Goal: Task Accomplishment & Management: Manage account settings

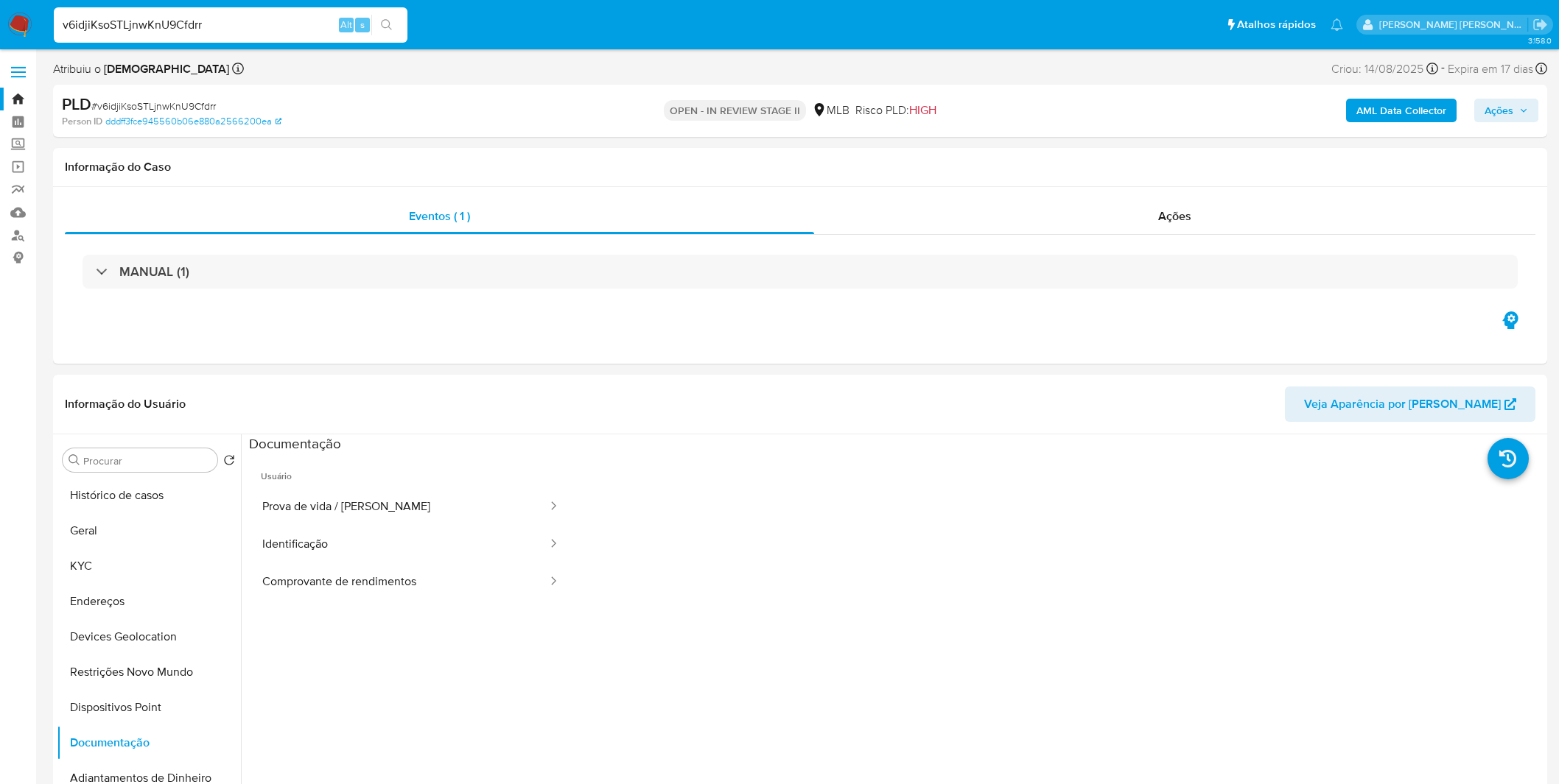
select select "10"
click at [39, 24] on nav "Pausado Ver notificaciones v6idjiKsoSTLjnwKnU9Cfdrr Alt s Atalhos rápidos Presi…" at bounding box center [779, 24] width 1559 height 50
click at [27, 25] on img at bounding box center [20, 25] width 25 height 25
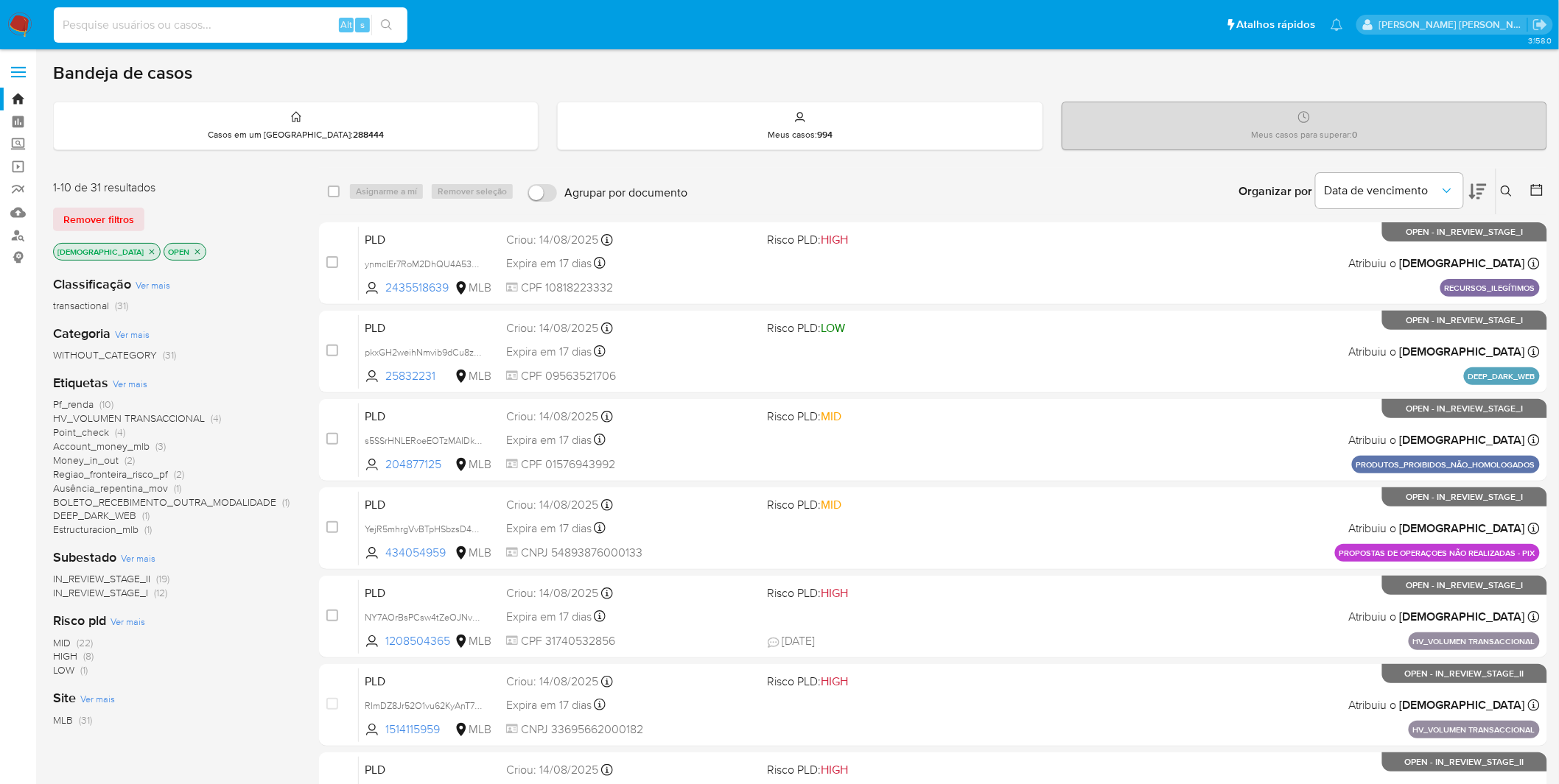
click at [278, 26] on input at bounding box center [230, 25] width 353 height 19
paste input "4AIIMP5MSkis3ME2f9ngGcyq"
type input "4AIIMP5MSkis3ME2f9ngGcyq"
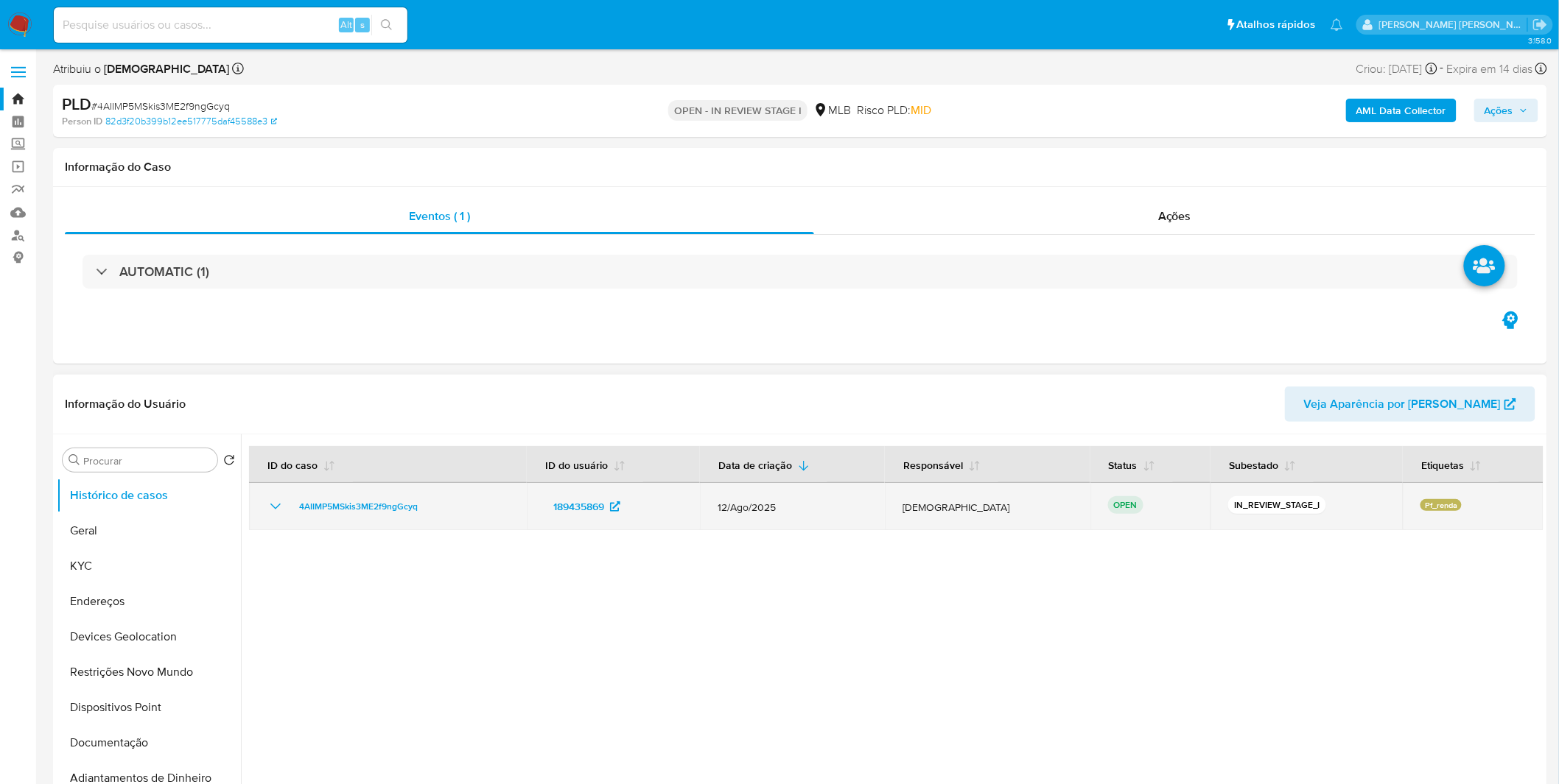
select select "10"
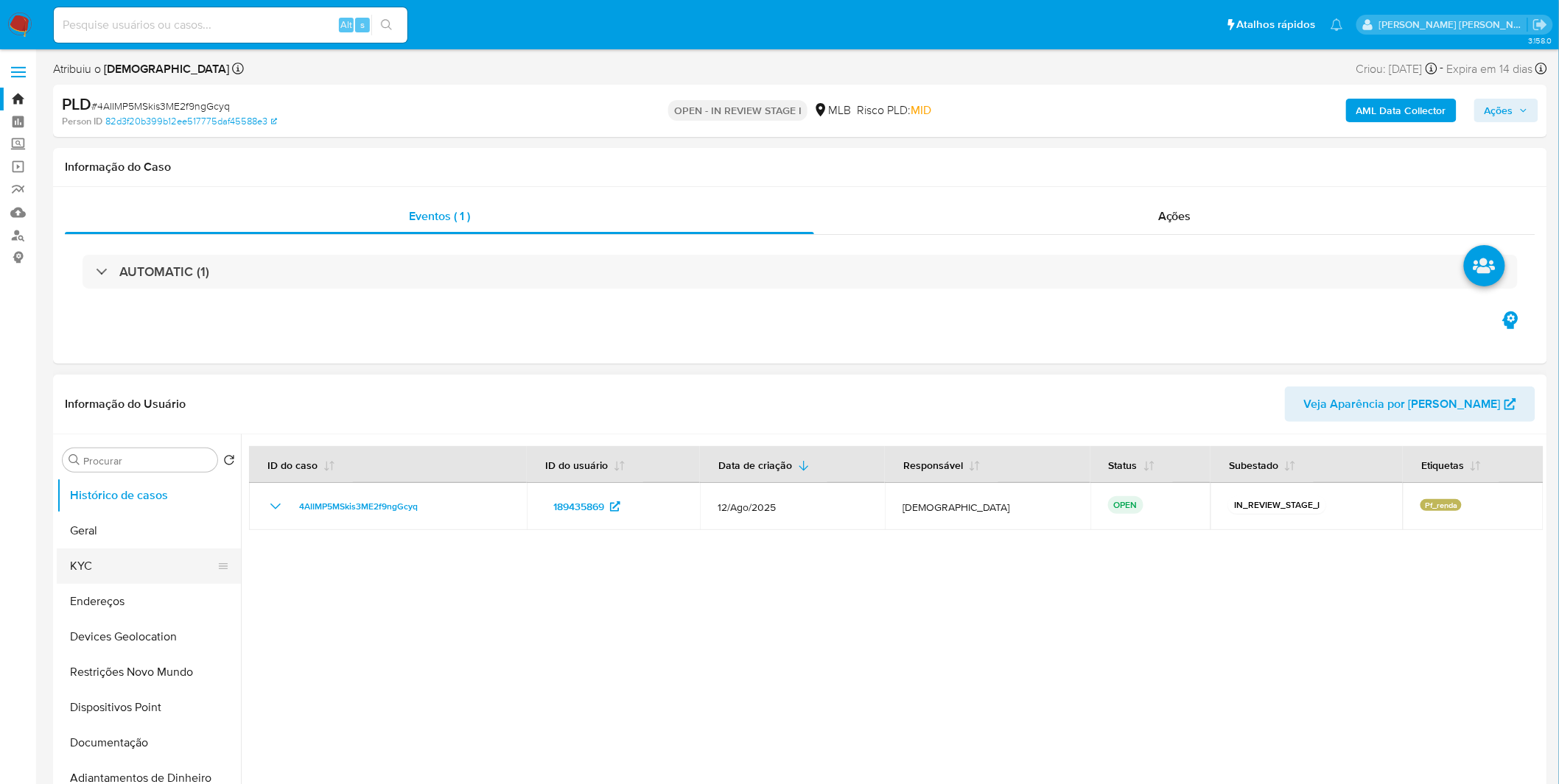
click at [146, 577] on button "KYC" at bounding box center [142, 567] width 172 height 36
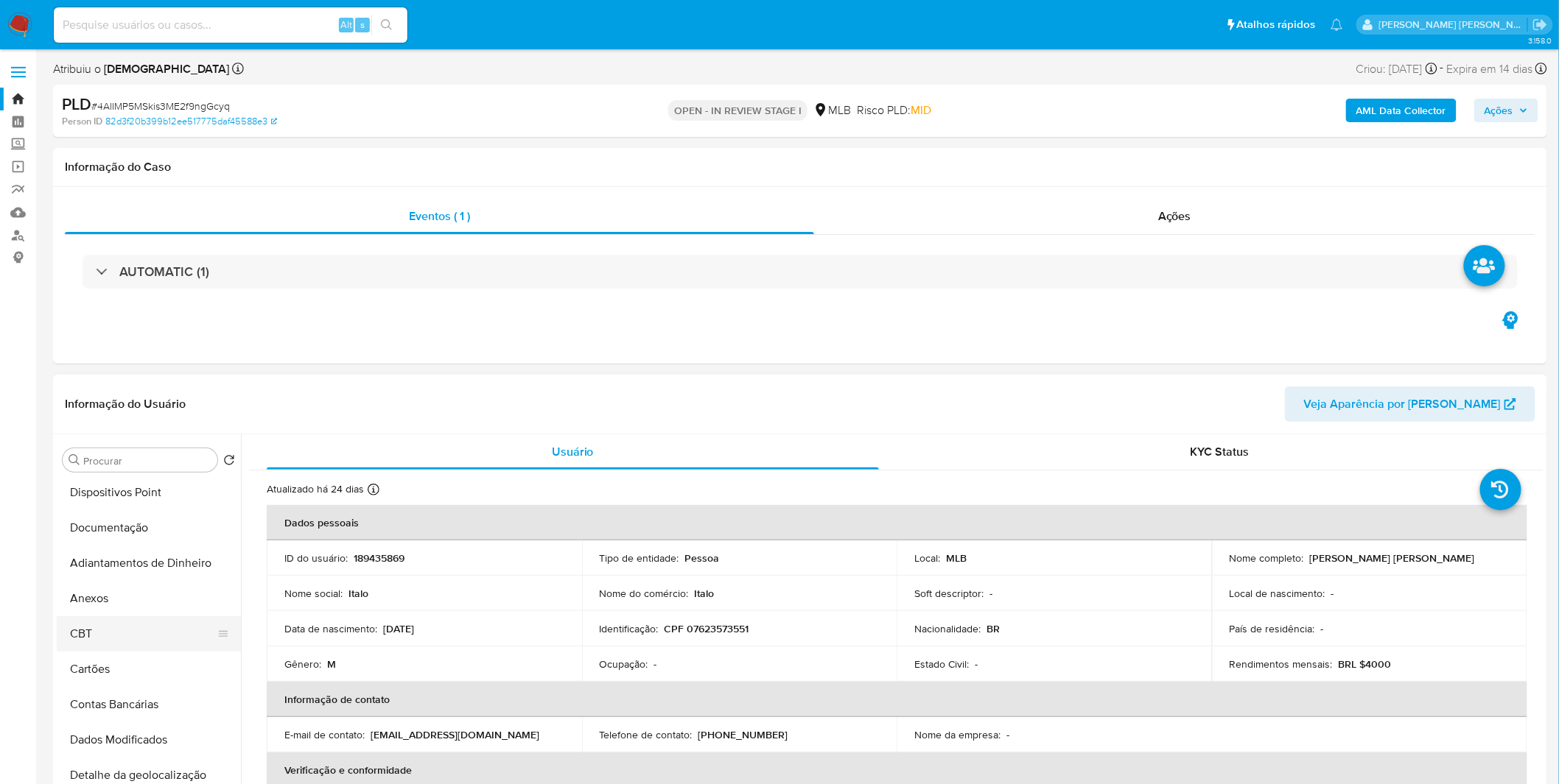
scroll to position [245, 0]
click at [145, 575] on button "Anexos" at bounding box center [142, 570] width 172 height 36
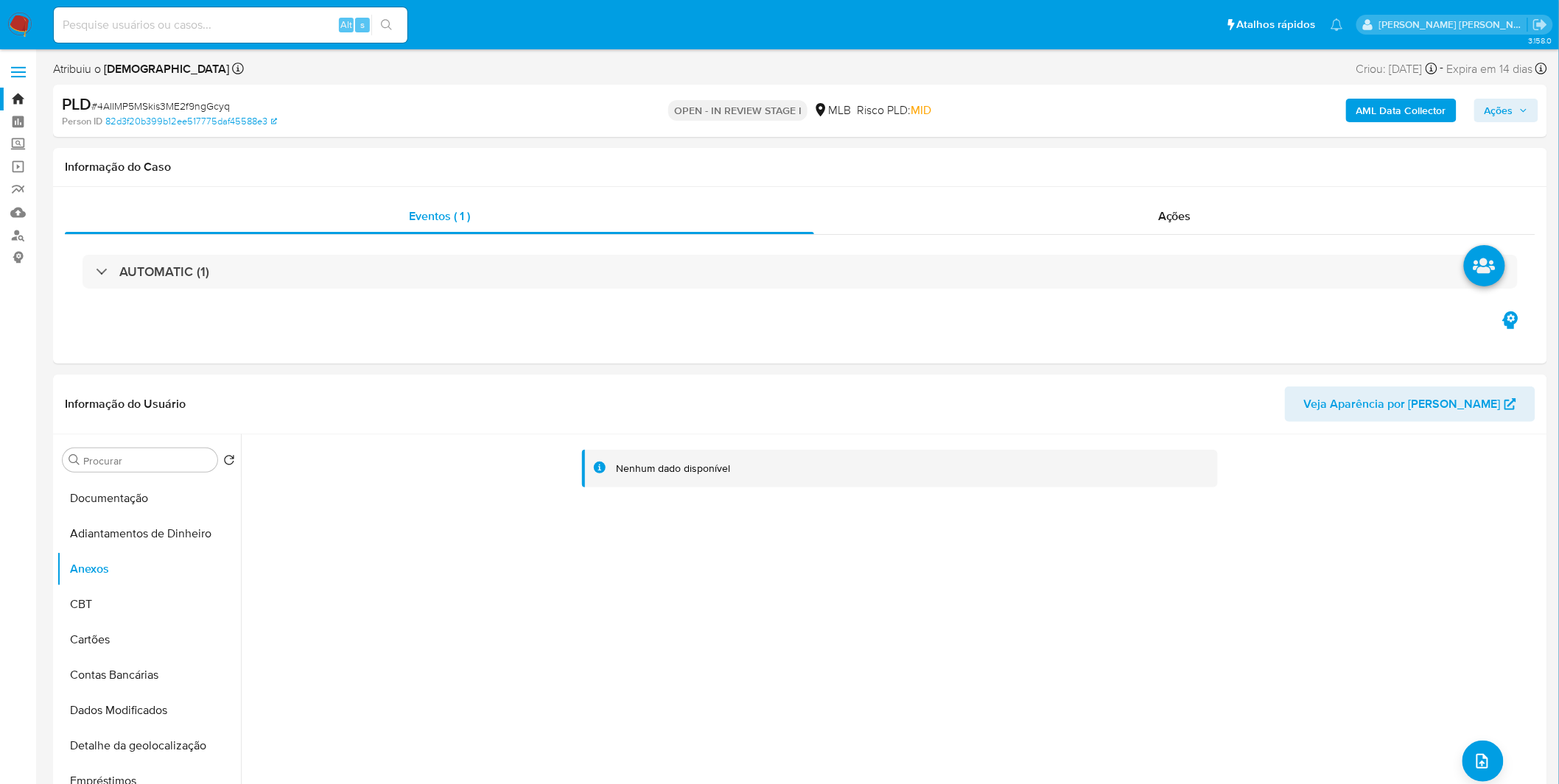
click at [1368, 100] on b "AML Data Collector" at bounding box center [1401, 111] width 90 height 24
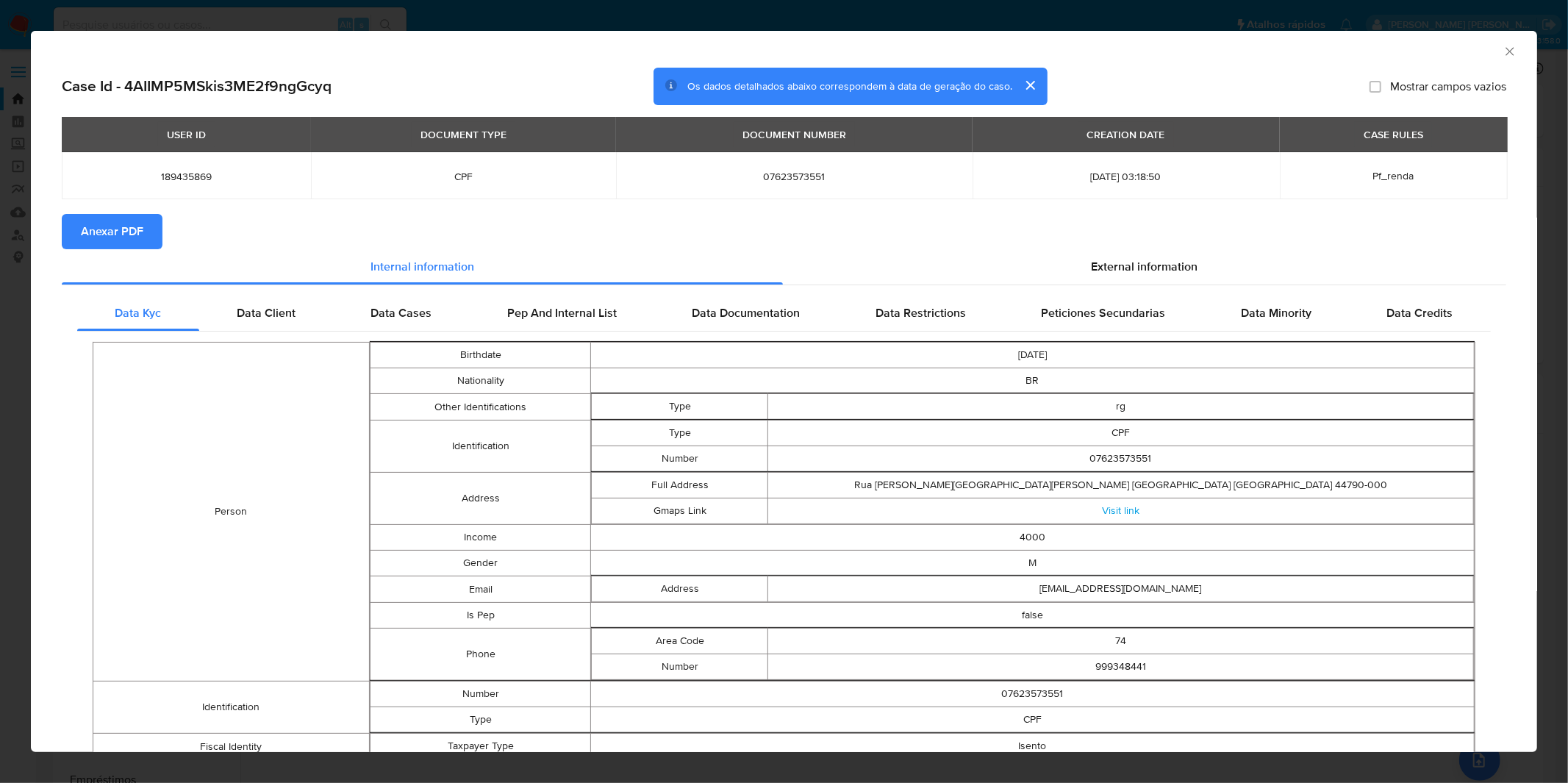
click at [113, 243] on span "Anexar PDF" at bounding box center [112, 232] width 62 height 33
click at [597, 27] on div "AML Data Collector Case Id - 4AIIMP5MSkis3ME2f9ngGcyq Os dados detalhados abaix…" at bounding box center [784, 391] width 1568 height 783
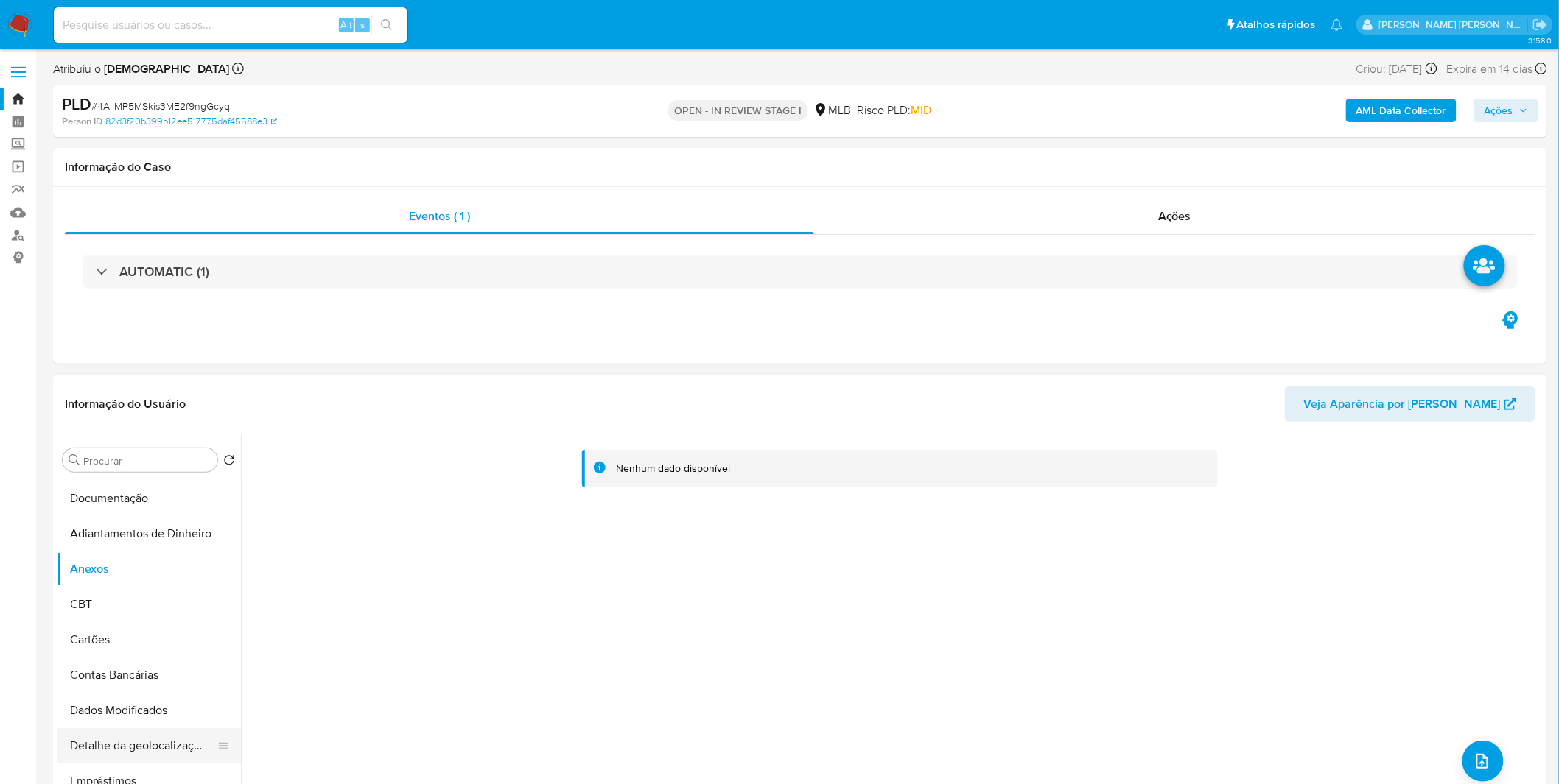
scroll to position [326, 0]
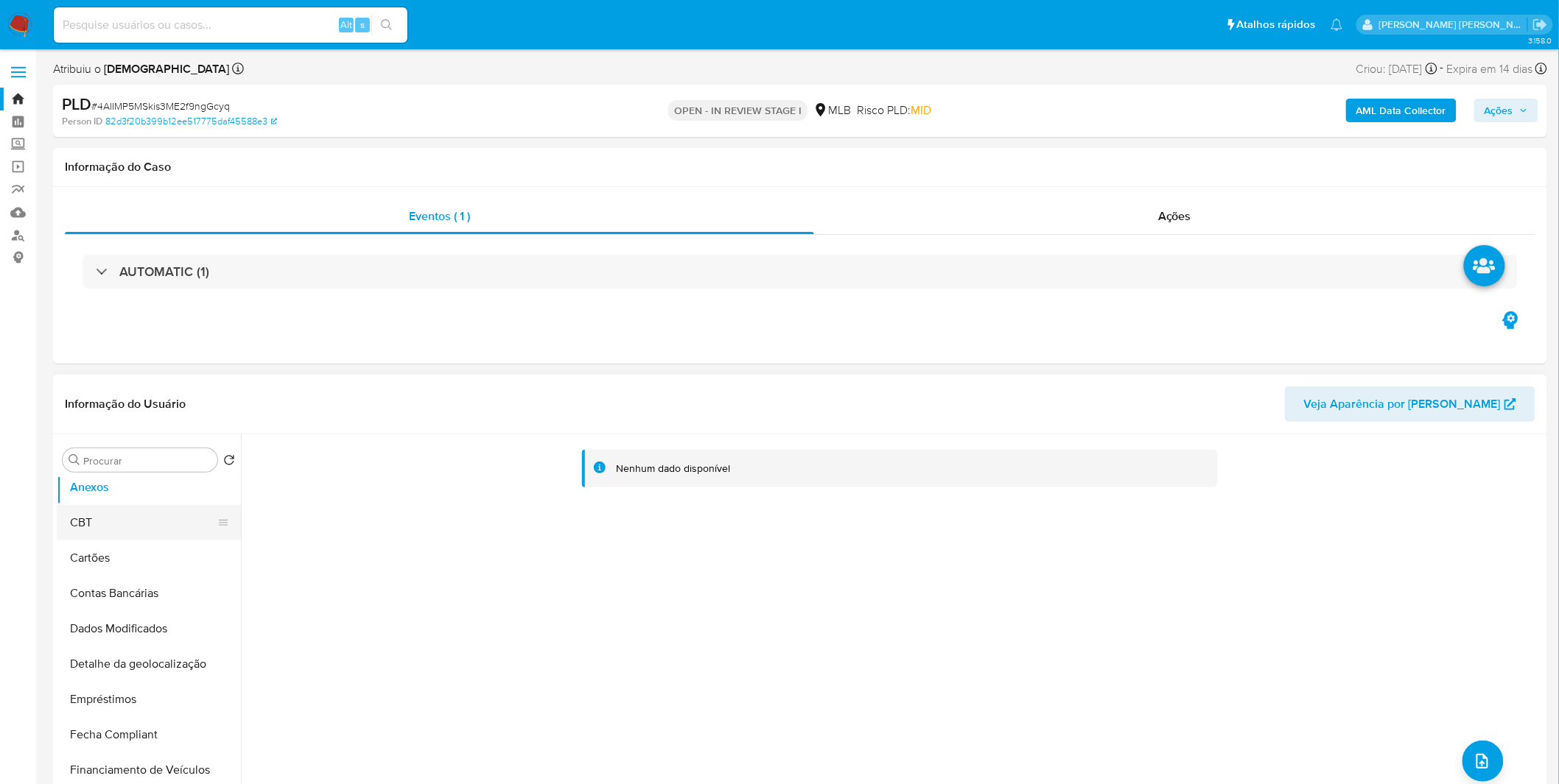
click at [122, 525] on button "CBT" at bounding box center [142, 523] width 172 height 36
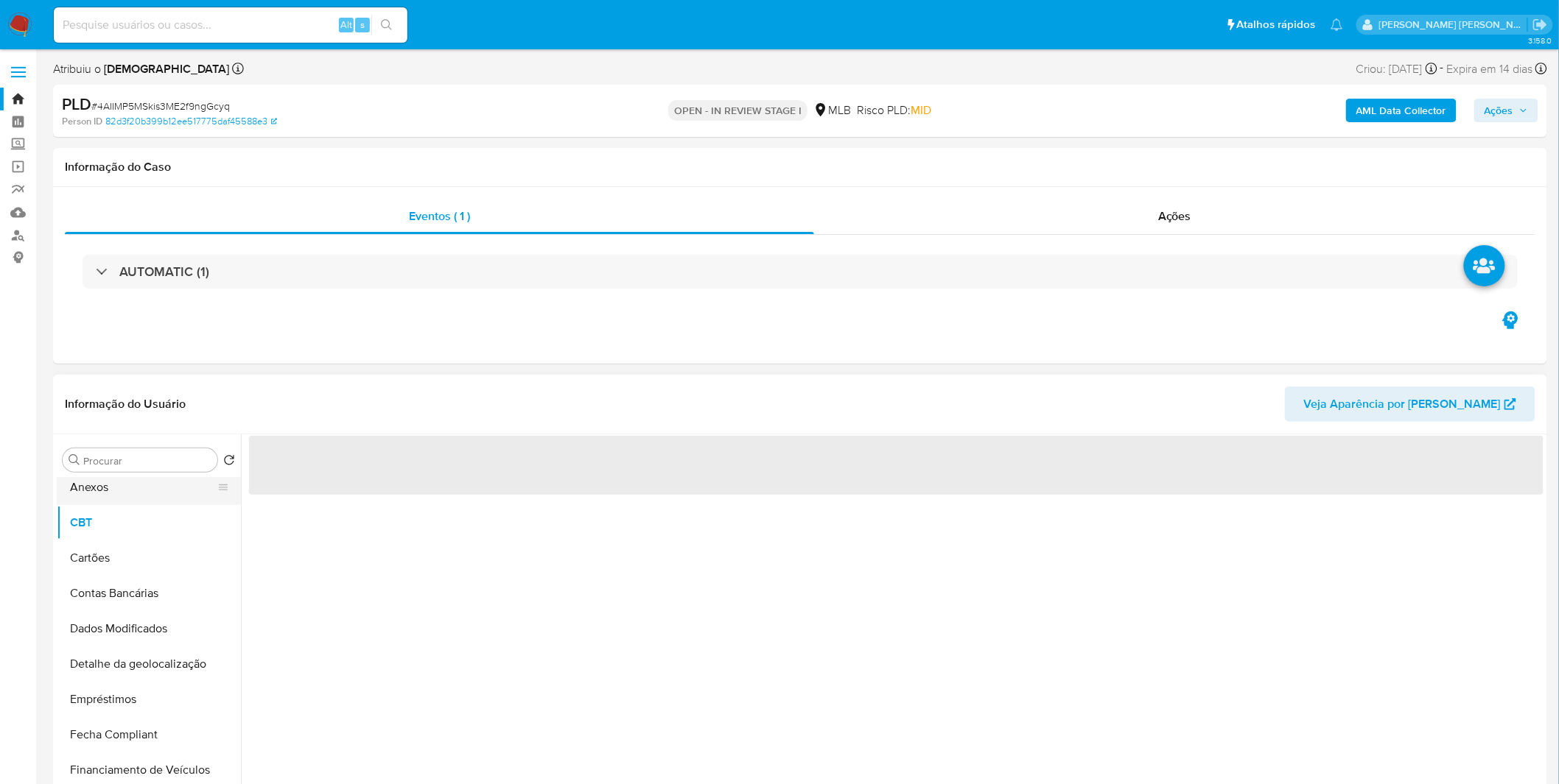
click at [136, 487] on button "Anexos" at bounding box center [142, 487] width 172 height 36
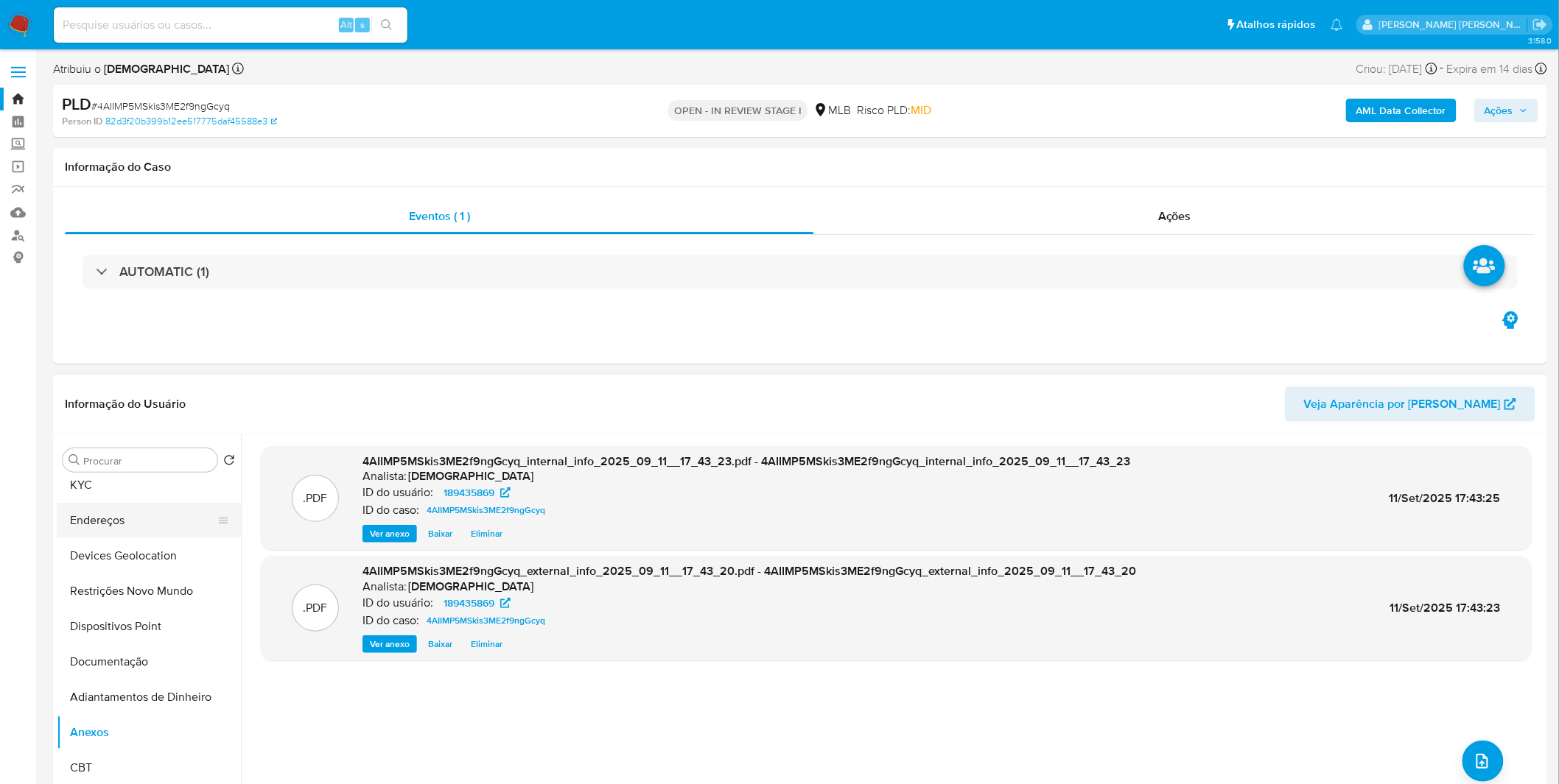
scroll to position [0, 0]
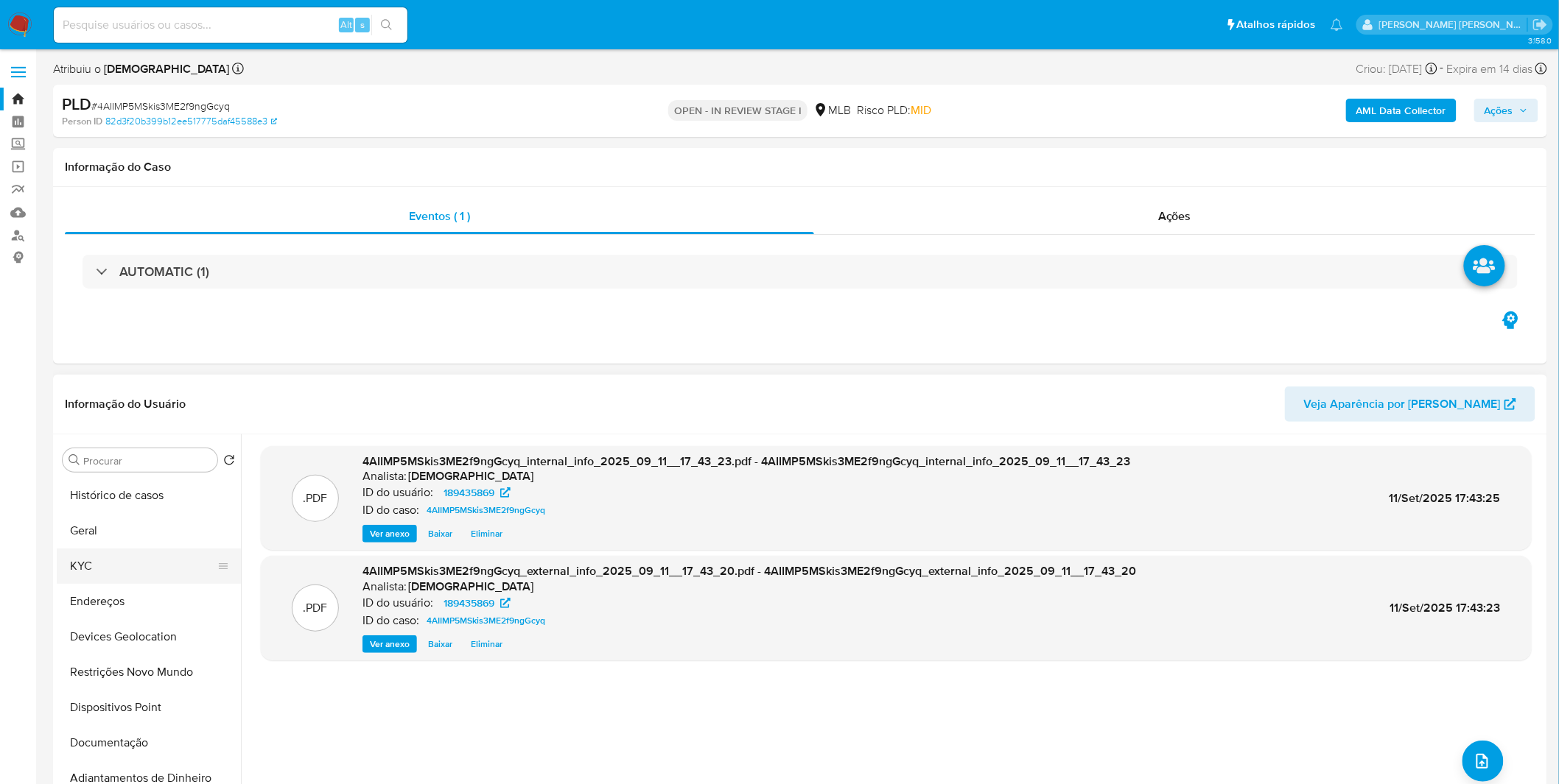
click at [119, 571] on button "KYC" at bounding box center [142, 567] width 172 height 36
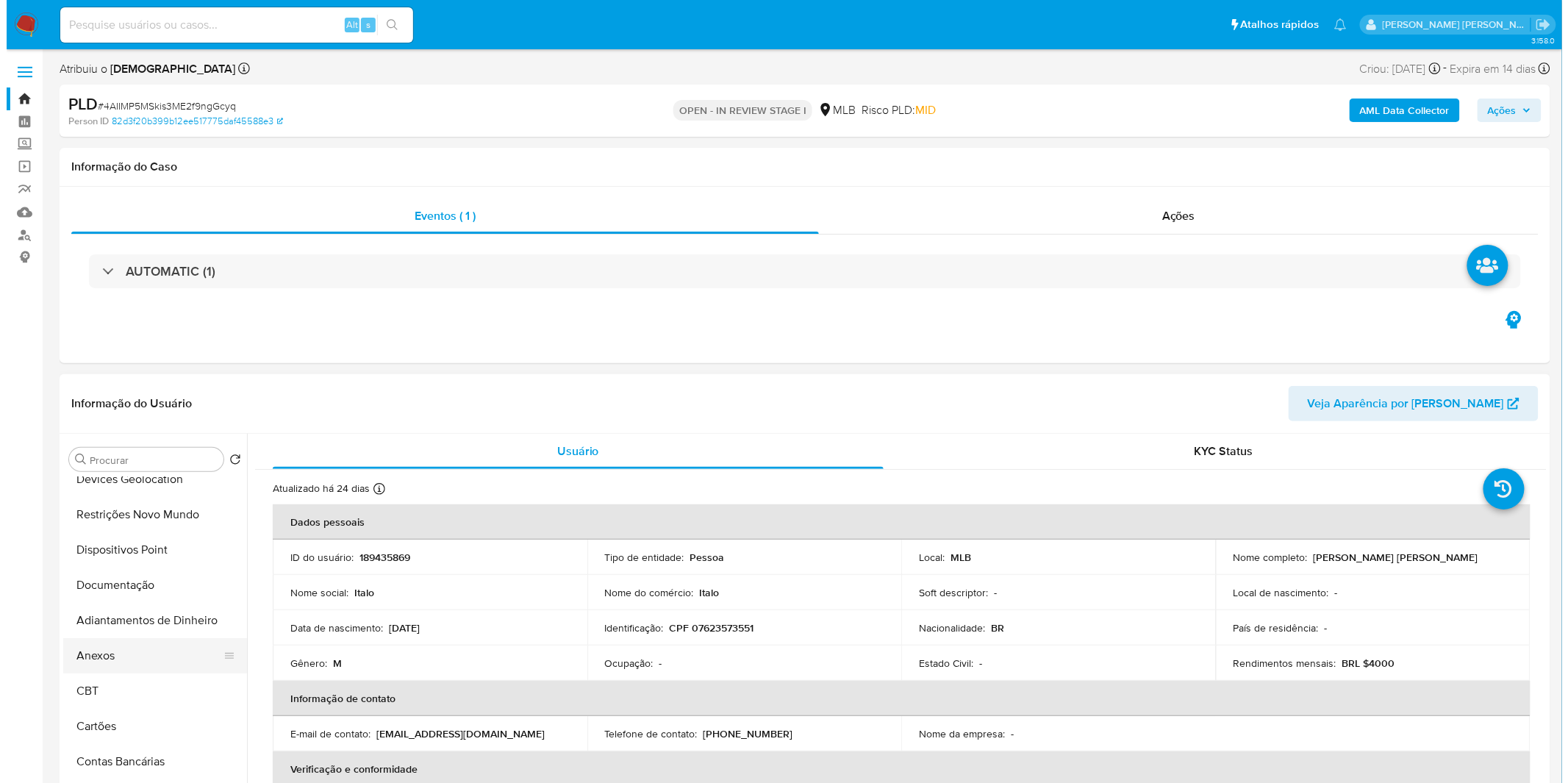
scroll to position [163, 0]
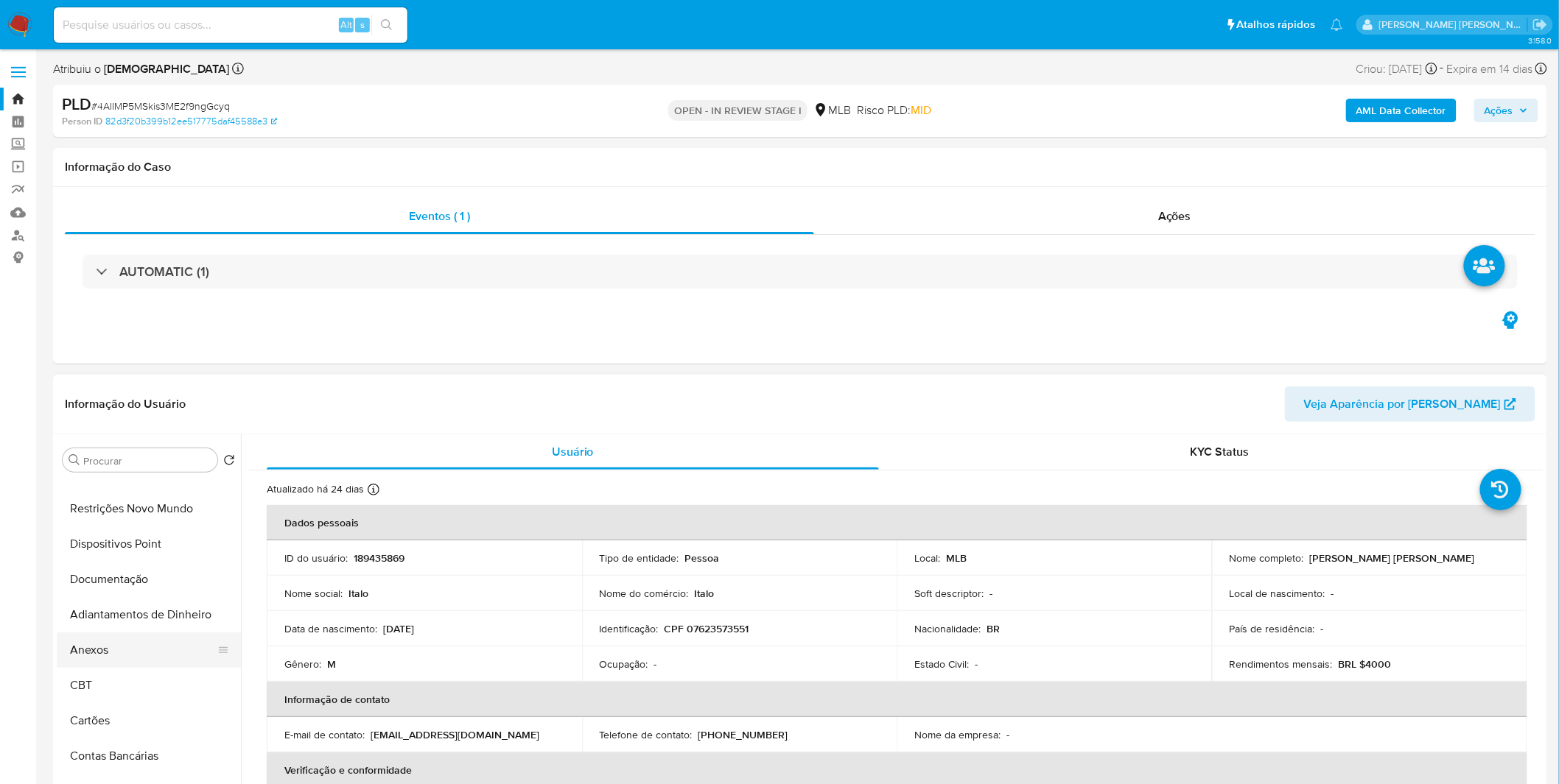
click at [137, 662] on button "Anexos" at bounding box center [142, 650] width 172 height 36
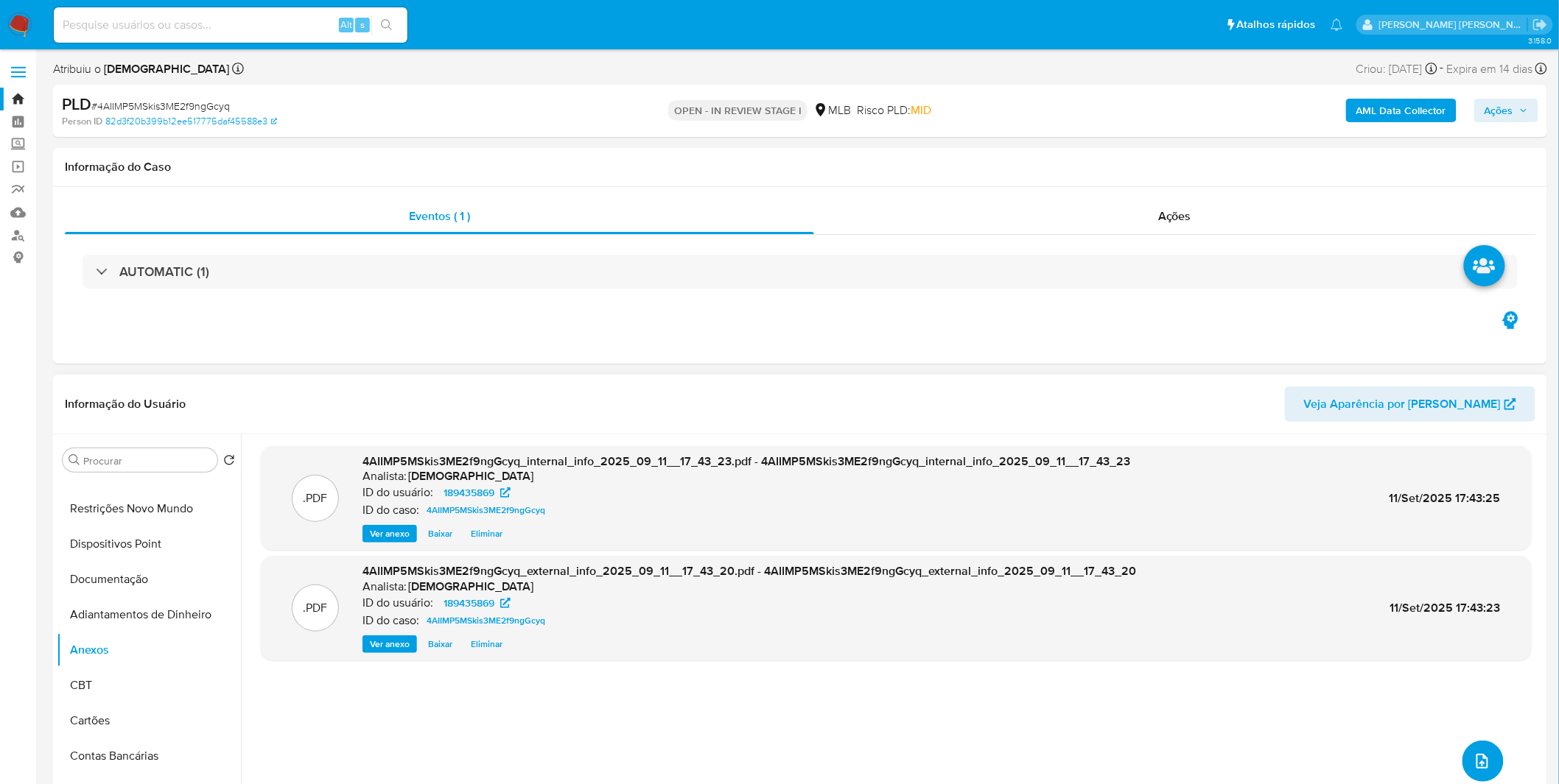
click at [1471, 750] on button "upload-file" at bounding box center [1483, 762] width 42 height 42
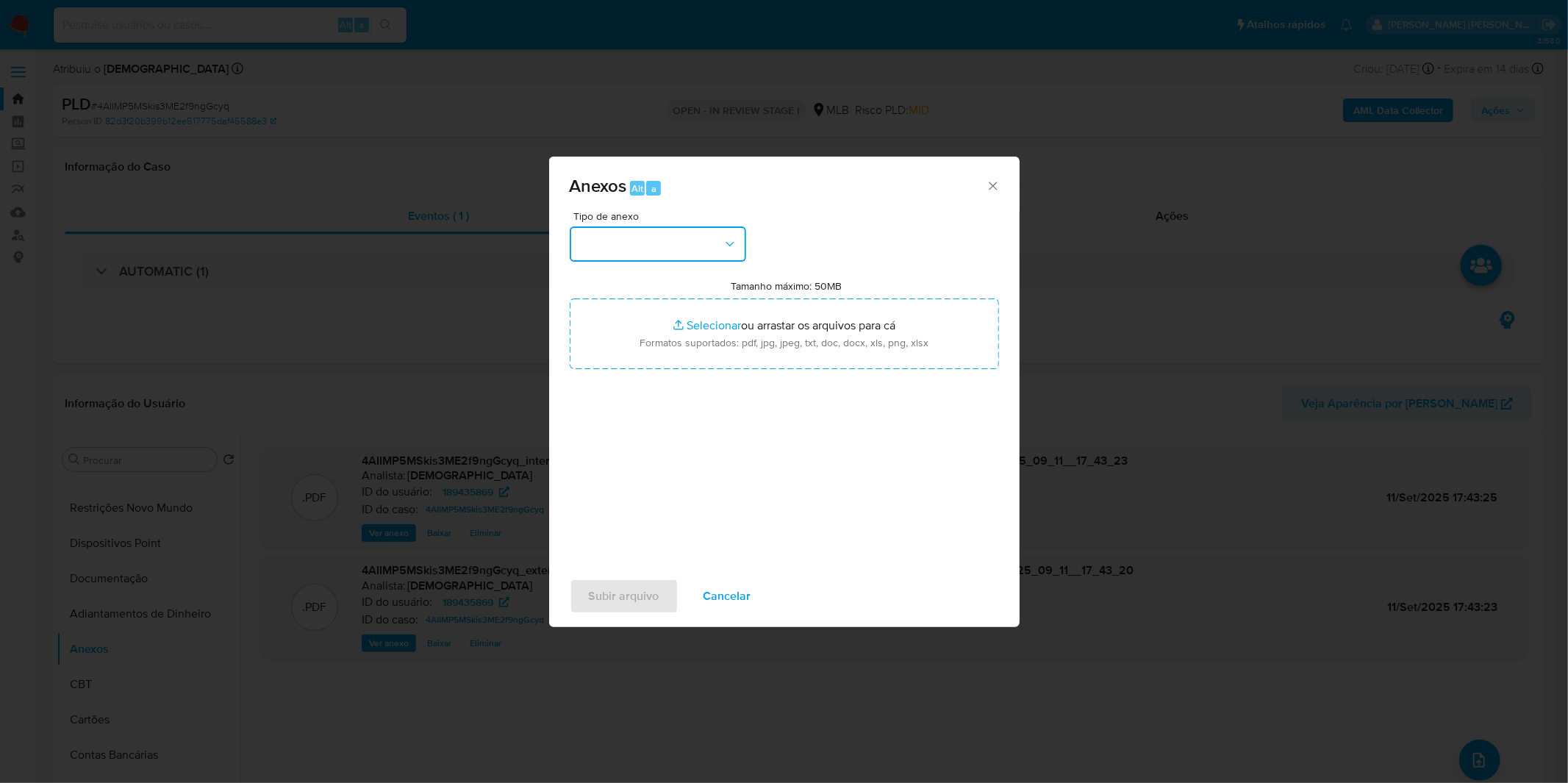
click at [662, 244] on button "button" at bounding box center [658, 244] width 176 height 36
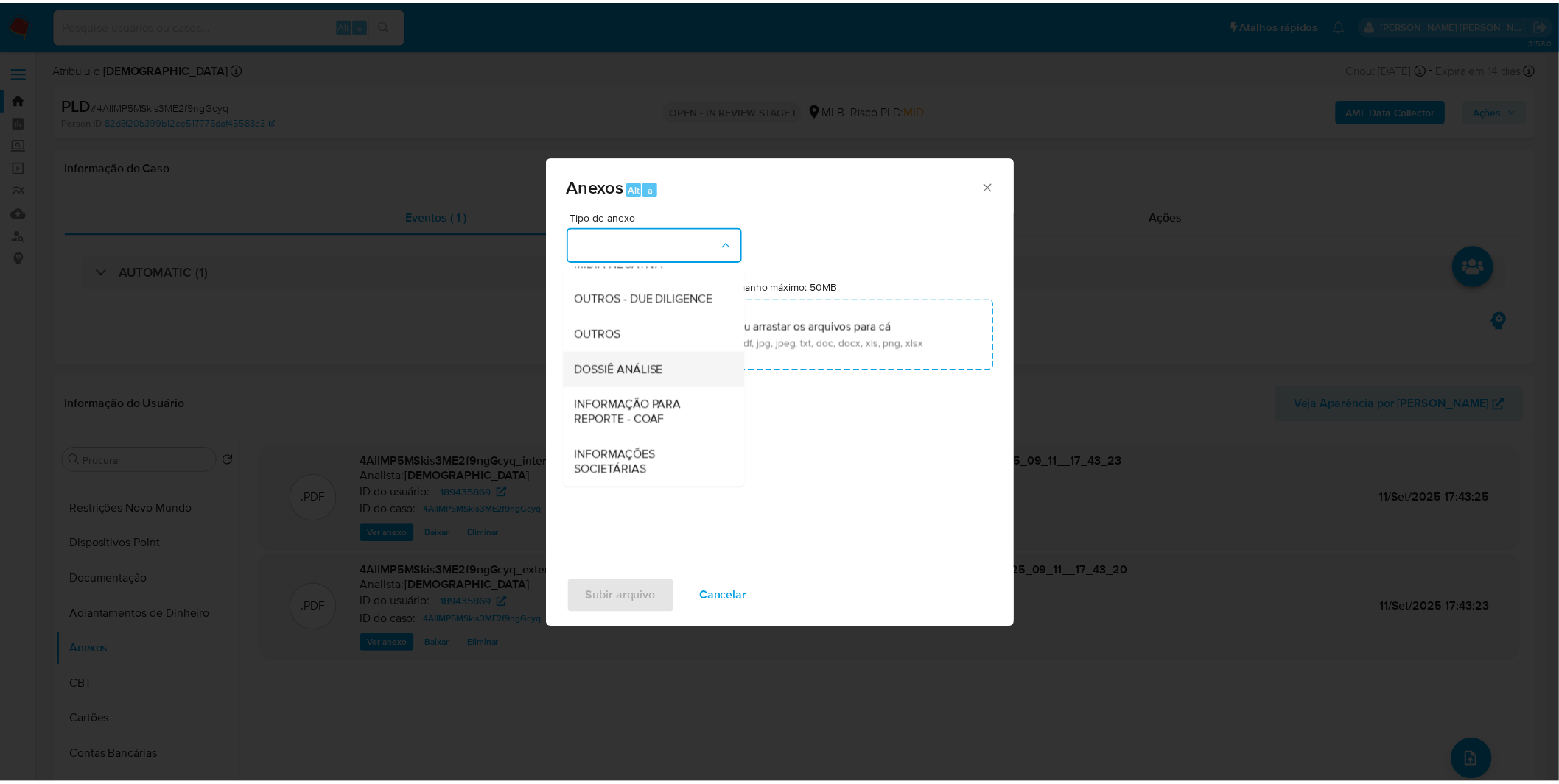
scroll to position [226, 0]
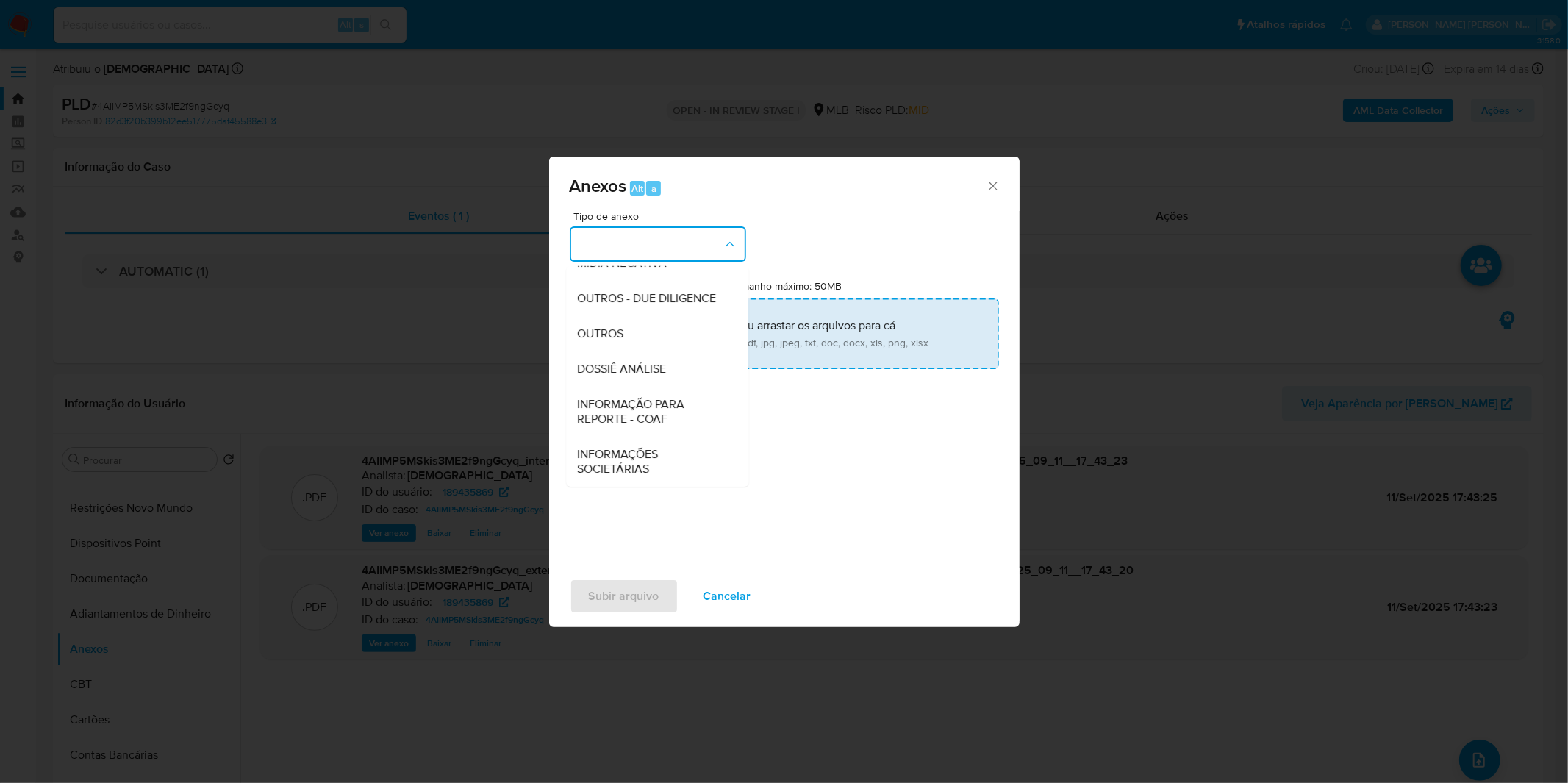
click at [646, 336] on div "OUTROS" at bounding box center [653, 334] width 150 height 36
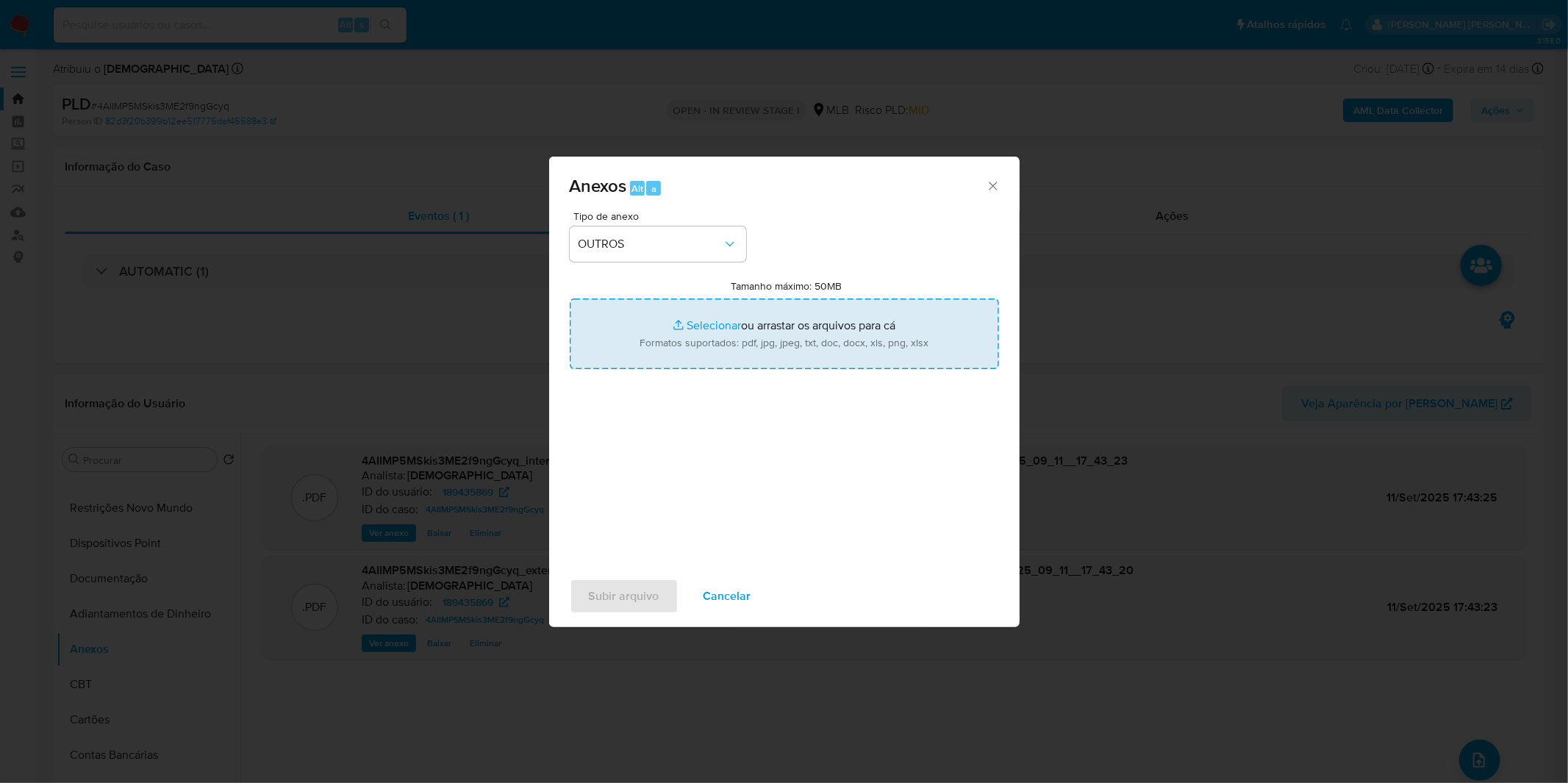
click at [675, 340] on input "Tamanho máximo: 50MB Selecionar arquivos" at bounding box center [784, 333] width 430 height 70
type input "C:\fakepath\Mulan 189435869_2025_09_01_10_08_32.xlsx"
click at [607, 604] on span "Subir arquivo" at bounding box center [624, 596] width 70 height 33
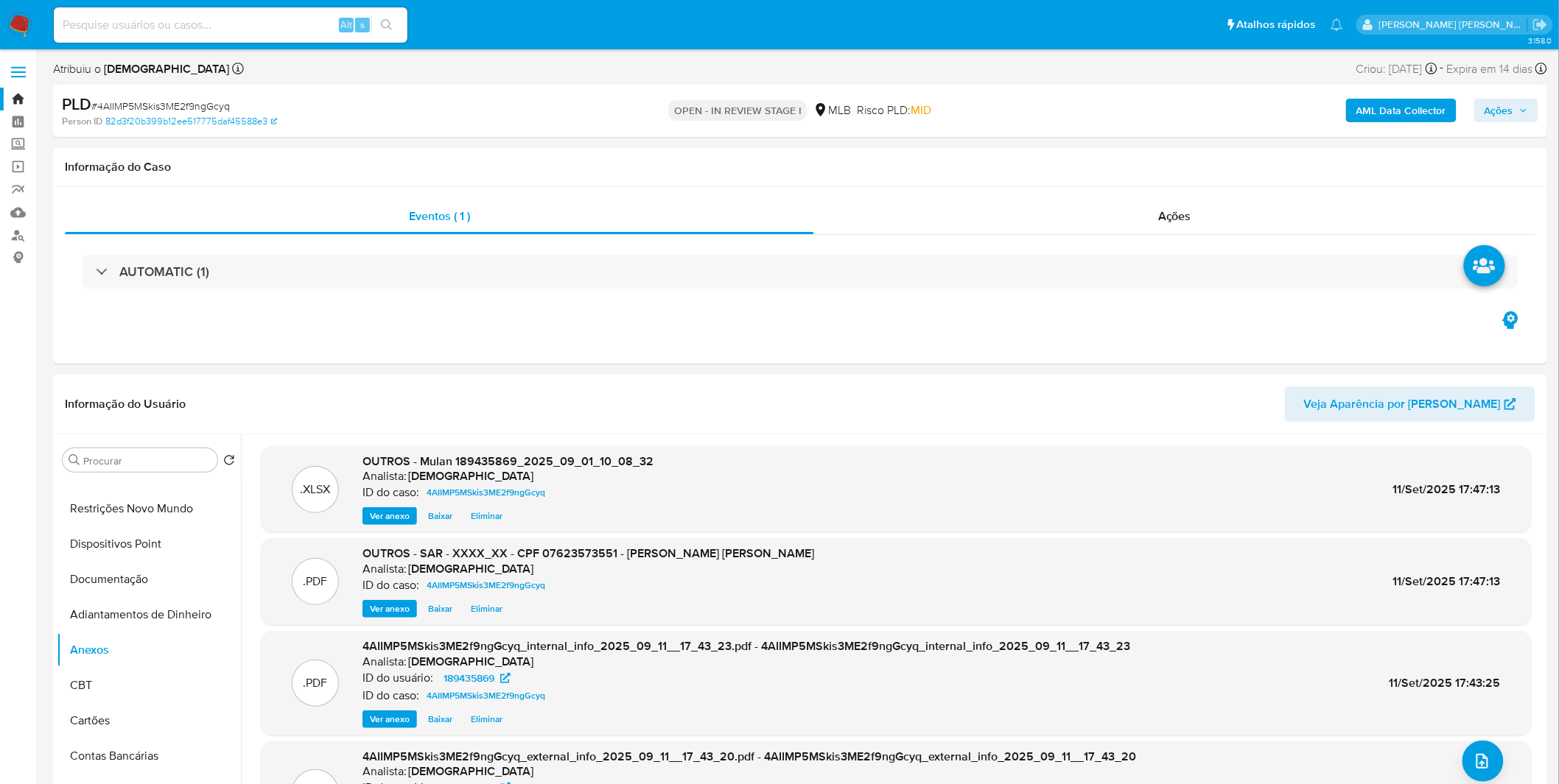
click at [1525, 106] on icon "button" at bounding box center [1523, 111] width 9 height 9
click at [1099, 159] on span "Resolução do caso" at bounding box center [1078, 157] width 99 height 17
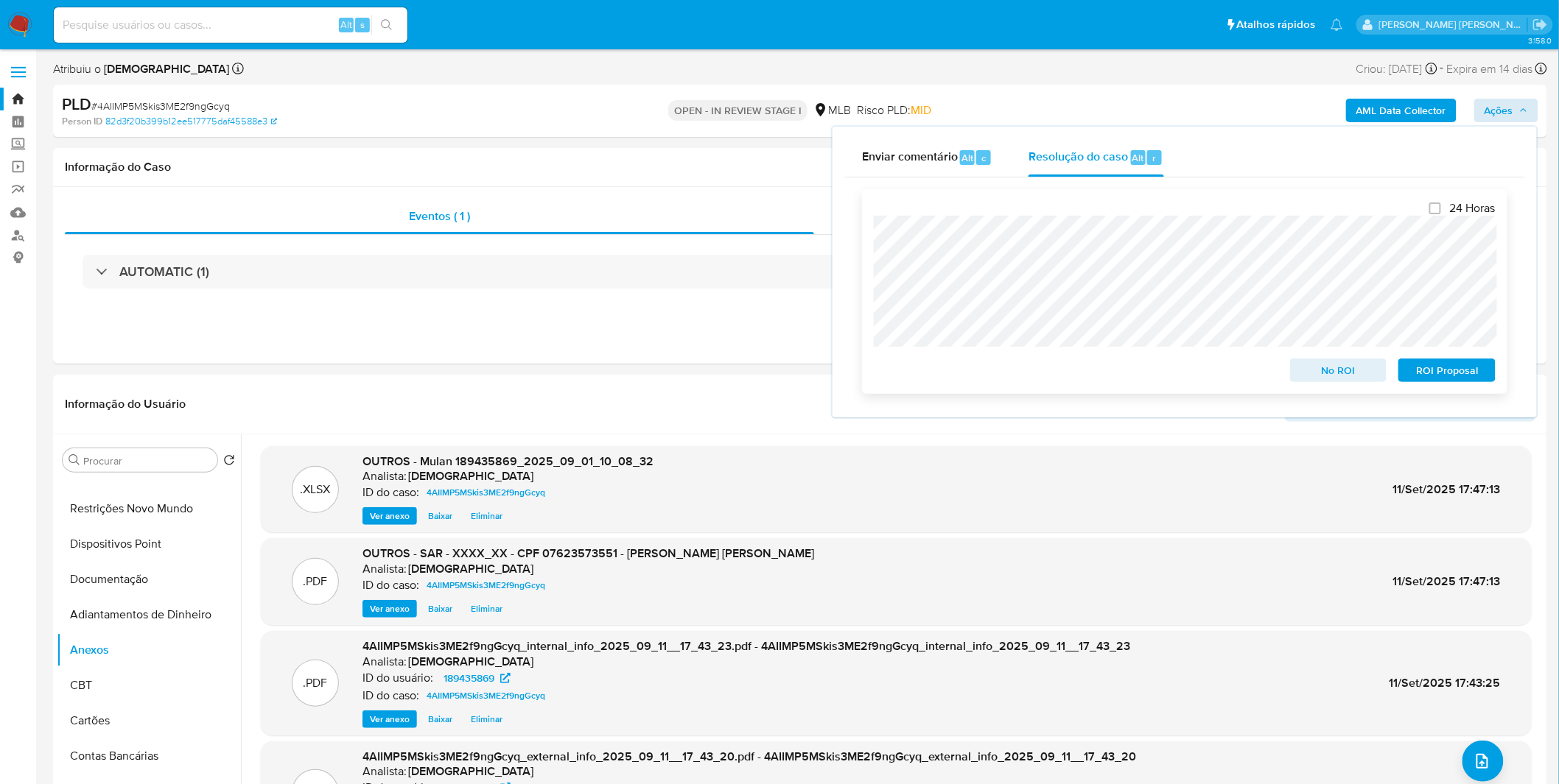
click at [1457, 379] on span "ROI Proposal" at bounding box center [1446, 370] width 76 height 21
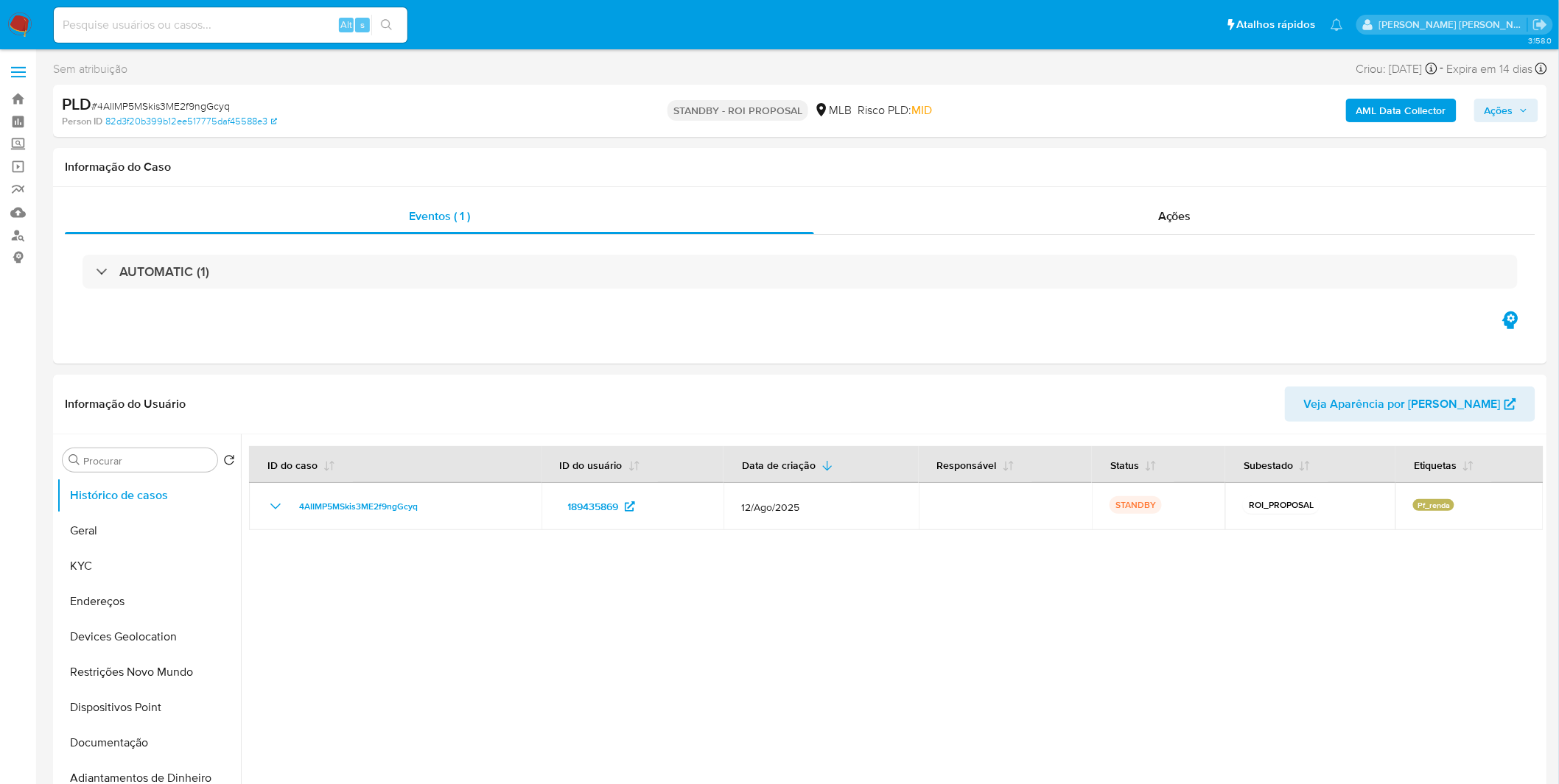
select select "10"
click at [13, 19] on img at bounding box center [20, 25] width 25 height 25
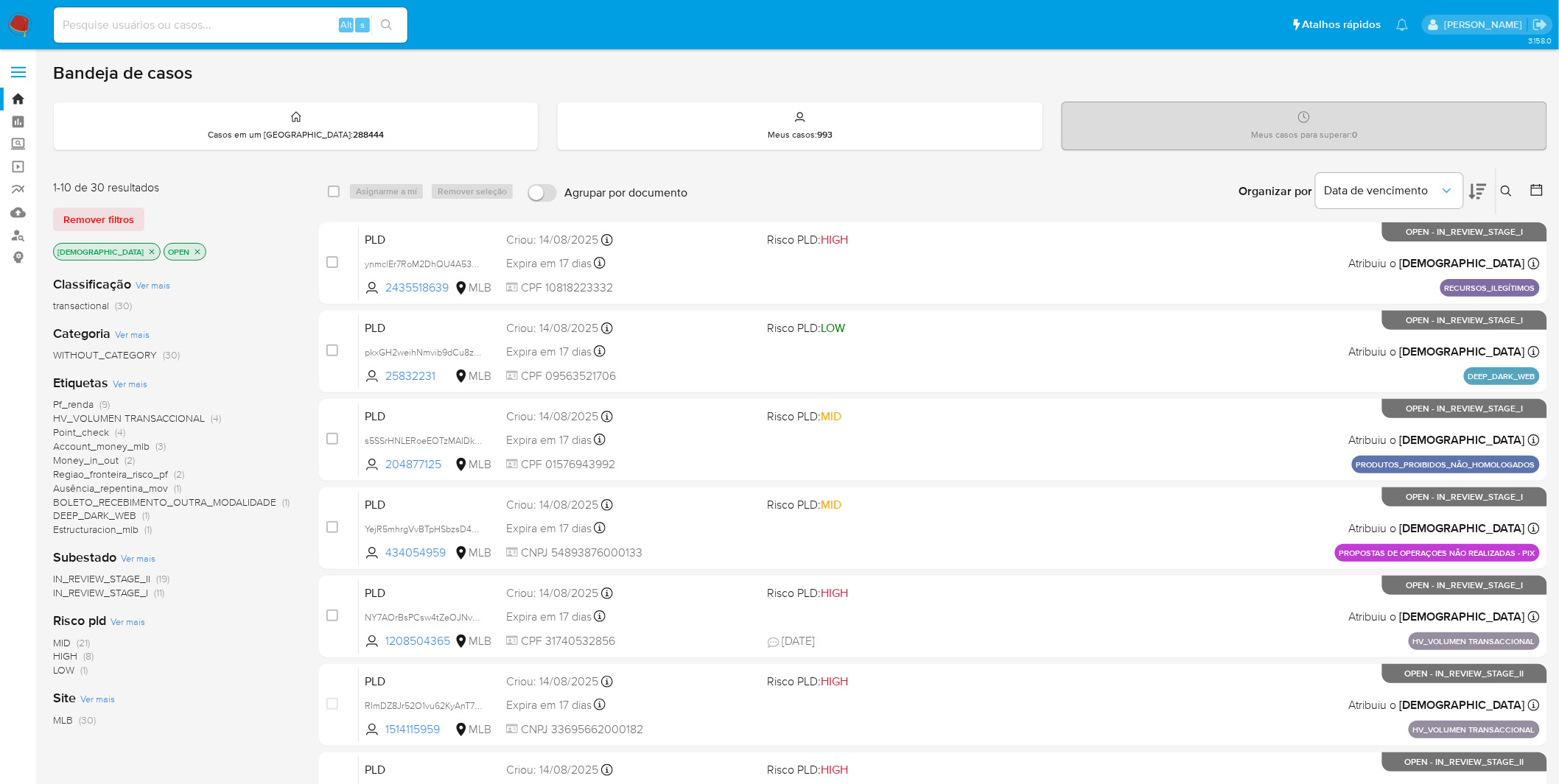
click at [249, 31] on input at bounding box center [230, 25] width 353 height 19
paste input "Djyk1rJzcv7n2oDaEVchINlW"
type input "Djyk1rJzcv7n2oDaEVchINlW"
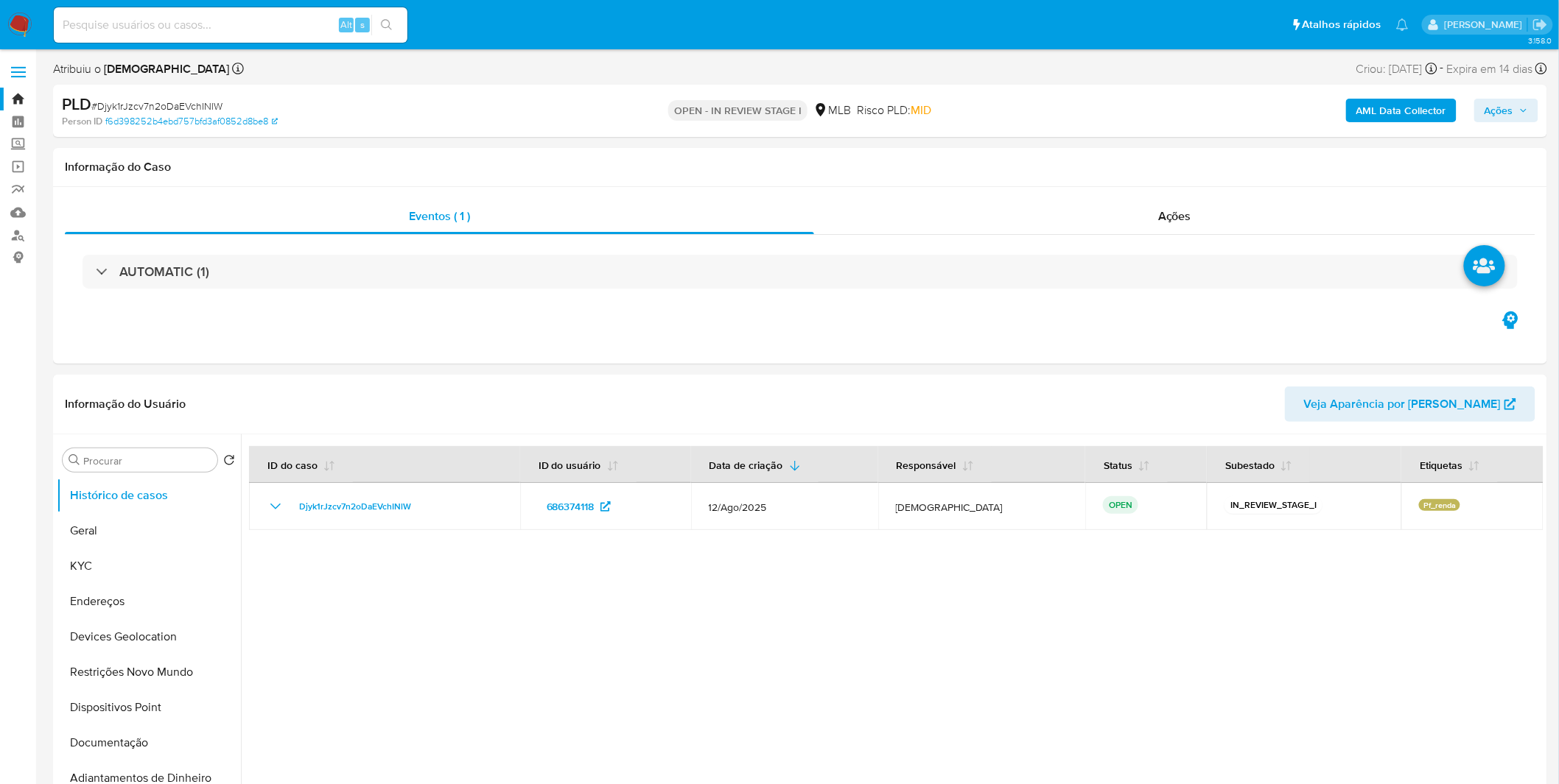
select select "10"
click at [1381, 99] on b "AML Data Collector" at bounding box center [1401, 111] width 90 height 24
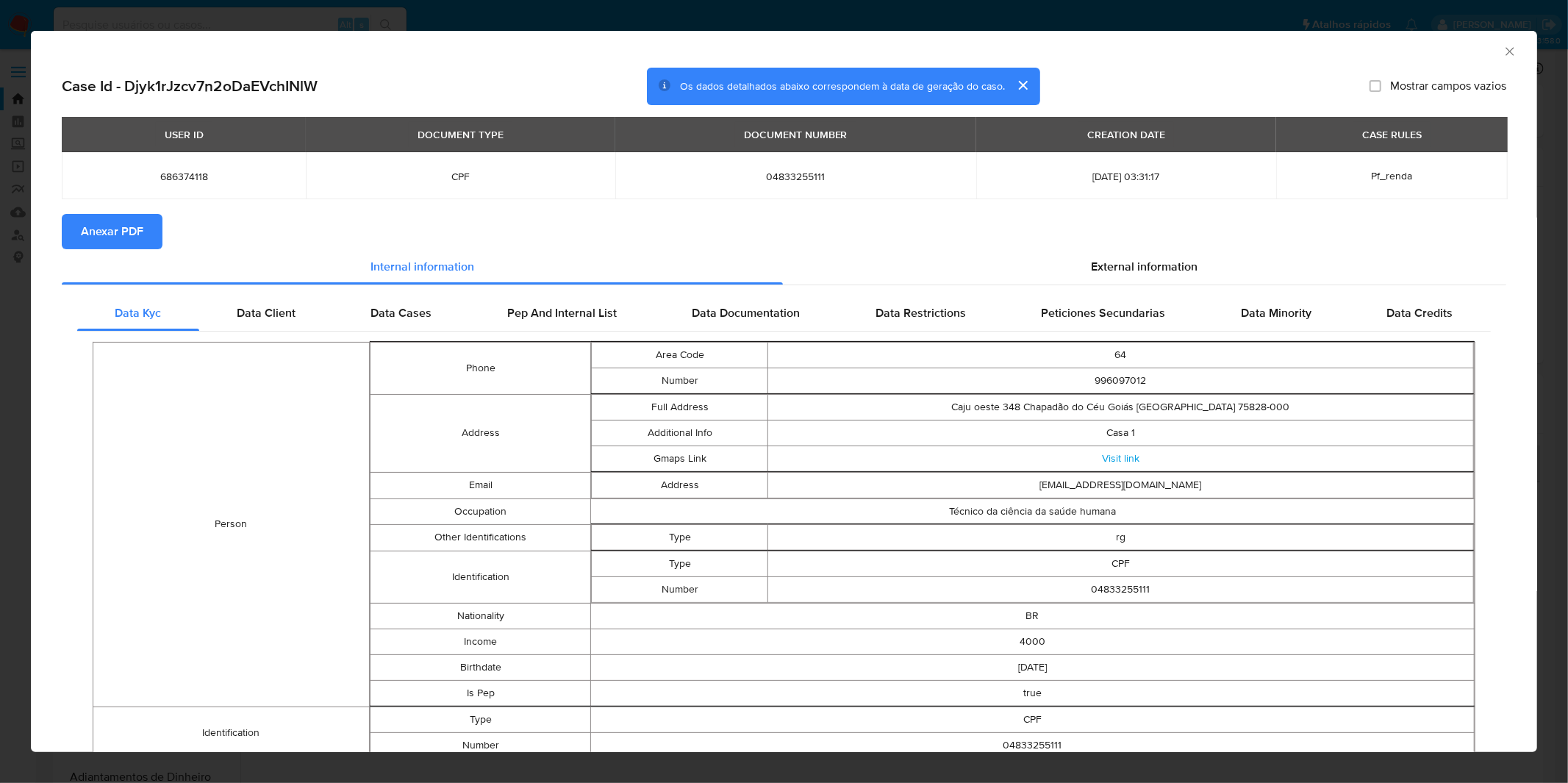
click at [125, 219] on span "Anexar PDF" at bounding box center [112, 232] width 62 height 33
click at [801, 19] on div "AML Data Collector Case Id - Djyk1rJzcv7n2oDaEVchINlW Os dados detalhados abaix…" at bounding box center [784, 391] width 1568 height 783
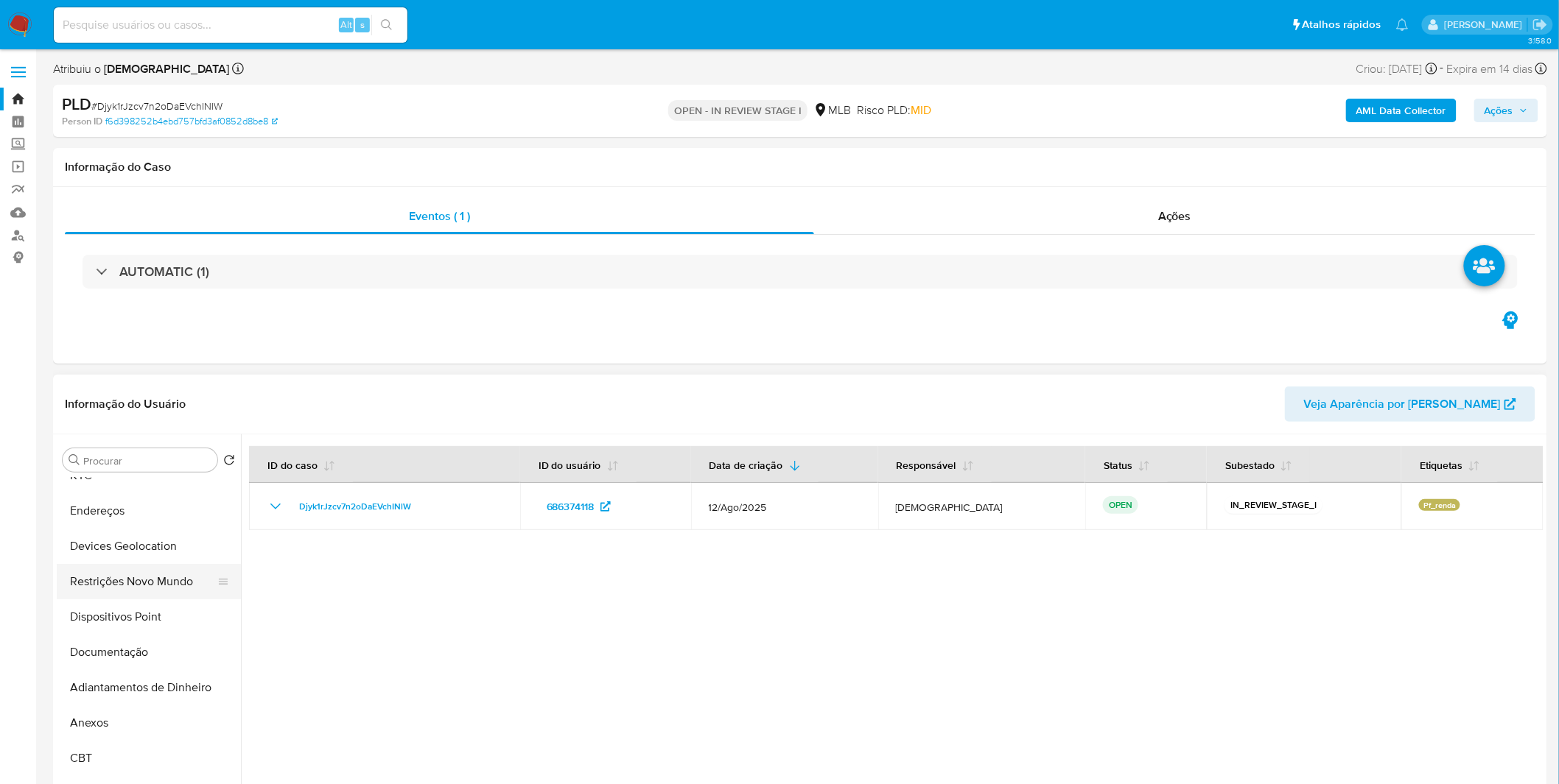
scroll to position [163, 0]
click at [140, 655] on button "Anexos" at bounding box center [142, 650] width 172 height 36
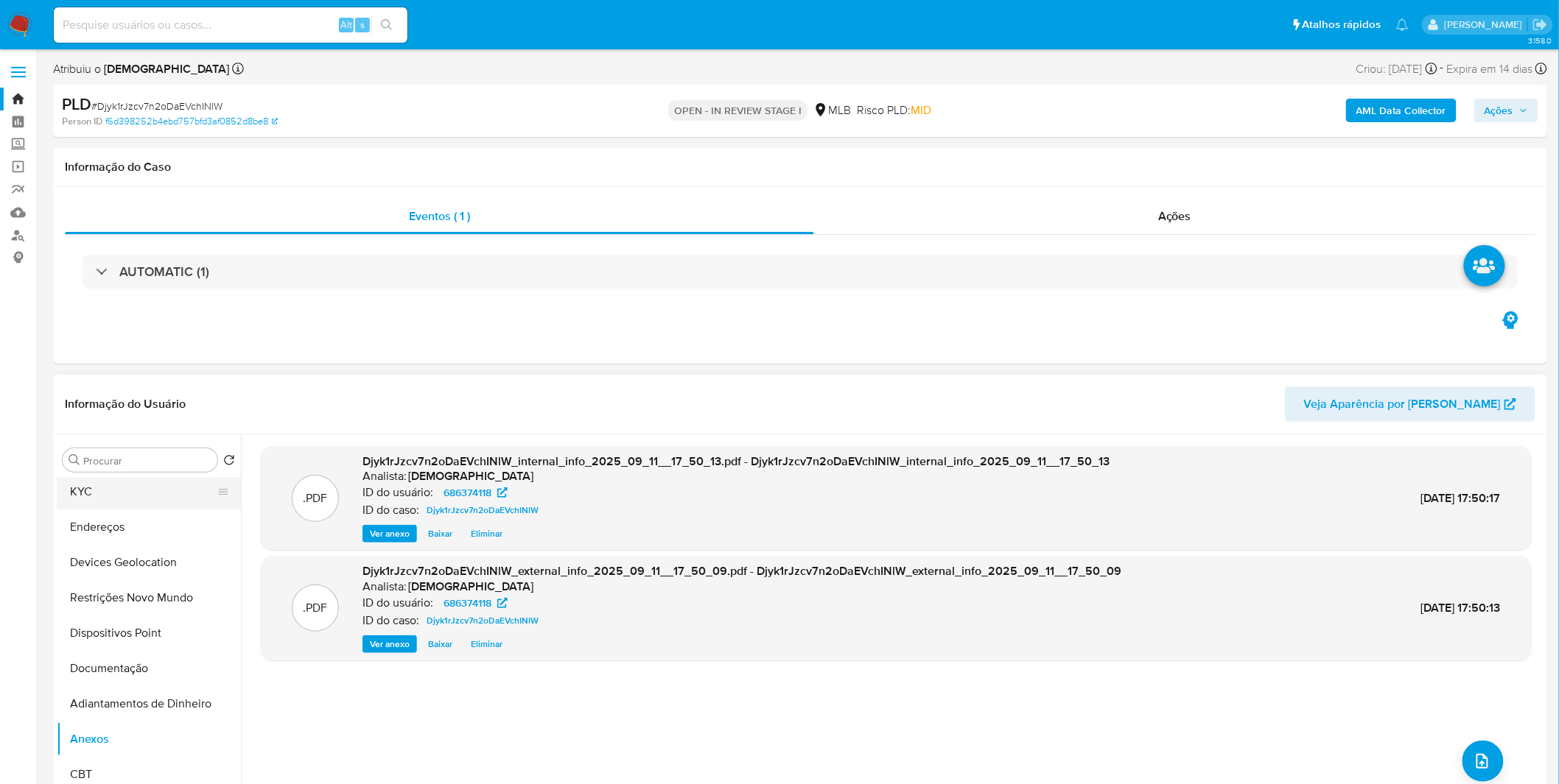
scroll to position [0, 0]
click at [128, 546] on button "Geral" at bounding box center [142, 531] width 172 height 36
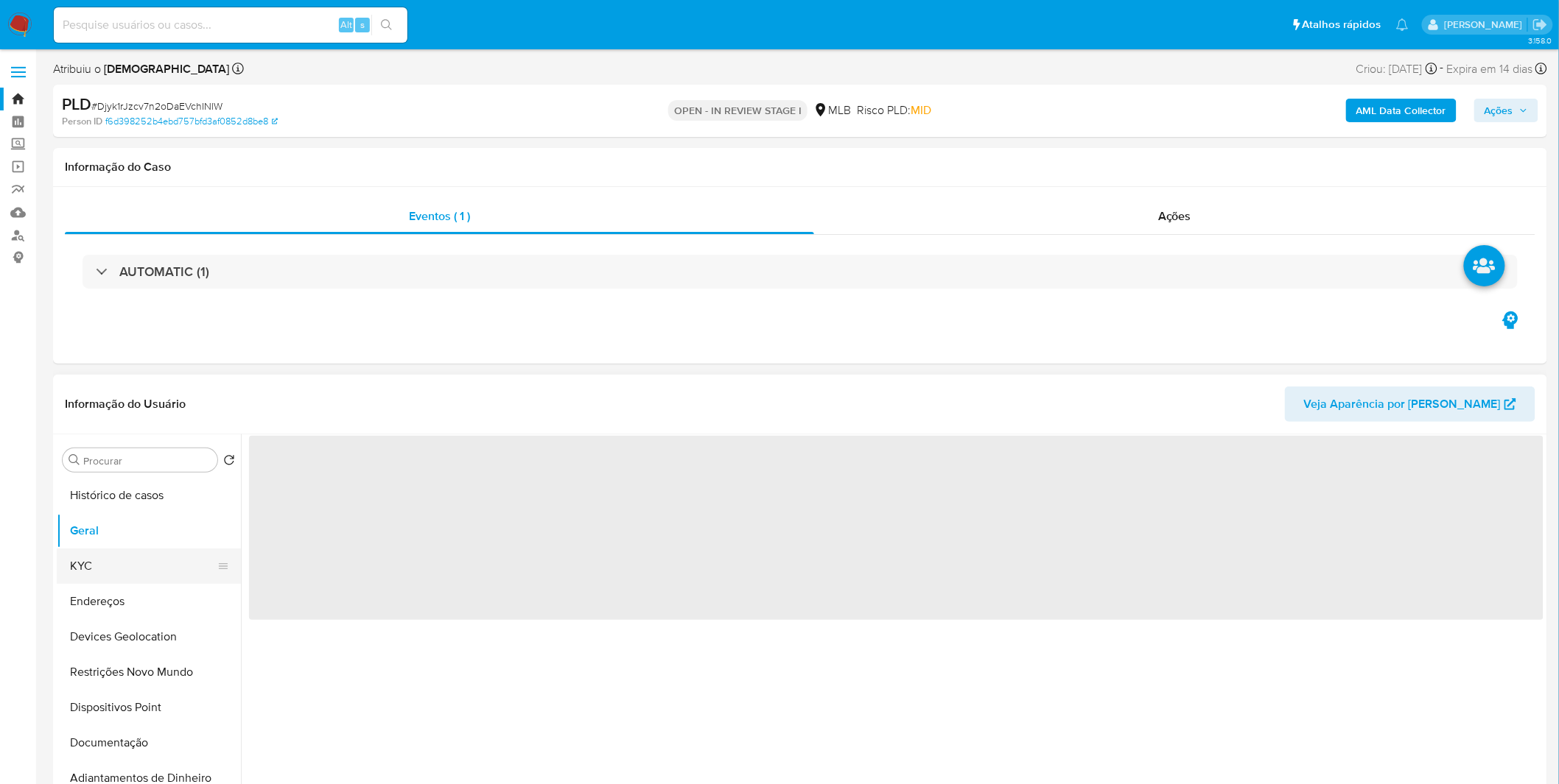
click at [125, 560] on button "KYC" at bounding box center [142, 567] width 172 height 36
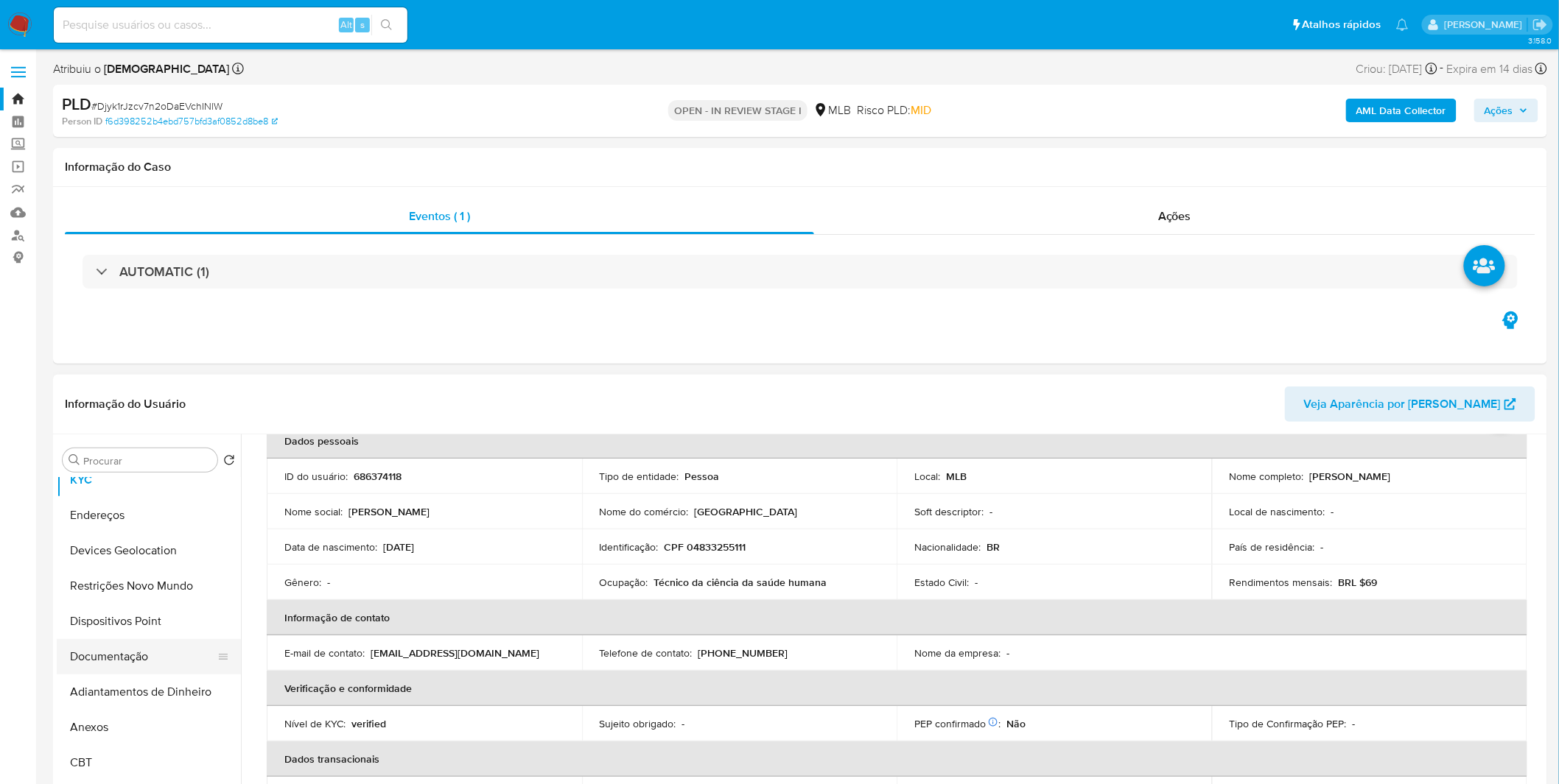
scroll to position [163, 0]
click at [119, 648] on button "Anexos" at bounding box center [142, 650] width 172 height 36
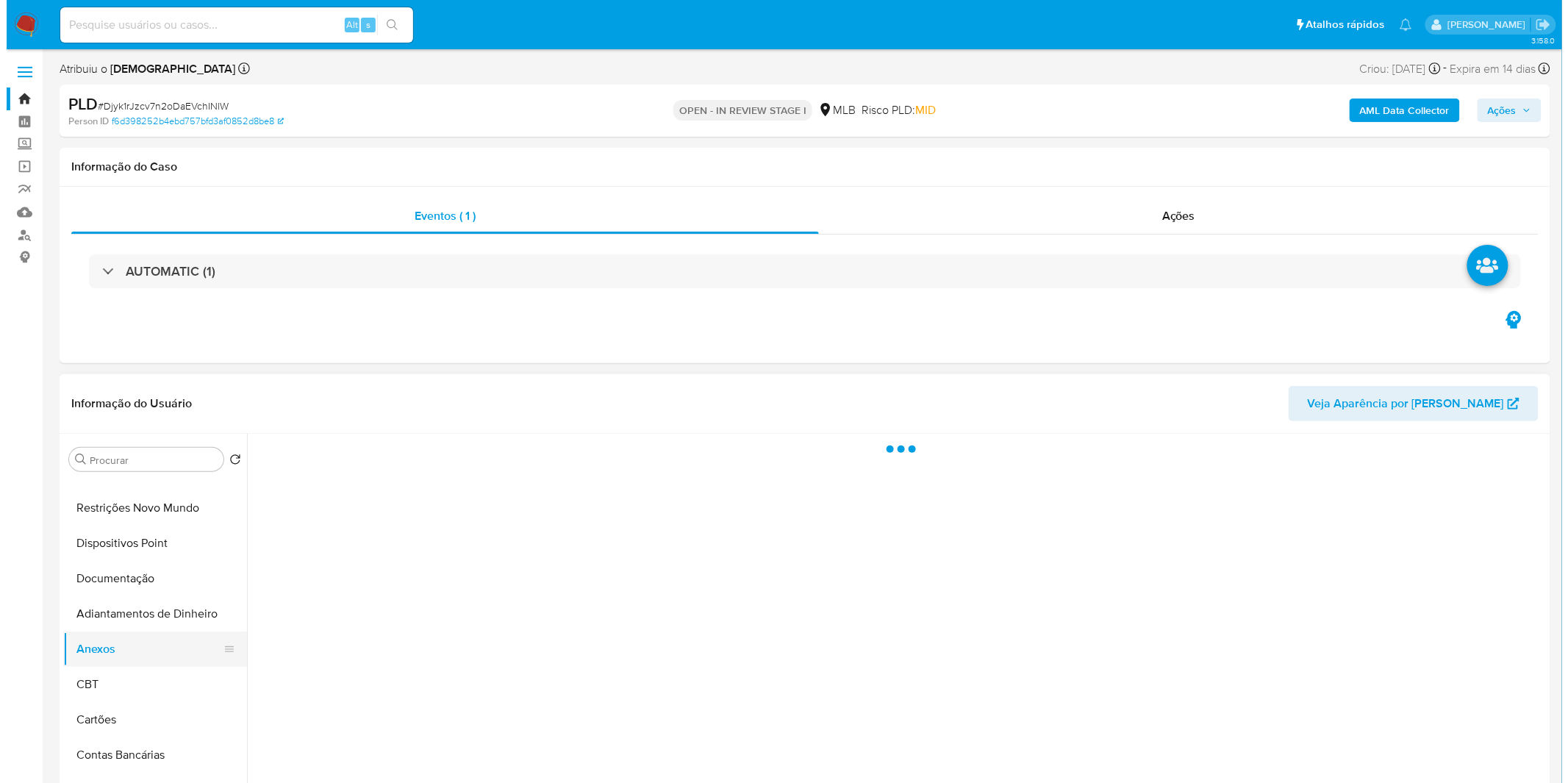
scroll to position [0, 0]
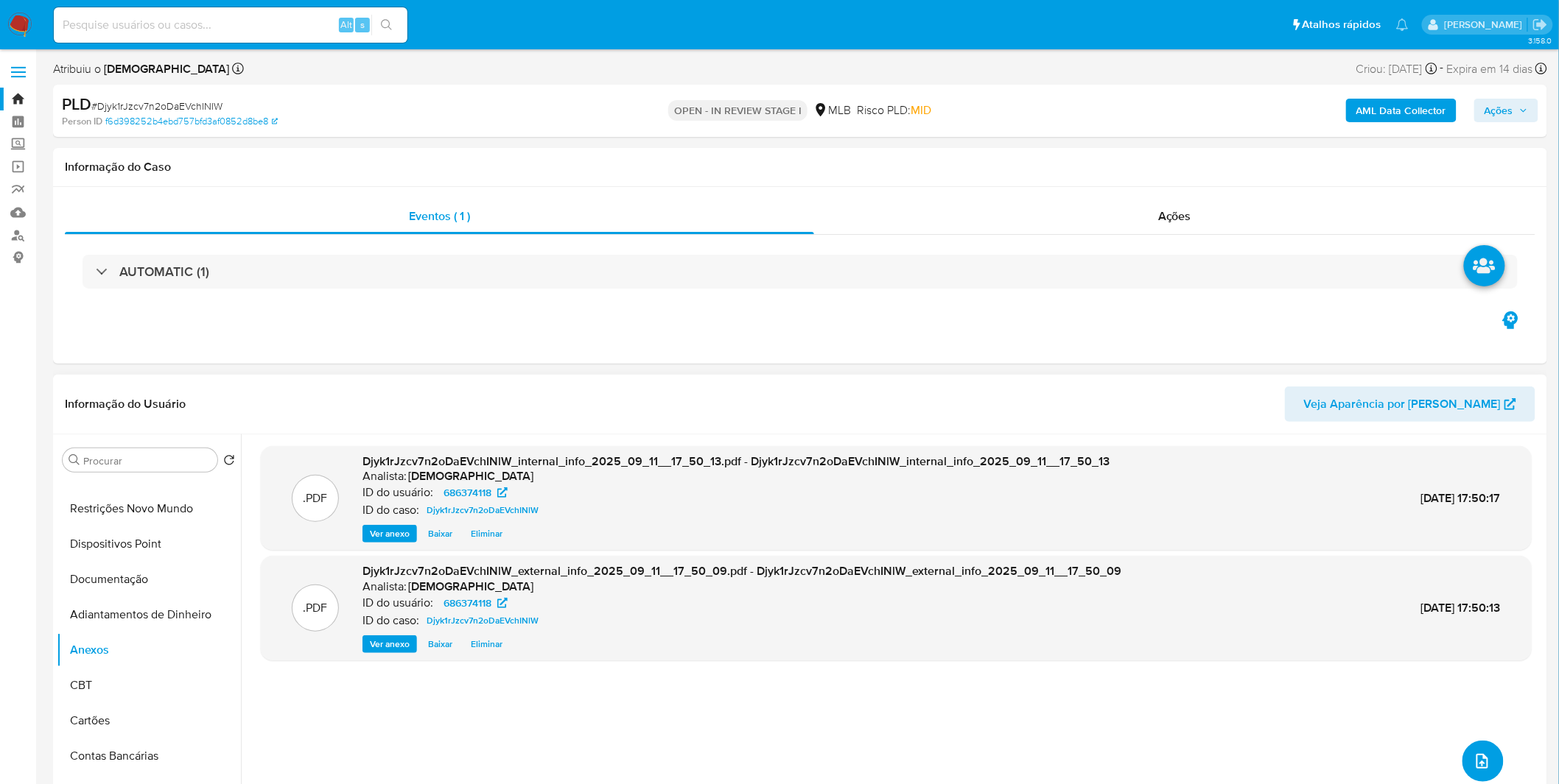
click at [1468, 762] on button "upload-file" at bounding box center [1483, 762] width 42 height 42
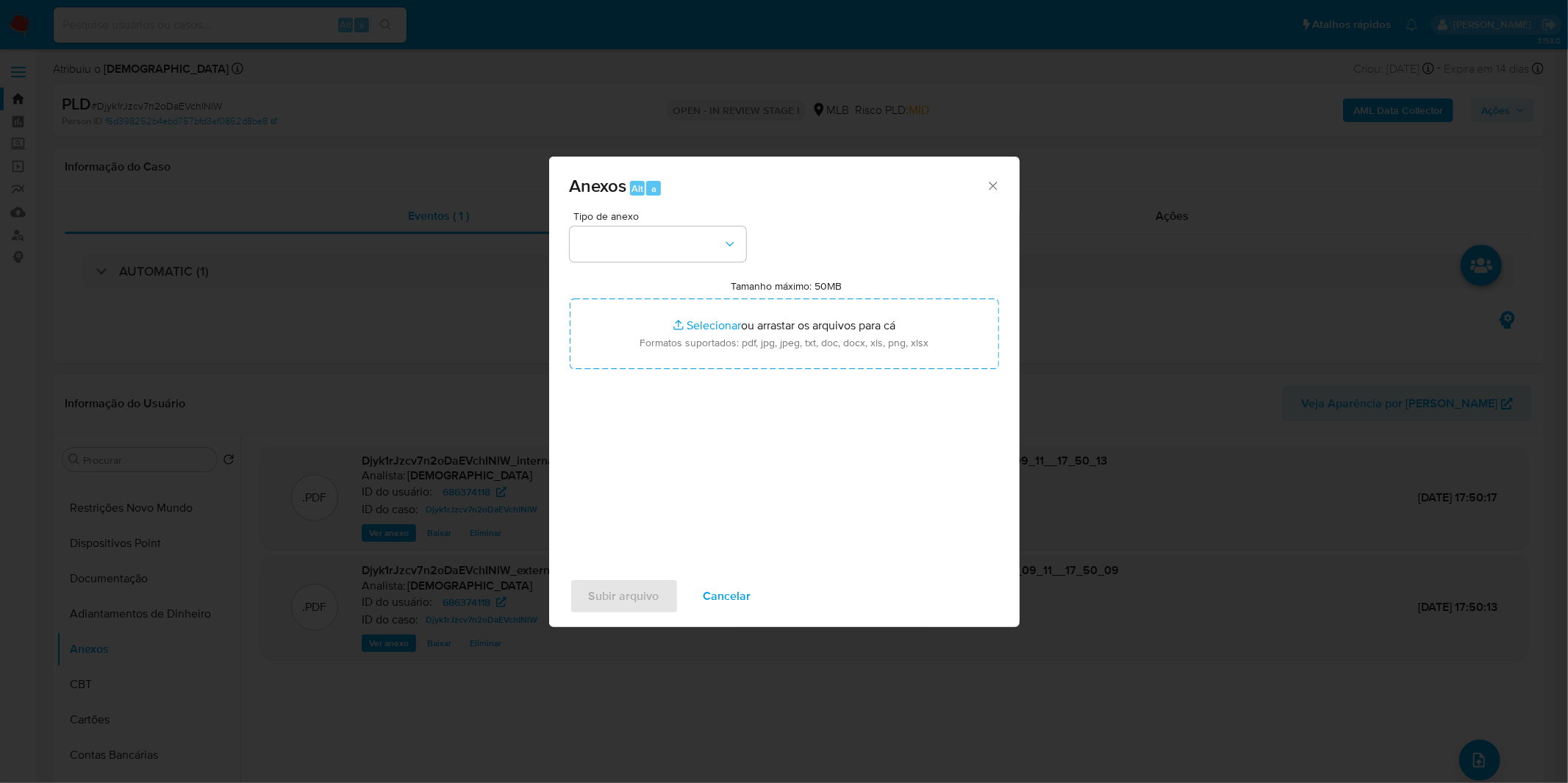
click at [673, 267] on div "Tipo de anexo Tamanho máximo: 50MB Selecionar arquivos Selecionar ou arrastar o…" at bounding box center [784, 384] width 430 height 347
click at [680, 257] on button "button" at bounding box center [658, 244] width 176 height 36
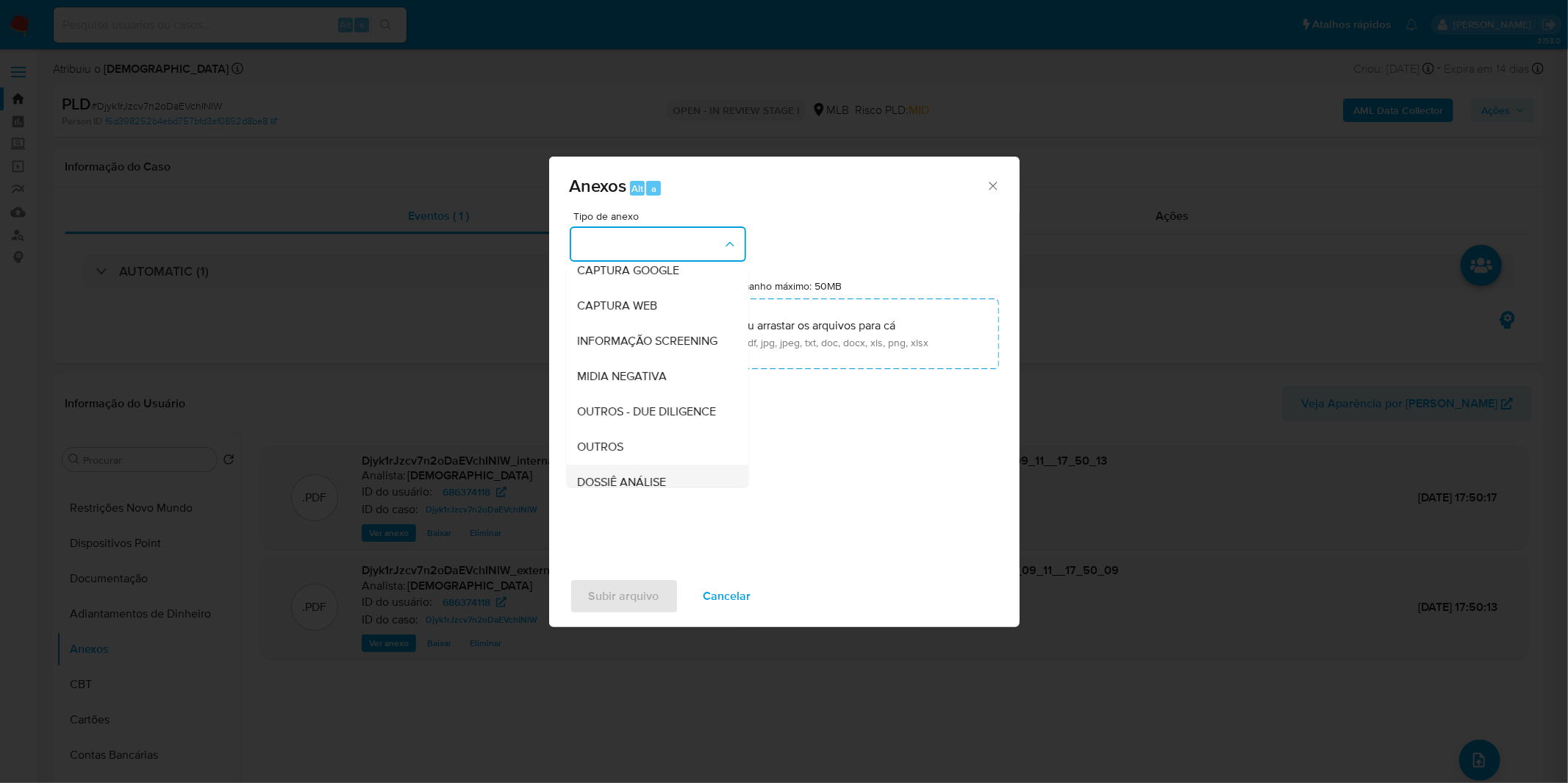
scroll to position [163, 0]
click at [640, 418] on div "DOSSIÊ ANÁLISE" at bounding box center [653, 403] width 150 height 36
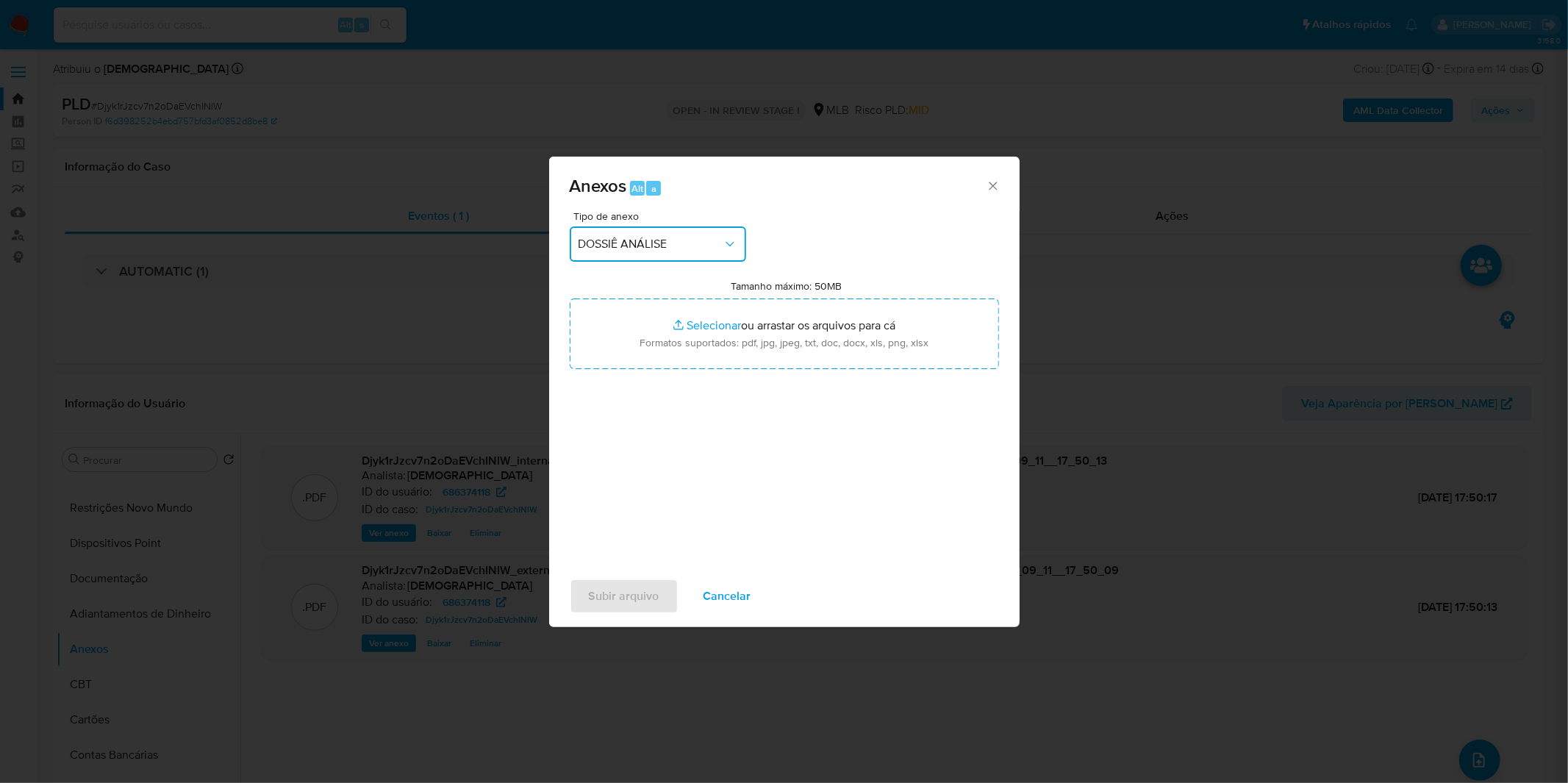
click at [635, 252] on button "DOSSIÊ ANÁLISE" at bounding box center [658, 244] width 176 height 36
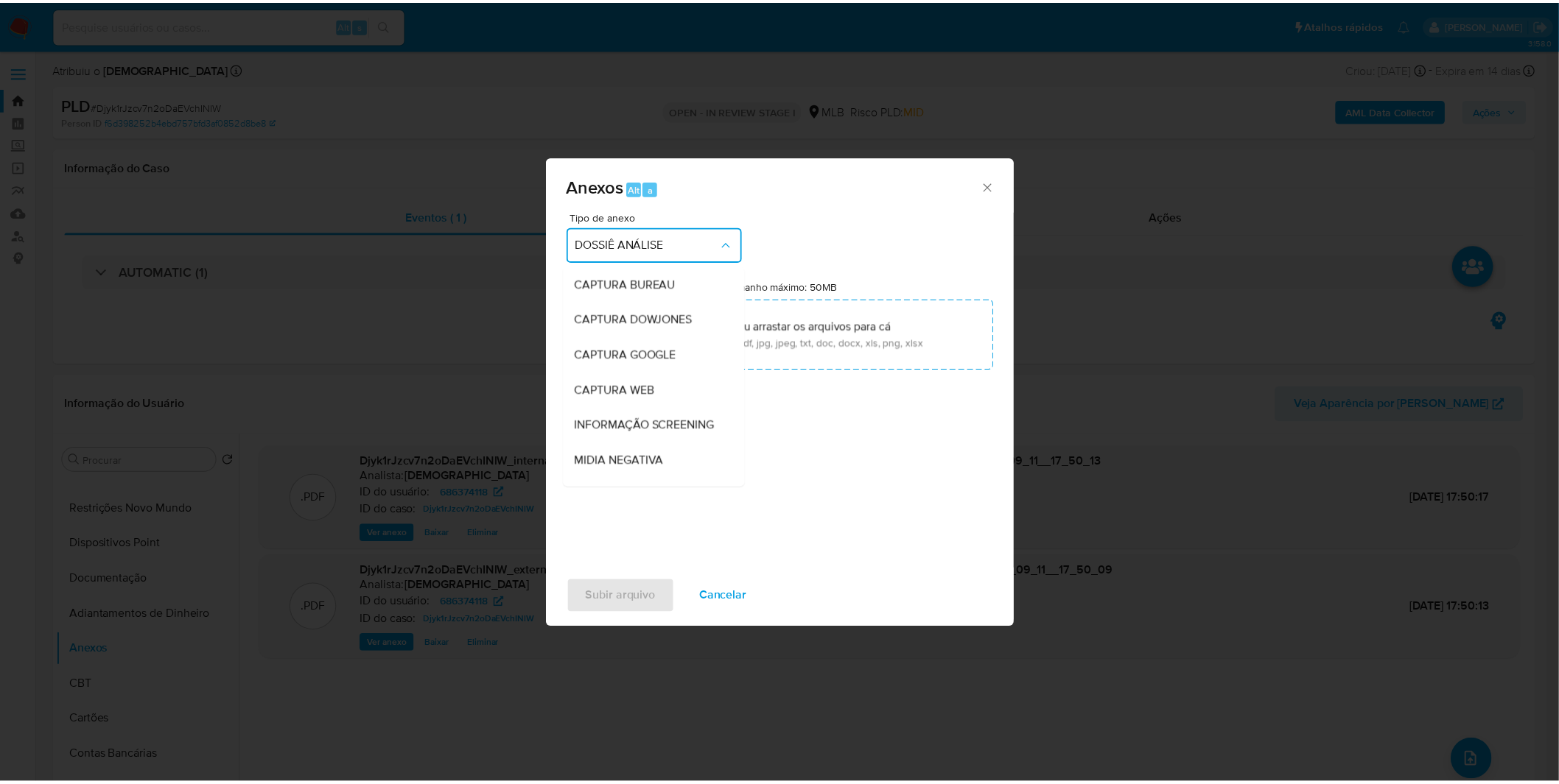
scroll to position [219, 0]
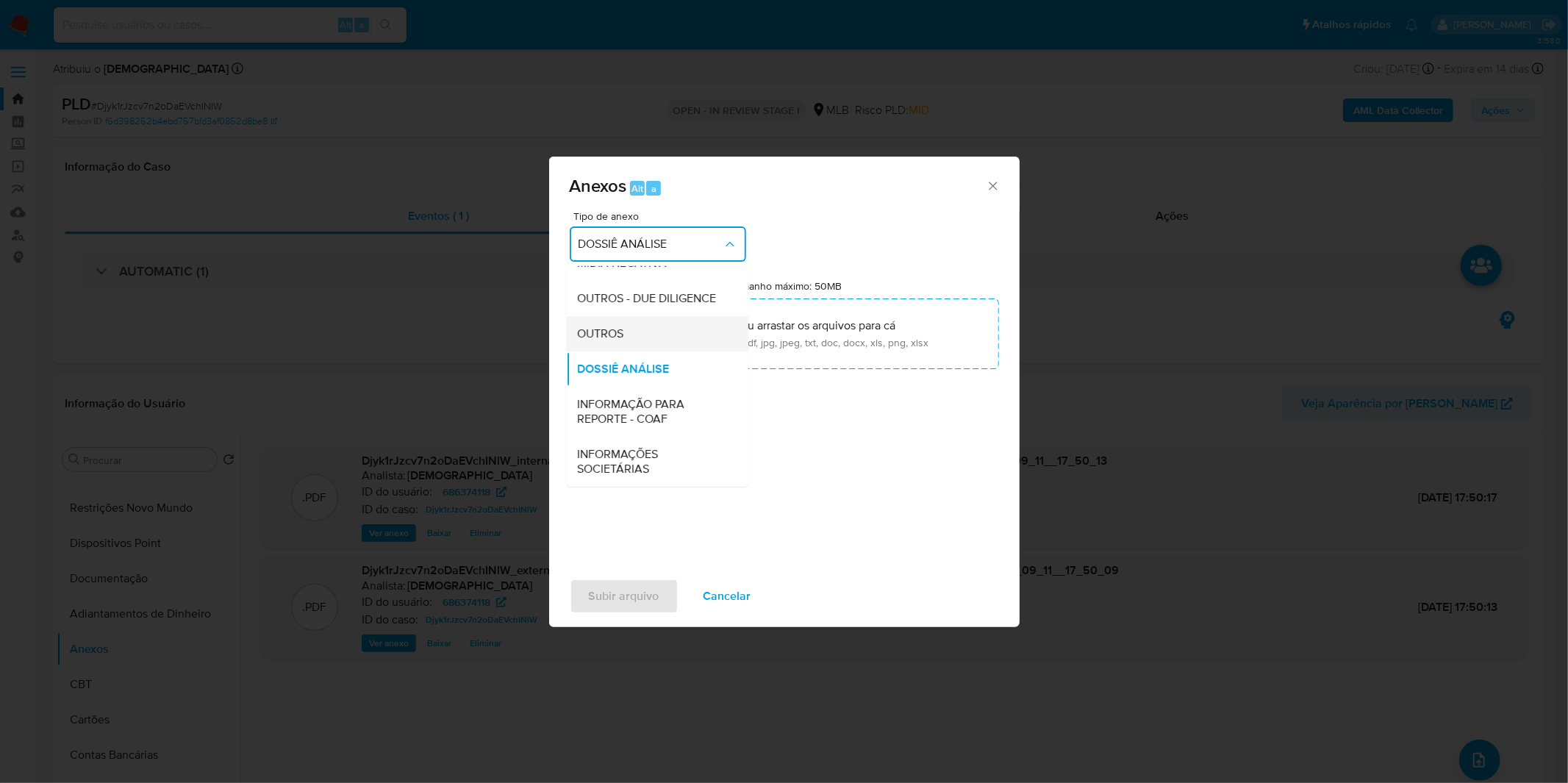
click at [638, 342] on div "OUTROS" at bounding box center [653, 334] width 150 height 36
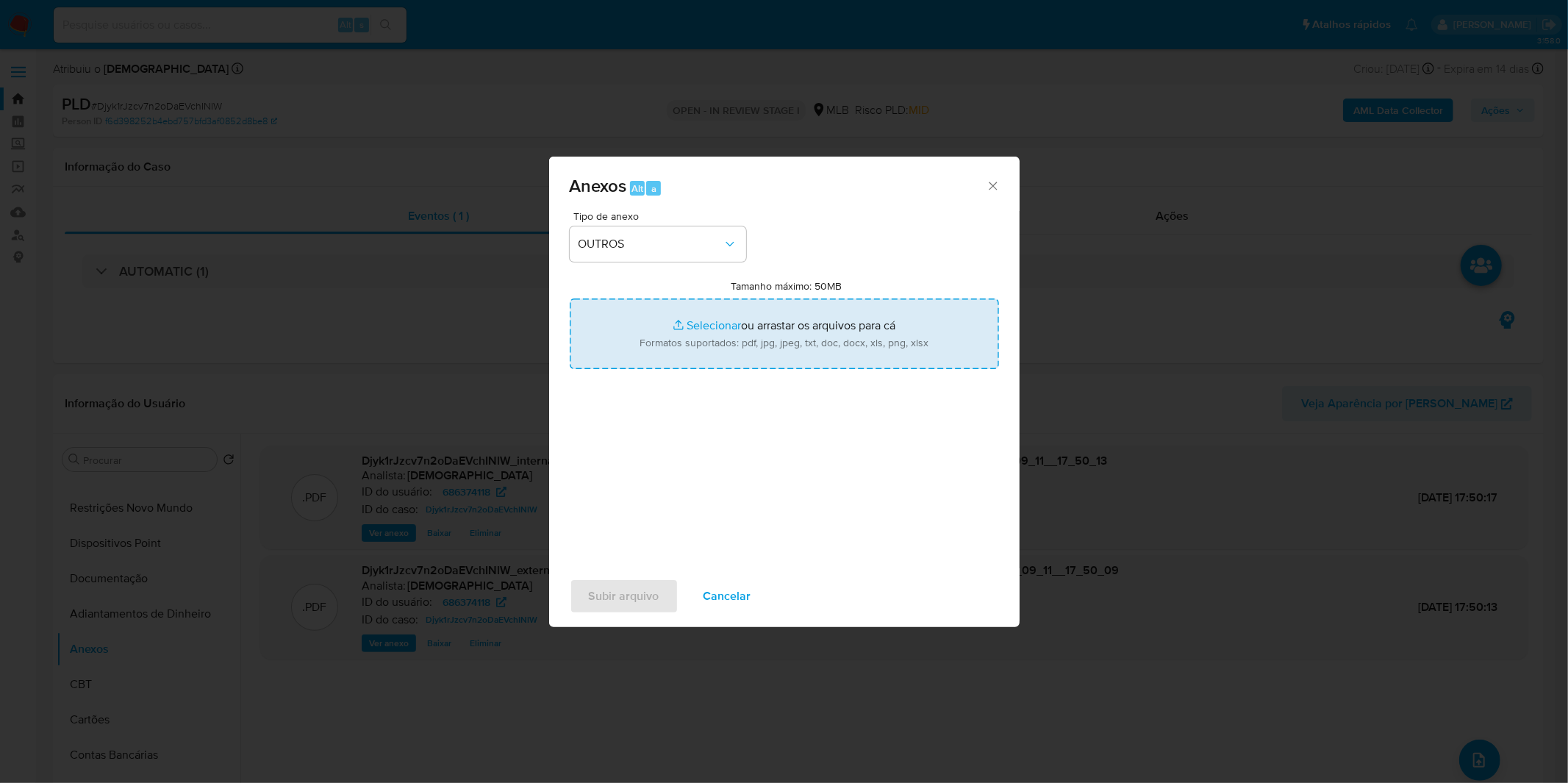
click at [663, 341] on input "Tamanho máximo: 50MB Selecionar arquivos" at bounding box center [784, 333] width 430 height 70
type input "C:\fakepath\Mulan 686374118_2025_09_01_10_30_04.xlsx"
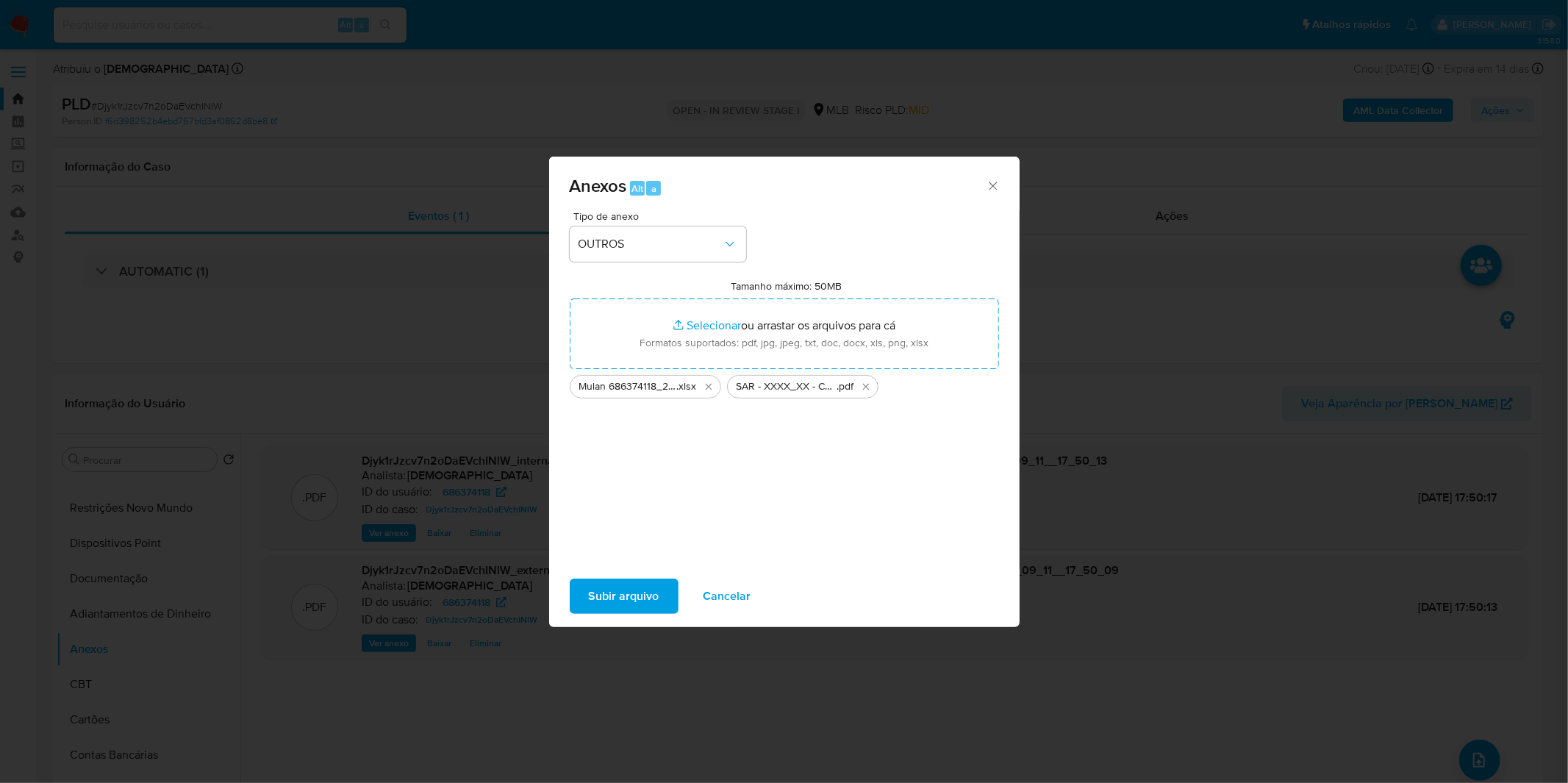
click at [616, 599] on span "Subir arquivo" at bounding box center [624, 596] width 70 height 33
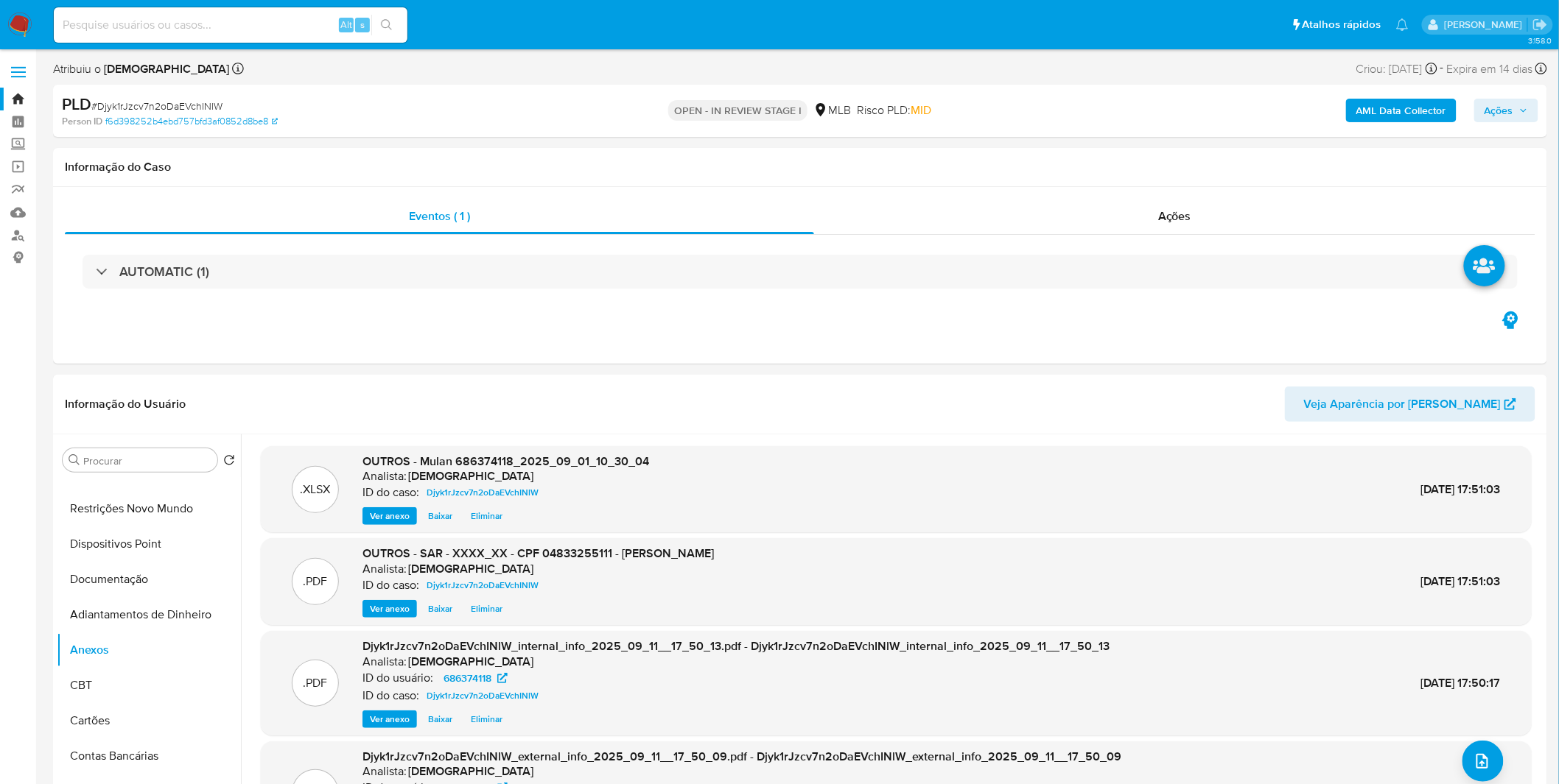
click at [1503, 111] on span "Ações" at bounding box center [1498, 111] width 29 height 24
click at [1116, 162] on span "Resolução do caso" at bounding box center [1078, 157] width 99 height 17
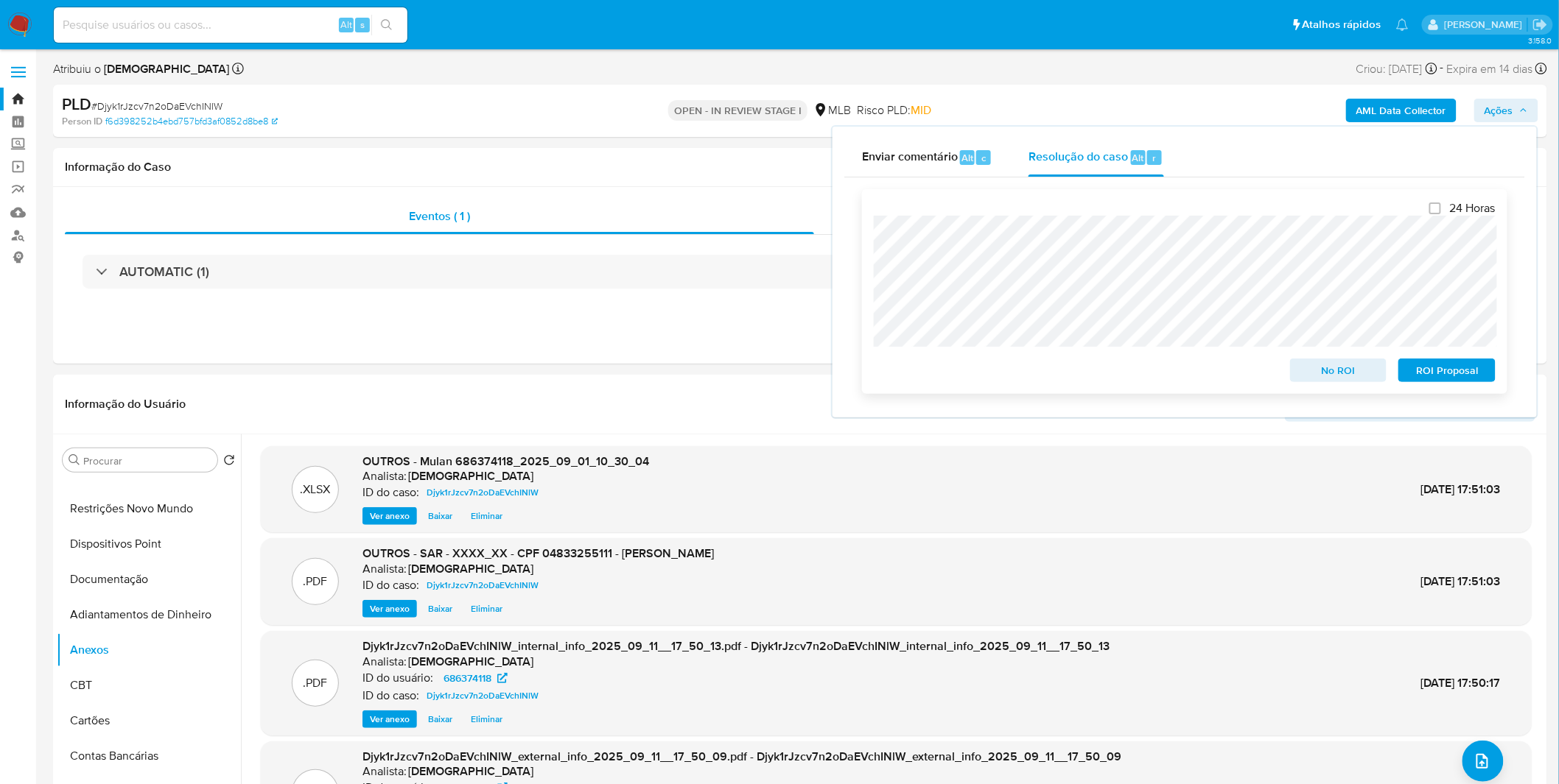
click at [1474, 354] on div "ROI Proposal" at bounding box center [1443, 367] width 103 height 30
click at [1457, 369] on span "ROI Proposal" at bounding box center [1446, 370] width 76 height 21
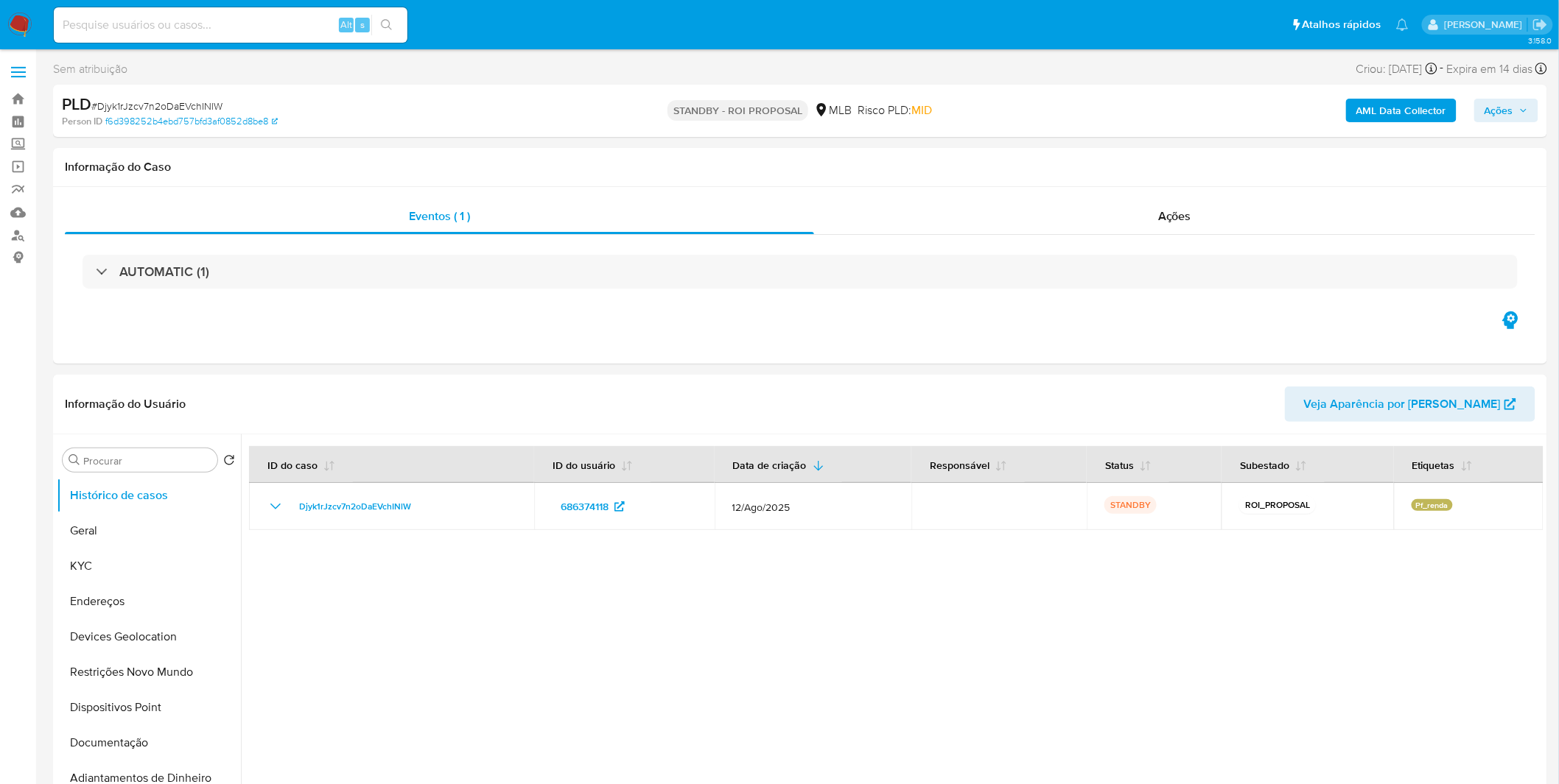
select select "10"
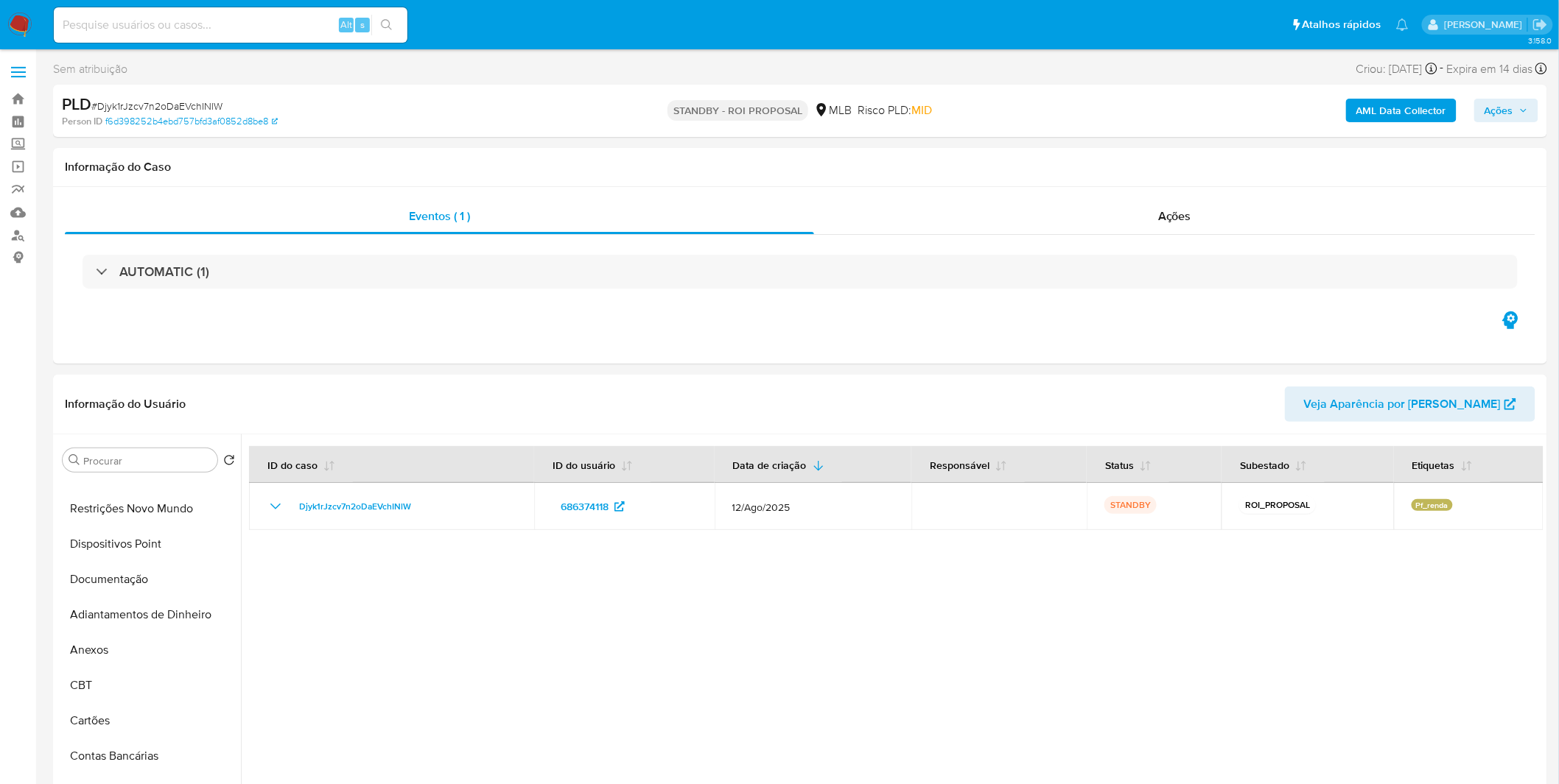
click at [246, 36] on div "Alt s" at bounding box center [230, 25] width 353 height 36
click at [247, 31] on input at bounding box center [230, 25] width 353 height 19
paste input "QNDsBLVUm3M5eGMdo3bpdj1o"
type input "QNDsBLVUm3M5eGMdo3bpdj1o"
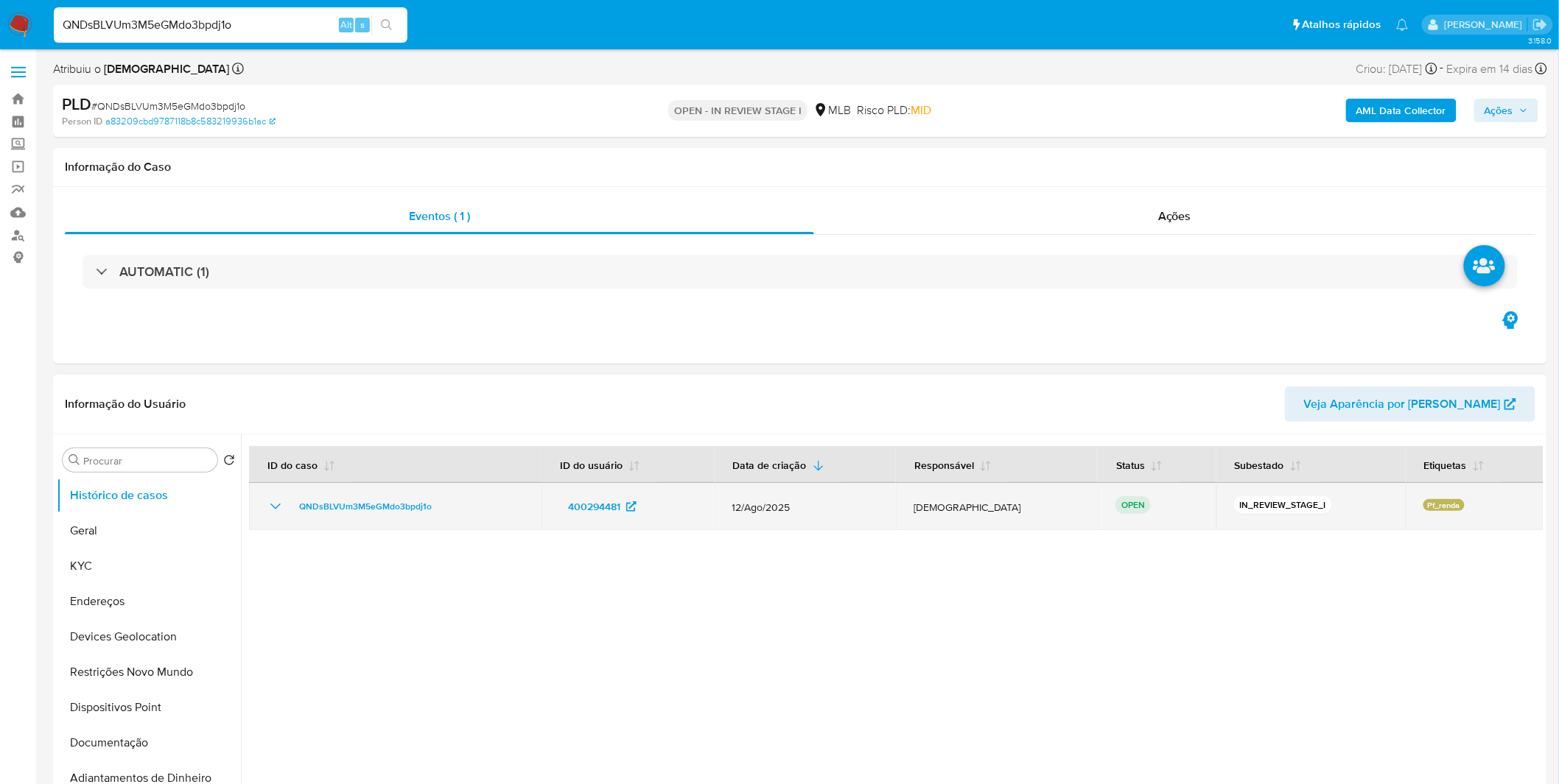
select select "10"
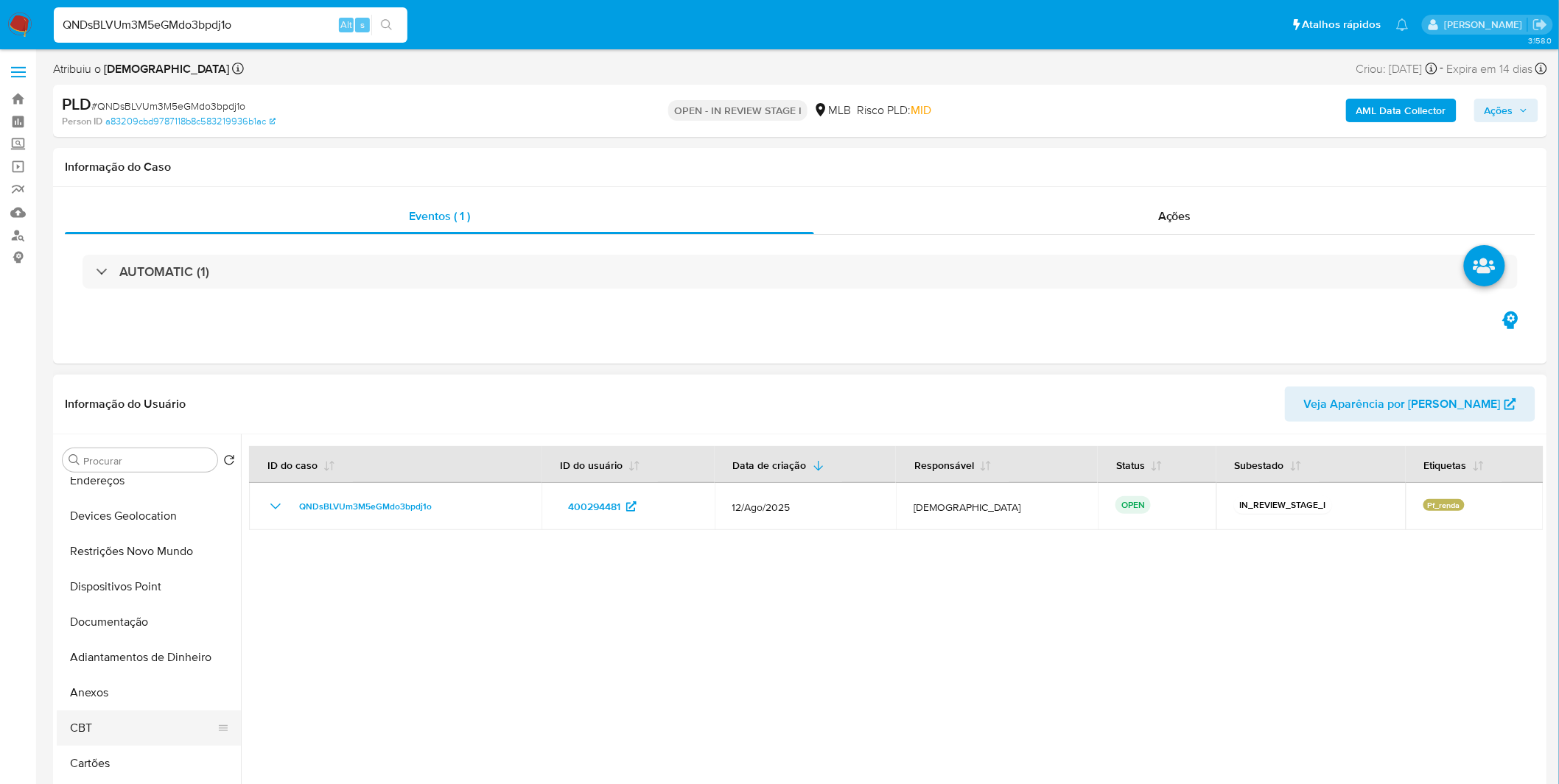
scroll to position [163, 0]
click at [128, 659] on button "Anexos" at bounding box center [142, 650] width 172 height 36
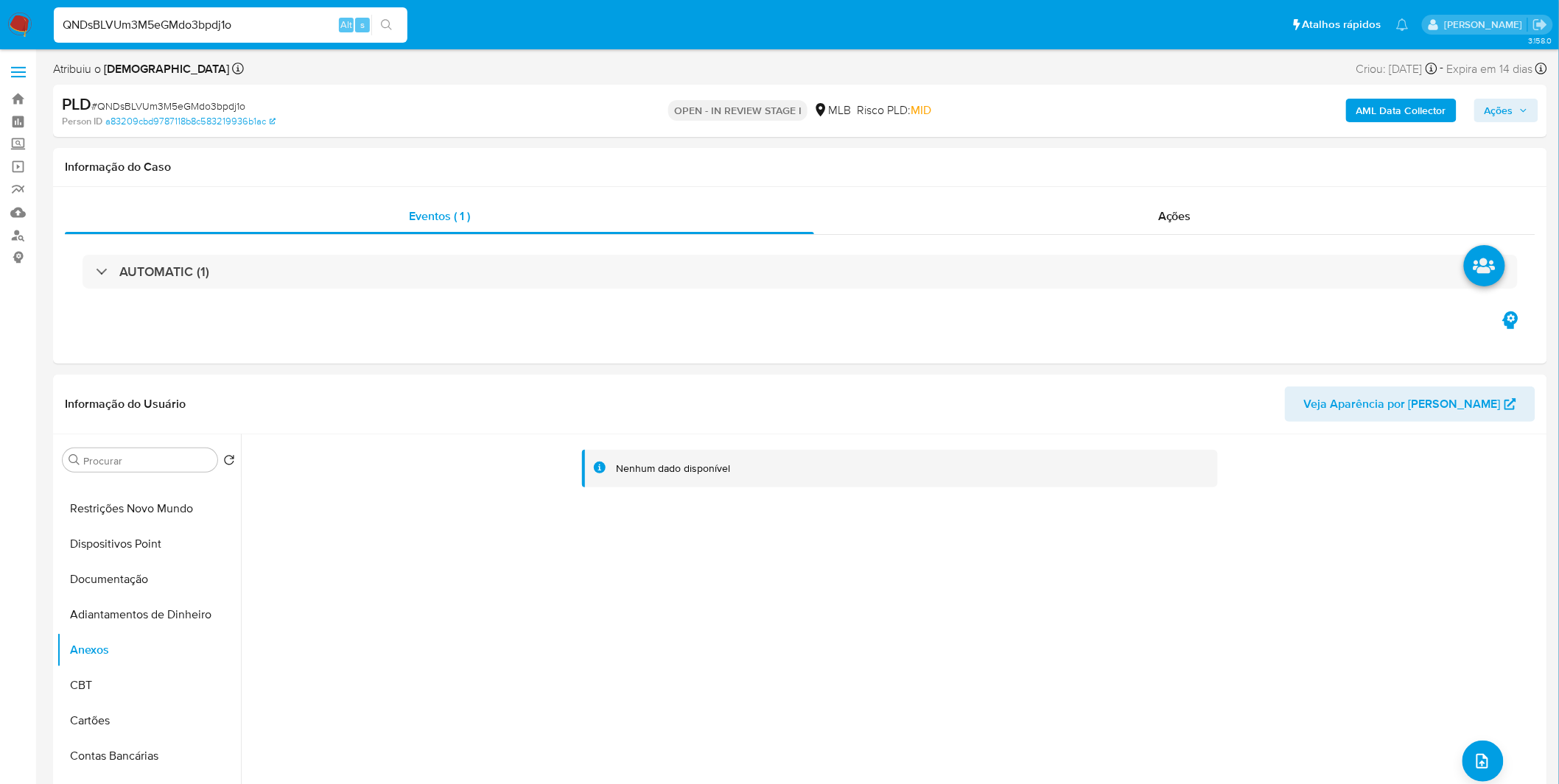
click at [1446, 99] on b "AML Data Collector" at bounding box center [1401, 111] width 90 height 24
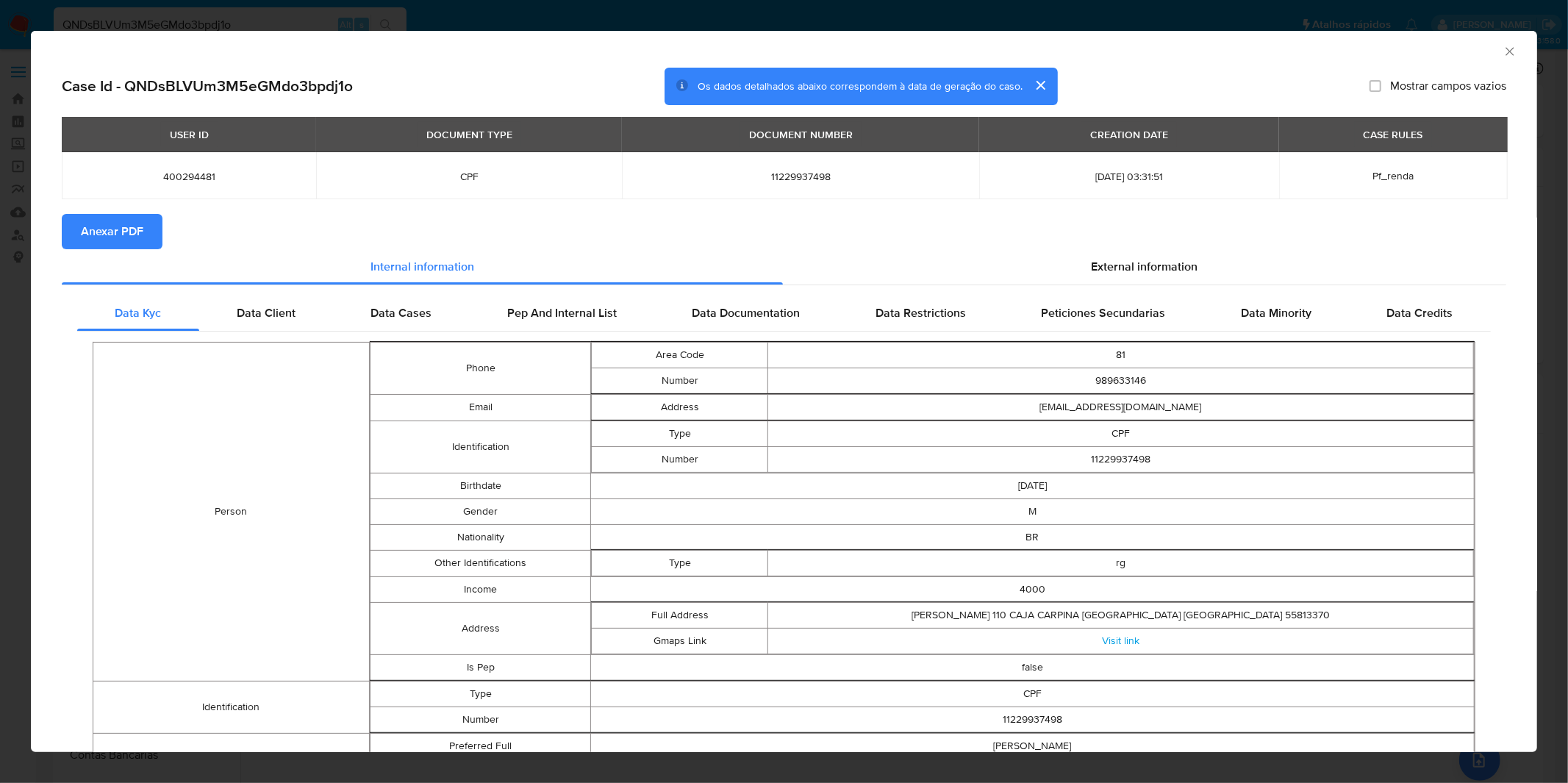
click at [143, 233] on button "Anexar PDF" at bounding box center [112, 232] width 101 height 36
click at [506, 10] on div "AML Data Collector Case Id - QNDsBLVUm3M5eGMdo3bpdj1o Os dados detalhados abaix…" at bounding box center [784, 391] width 1568 height 783
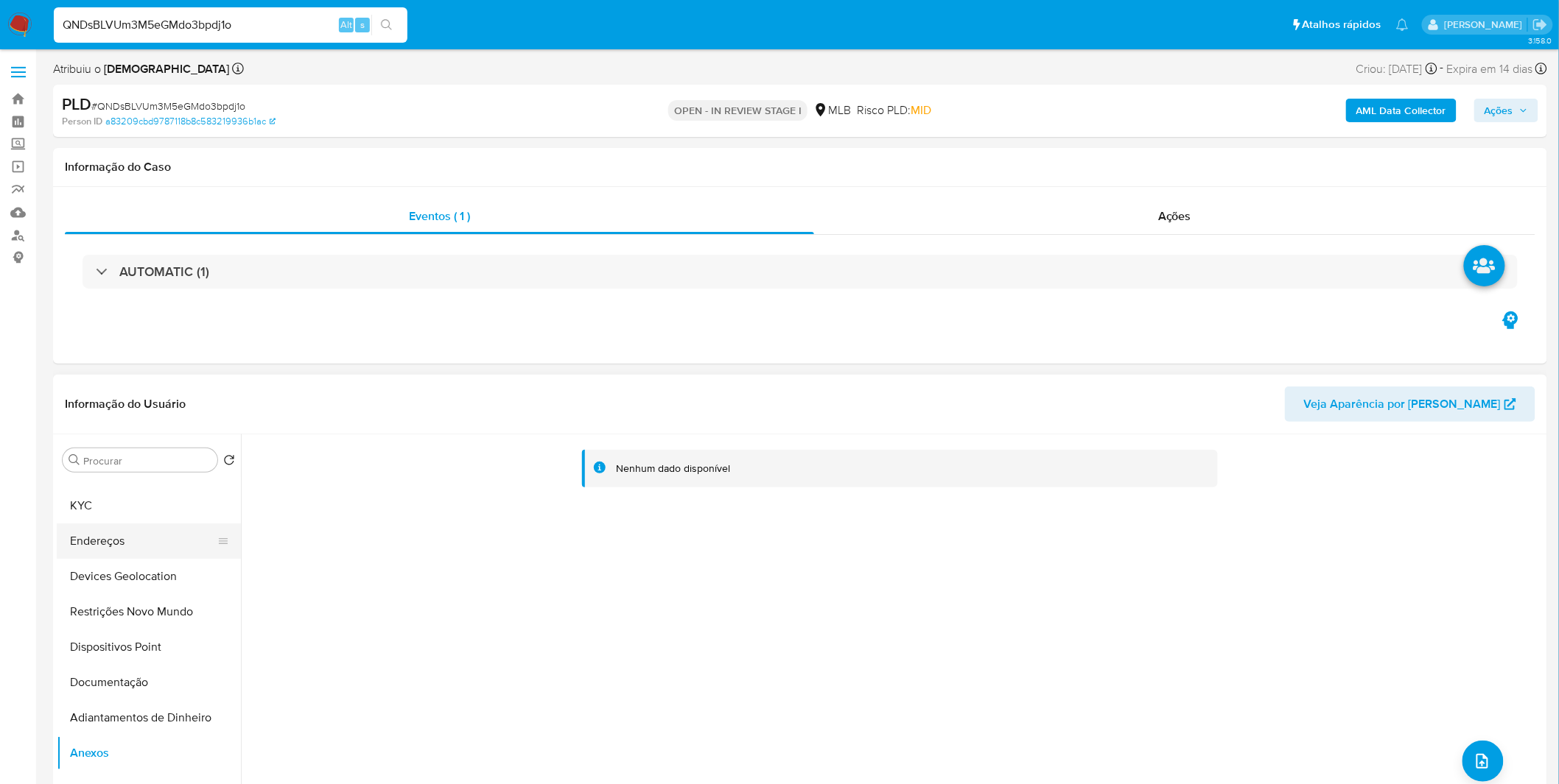
scroll to position [0, 0]
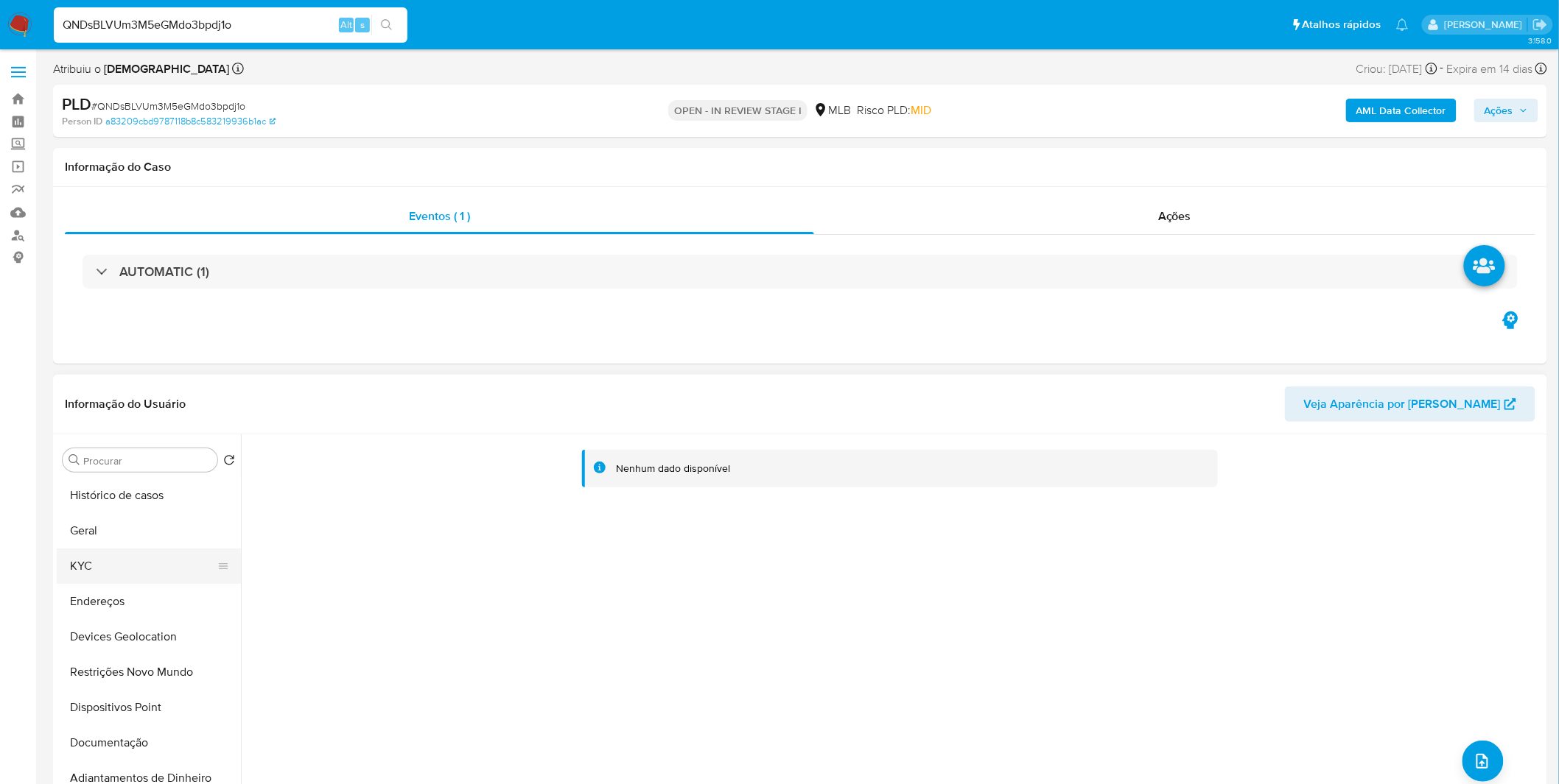
click at [151, 567] on button "KYC" at bounding box center [142, 567] width 172 height 36
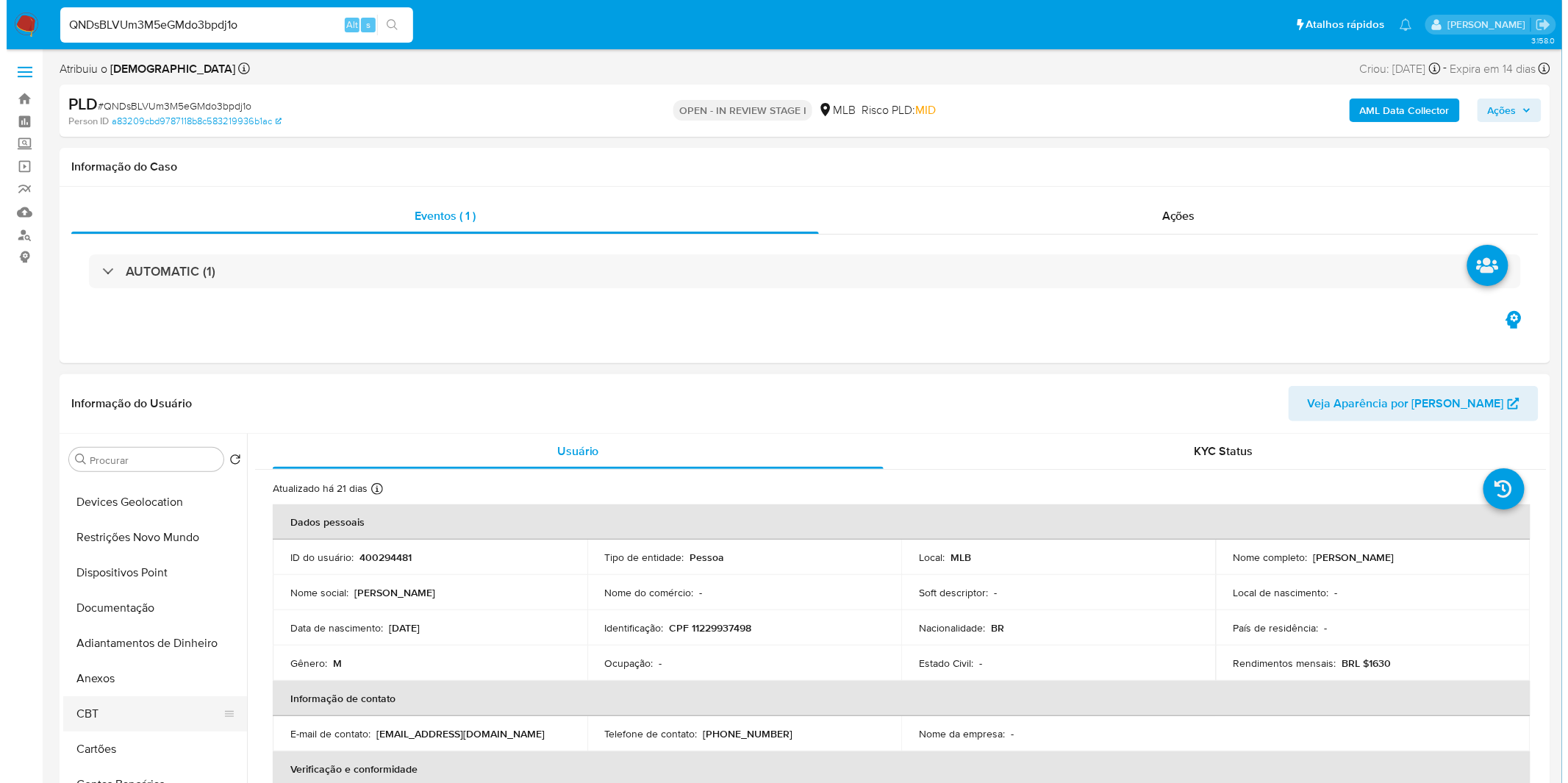
scroll to position [163, 0]
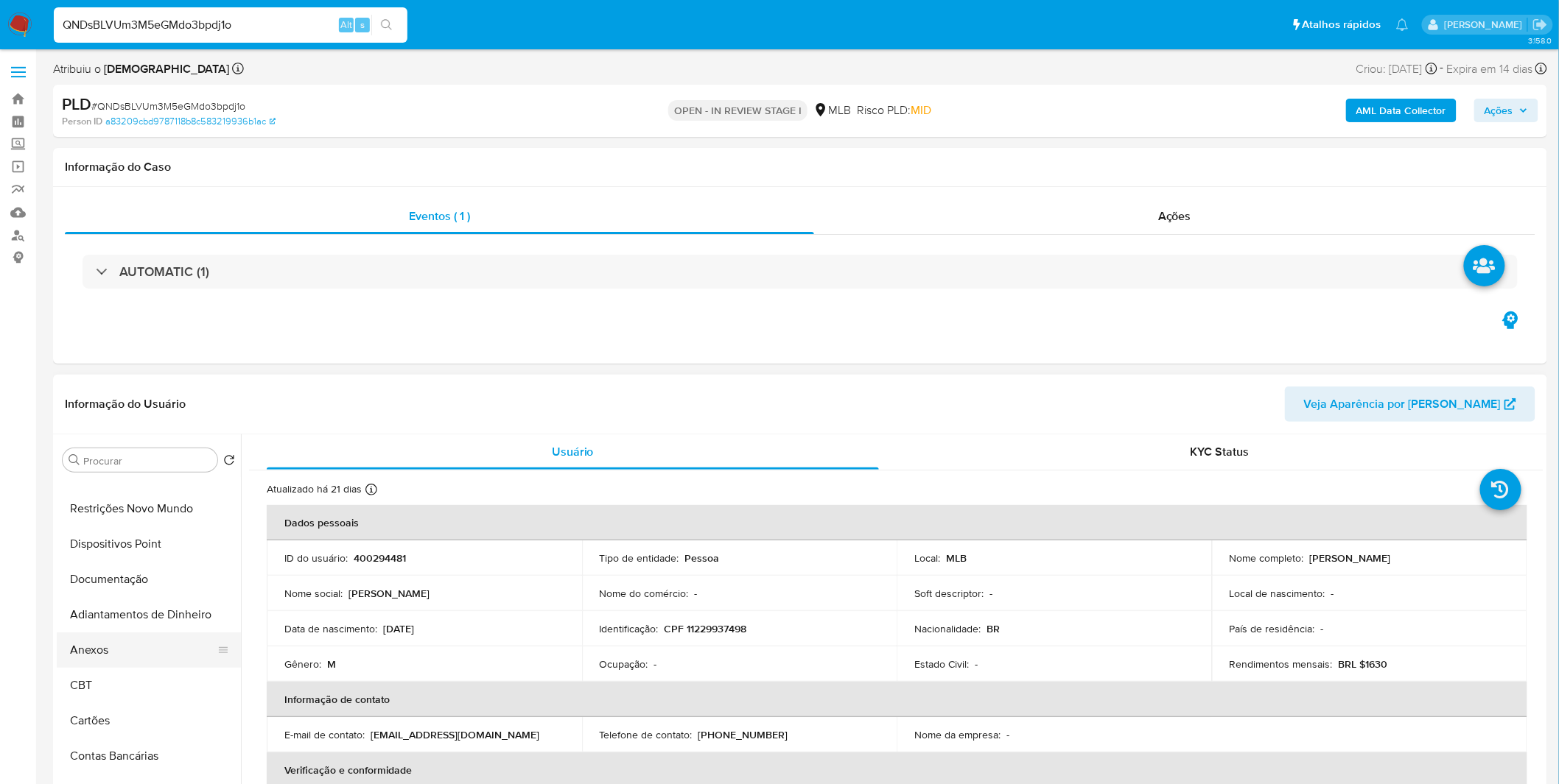
click at [157, 636] on button "Anexos" at bounding box center [142, 650] width 172 height 36
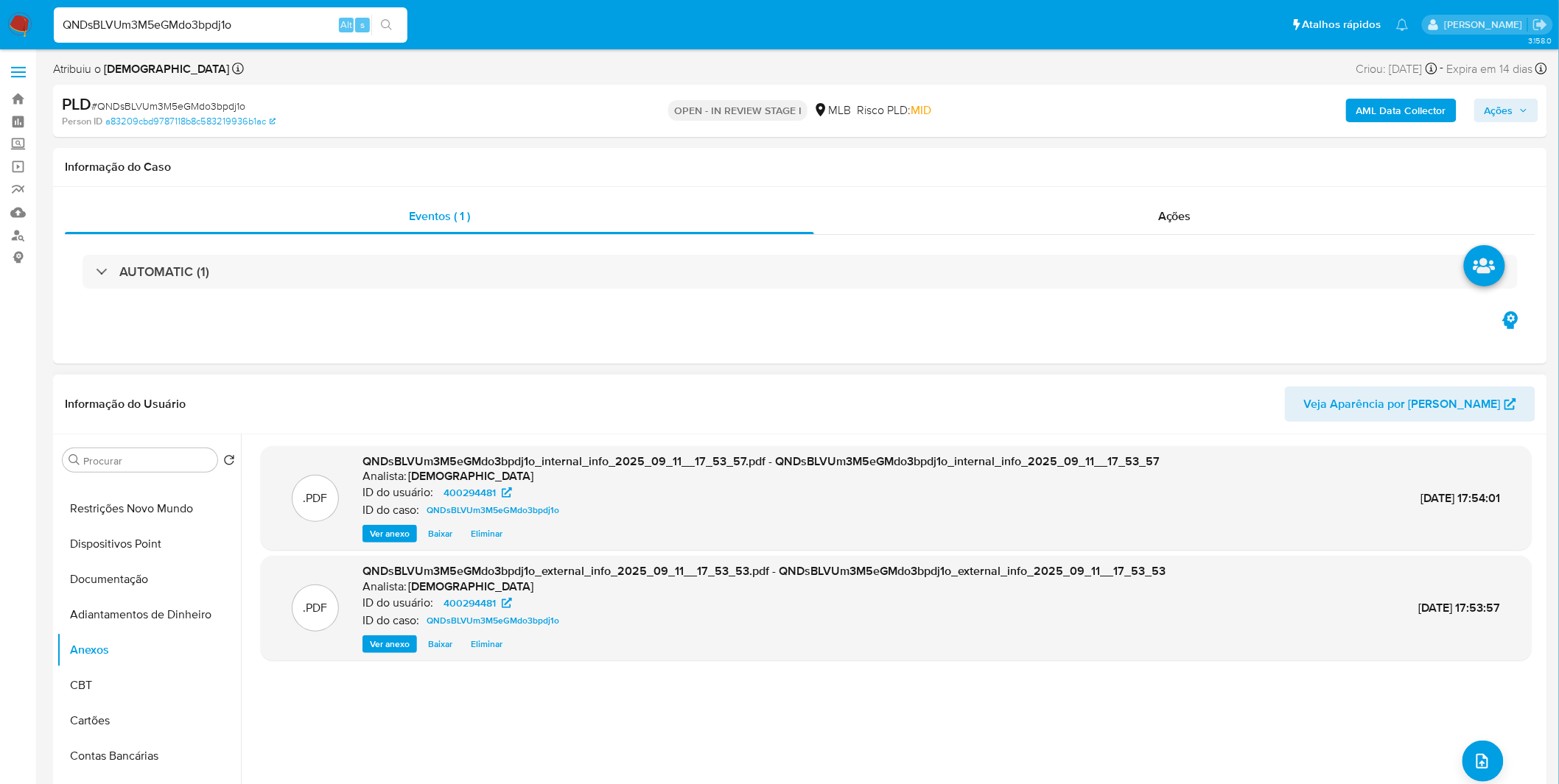
click at [1516, 764] on div ".PDF QNDsBLVUm3M5eGMdo3bpdj1o_internal_info_2025_09_11__17_53_57.pdf - QNDsBLVU…" at bounding box center [896, 623] width 1270 height 353
click at [1505, 760] on div ".PDF QNDsBLVUm3M5eGMdo3bpdj1o_internal_info_2025_09_11__17_53_57.pdf - QNDsBLVU…" at bounding box center [896, 623] width 1270 height 353
click at [1500, 760] on div ".PDF QNDsBLVUm3M5eGMdo3bpdj1o_internal_info_2025_09_11__17_53_57.pdf - QNDsBLVU…" at bounding box center [896, 623] width 1270 height 353
click at [1480, 756] on icon "upload-file" at bounding box center [1482, 762] width 12 height 15
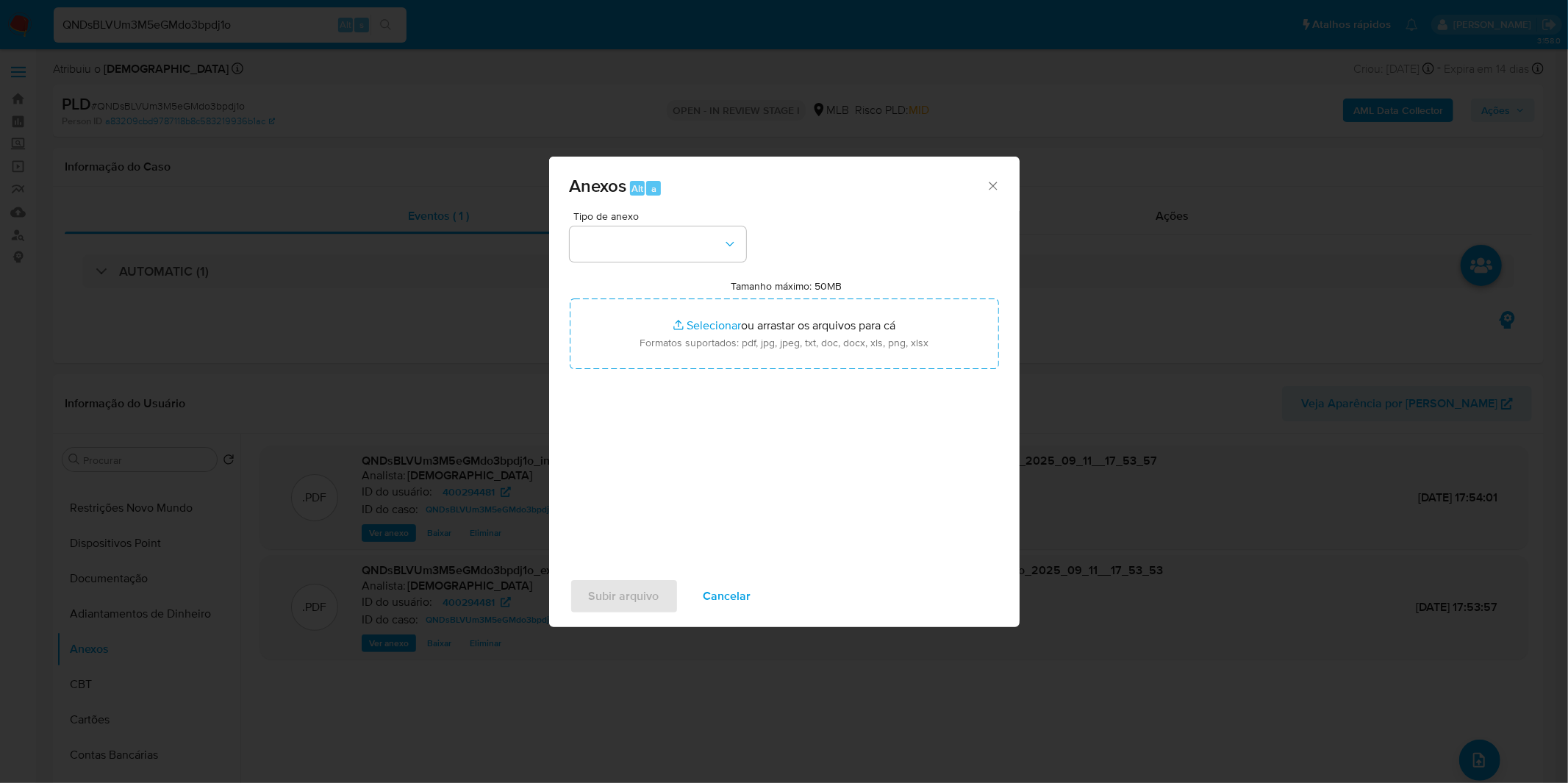
click at [627, 262] on div "Tipo de anexo Tamanho máximo: 50MB Selecionar arquivos Selecionar ou arrastar o…" at bounding box center [784, 384] width 430 height 347
click at [640, 250] on button "button" at bounding box center [658, 244] width 176 height 36
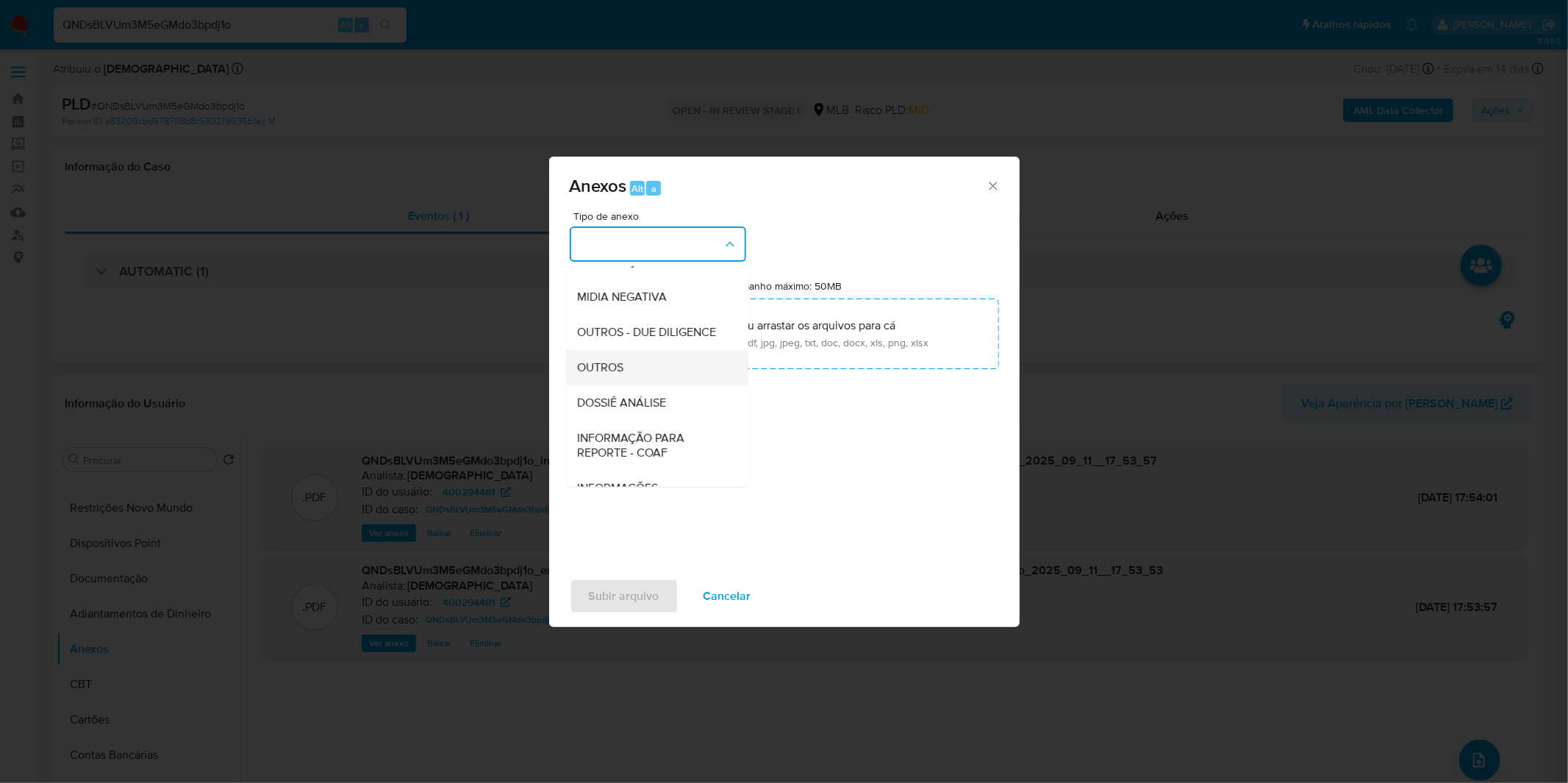
click at [624, 375] on span "OUTROS" at bounding box center [601, 367] width 47 height 15
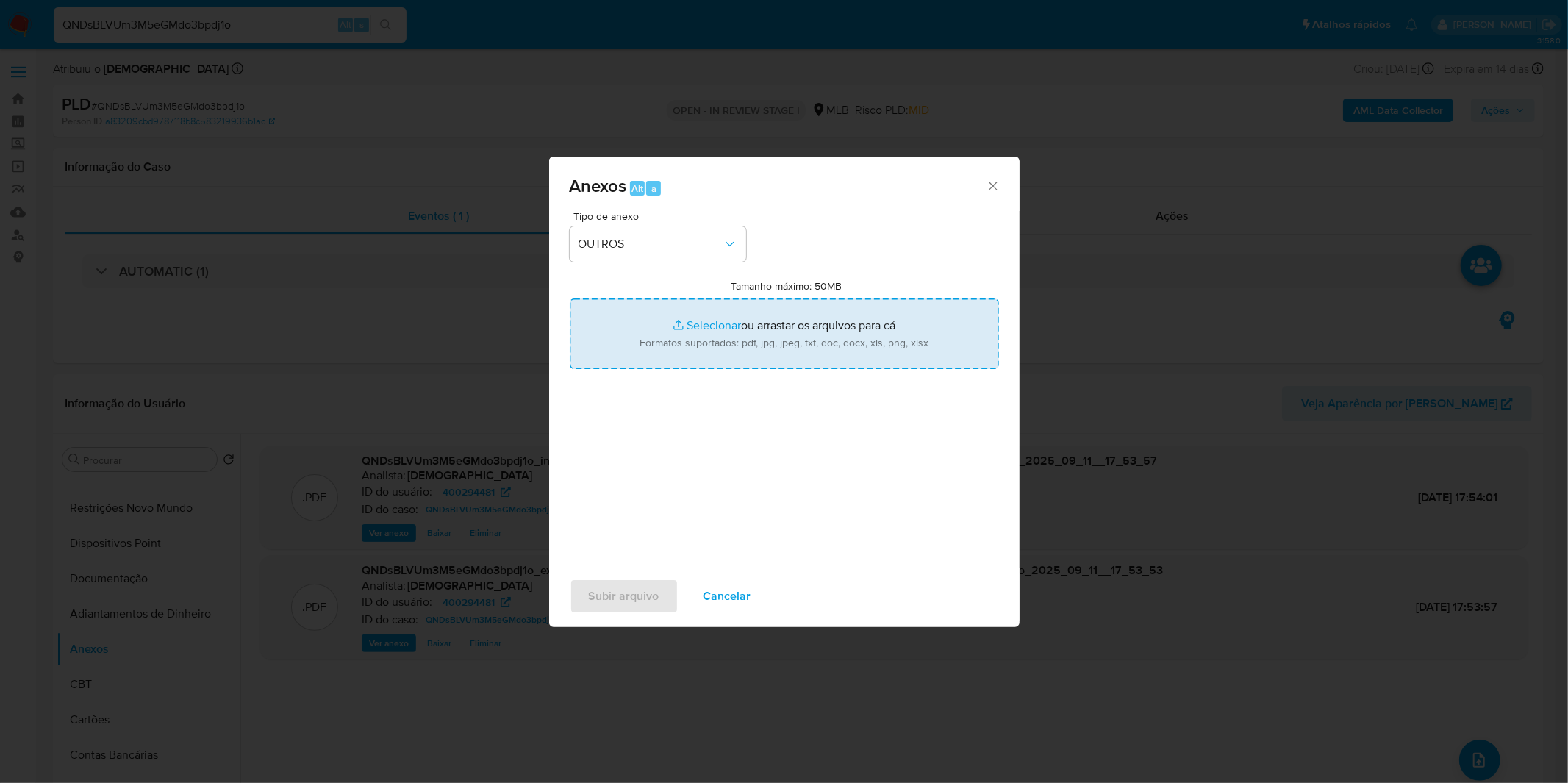
click at [674, 327] on input "Tamanho máximo: 50MB Selecionar arquivos" at bounding box center [784, 333] width 430 height 70
type input "C:\fakepath\Mulan 400294481_2025_09_01_10_37_20.xlsx"
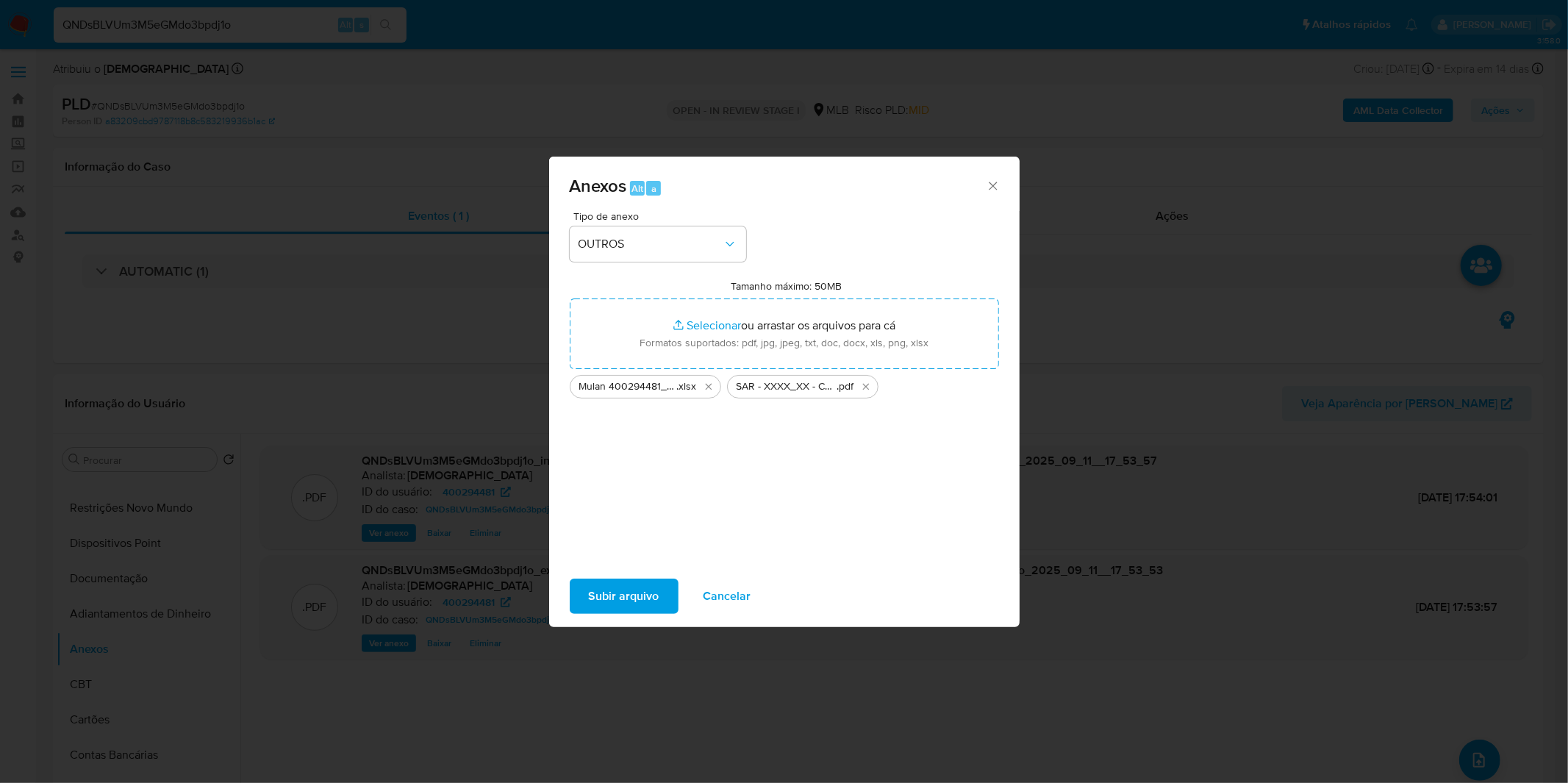
click at [653, 587] on span "Subir arquivo" at bounding box center [624, 596] width 70 height 33
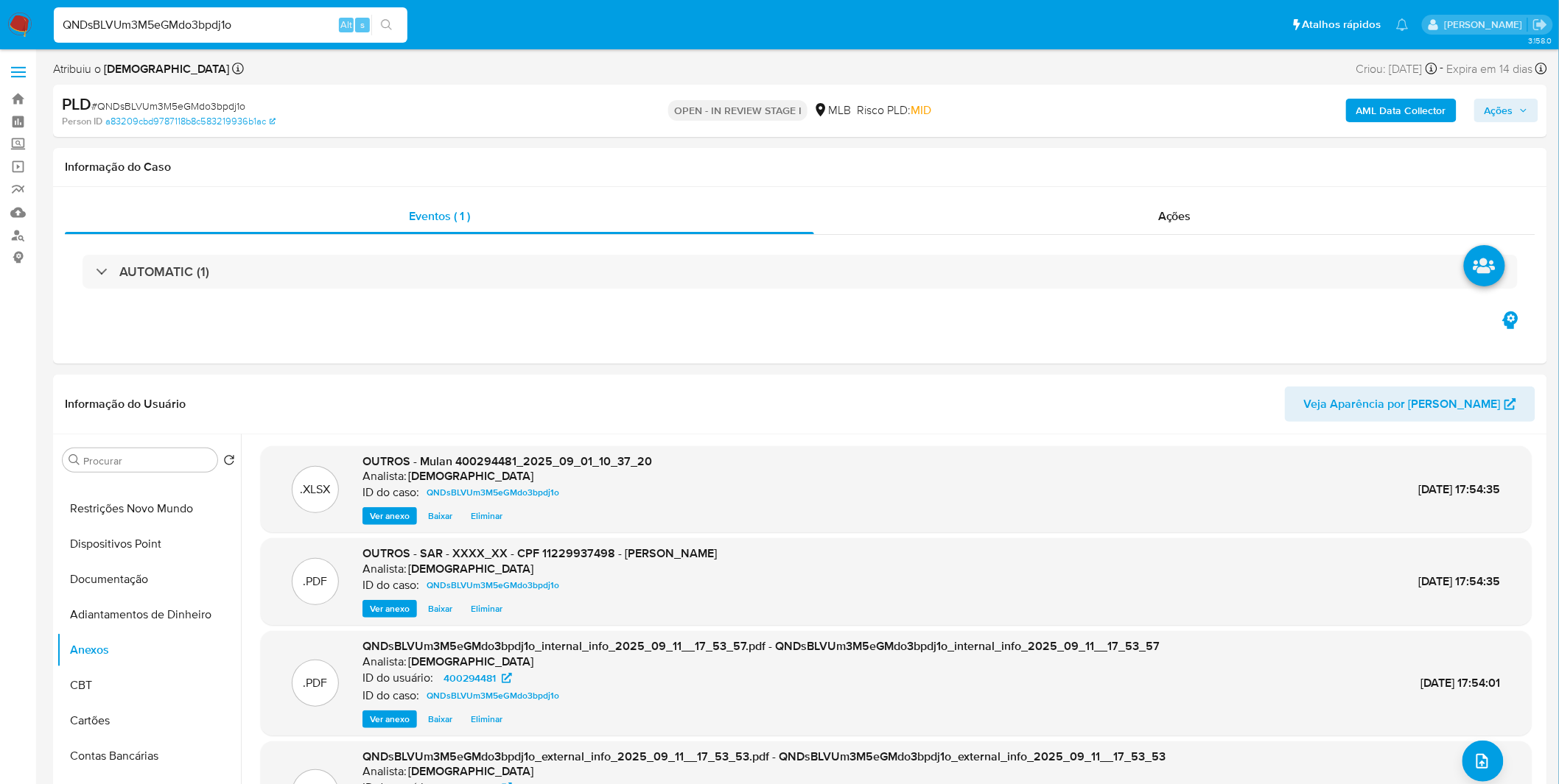
click at [1490, 116] on span "Ações" at bounding box center [1498, 111] width 29 height 24
click at [1164, 172] on button "Resolução do caso Alt r" at bounding box center [1095, 158] width 170 height 39
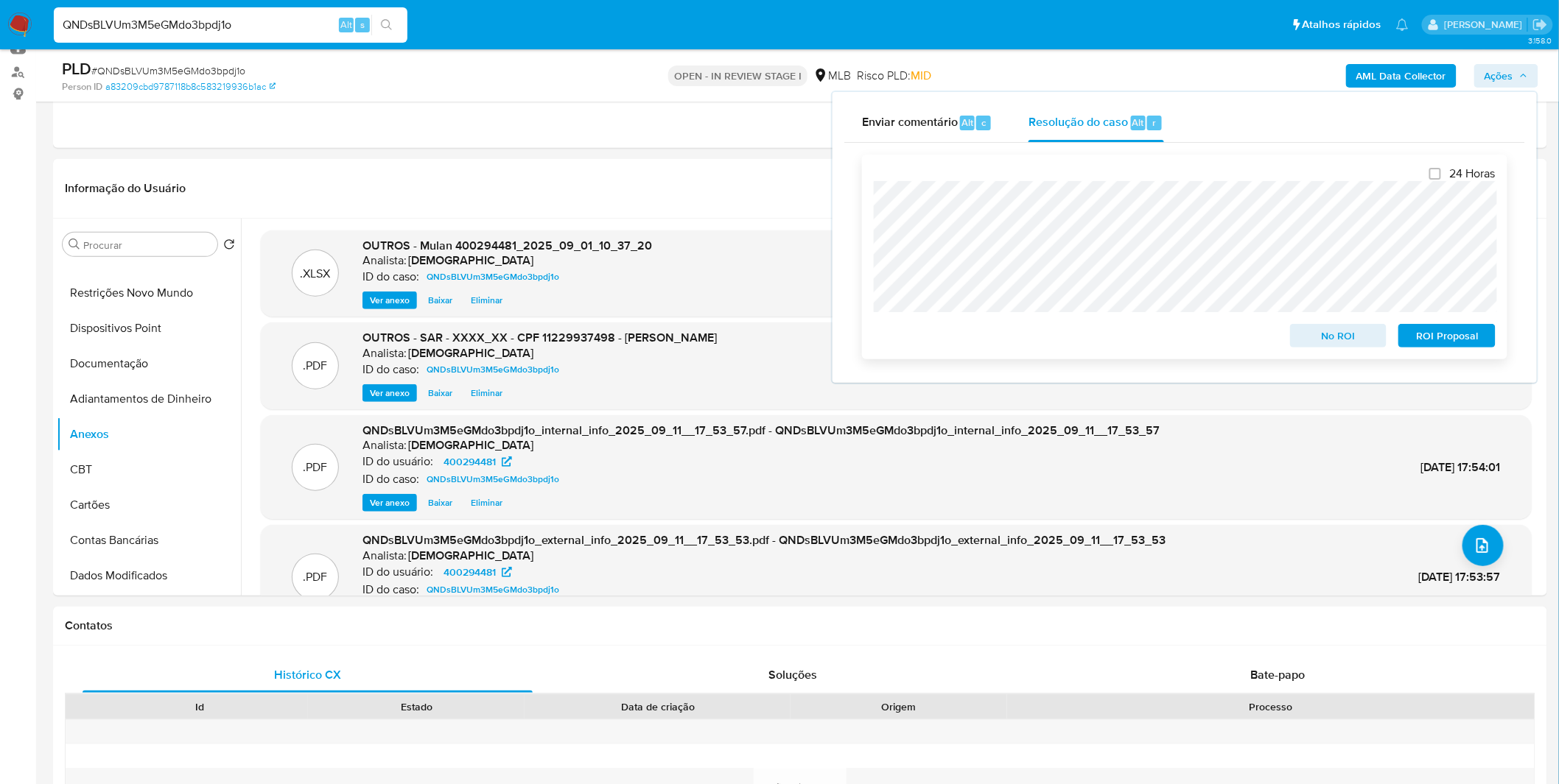
click at [1448, 343] on span "ROI Proposal" at bounding box center [1446, 336] width 76 height 21
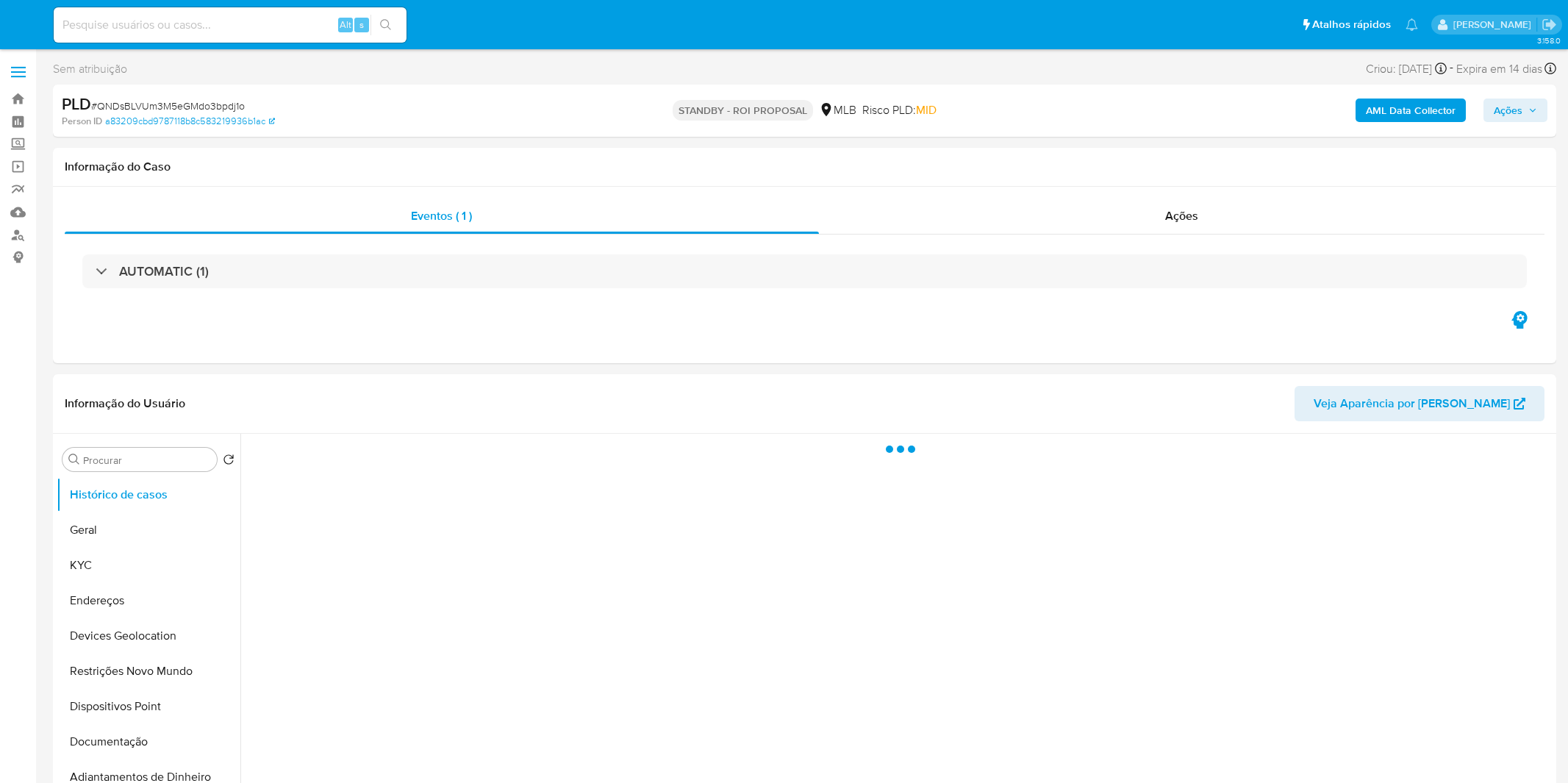
select select "10"
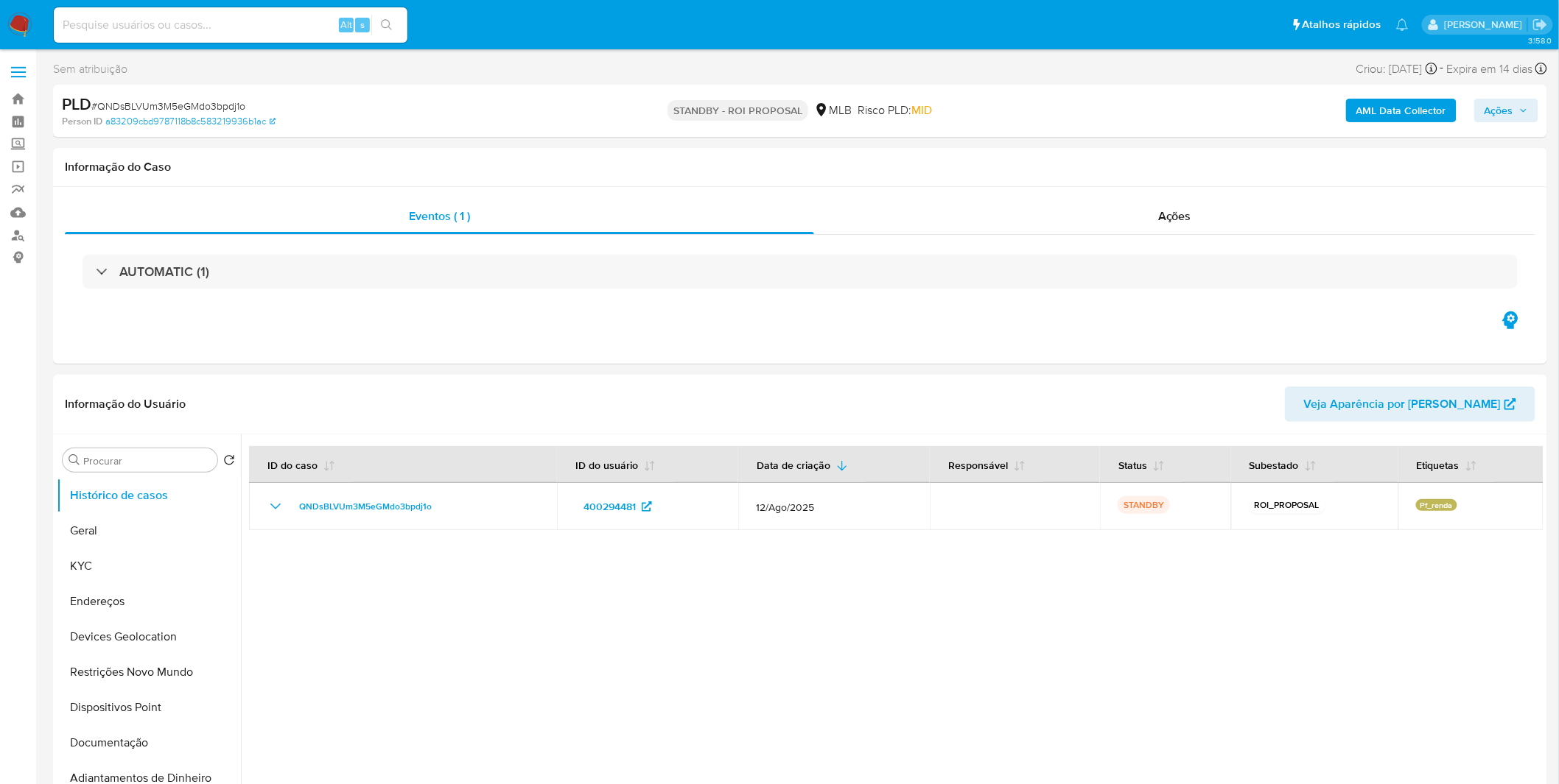
click at [155, 19] on input at bounding box center [230, 25] width 353 height 19
paste input "pemY9qfnUgV4wSiWJfMtEp2J"
type input "pemY9qfnUgV4wSiWJfMtEp2J"
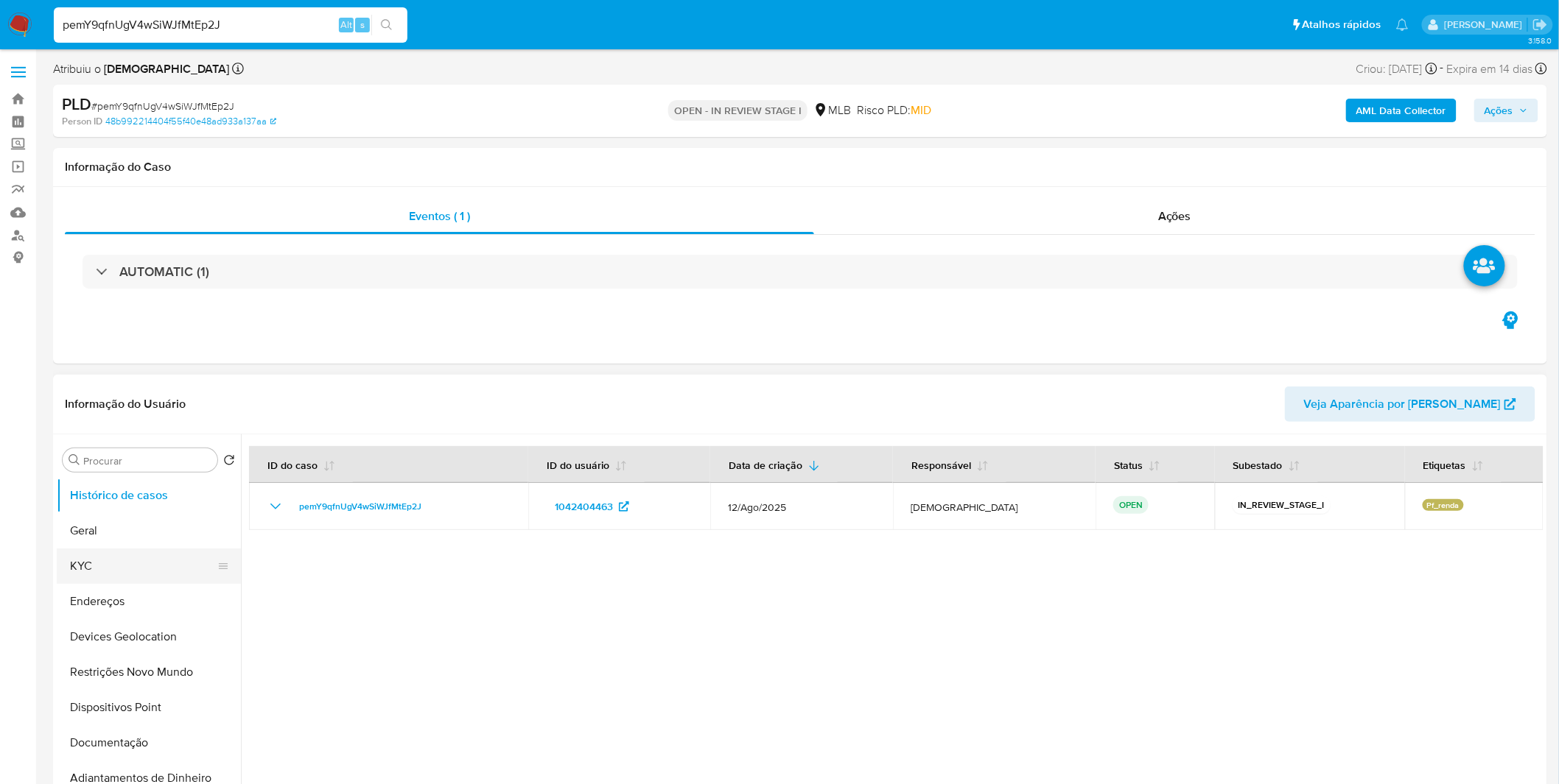
select select "10"
click at [160, 561] on button "KYC" at bounding box center [142, 567] width 172 height 36
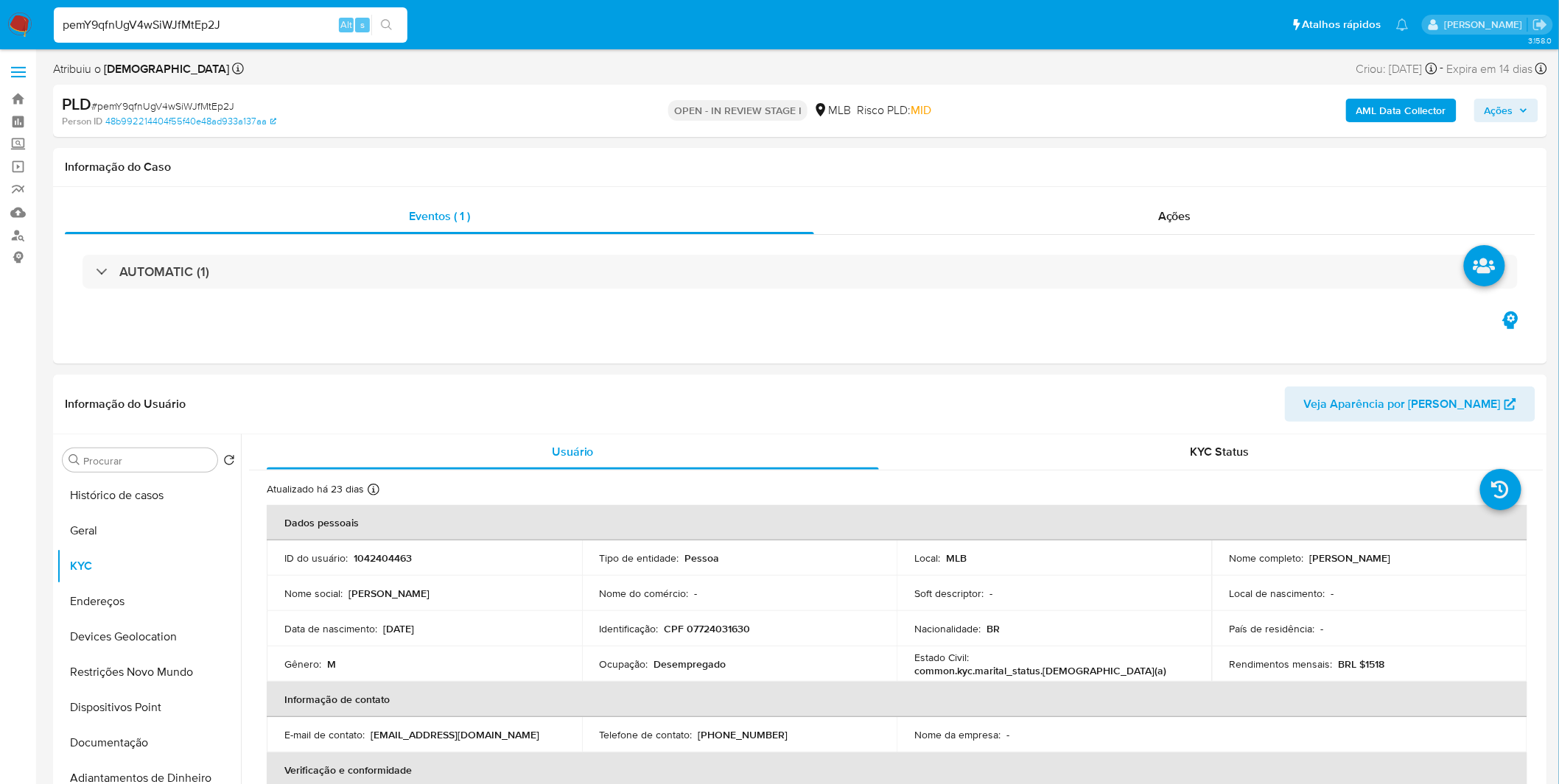
click at [1397, 104] on b "AML Data Collector" at bounding box center [1401, 111] width 90 height 24
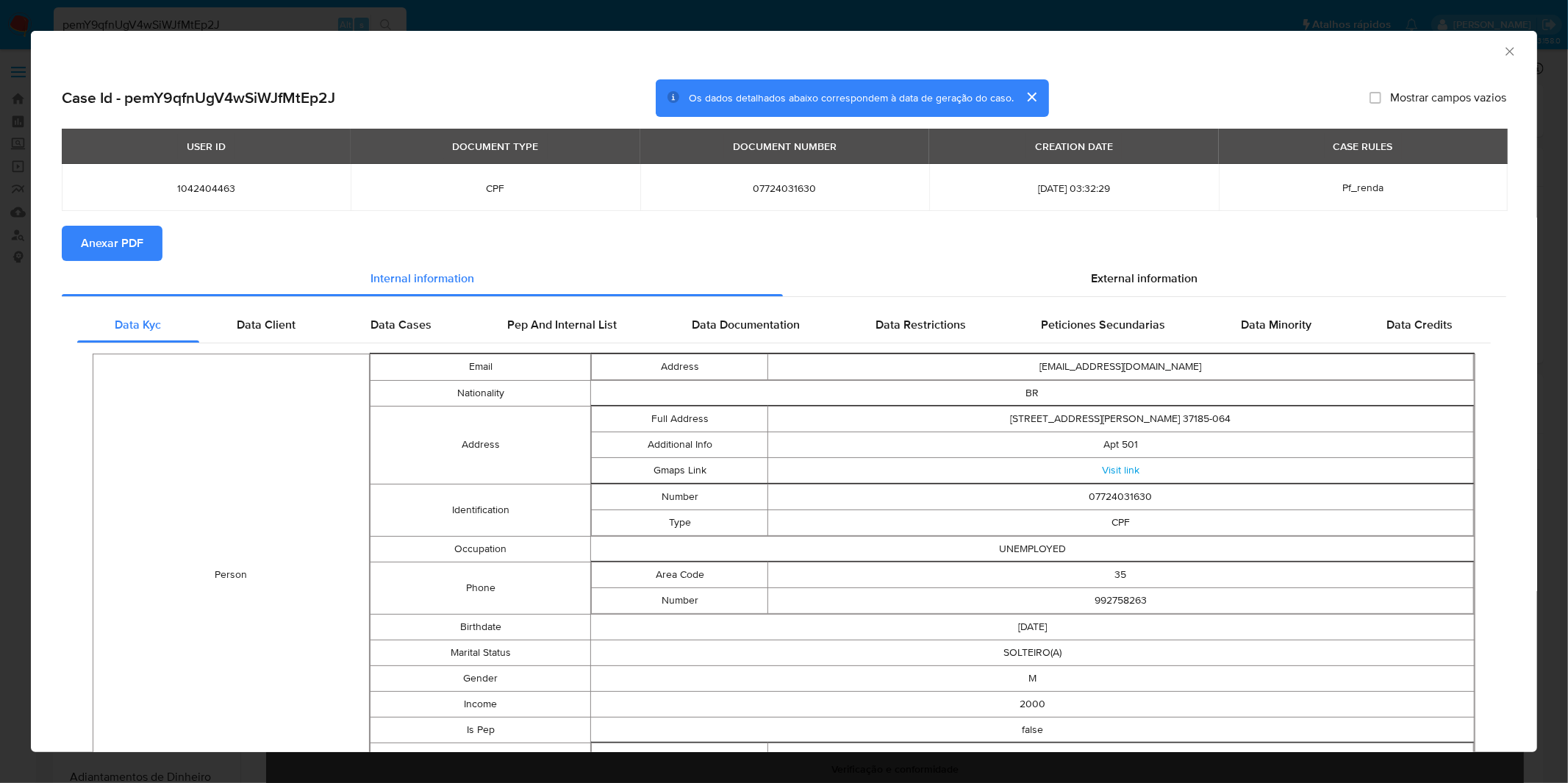
click at [101, 221] on div "USER ID DOCUMENT TYPE DOCUMENT NUMBER CREATION DATE CASE RULES 1042404463 CPF 0…" at bounding box center [784, 177] width 1445 height 97
click at [104, 239] on span "Anexar PDF" at bounding box center [112, 244] width 62 height 33
click at [968, 23] on div "AML Data Collector Case Id - pemY9qfnUgV4wSiWJfMtEp2J Os dados detalhados abaix…" at bounding box center [784, 391] width 1568 height 783
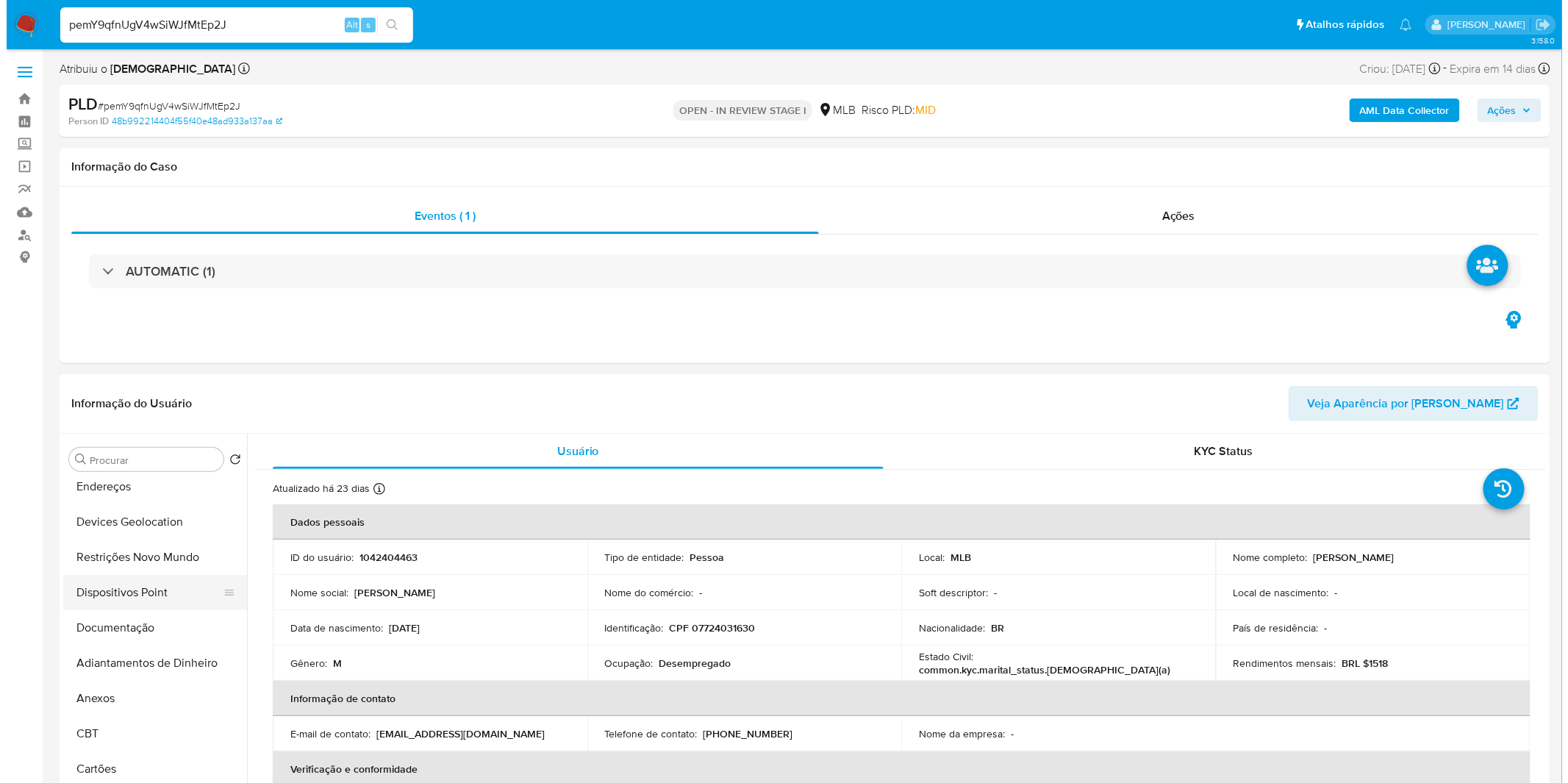
scroll to position [245, 0]
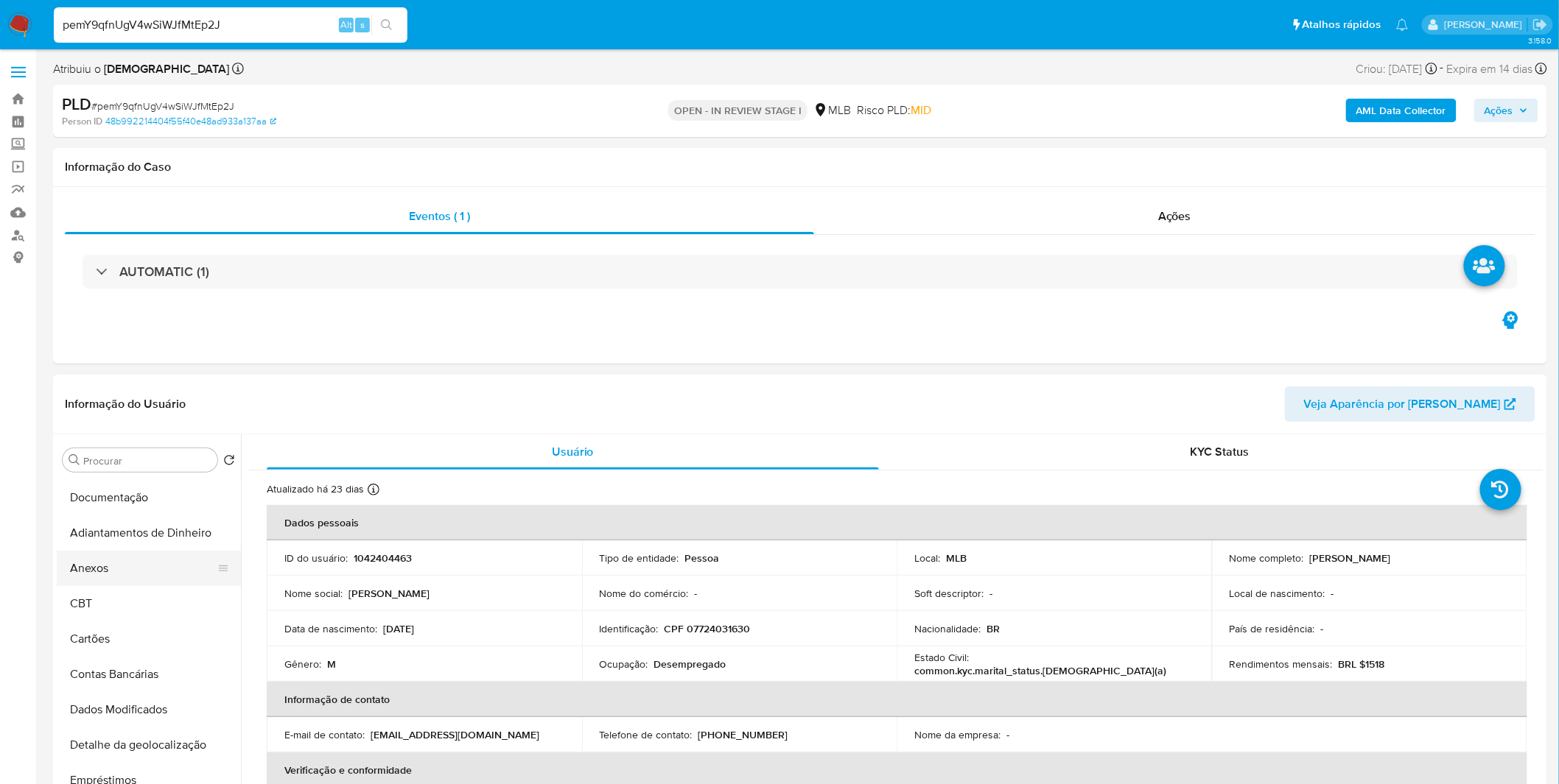
click at [131, 576] on button "Anexos" at bounding box center [142, 569] width 172 height 36
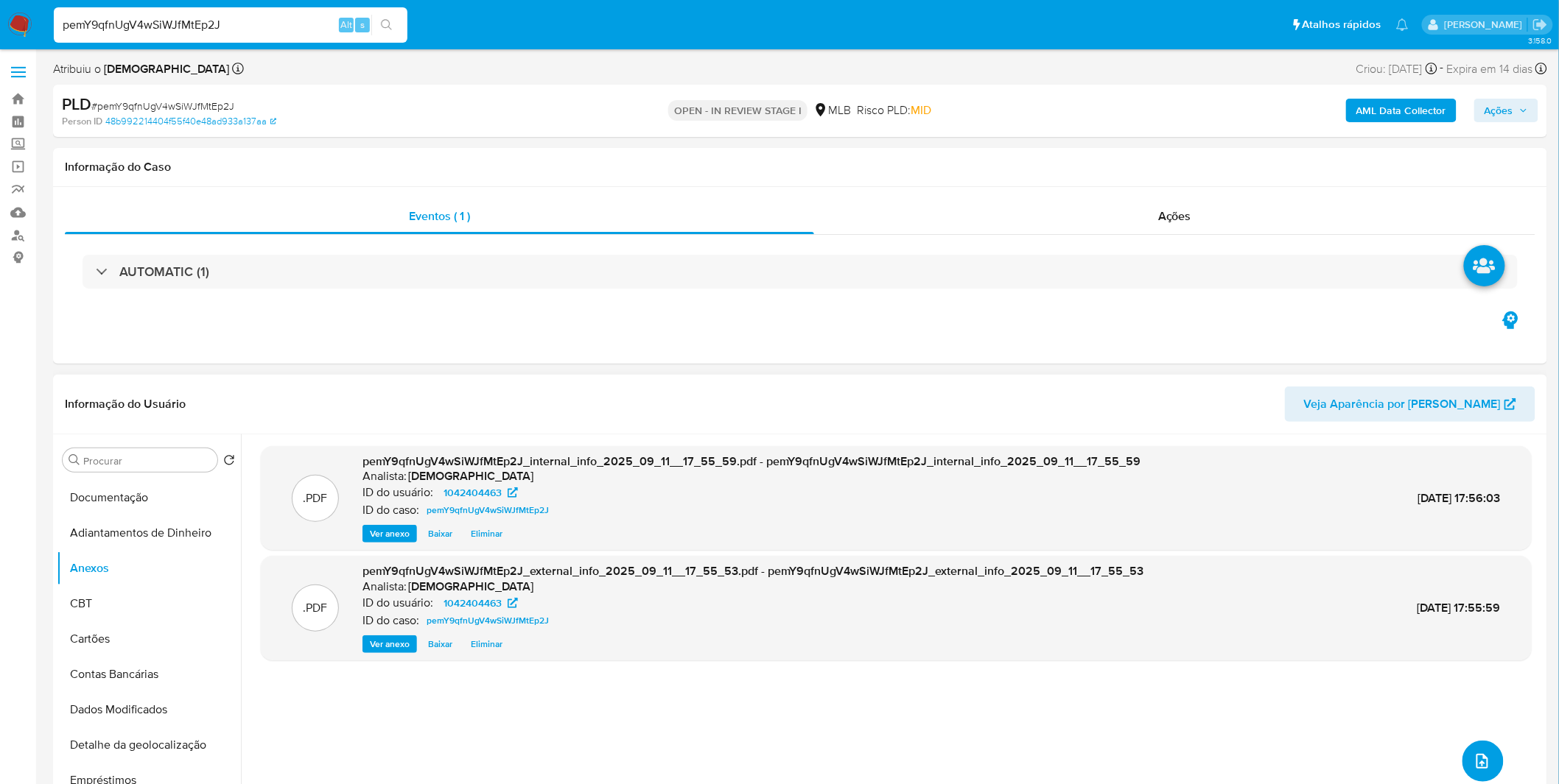
click at [1462, 748] on button "upload-file" at bounding box center [1483, 762] width 42 height 42
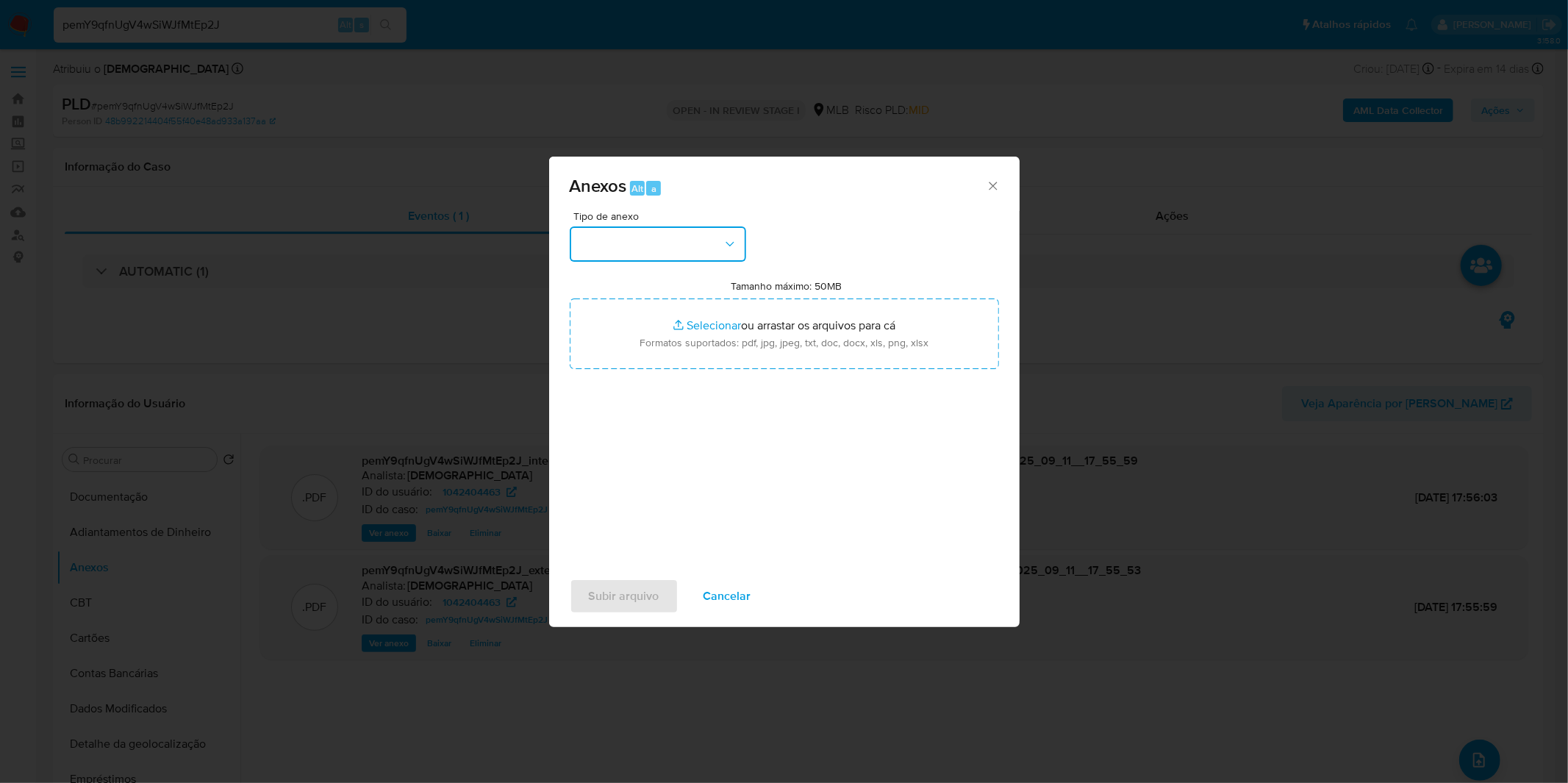
click at [743, 244] on button "button" at bounding box center [658, 244] width 176 height 36
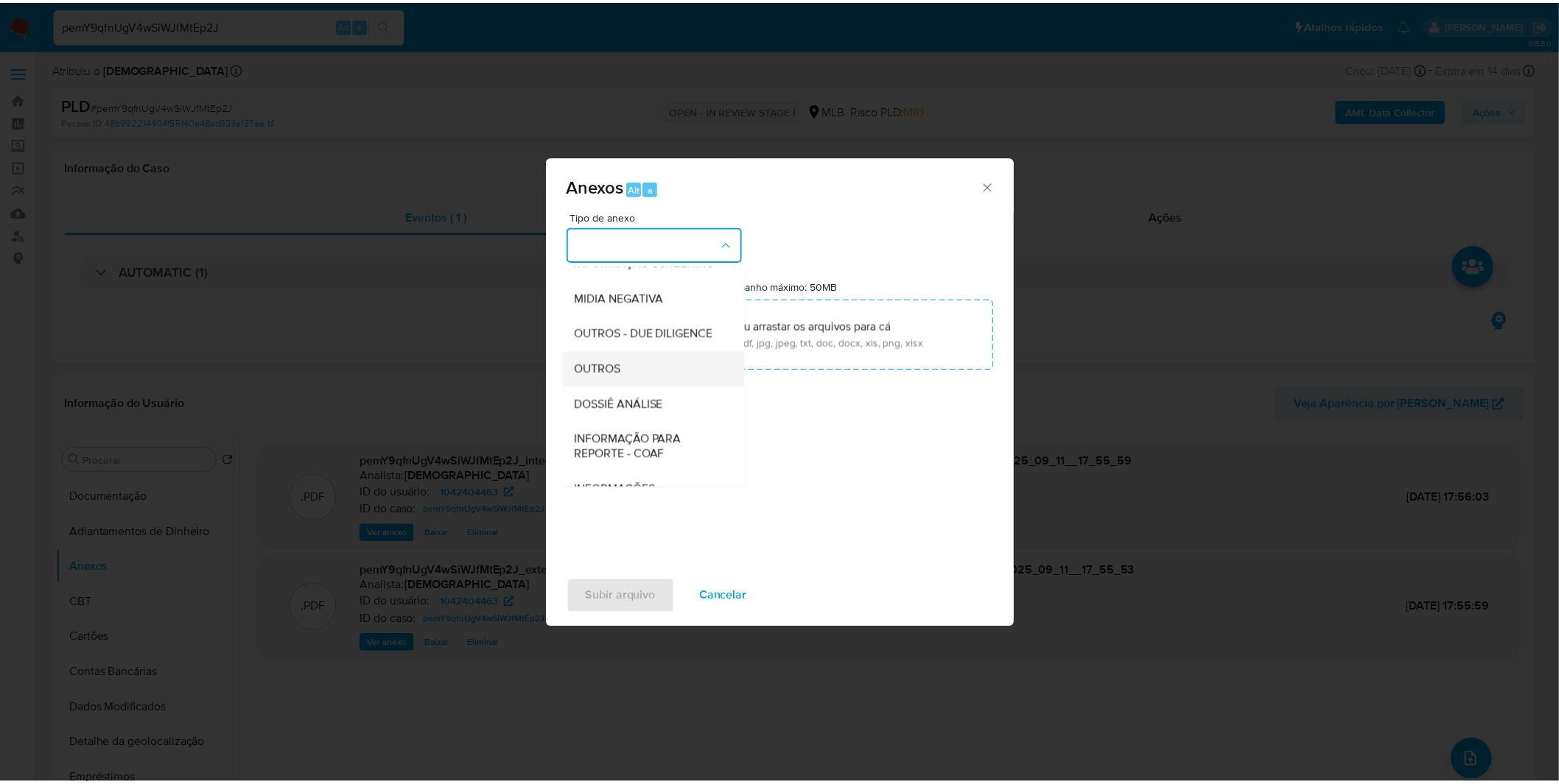
scroll to position [163, 0]
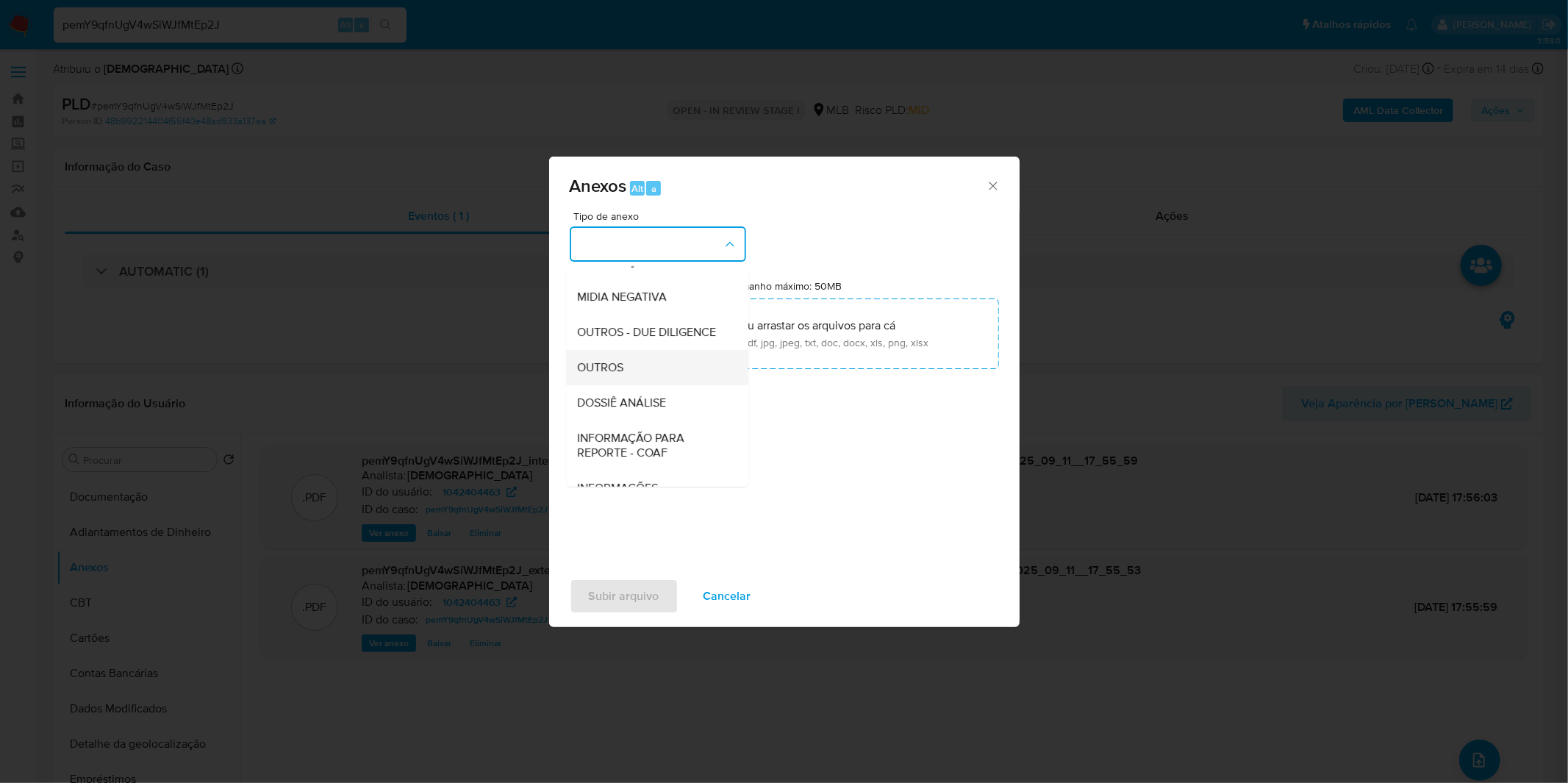
click at [649, 385] on div "OUTROS" at bounding box center [653, 368] width 150 height 36
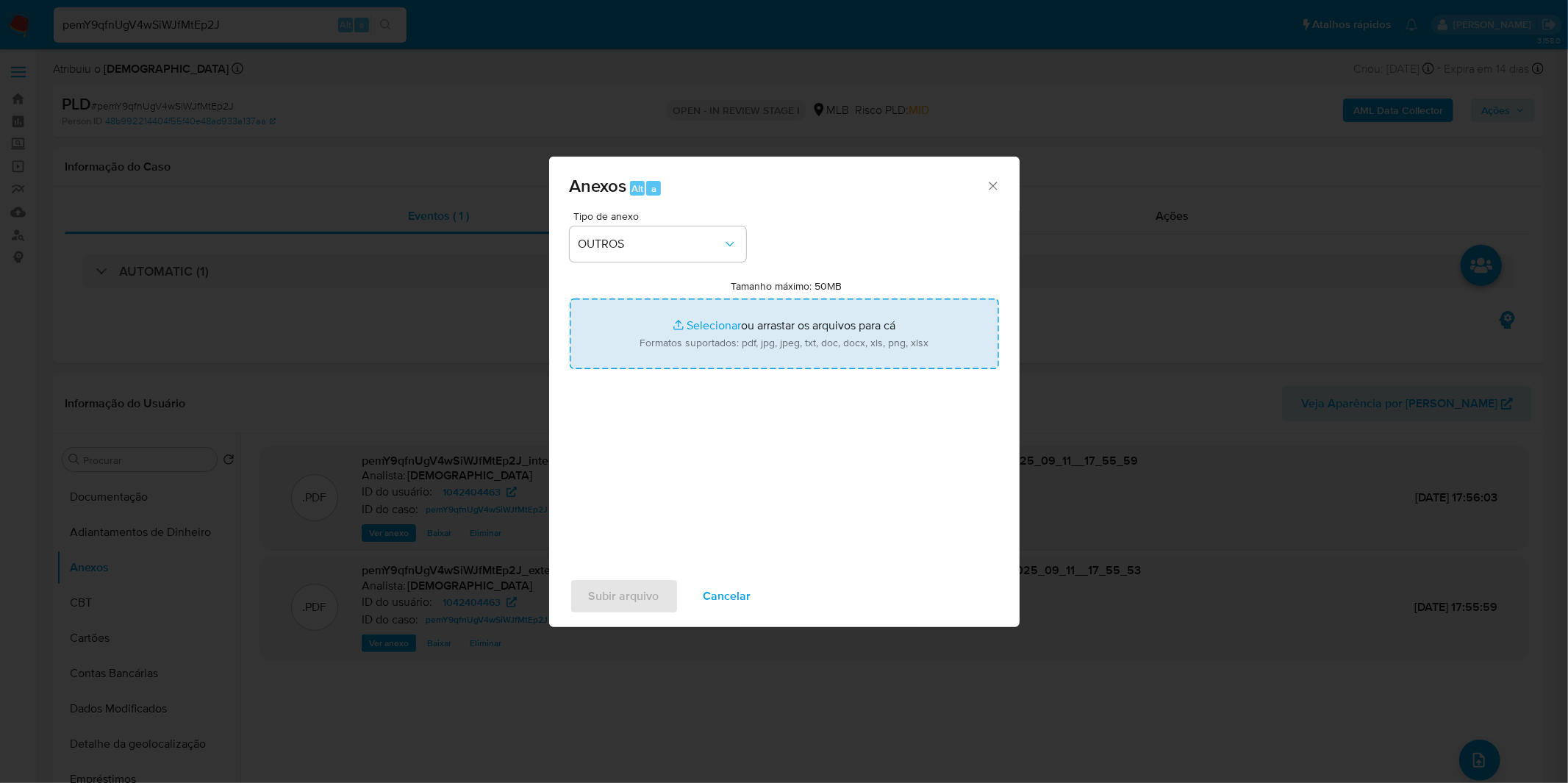
click at [695, 330] on input "Tamanho máximo: 50MB Selecionar arquivos" at bounding box center [784, 333] width 430 height 70
type input "C:\fakepath\Mulan 1042404463_2025_09_01_10_17_49.xlsx"
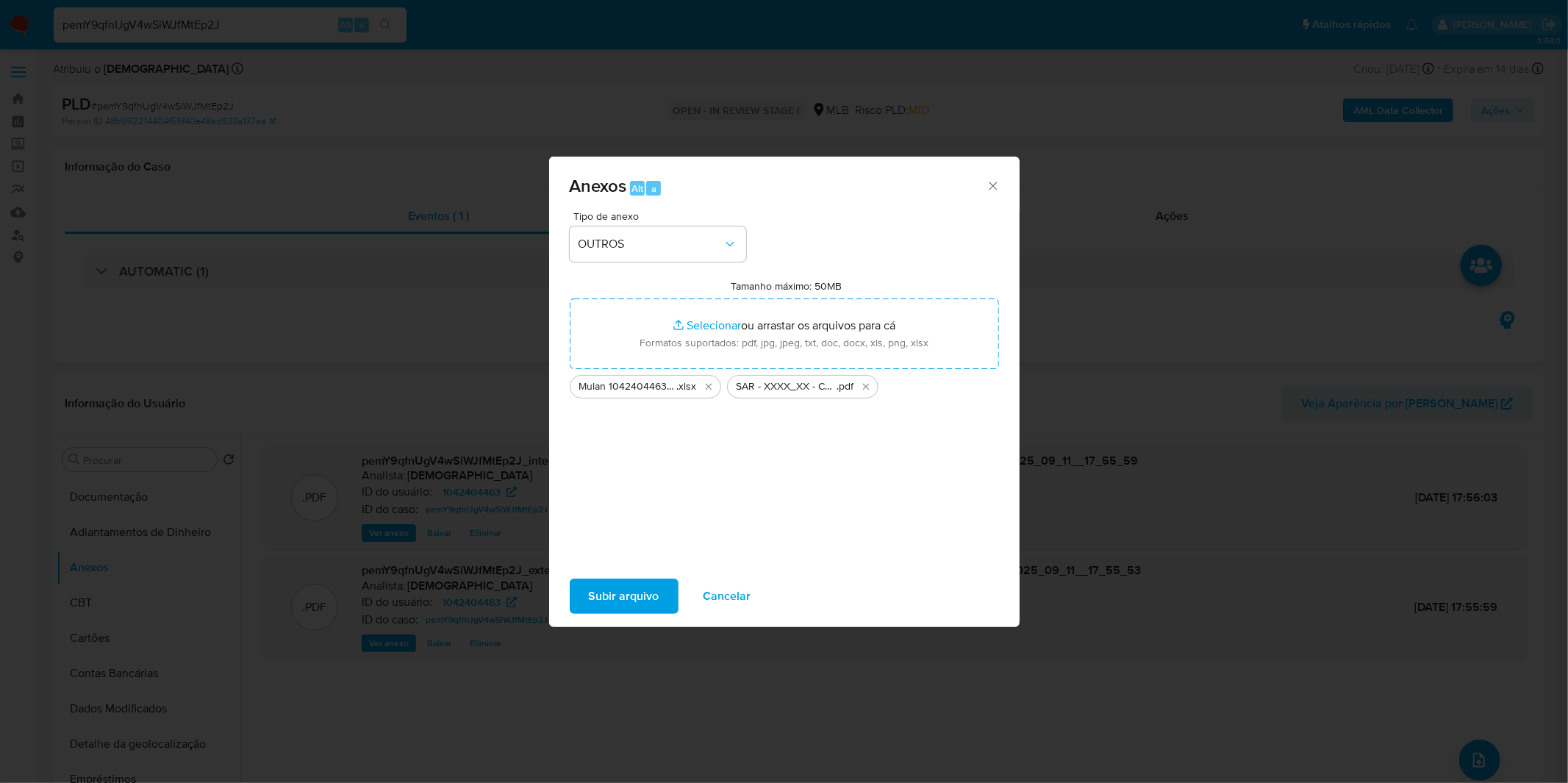
click at [612, 596] on span "Subir arquivo" at bounding box center [624, 596] width 70 height 33
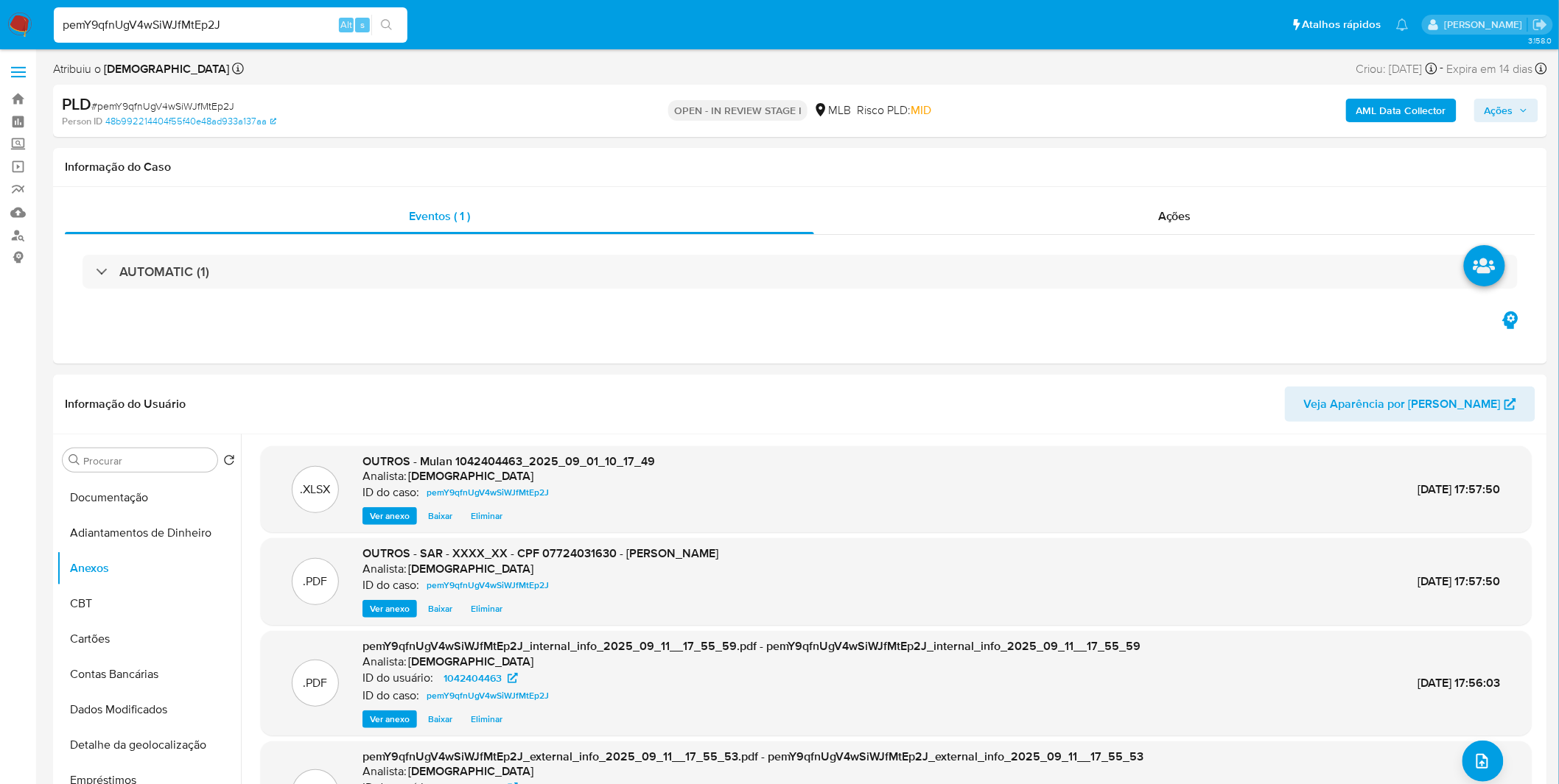
click at [1520, 112] on icon "button" at bounding box center [1523, 111] width 9 height 9
click at [1114, 152] on span "Resolução do caso" at bounding box center [1078, 157] width 99 height 17
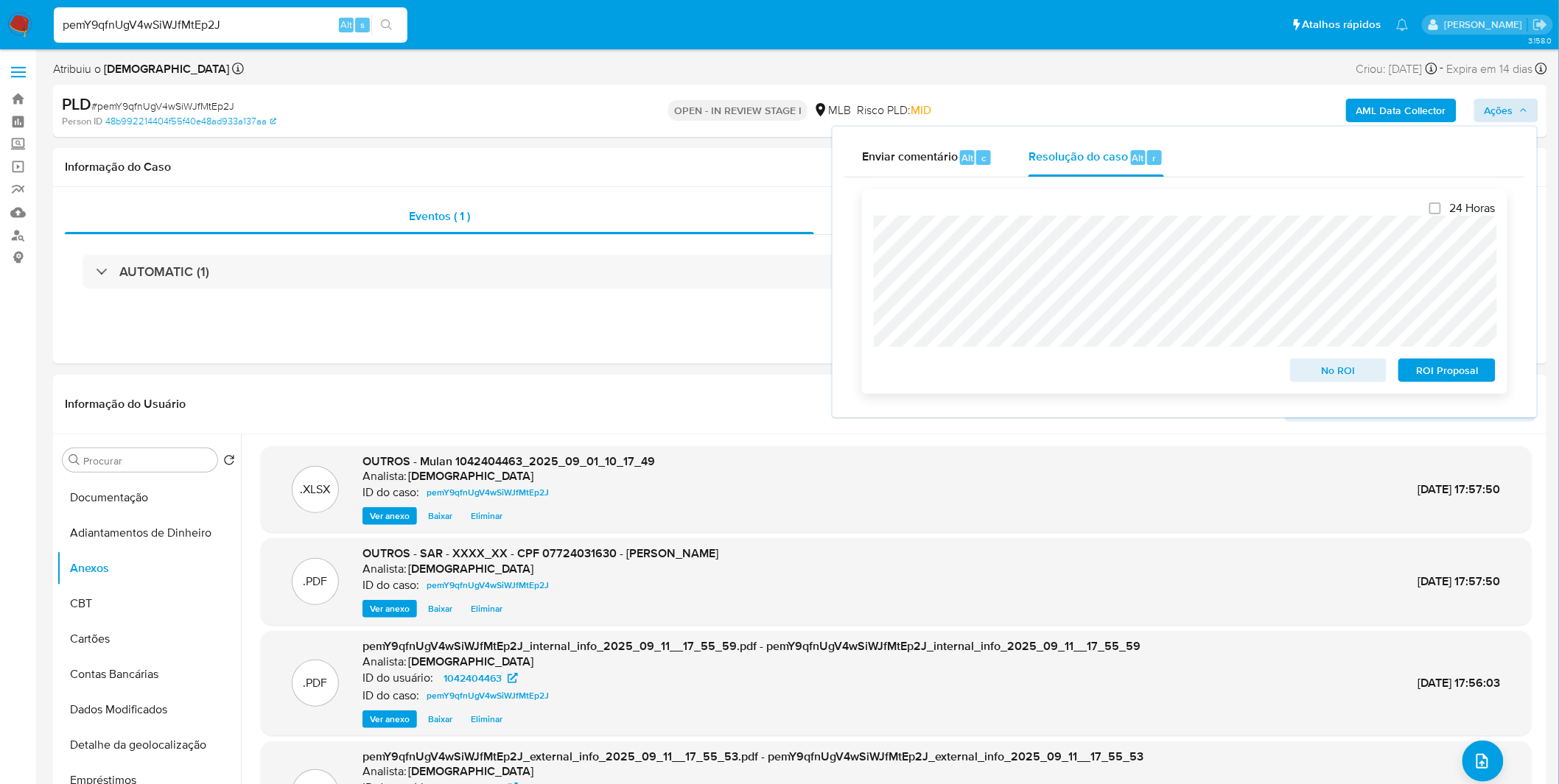
click at [1451, 378] on span "ROI Proposal" at bounding box center [1446, 370] width 76 height 21
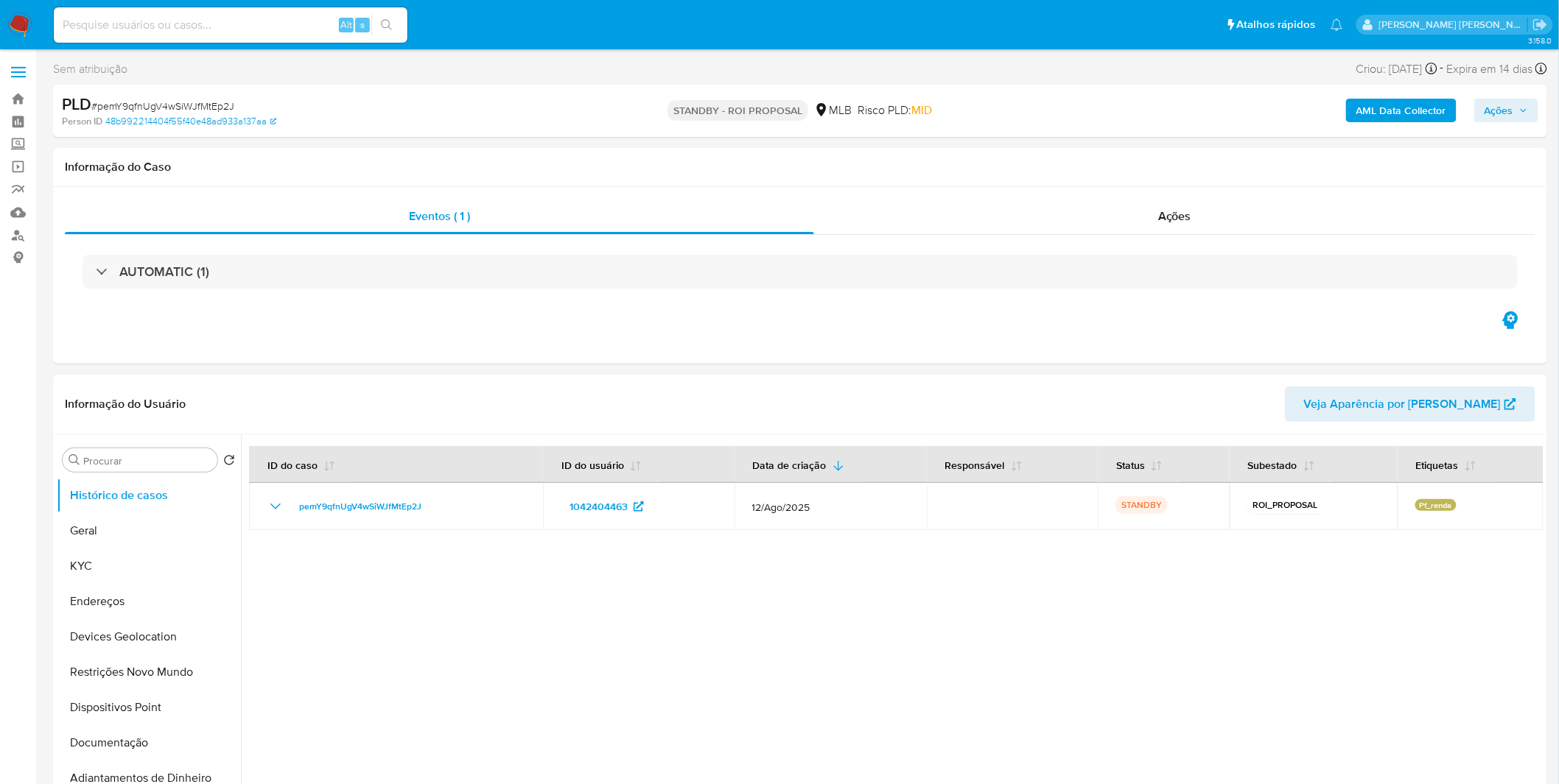
select select "10"
click at [660, 579] on div at bounding box center [892, 623] width 1302 height 377
click at [237, 34] on div "Alt s" at bounding box center [230, 25] width 353 height 36
click at [242, 26] on input at bounding box center [230, 25] width 353 height 19
paste input "Q7ej8lfyWbjyv2TTbcVIAVLl"
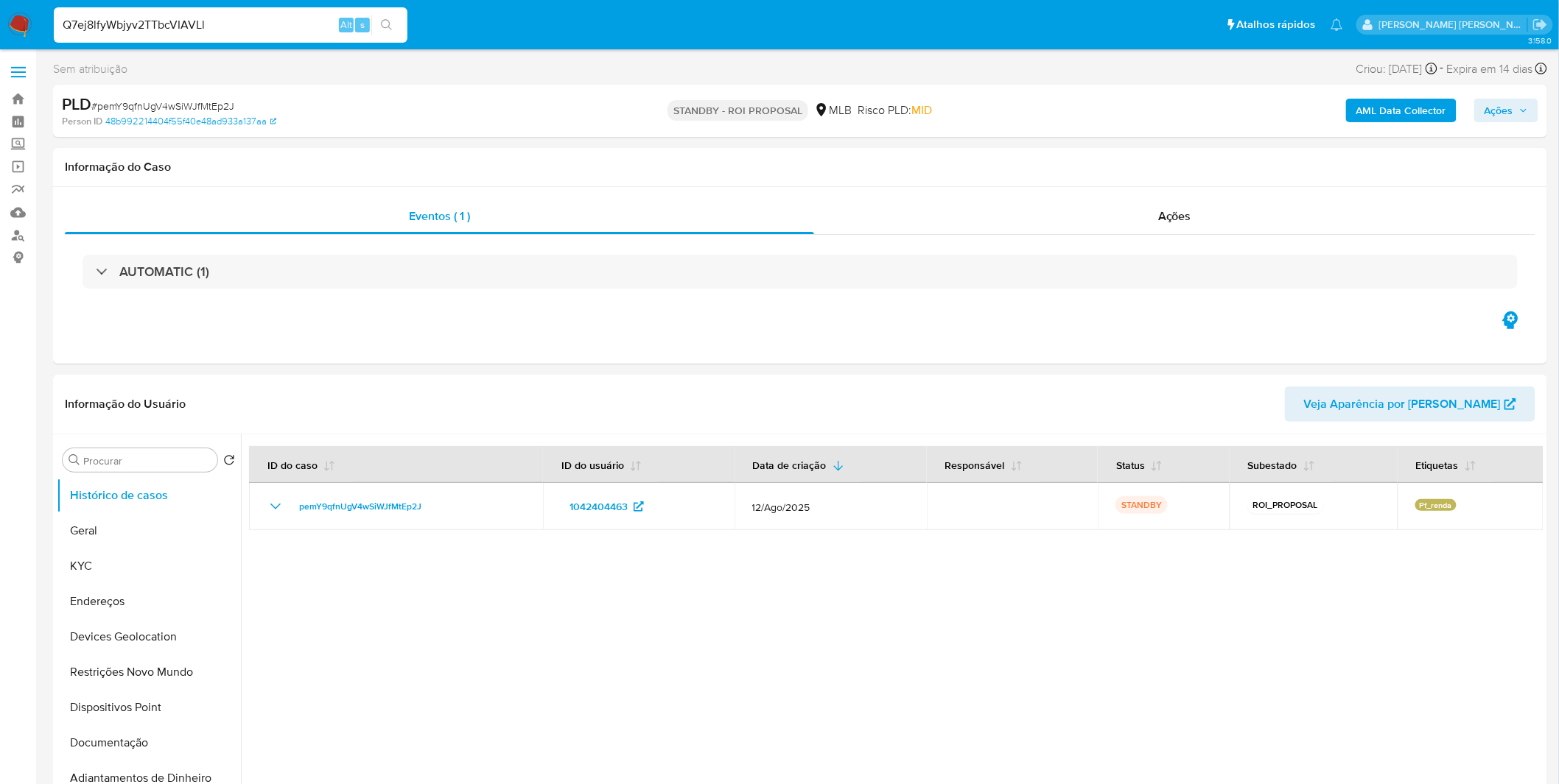
type input "Q7ej8lfyWbjyv2TTbcVIAVLl"
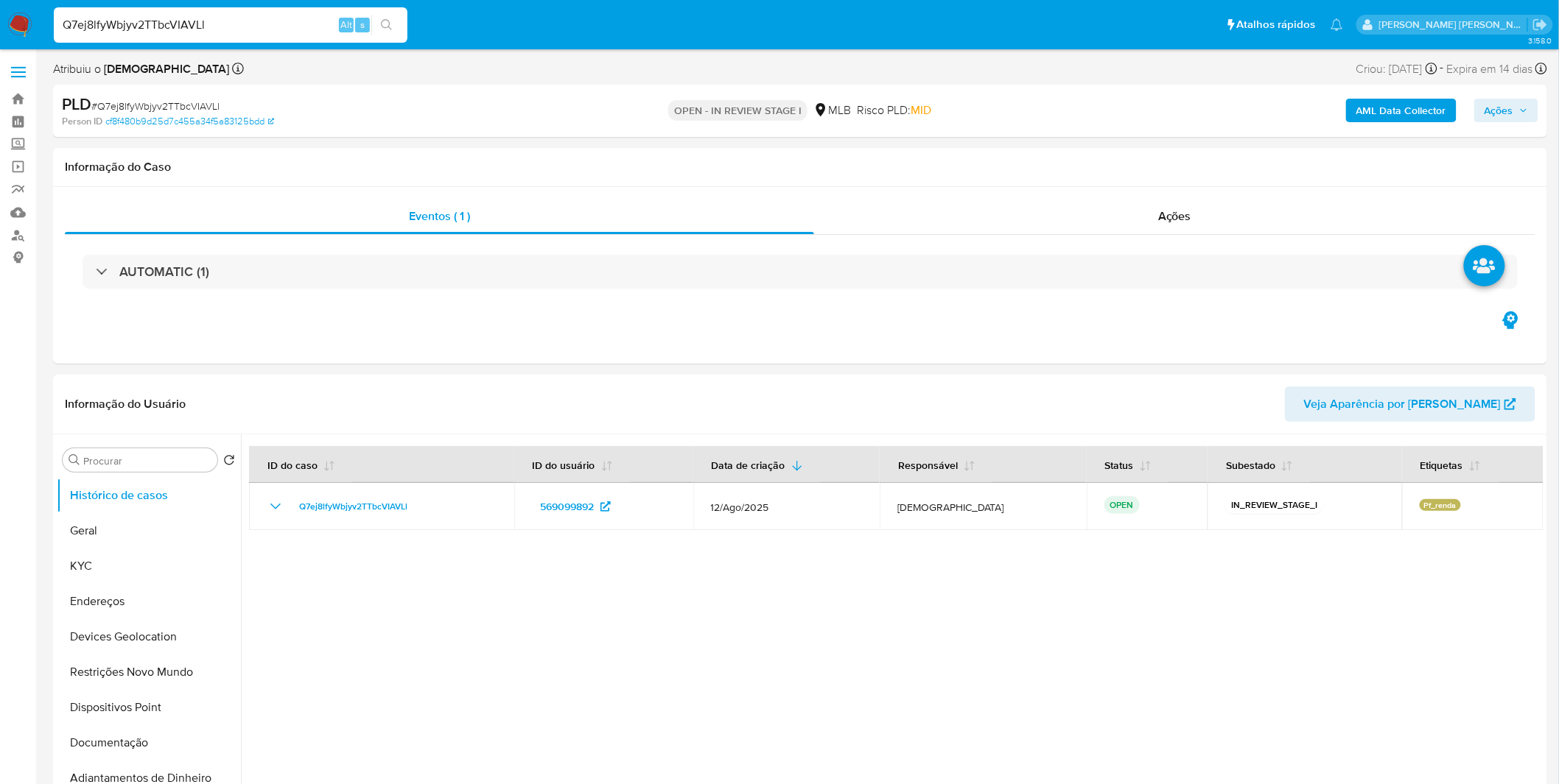
select select "10"
click at [1373, 119] on b "AML Data Collector" at bounding box center [1401, 111] width 90 height 24
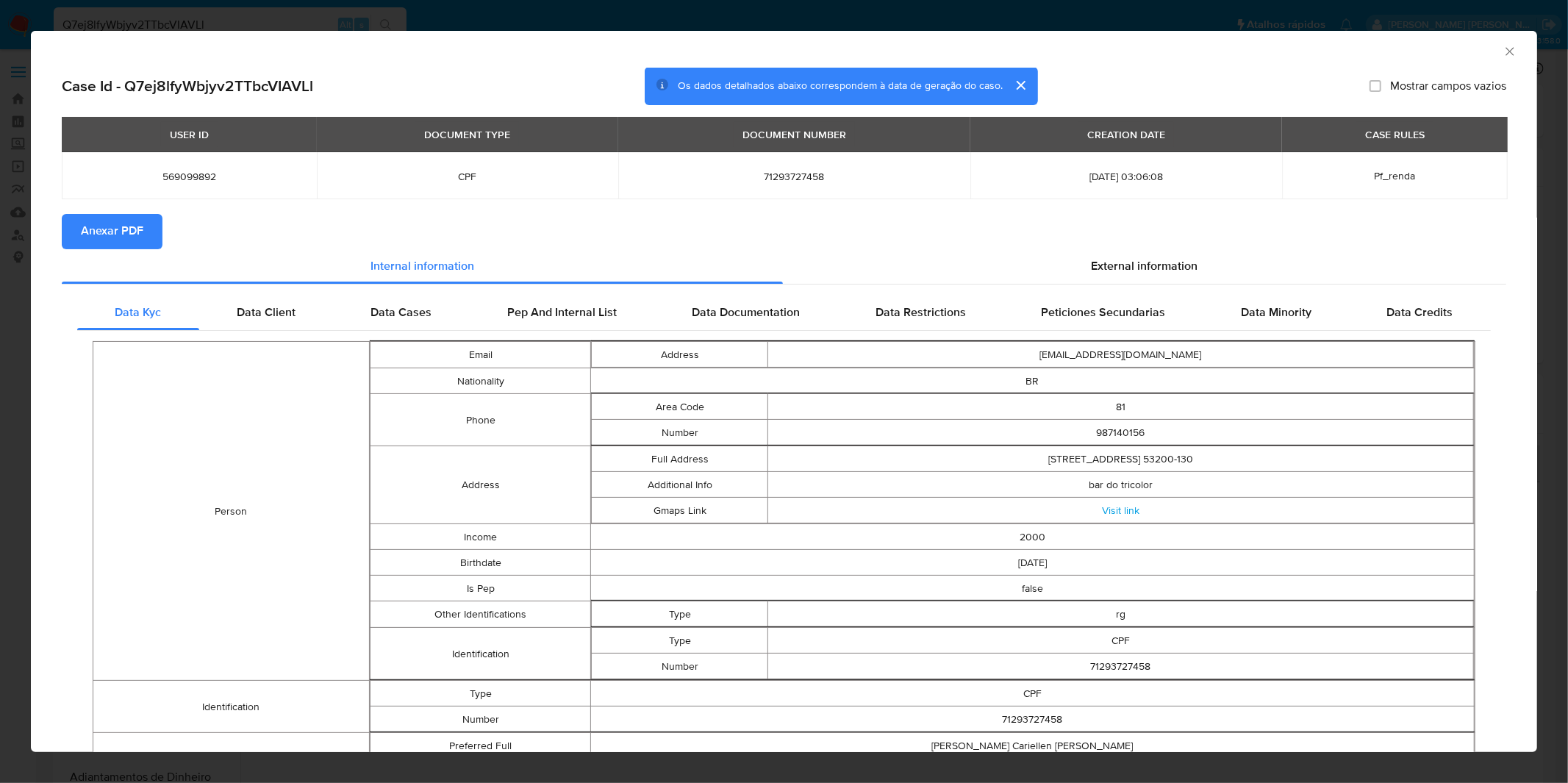
click at [106, 231] on span "Anexar PDF" at bounding box center [112, 232] width 62 height 33
click at [574, 18] on div "AML Data Collector Case Id - Q7ej8lfyWbjyv2TTbcVIAVLl Os dados detalhados abaix…" at bounding box center [784, 391] width 1568 height 783
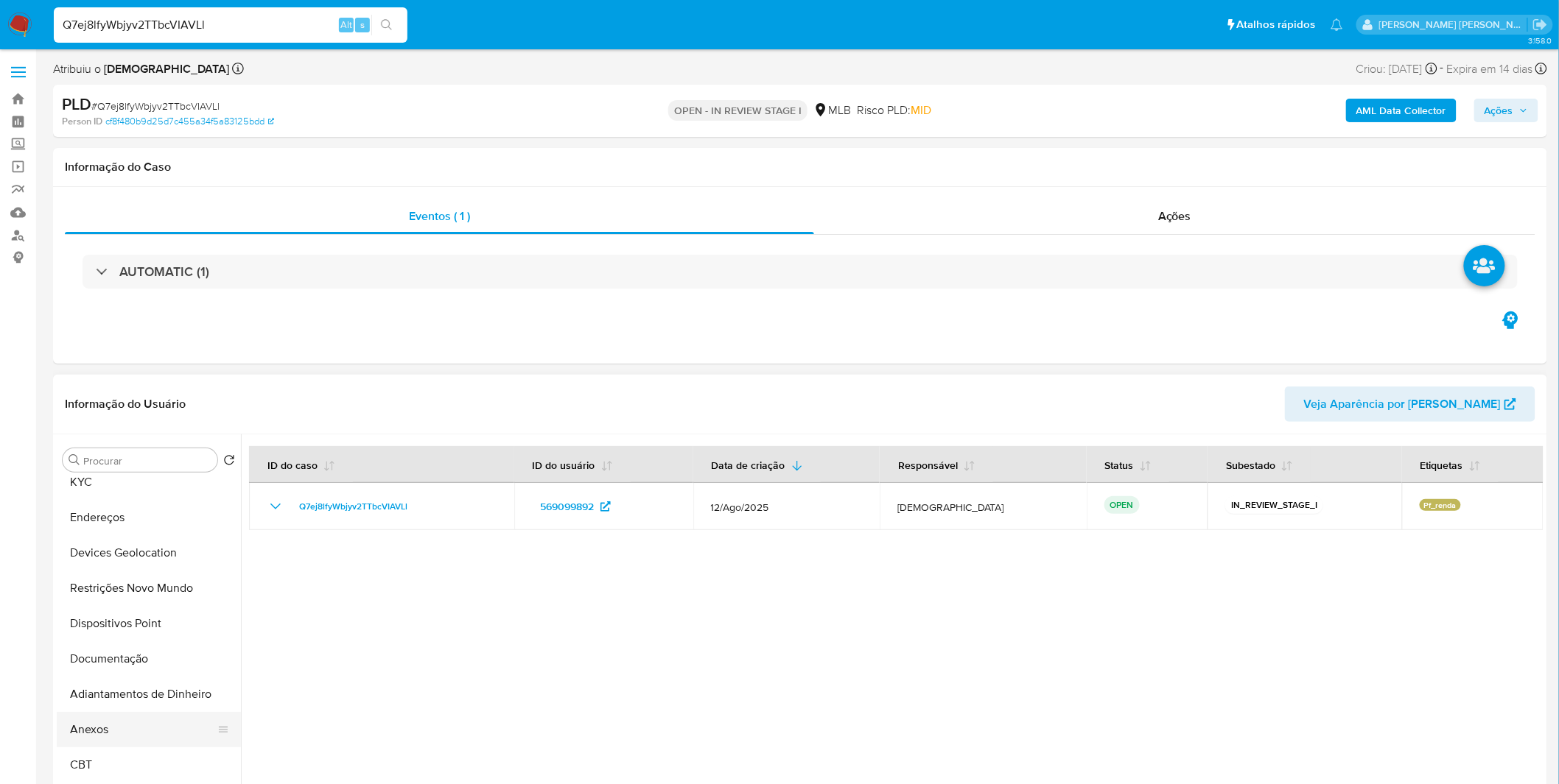
scroll to position [163, 0]
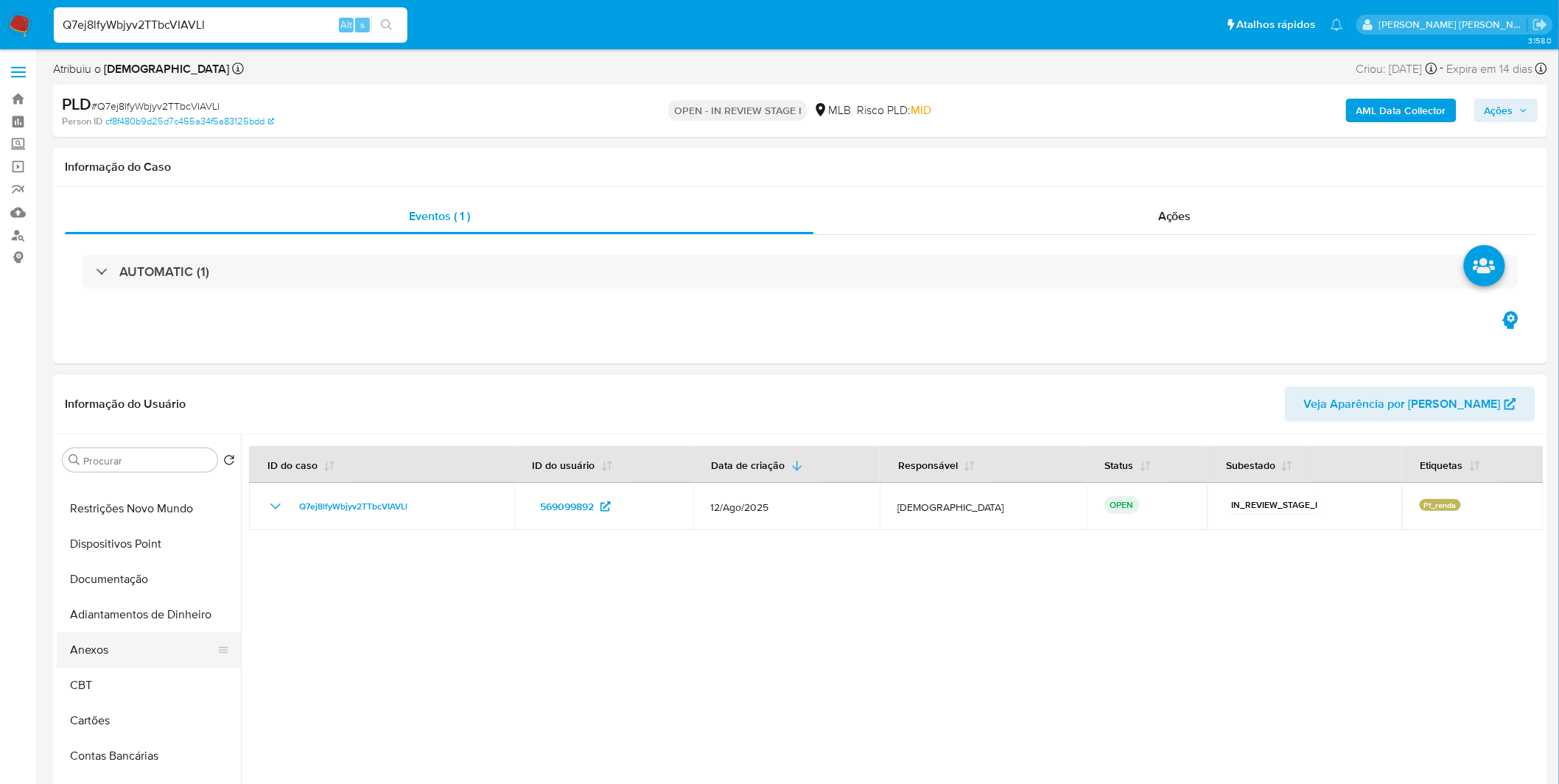
click at [129, 648] on button "Anexos" at bounding box center [142, 650] width 172 height 36
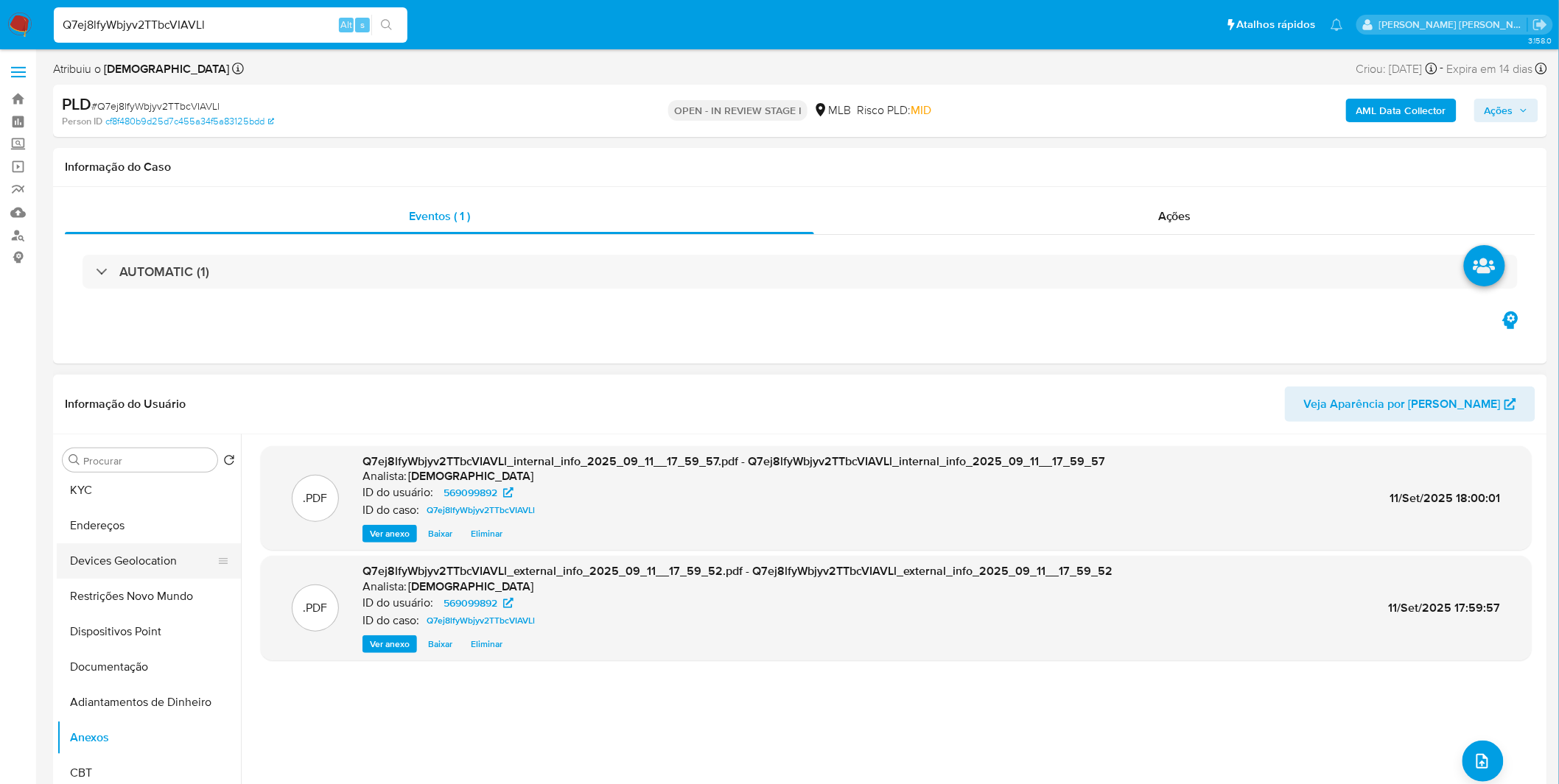
scroll to position [0, 0]
click at [128, 564] on button "KYC" at bounding box center [142, 567] width 172 height 36
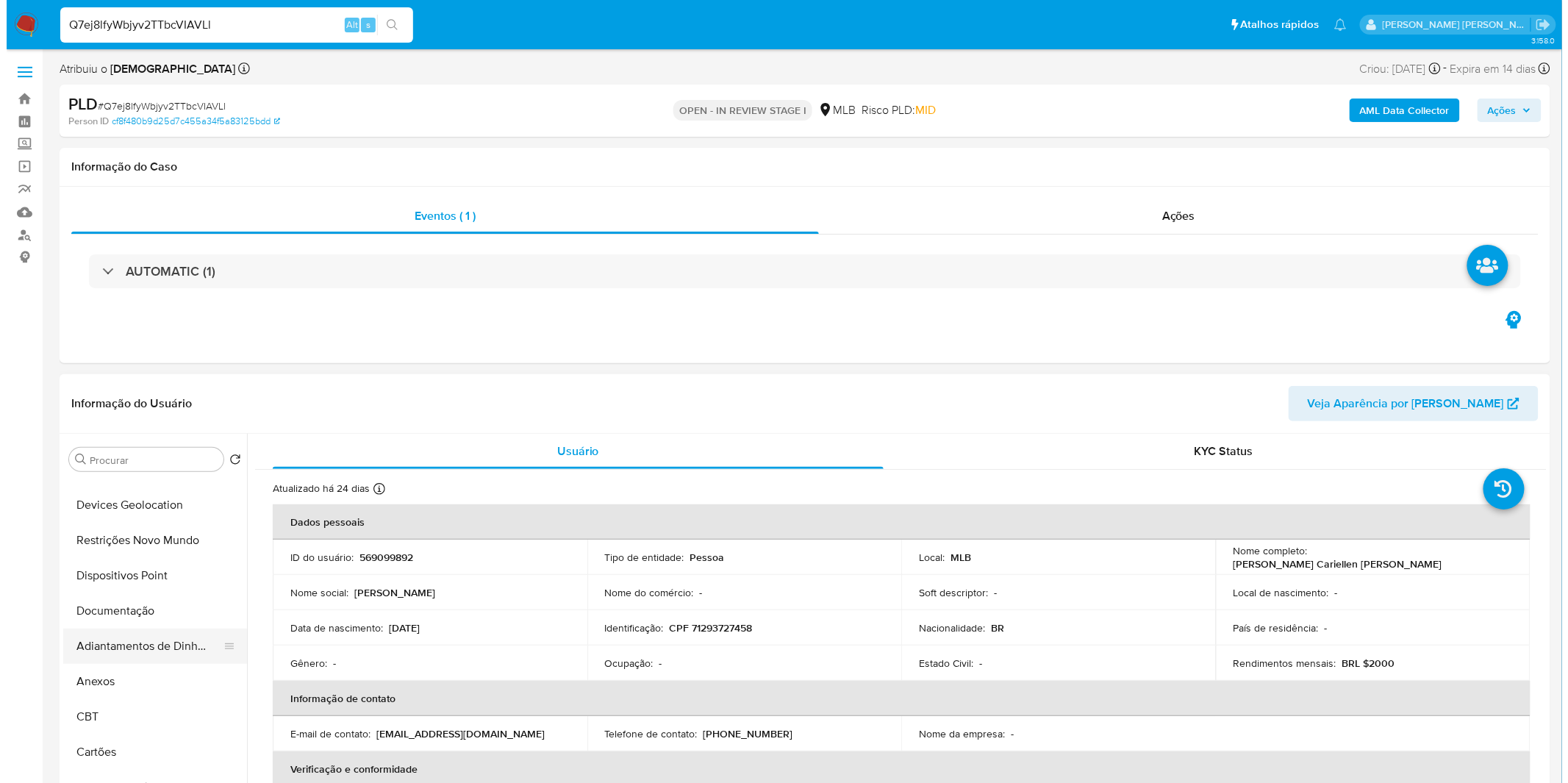
scroll to position [163, 0]
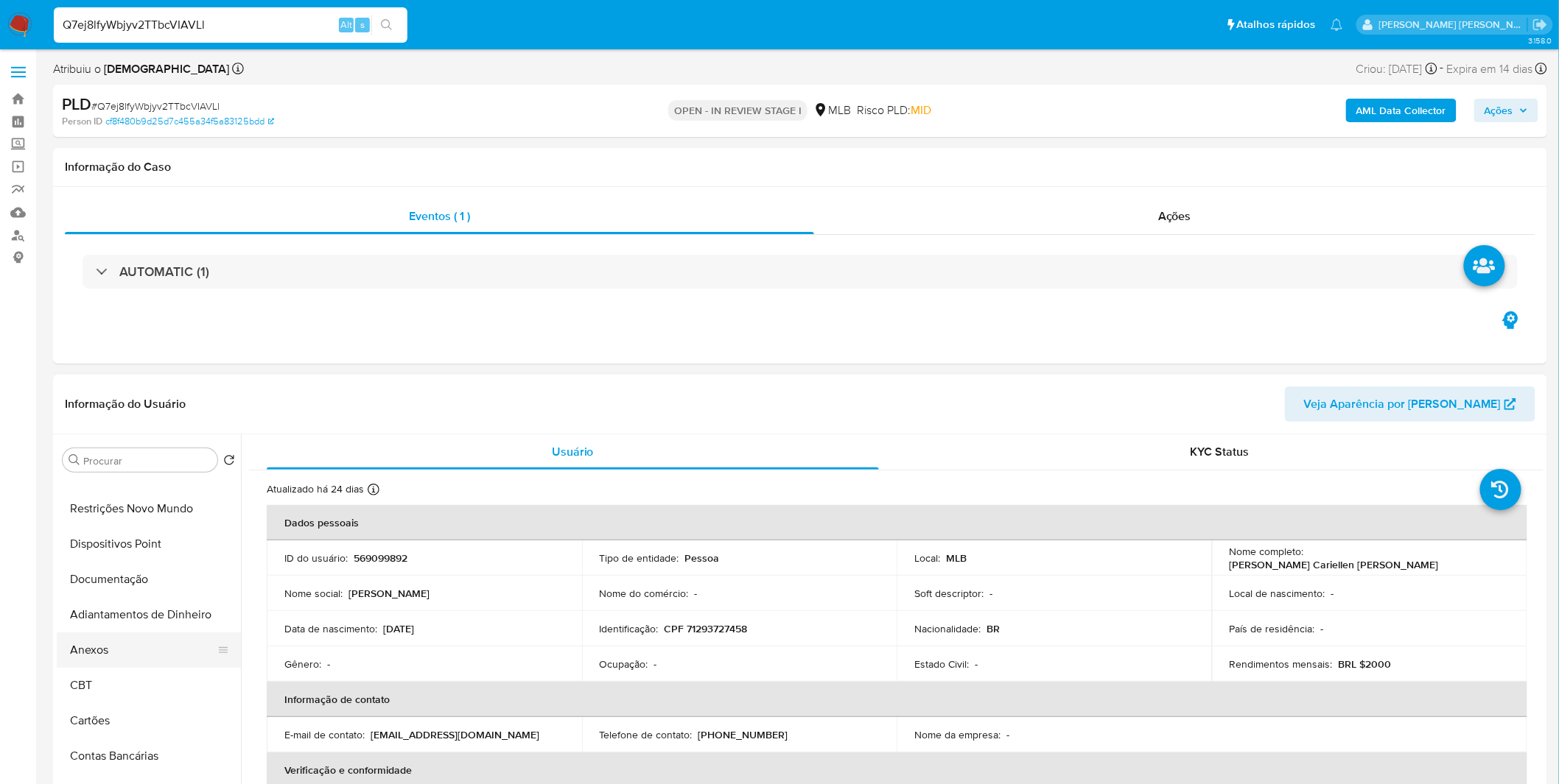
click at [129, 661] on button "Anexos" at bounding box center [142, 650] width 172 height 36
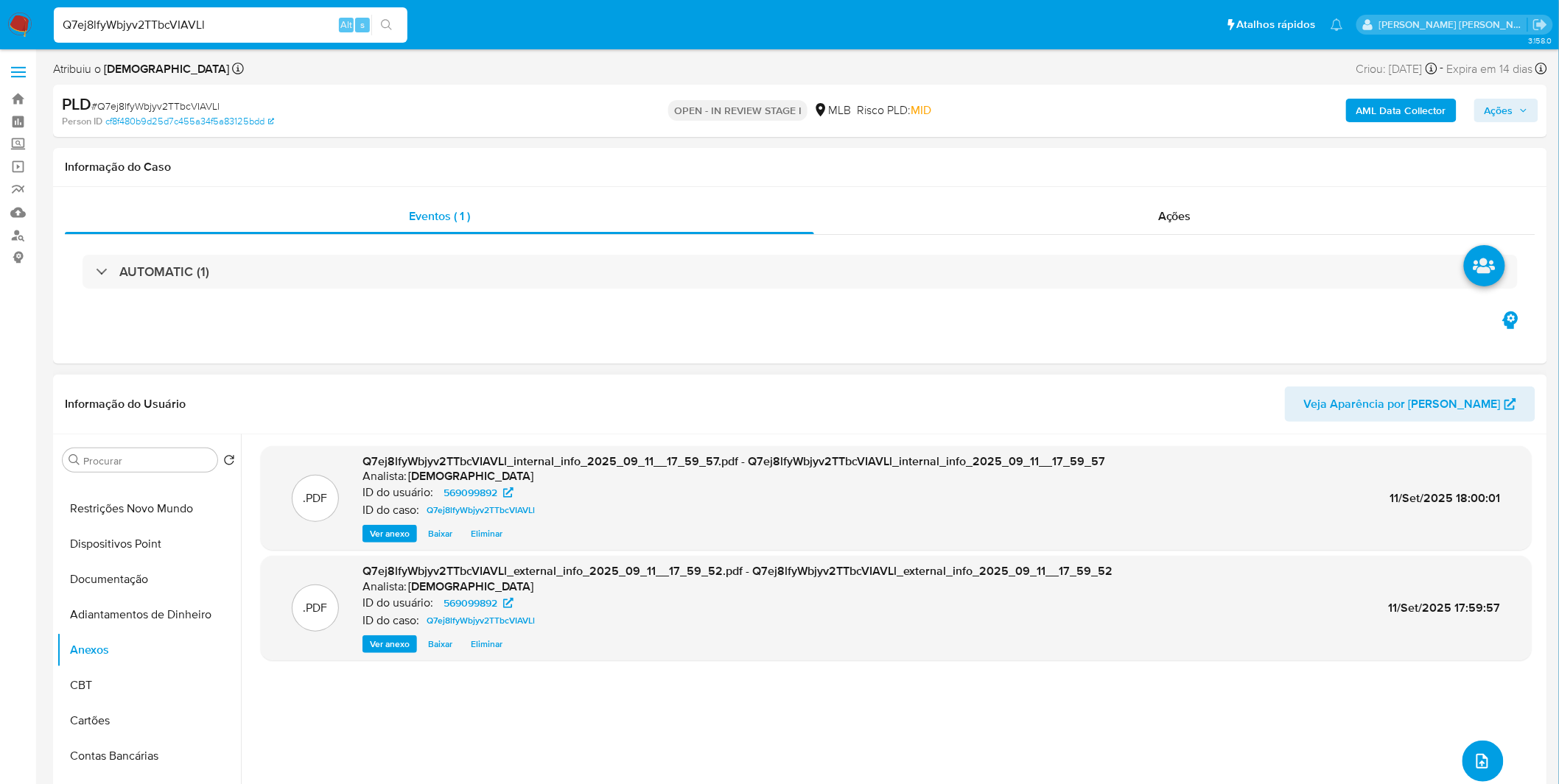
click at [1478, 758] on icon "upload-file" at bounding box center [1482, 762] width 12 height 15
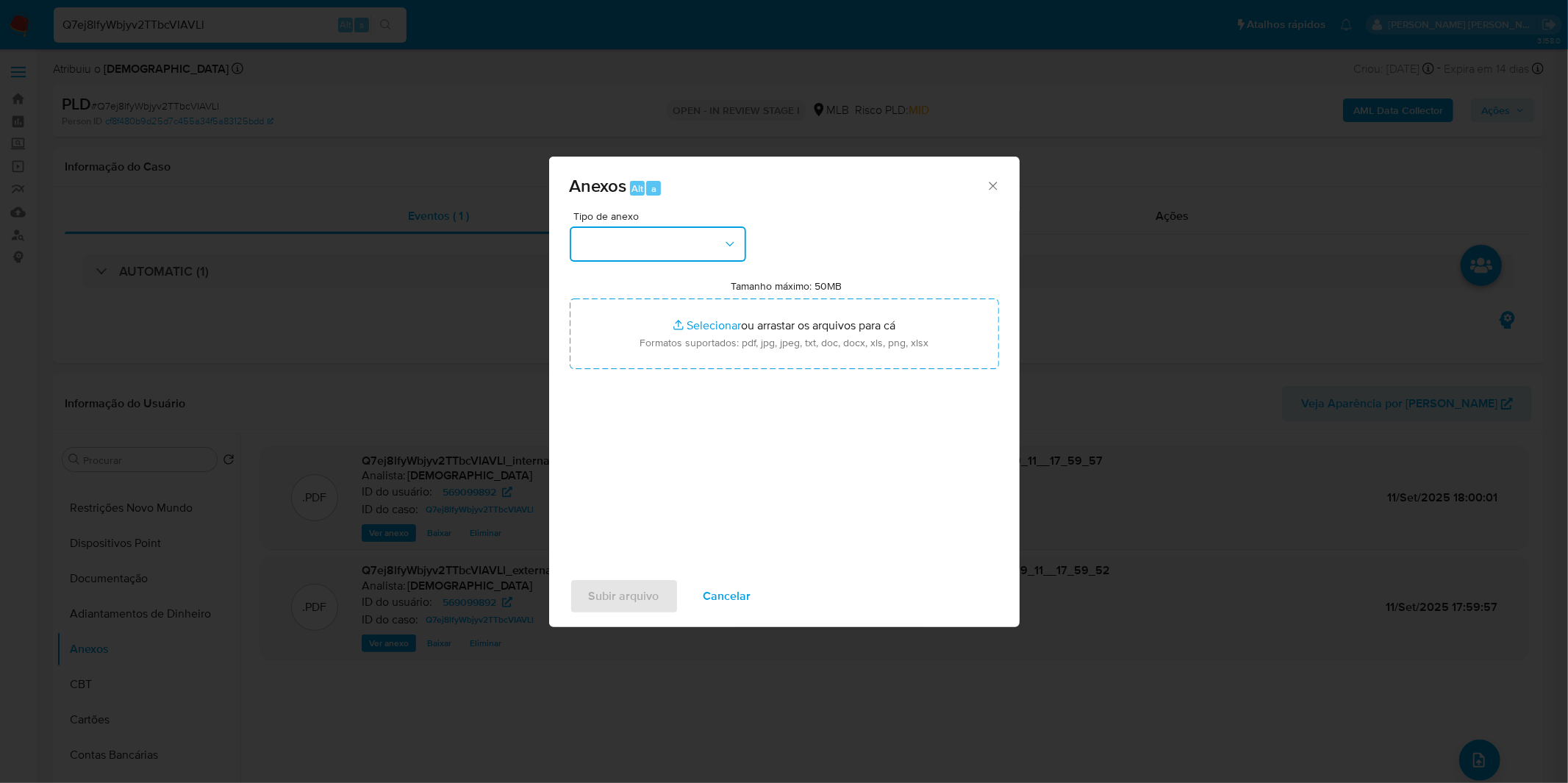
click at [721, 252] on button "button" at bounding box center [658, 244] width 176 height 36
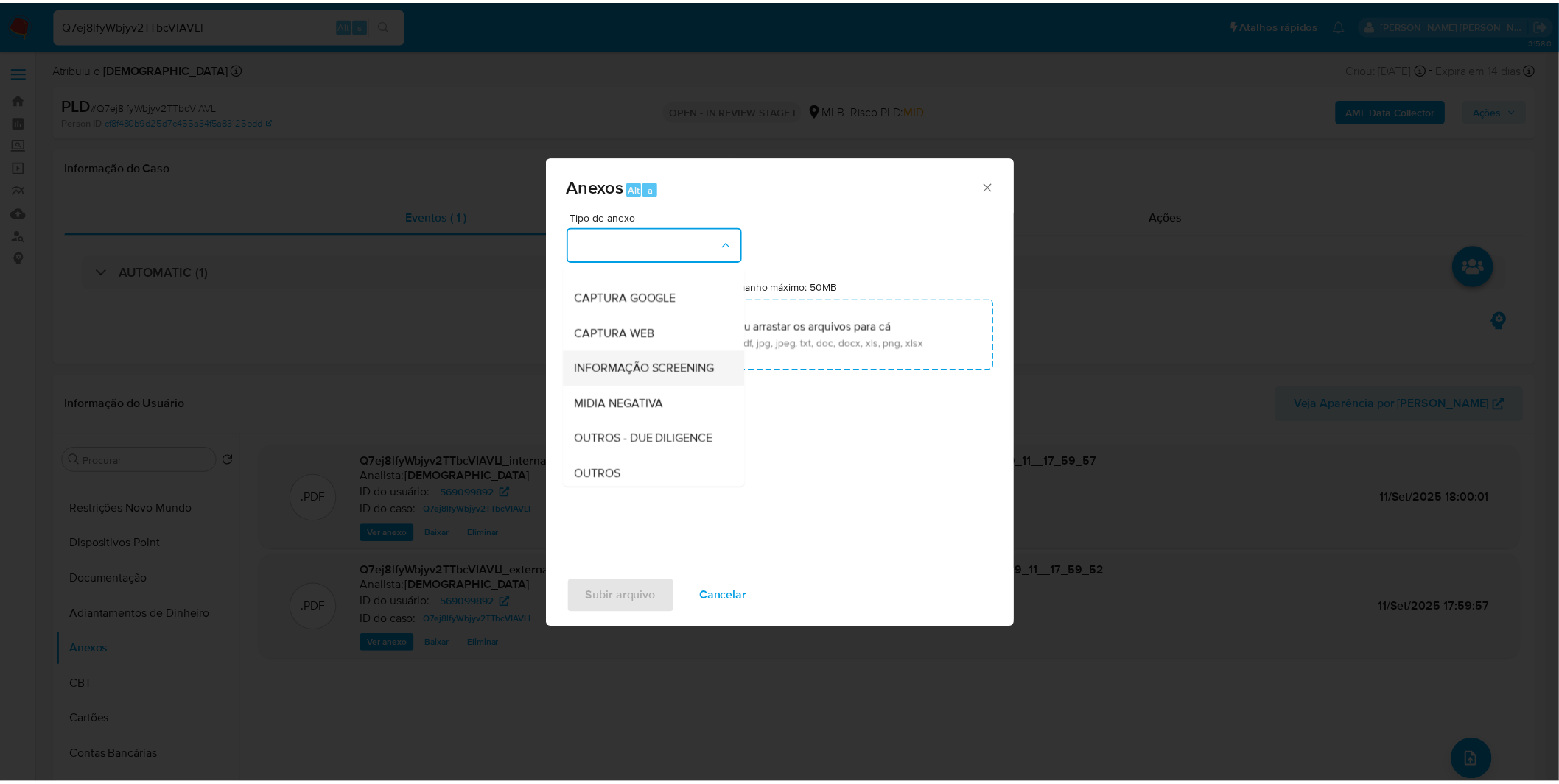
scroll to position [82, 0]
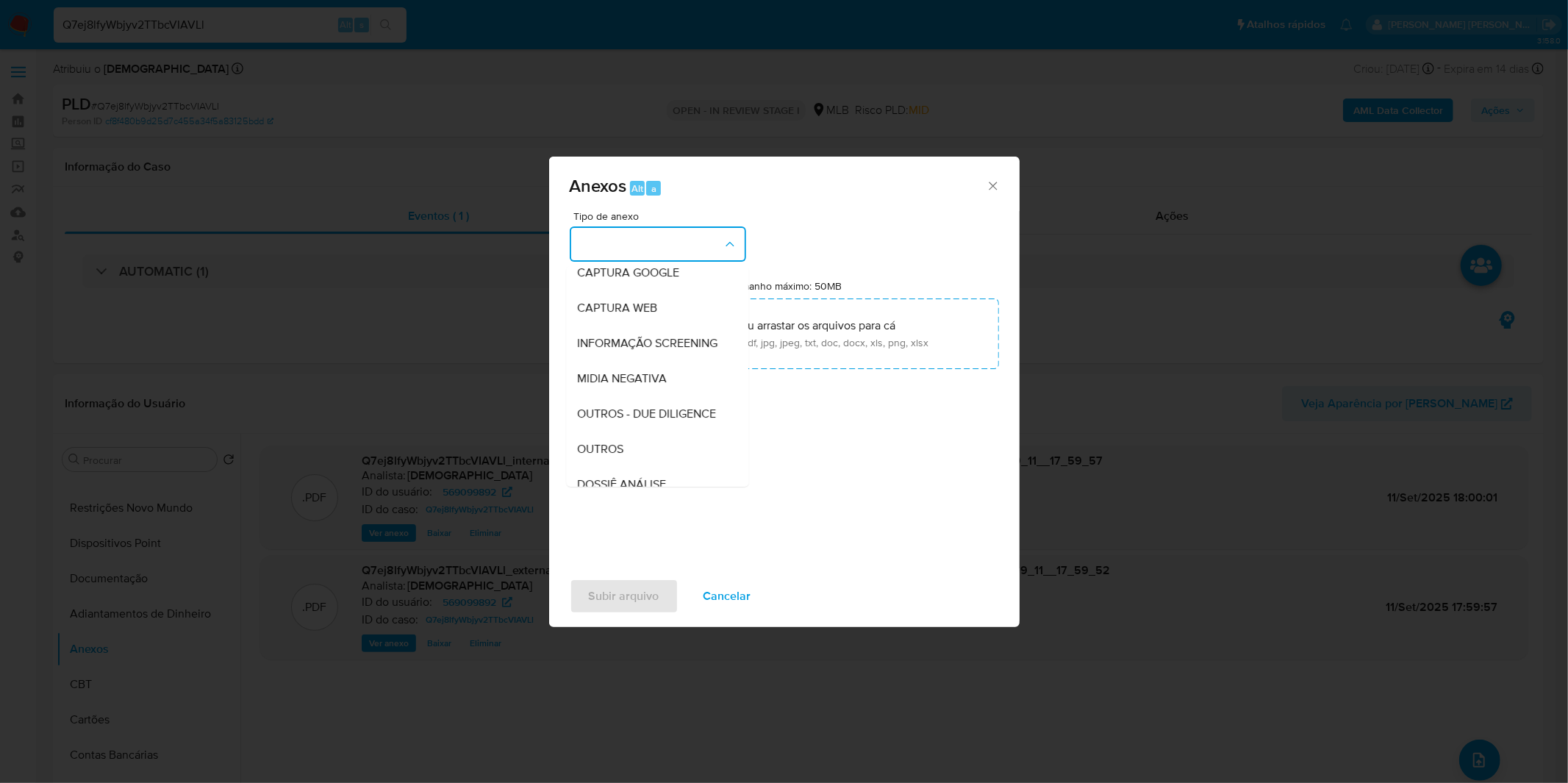
click at [635, 467] on div "OUTROS" at bounding box center [653, 450] width 150 height 36
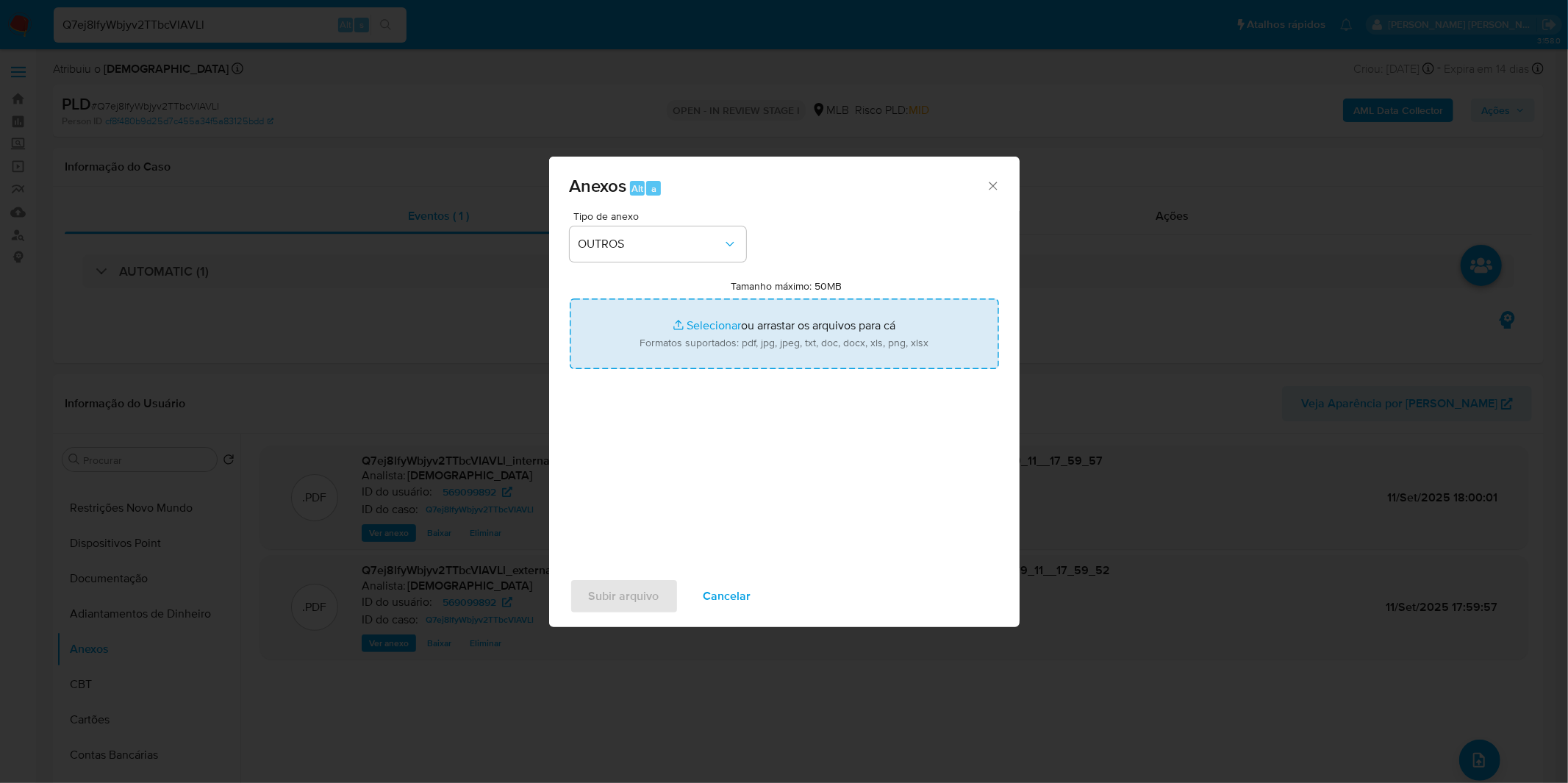
click at [700, 358] on input "Tamanho máximo: 50MB Selecionar arquivos" at bounding box center [784, 333] width 430 height 70
type input "C:\fakepath\Mulan 569099892_2025_09_01_12_15_50.xlsx"
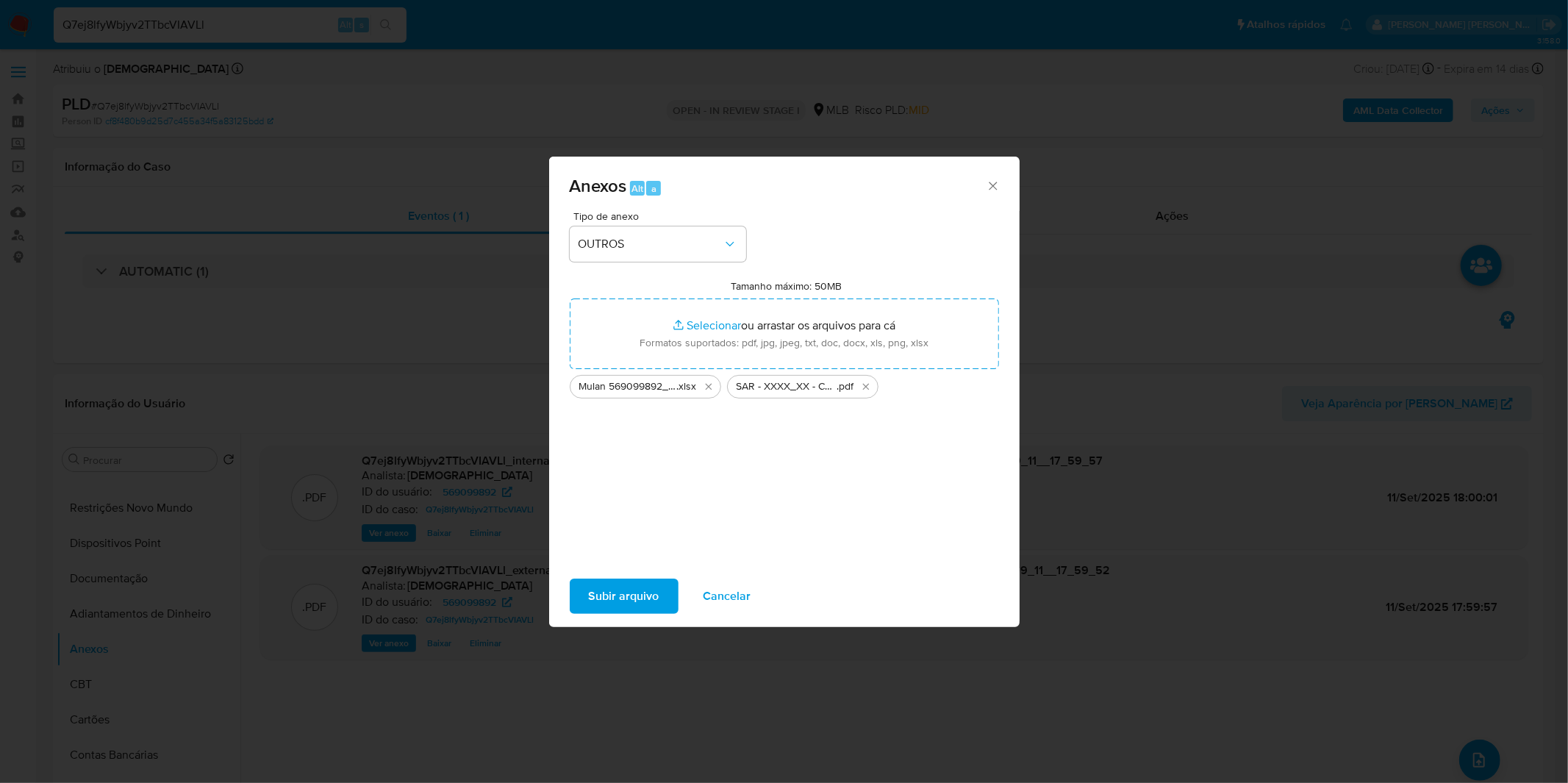
click at [630, 596] on span "Subir arquivo" at bounding box center [624, 596] width 70 height 33
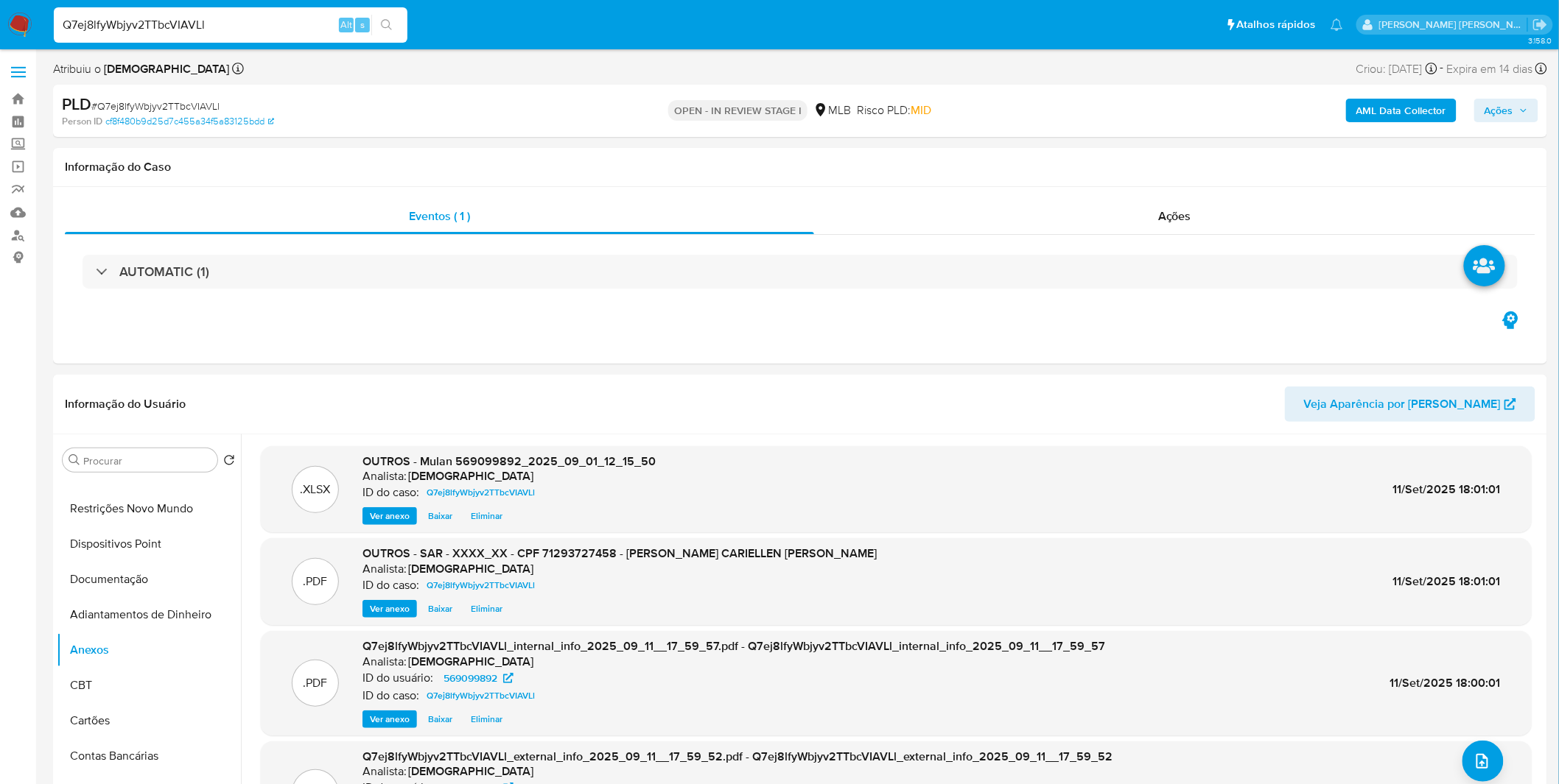
click at [1520, 113] on icon "button" at bounding box center [1523, 111] width 9 height 9
click at [1152, 157] on span "r" at bounding box center [1154, 157] width 4 height 14
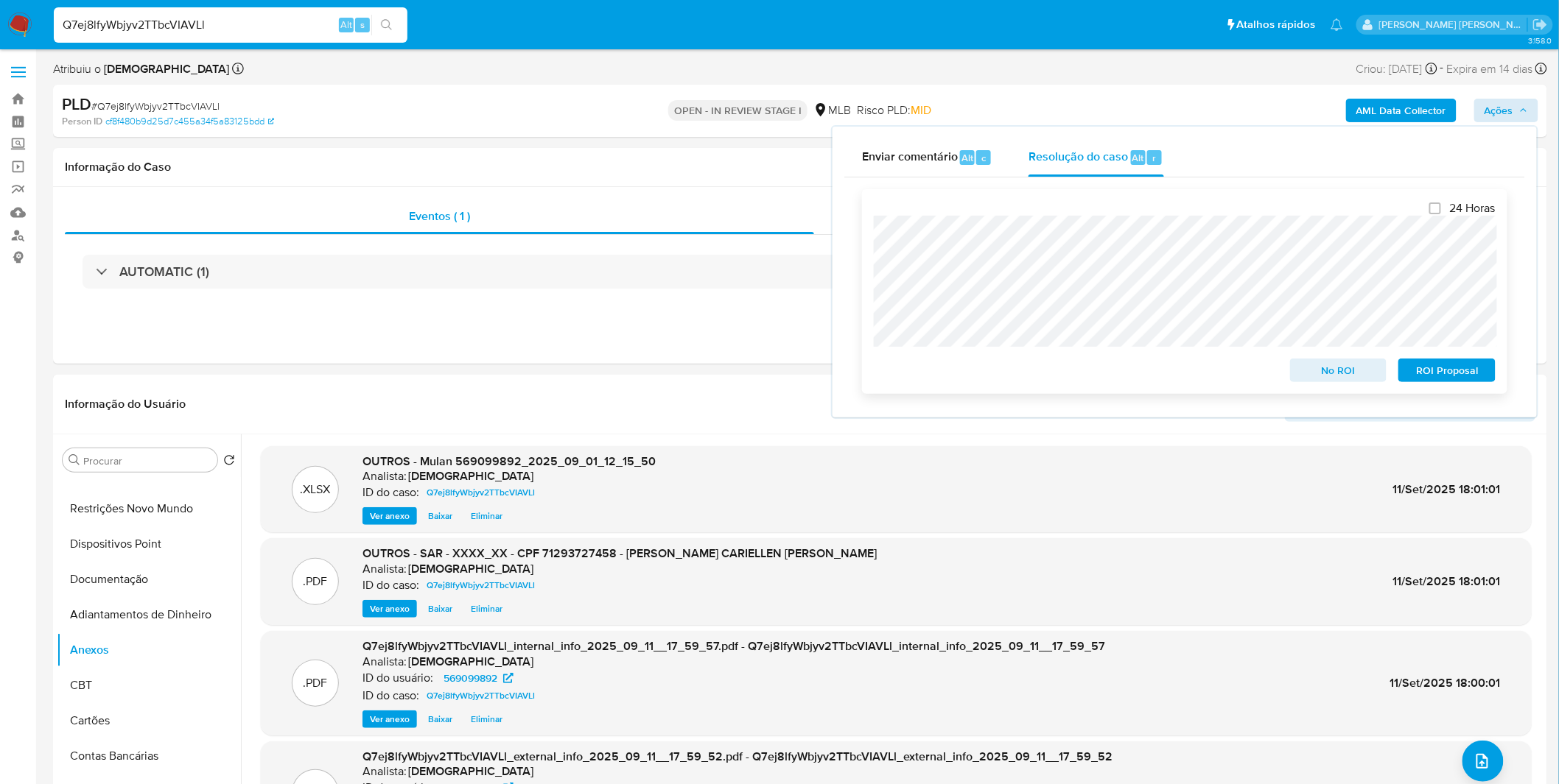
click at [1445, 373] on span "ROI Proposal" at bounding box center [1446, 370] width 76 height 21
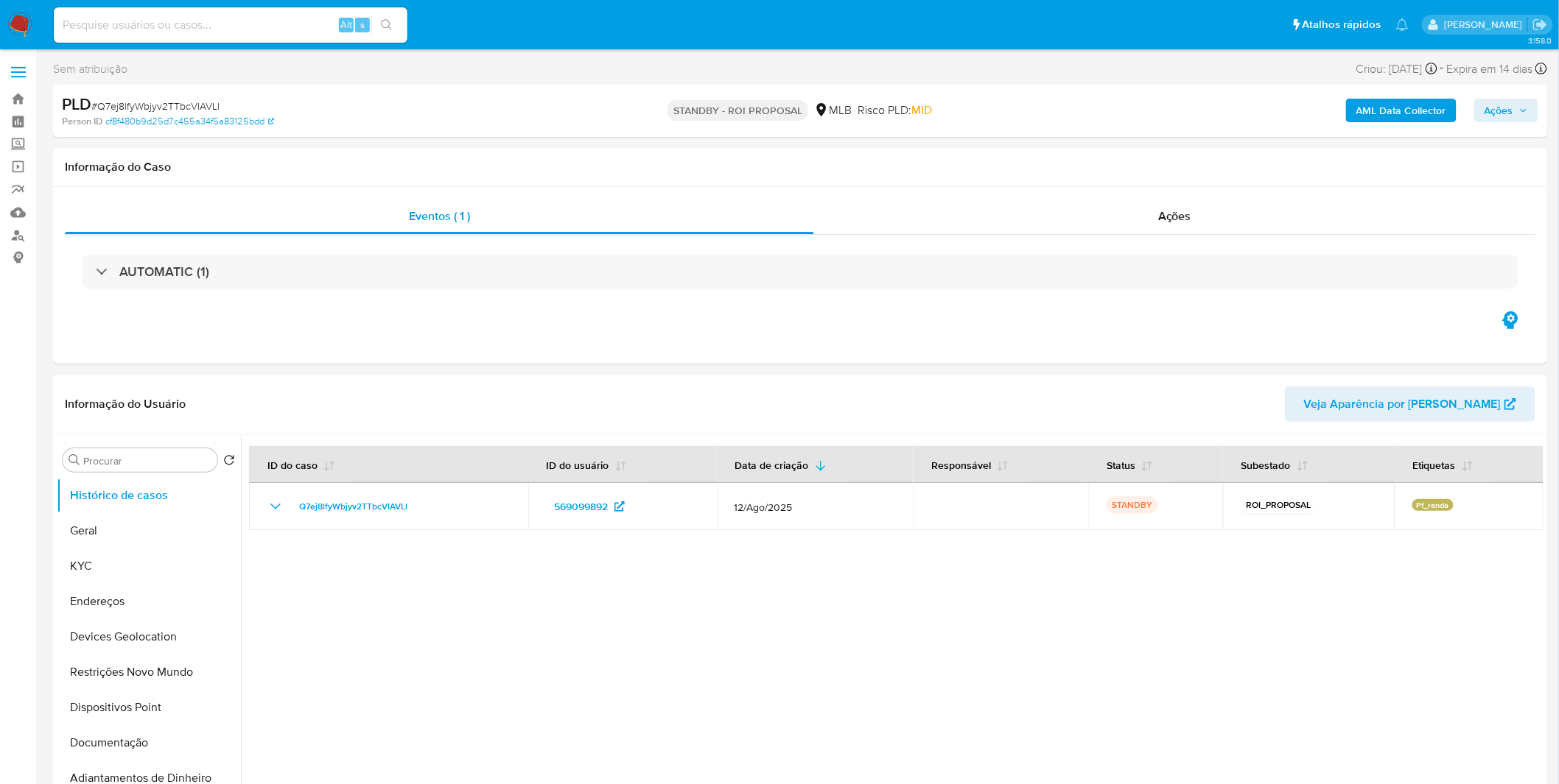
select select "10"
click at [260, 24] on input at bounding box center [230, 25] width 353 height 19
paste input "LLFG2pSl1odv1nK8zyhFEGNa"
type input "LLFG2pSl1odv1nK8zyhFEGNa"
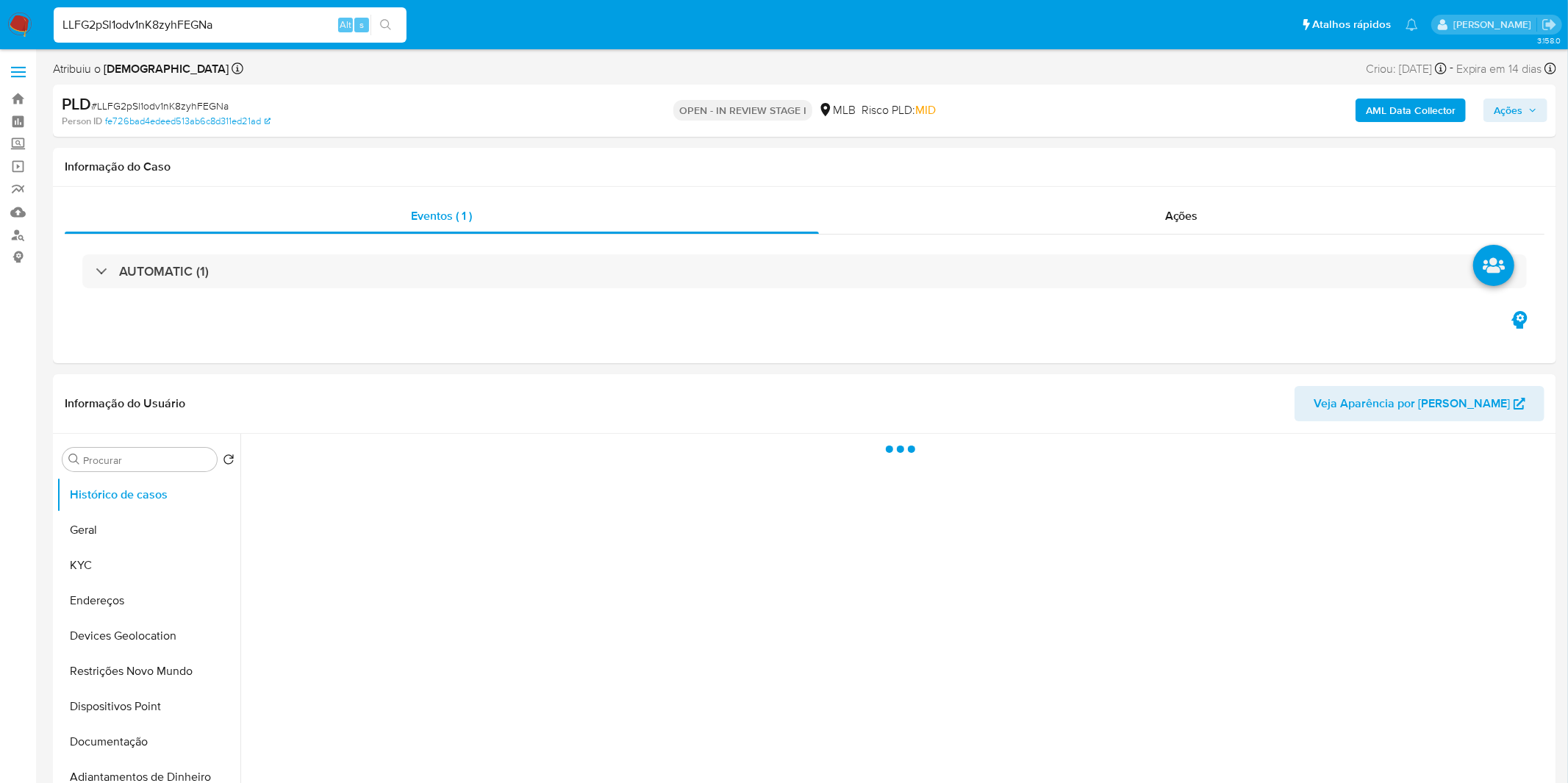
select select "10"
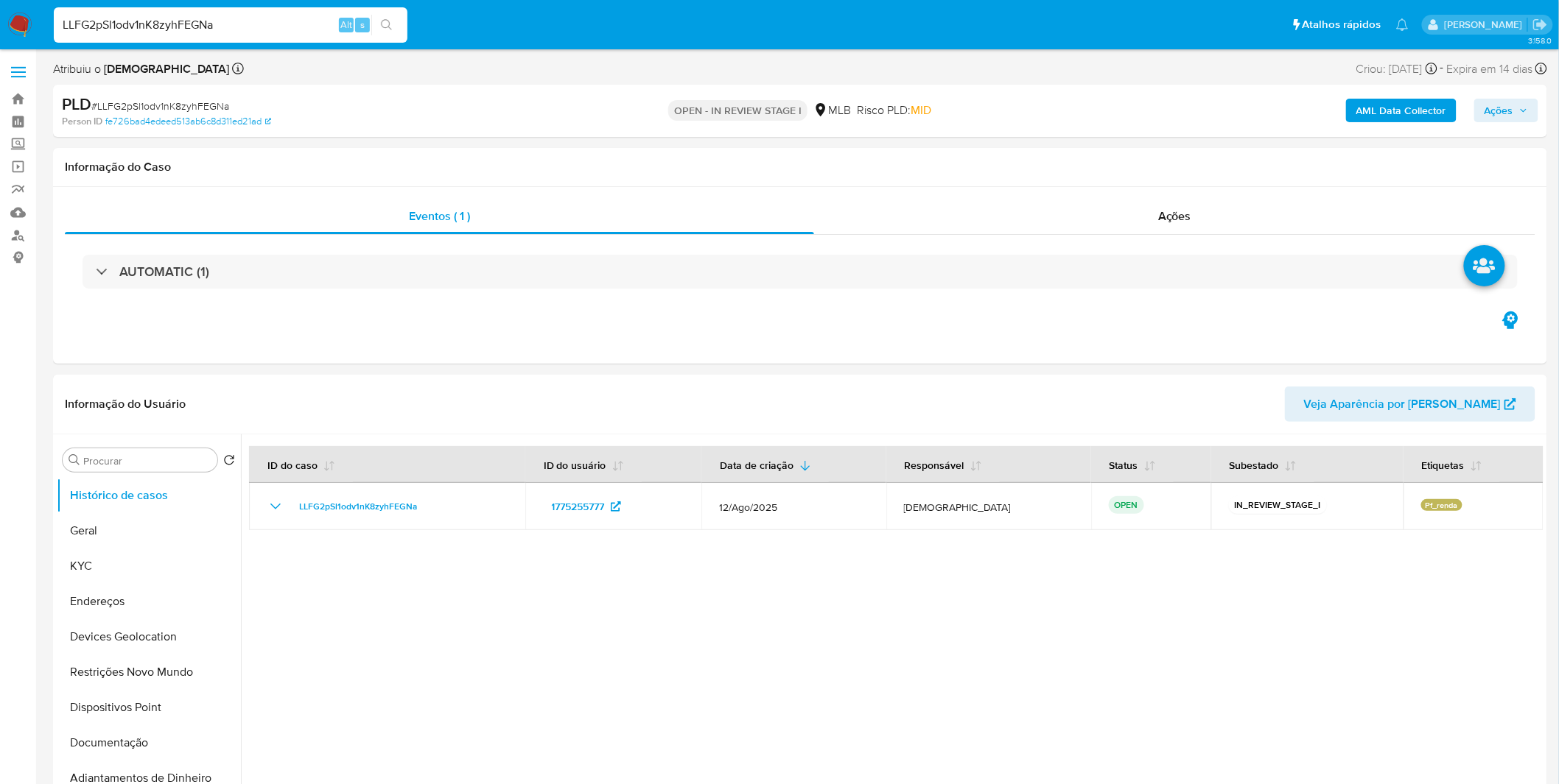
click at [1411, 105] on b "AML Data Collector" at bounding box center [1401, 111] width 90 height 24
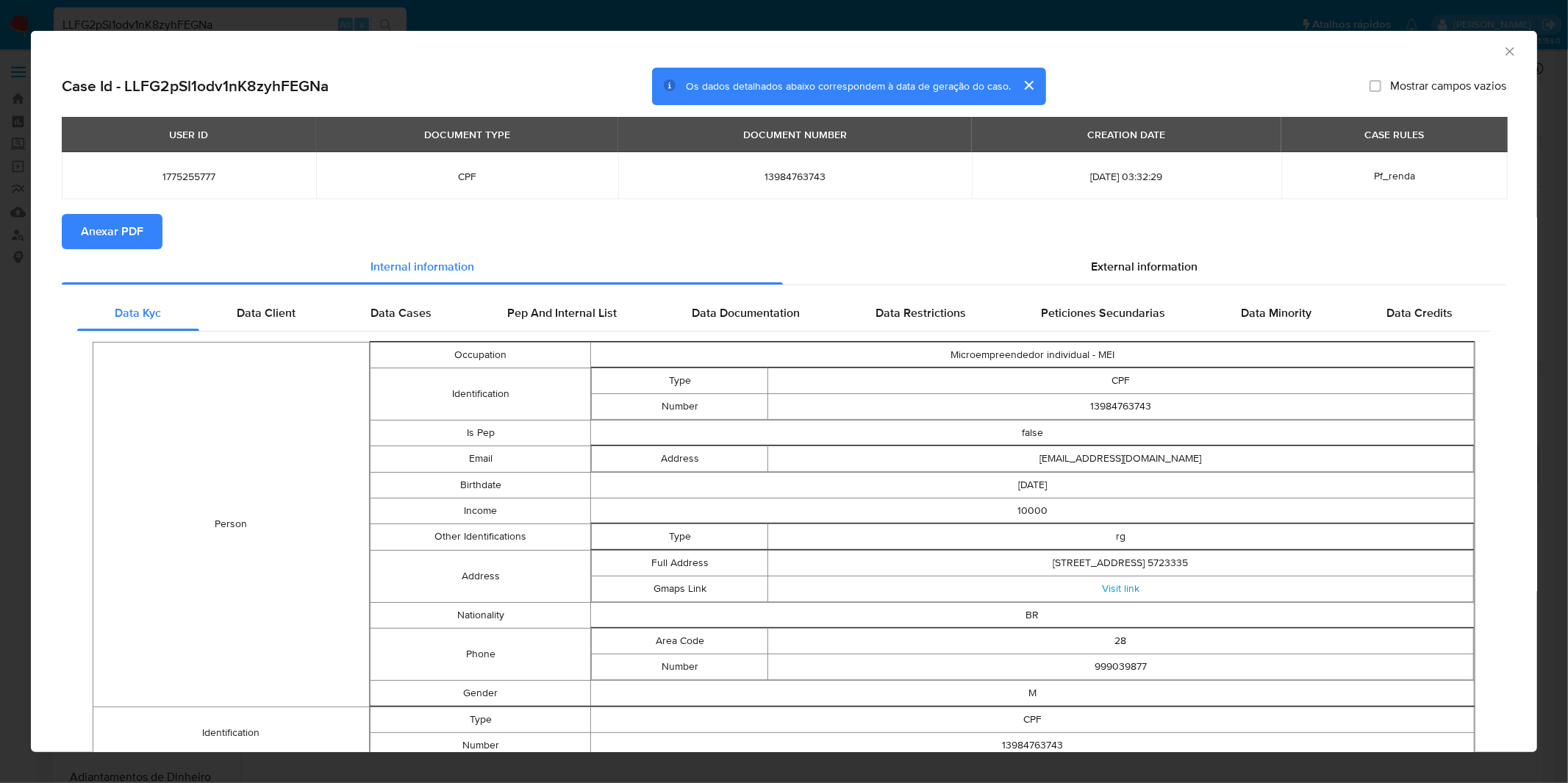
click at [128, 237] on span "Anexar PDF" at bounding box center [112, 232] width 62 height 33
click at [703, 9] on div "AML Data Collector Case Id - LLFG2pSl1odv1nK8zyhFEGNa Os dados detalhados abaix…" at bounding box center [784, 391] width 1568 height 783
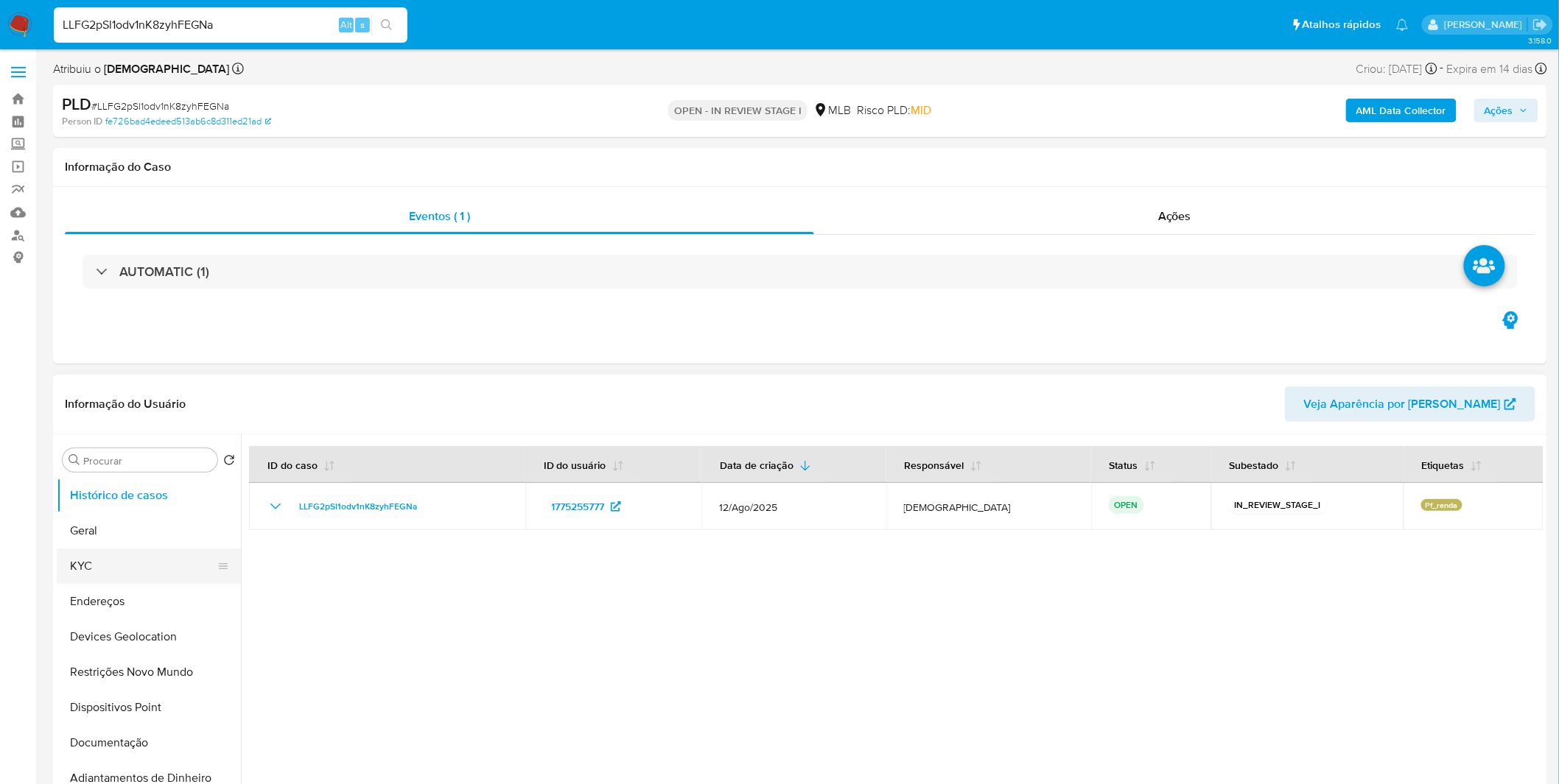
click at [125, 559] on button "KYC" at bounding box center [142, 567] width 172 height 36
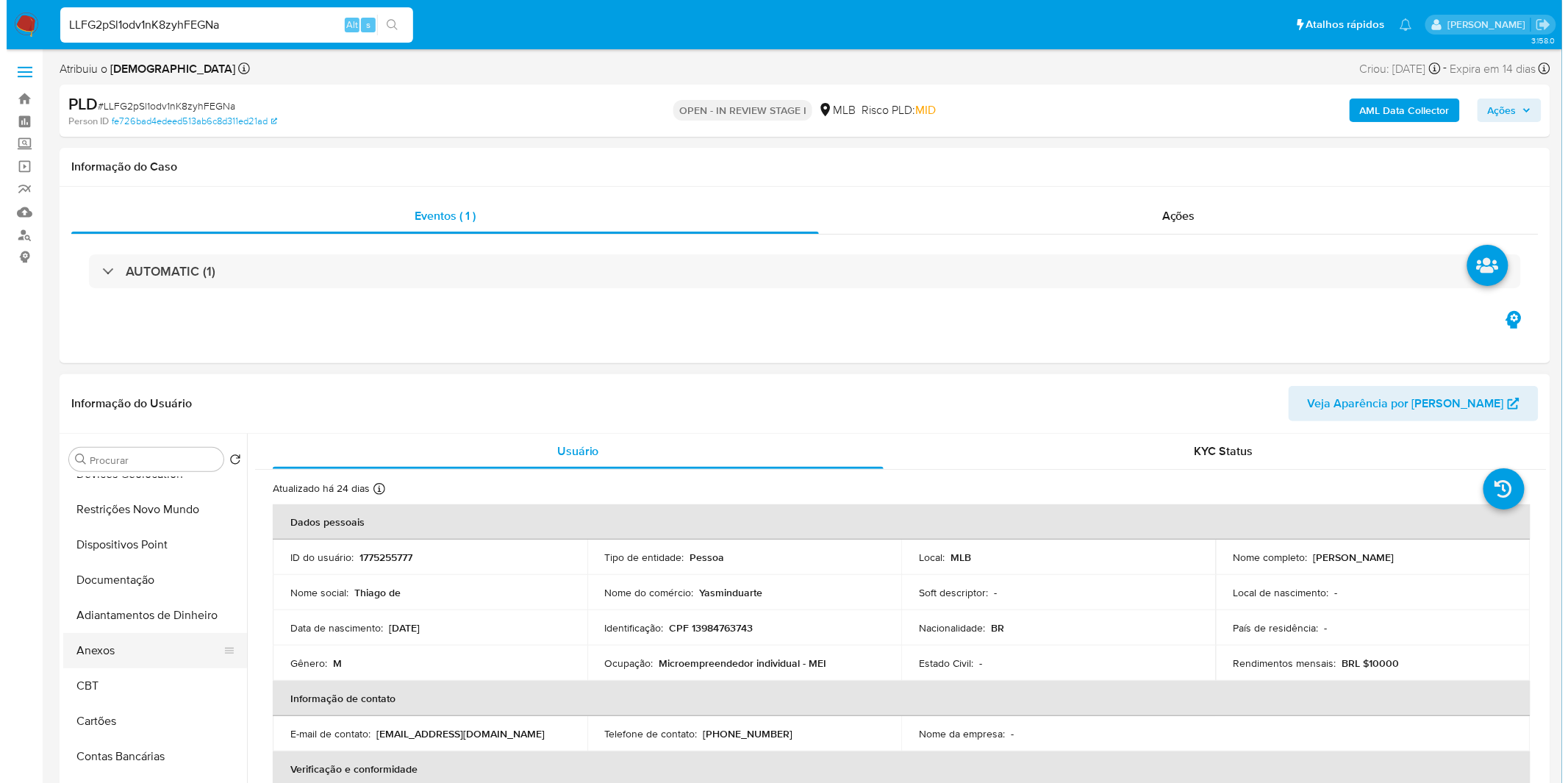
scroll to position [163, 0]
click at [133, 650] on button "Anexos" at bounding box center [142, 650] width 172 height 36
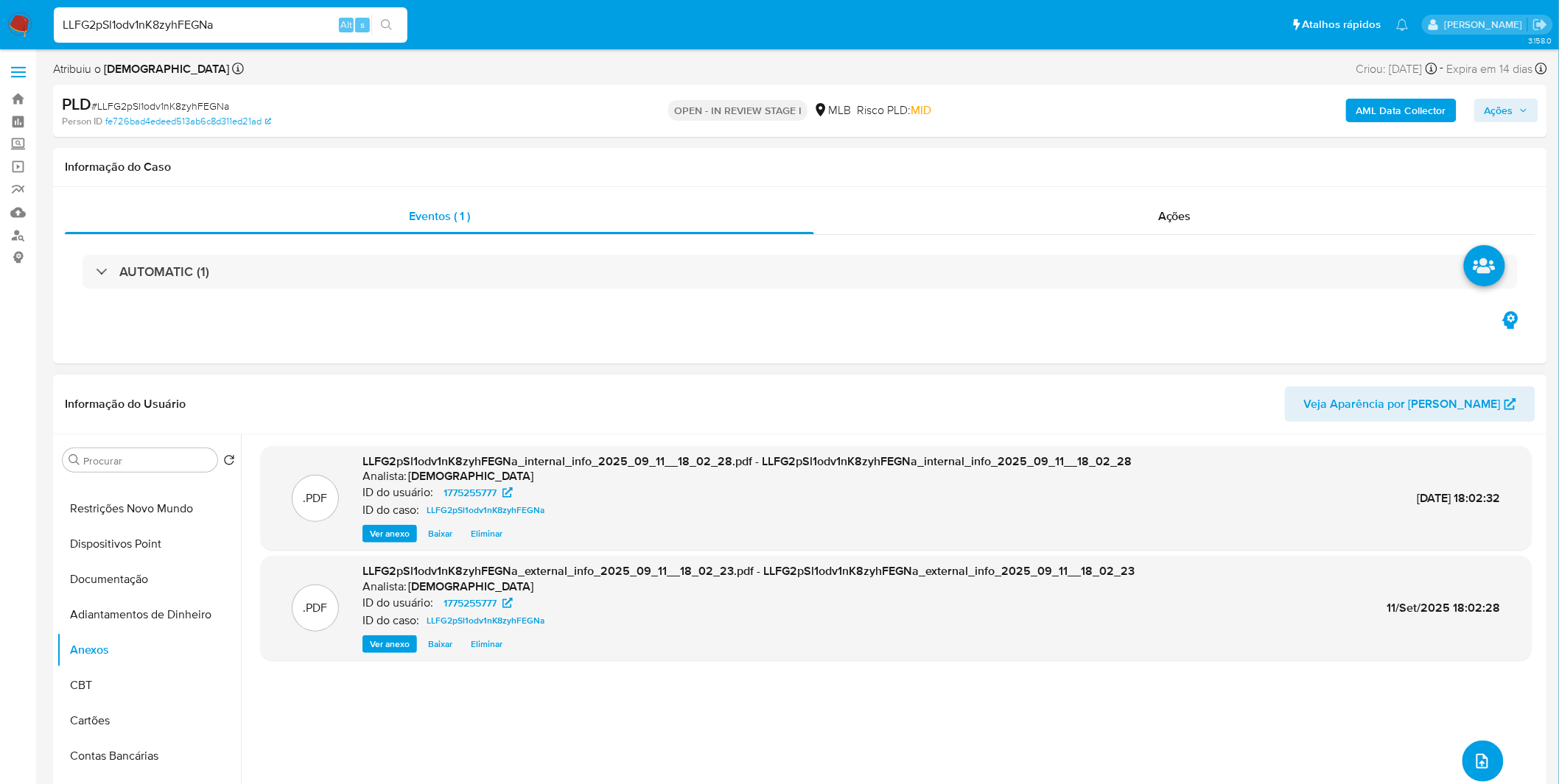
click at [1462, 756] on button "upload-file" at bounding box center [1483, 762] width 42 height 42
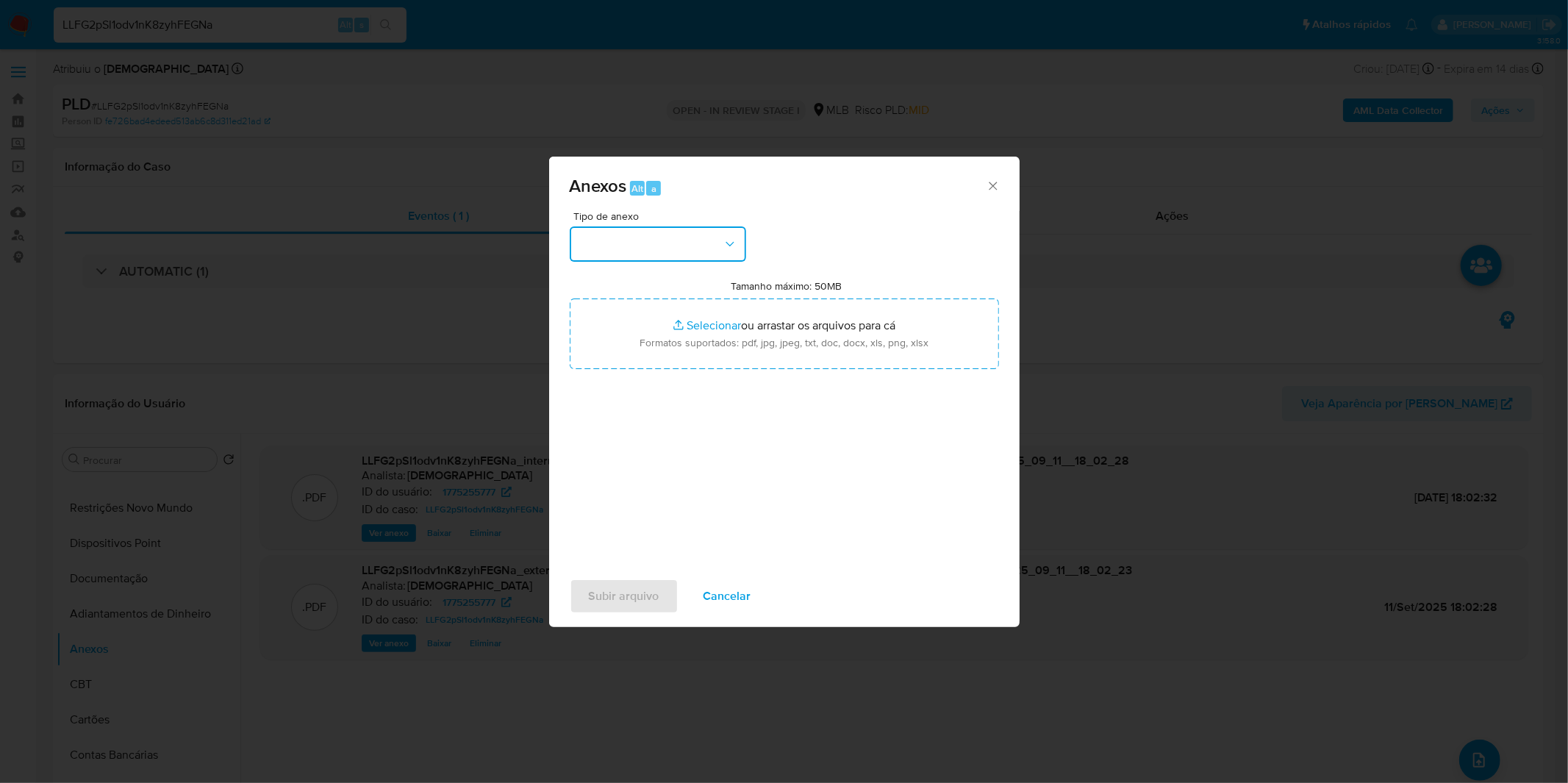
click at [672, 254] on button "button" at bounding box center [658, 244] width 176 height 36
click at [655, 385] on div "OUTROS" at bounding box center [653, 368] width 150 height 36
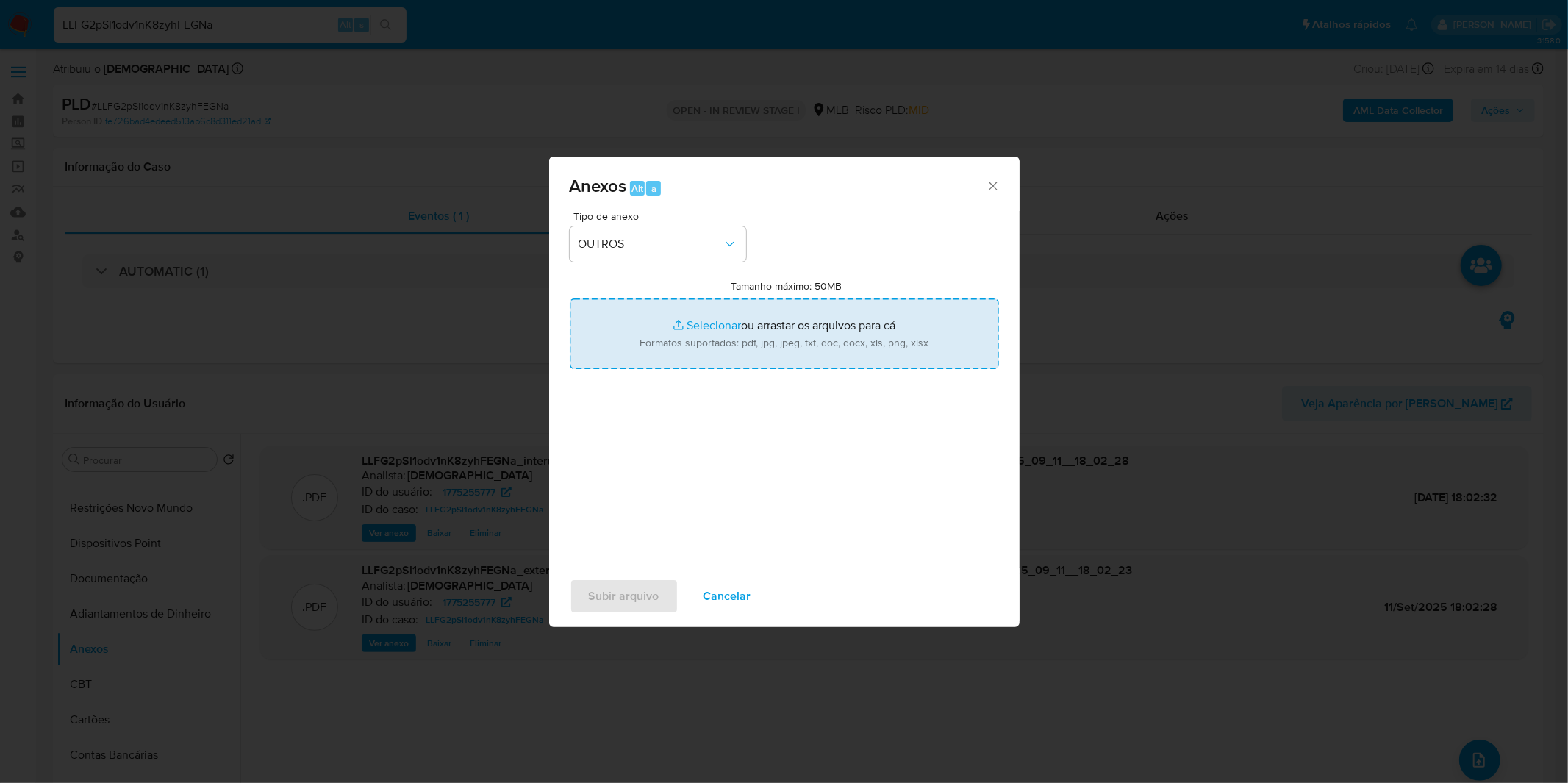
click at [684, 347] on input "Tamanho máximo: 50MB Selecionar arquivos" at bounding box center [784, 333] width 430 height 70
type input "C:\fakepath\Mulan 1775255777_2025_09_01_12_48_32.xlsx"
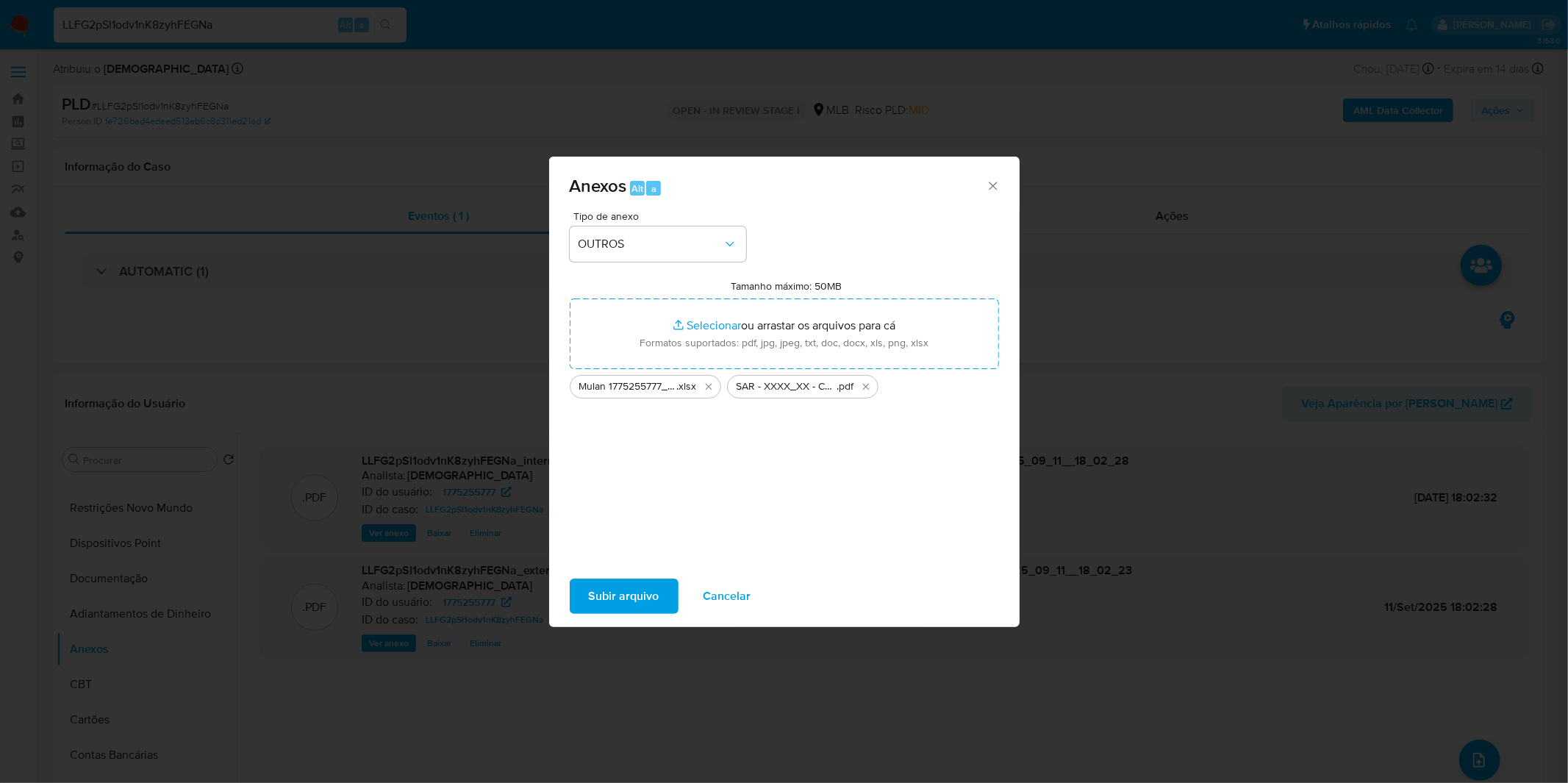
click at [635, 588] on span "Subir arquivo" at bounding box center [624, 596] width 70 height 33
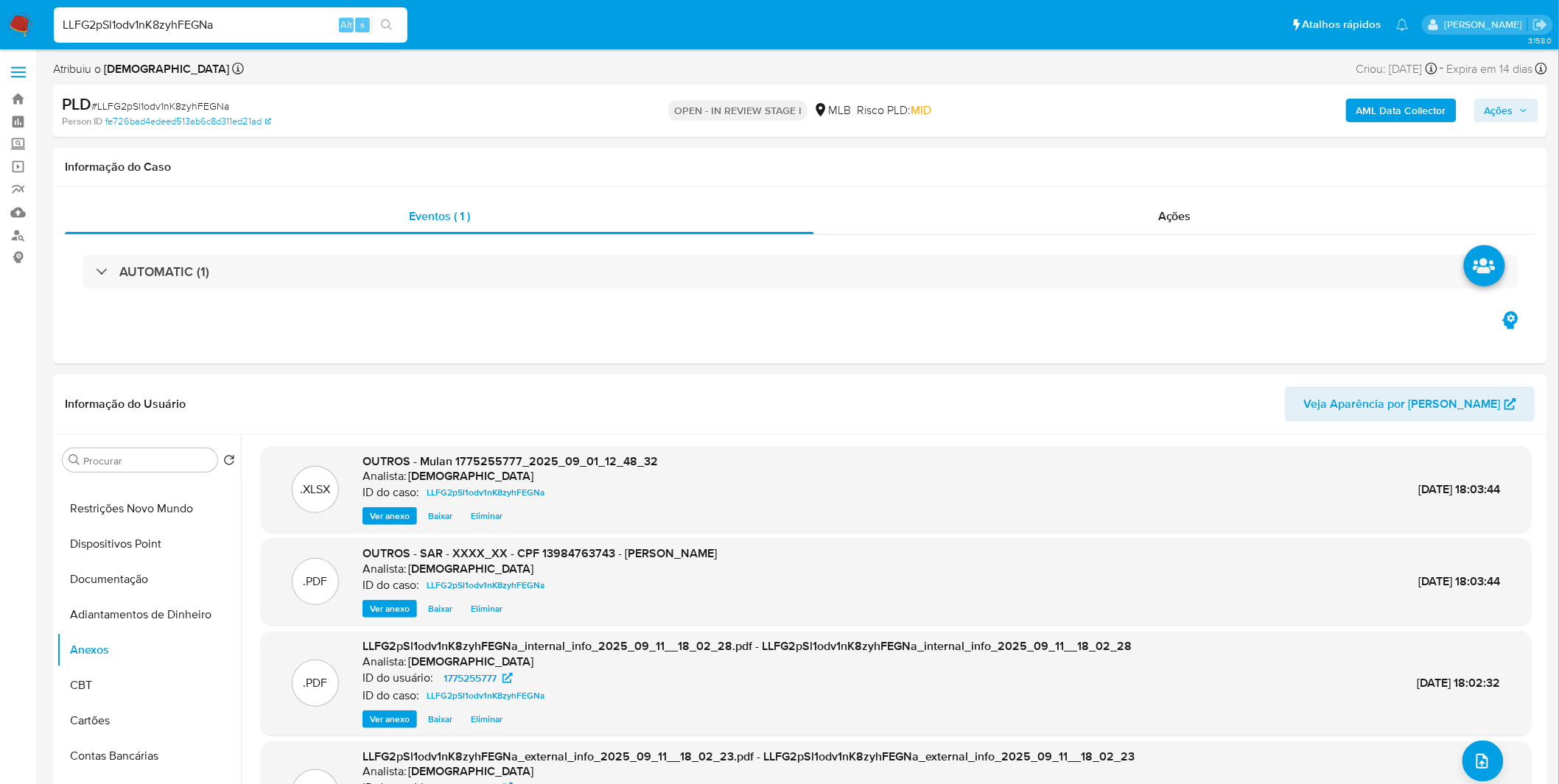
click at [1519, 119] on span "Ações" at bounding box center [1506, 111] width 44 height 21
click at [1099, 177] on div "Enviar" at bounding box center [1184, 274] width 680 height 193
click at [1095, 174] on div "Resolução do caso Alt r" at bounding box center [1096, 158] width 135 height 39
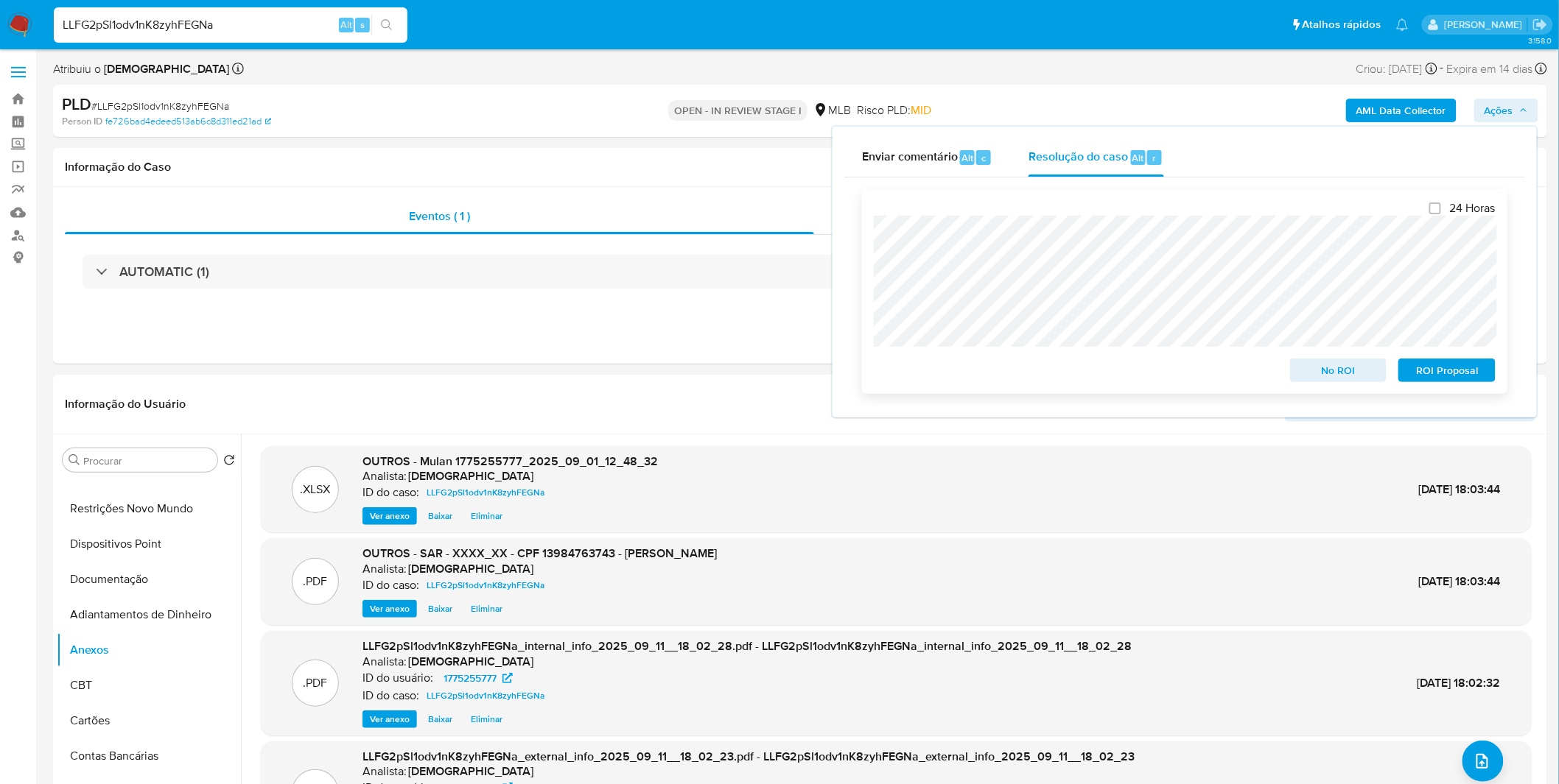
click at [1440, 369] on span "ROI Proposal" at bounding box center [1446, 370] width 76 height 21
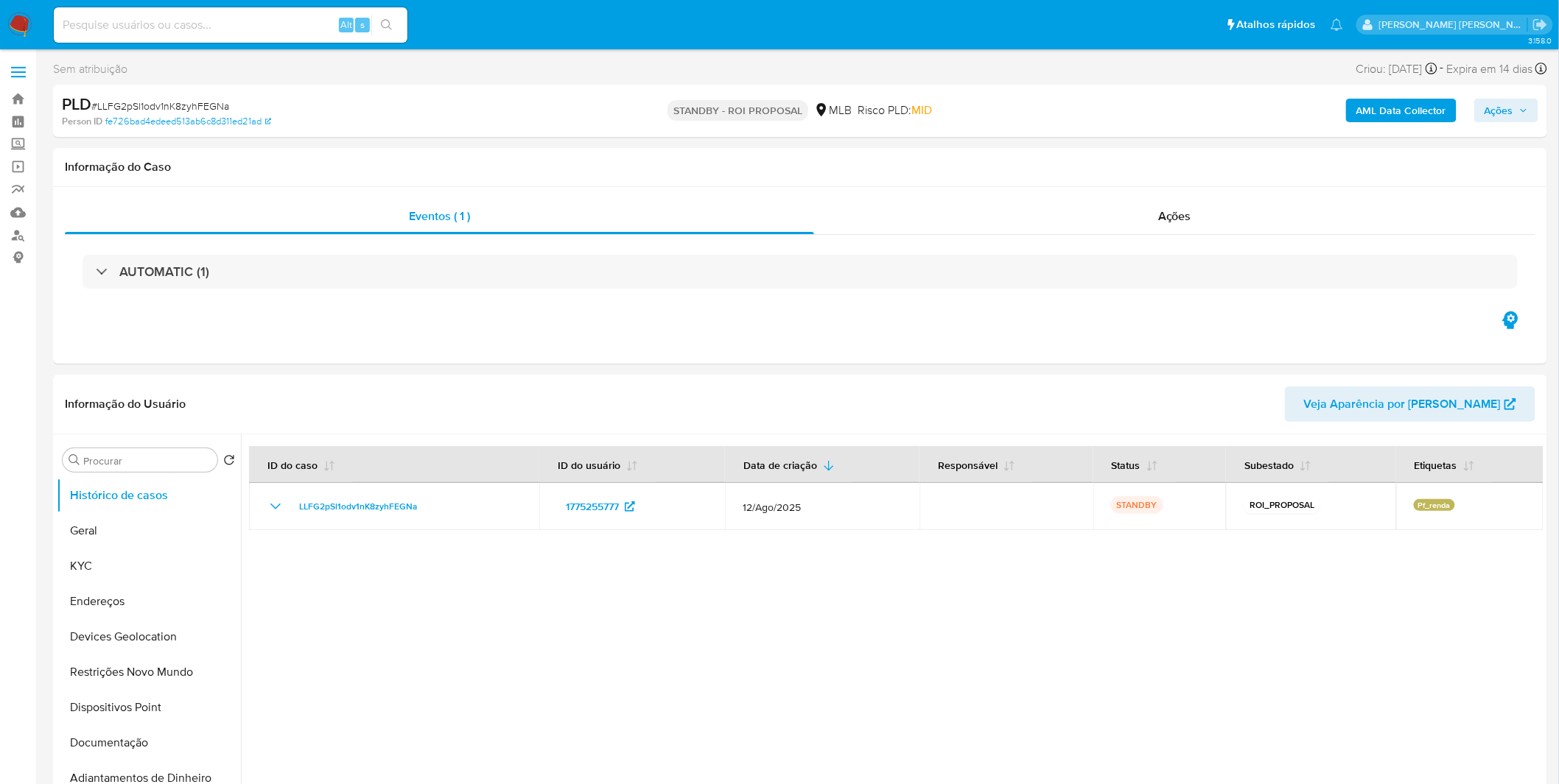
select select "10"
click at [22, 17] on img at bounding box center [20, 25] width 25 height 25
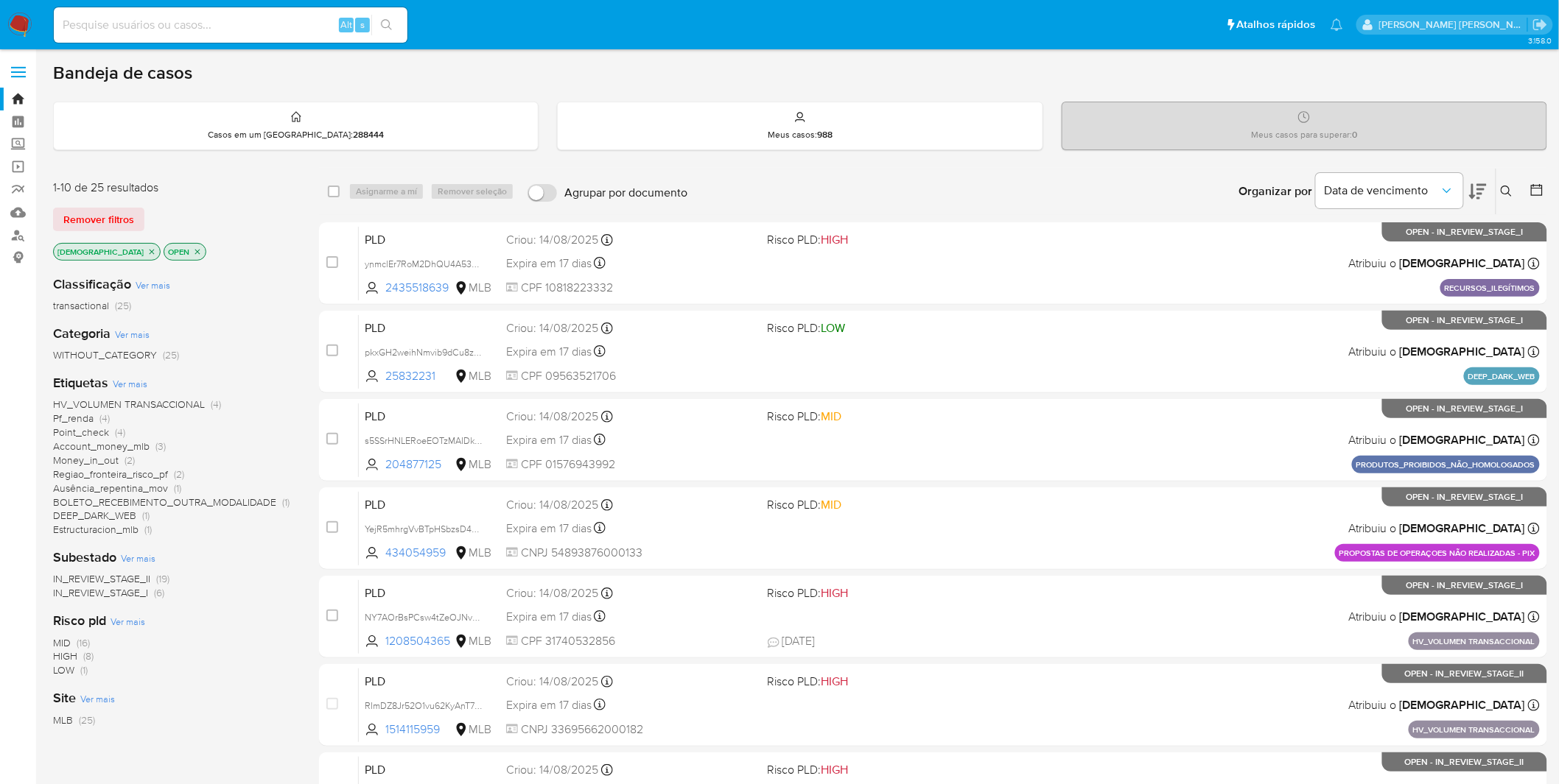
click at [175, 26] on input at bounding box center [230, 25] width 353 height 19
paste input "pkxGH2weihNmvib9dCu8zXJE"
type input "pkxGH2weihNmvib9dCu8zXJE"
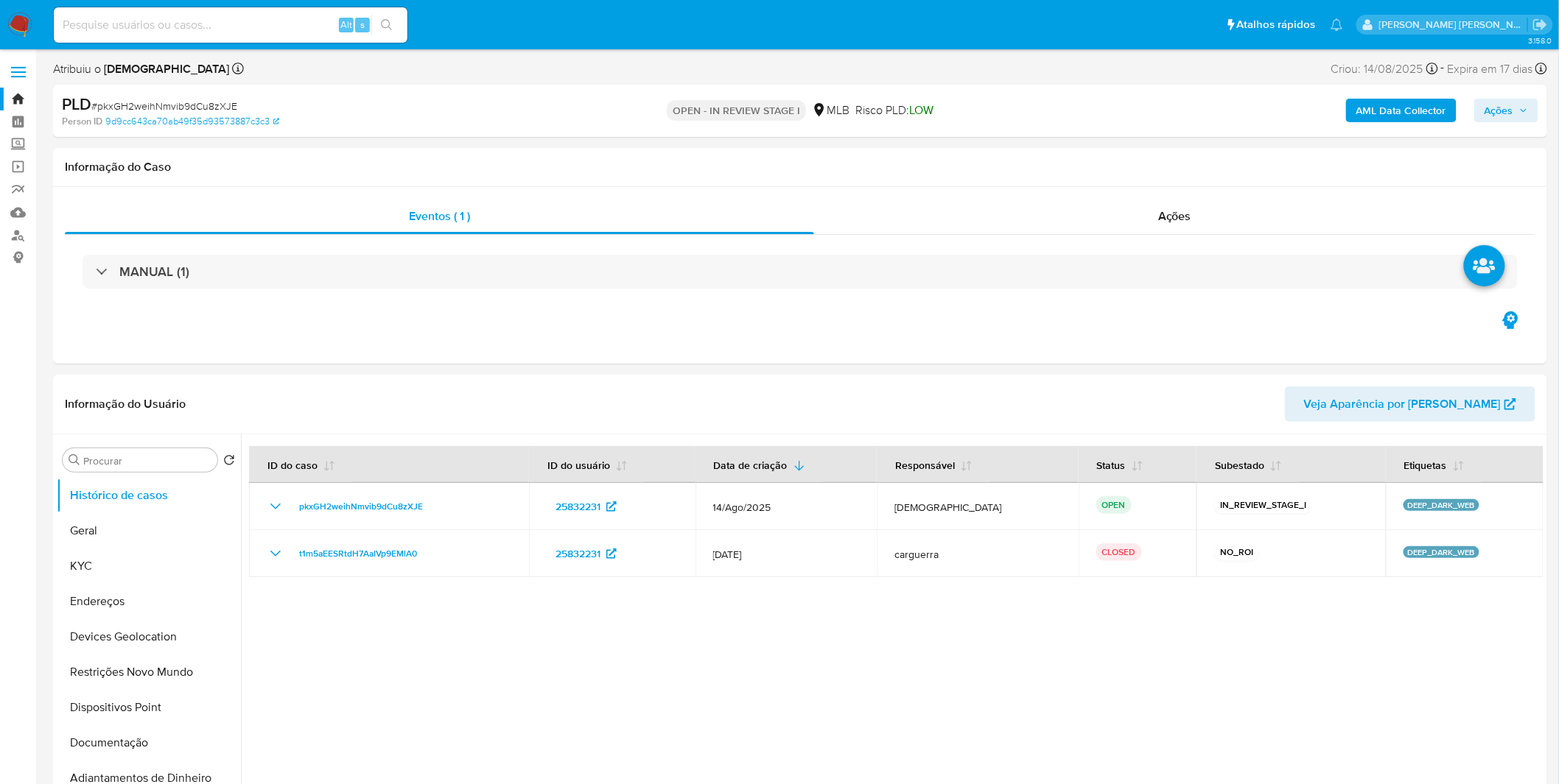
select select "10"
click at [94, 548] on button "Geral" at bounding box center [142, 531] width 172 height 36
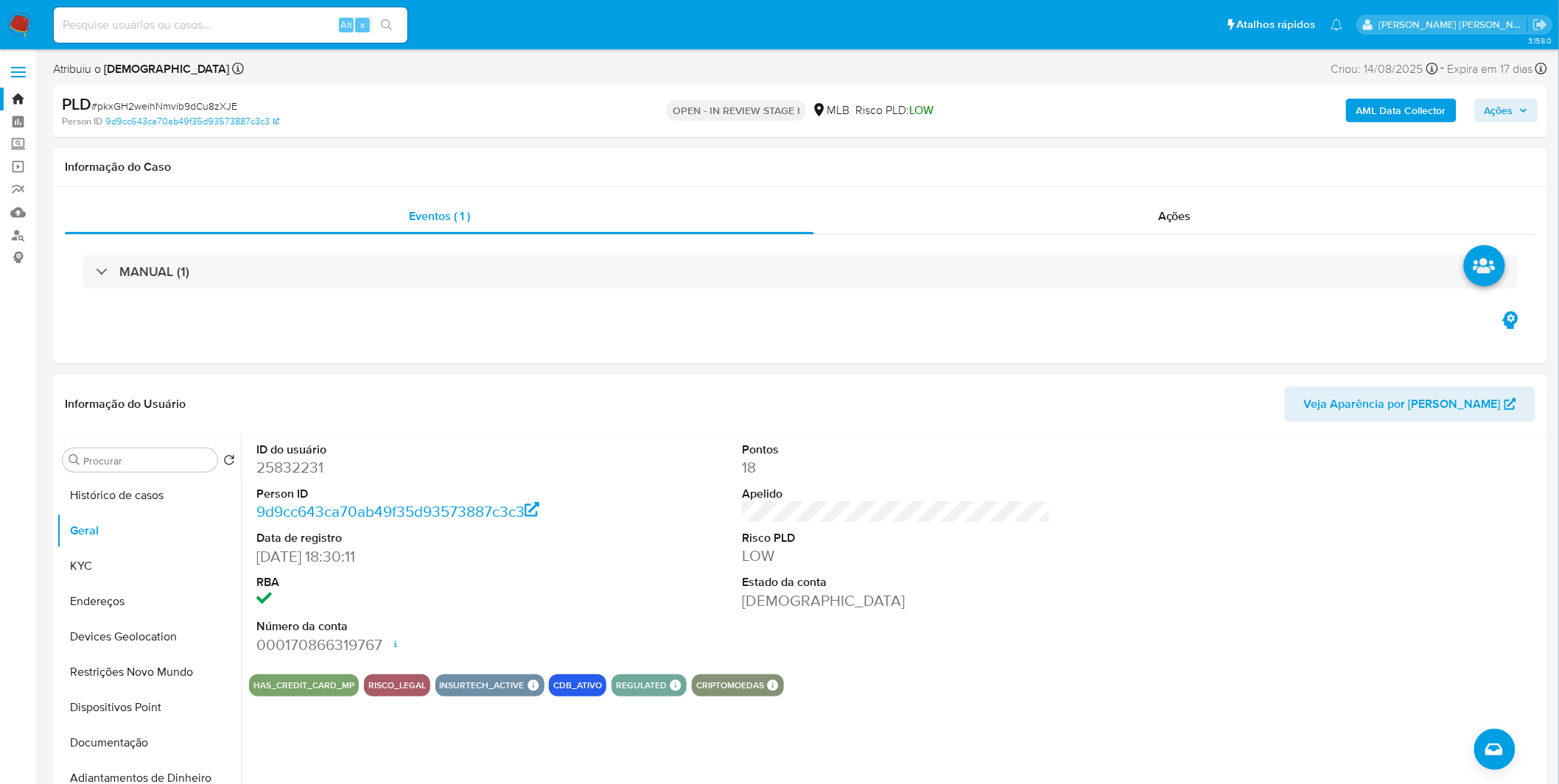
click at [337, 739] on div "ID do usuário 25832231 Person ID 9d9cc643ca70ab49f35d93573887c3c3 Data de regis…" at bounding box center [892, 623] width 1302 height 377
click at [126, 742] on button "Documentação" at bounding box center [142, 743] width 172 height 36
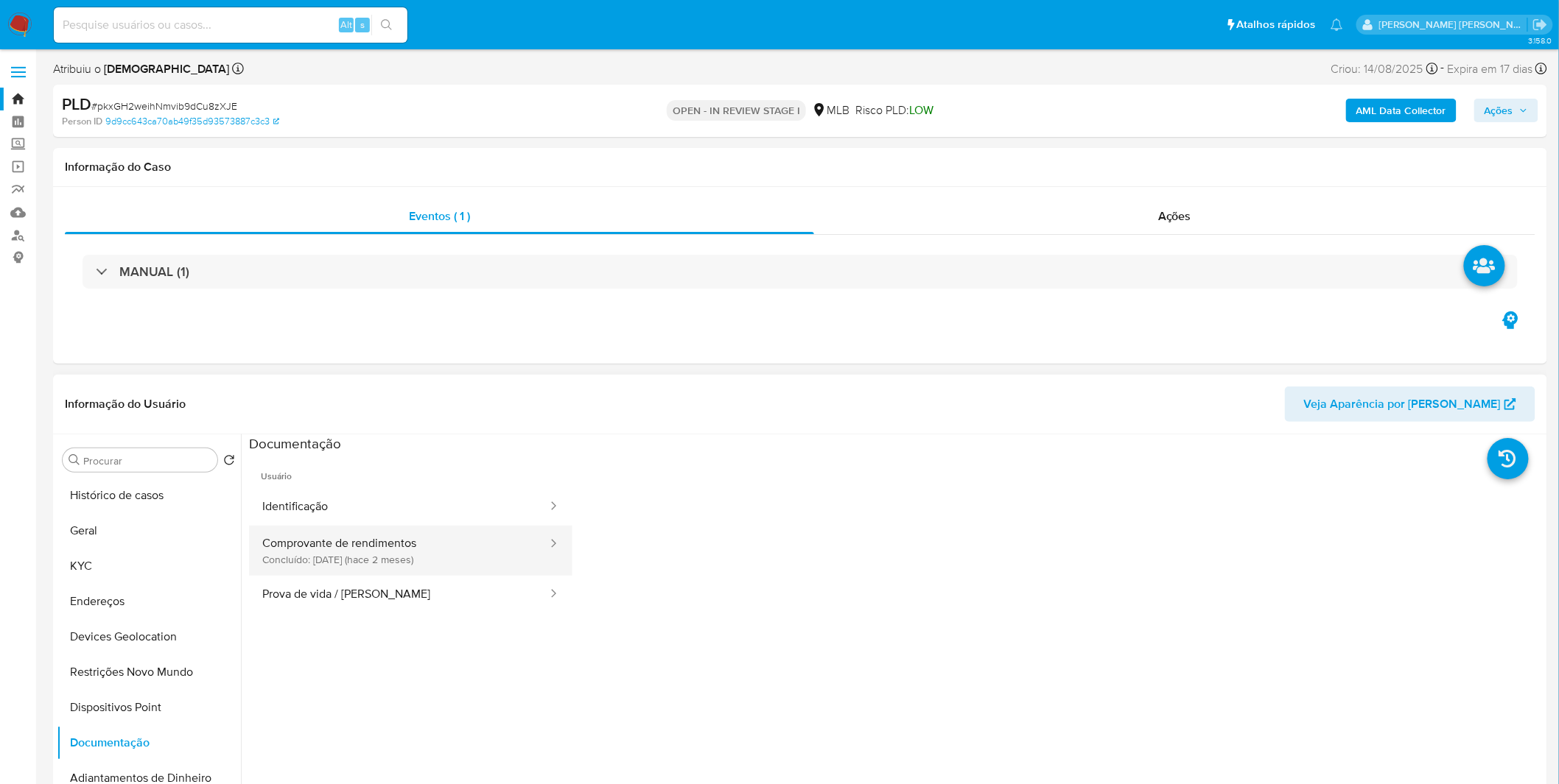
click at [320, 561] on button "Comprovante de rendimentos Concluído: 26/07/2025 (hace 2 meses)" at bounding box center [399, 551] width 300 height 50
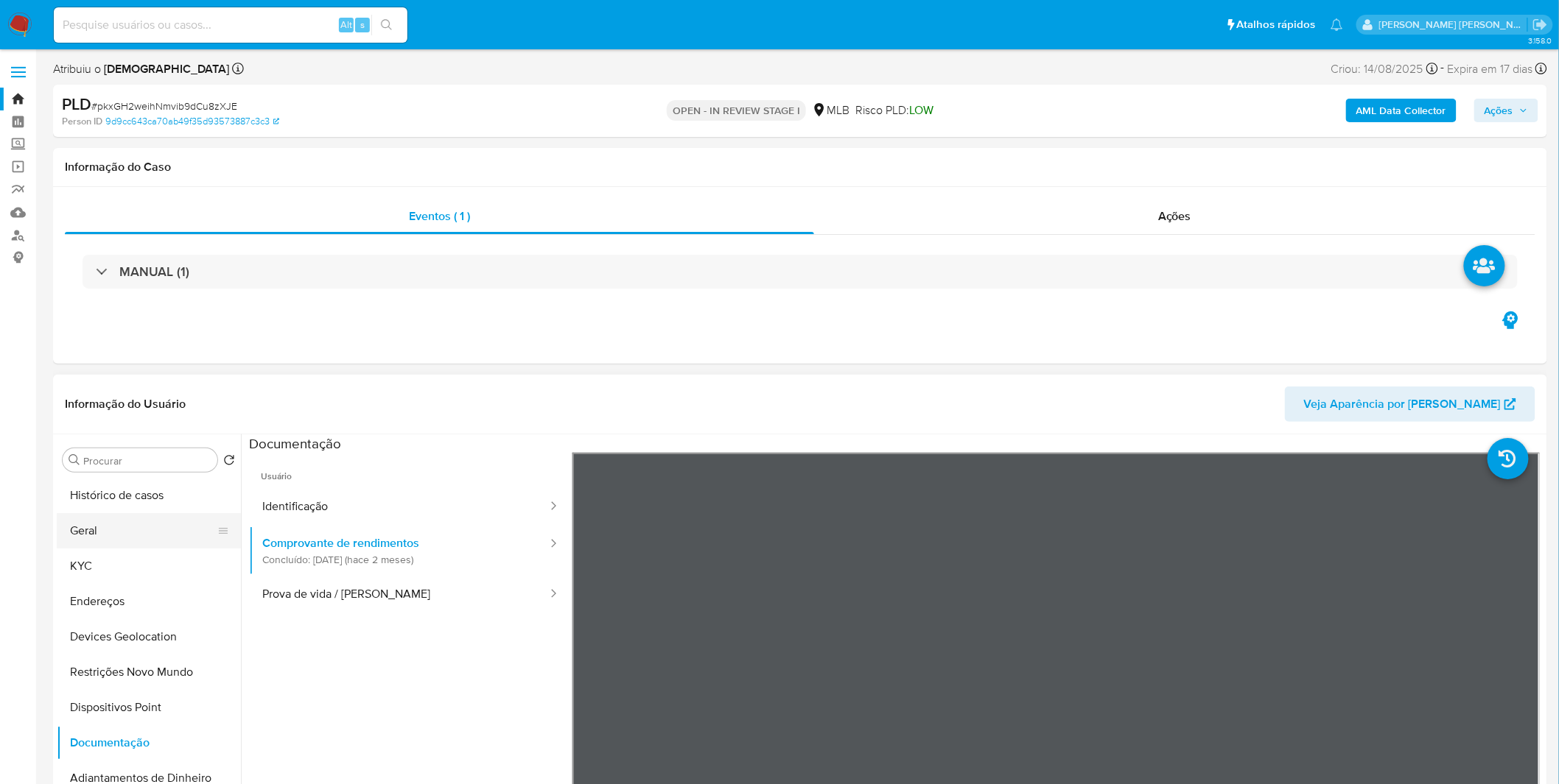
click at [120, 535] on button "Geral" at bounding box center [142, 531] width 172 height 36
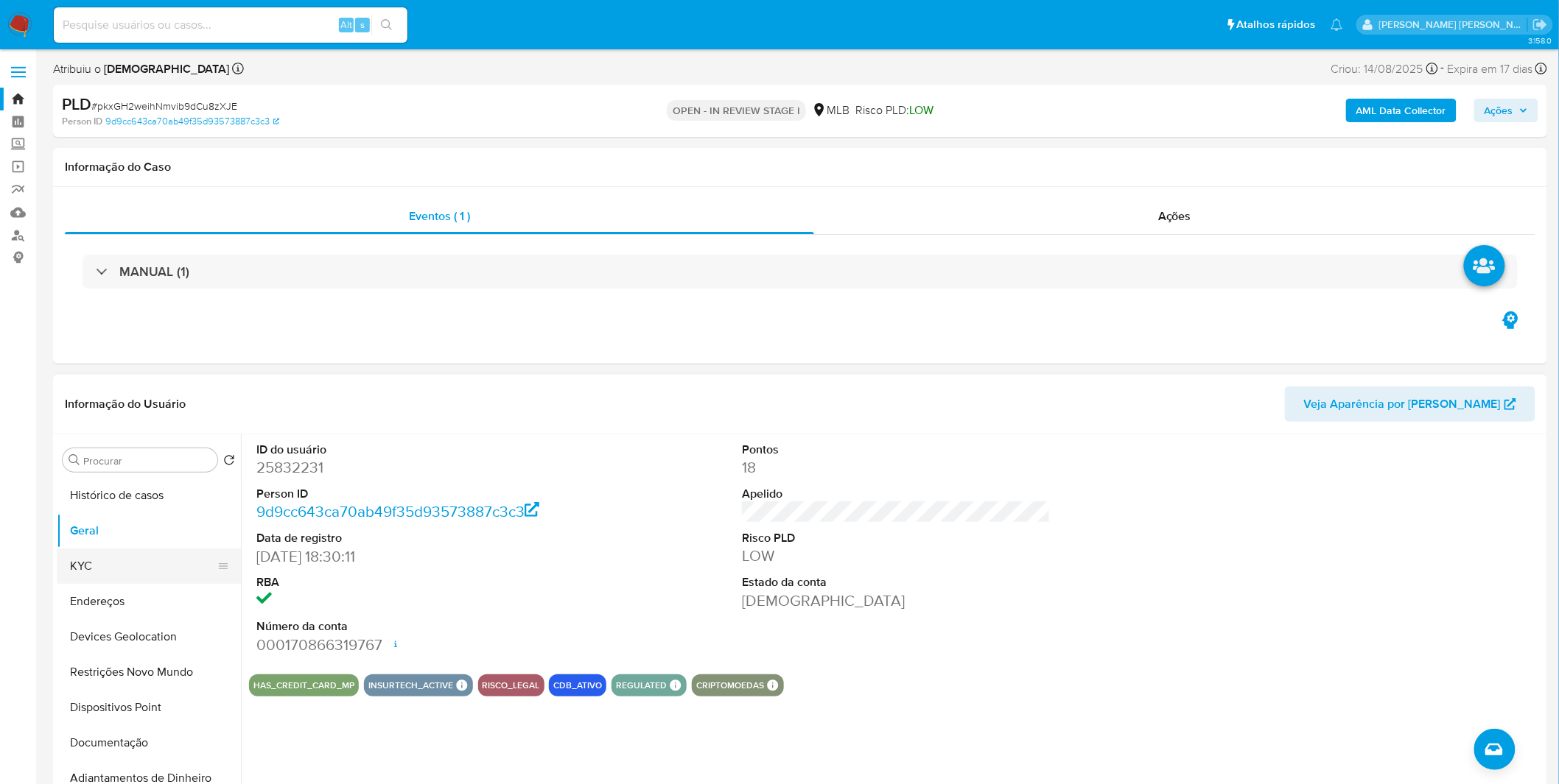
click at [145, 571] on button "KYC" at bounding box center [142, 567] width 172 height 36
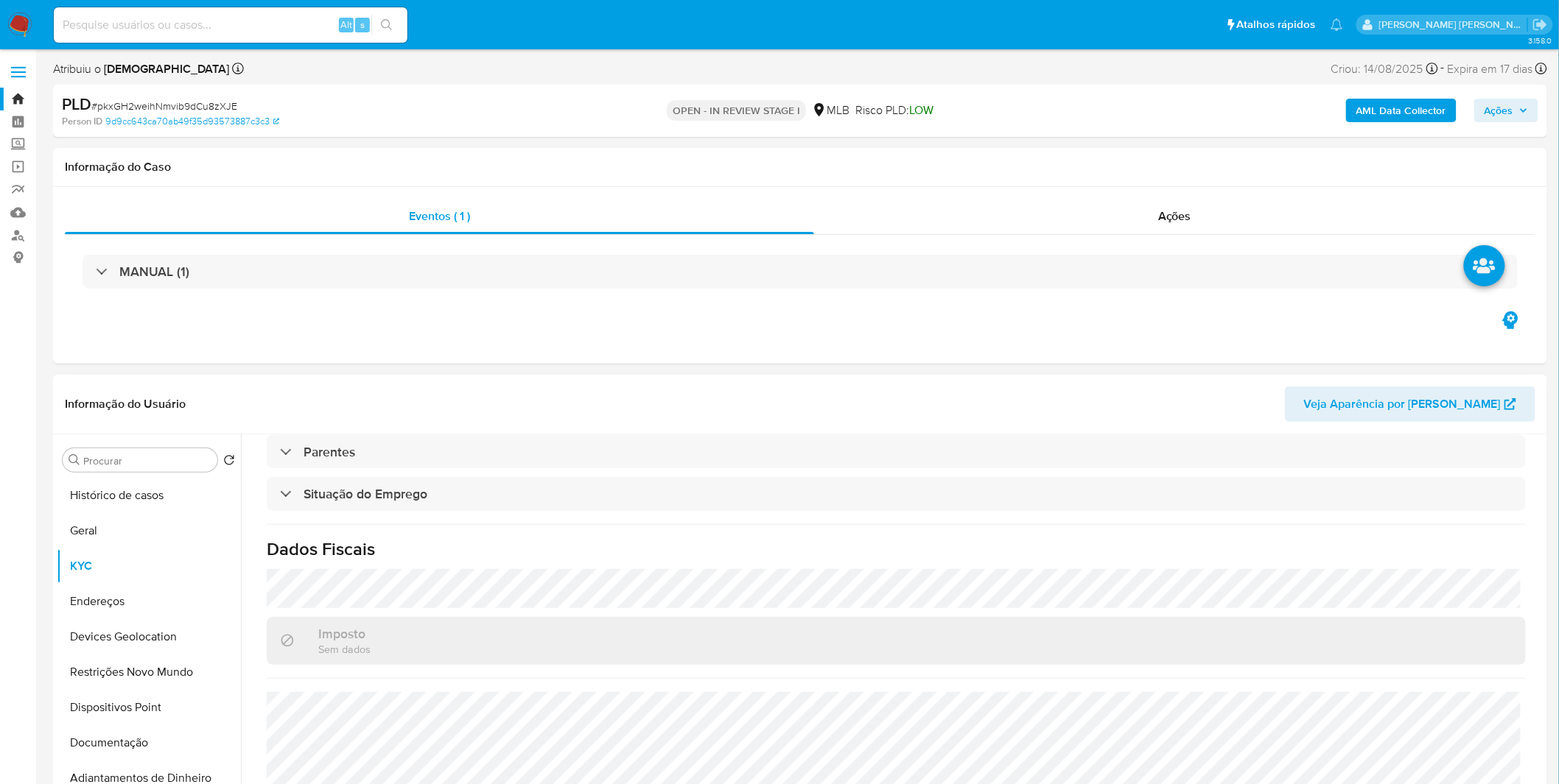
scroll to position [613, 0]
click at [123, 604] on button "Endereços" at bounding box center [142, 602] width 172 height 36
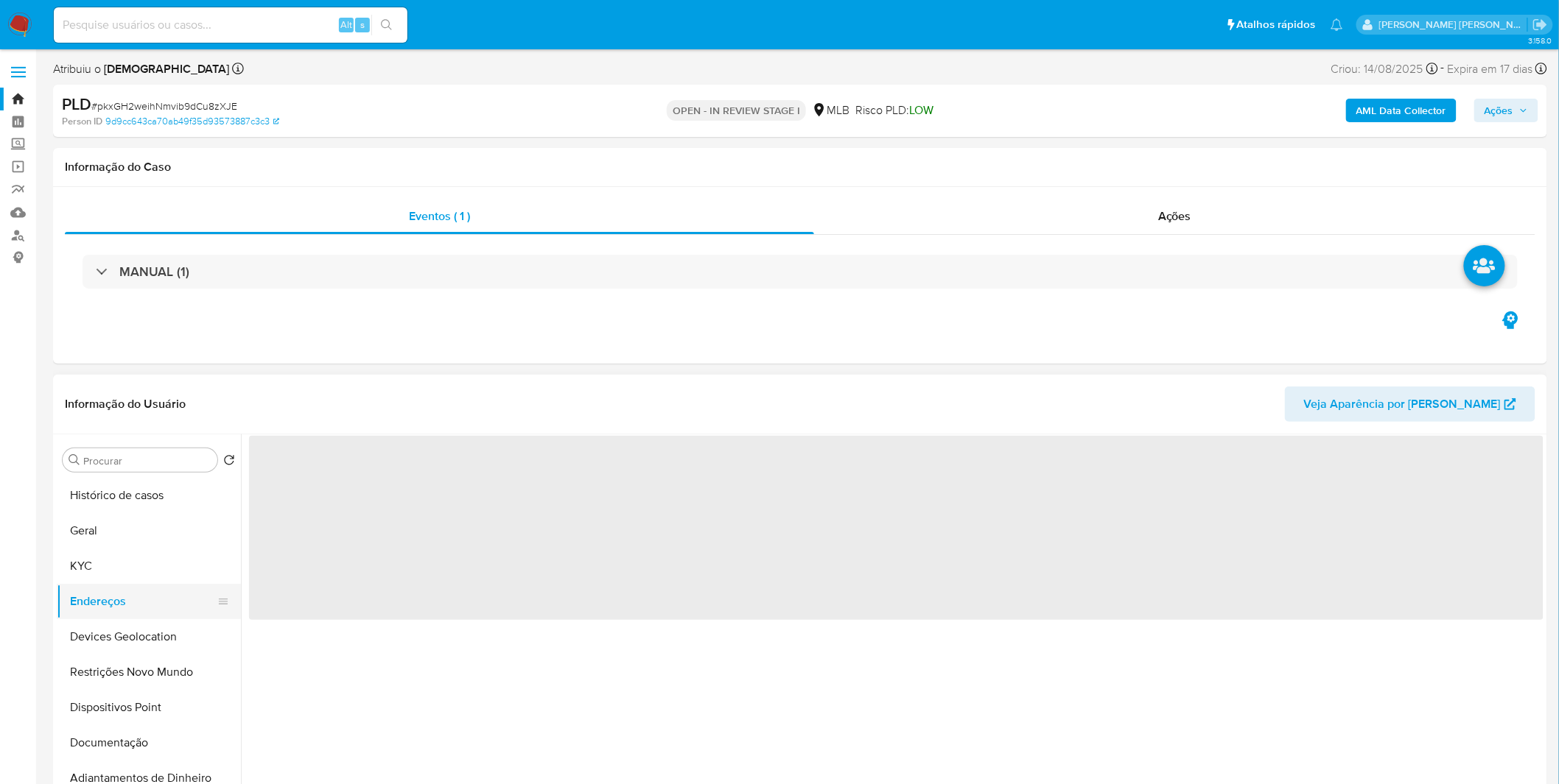
scroll to position [0, 0]
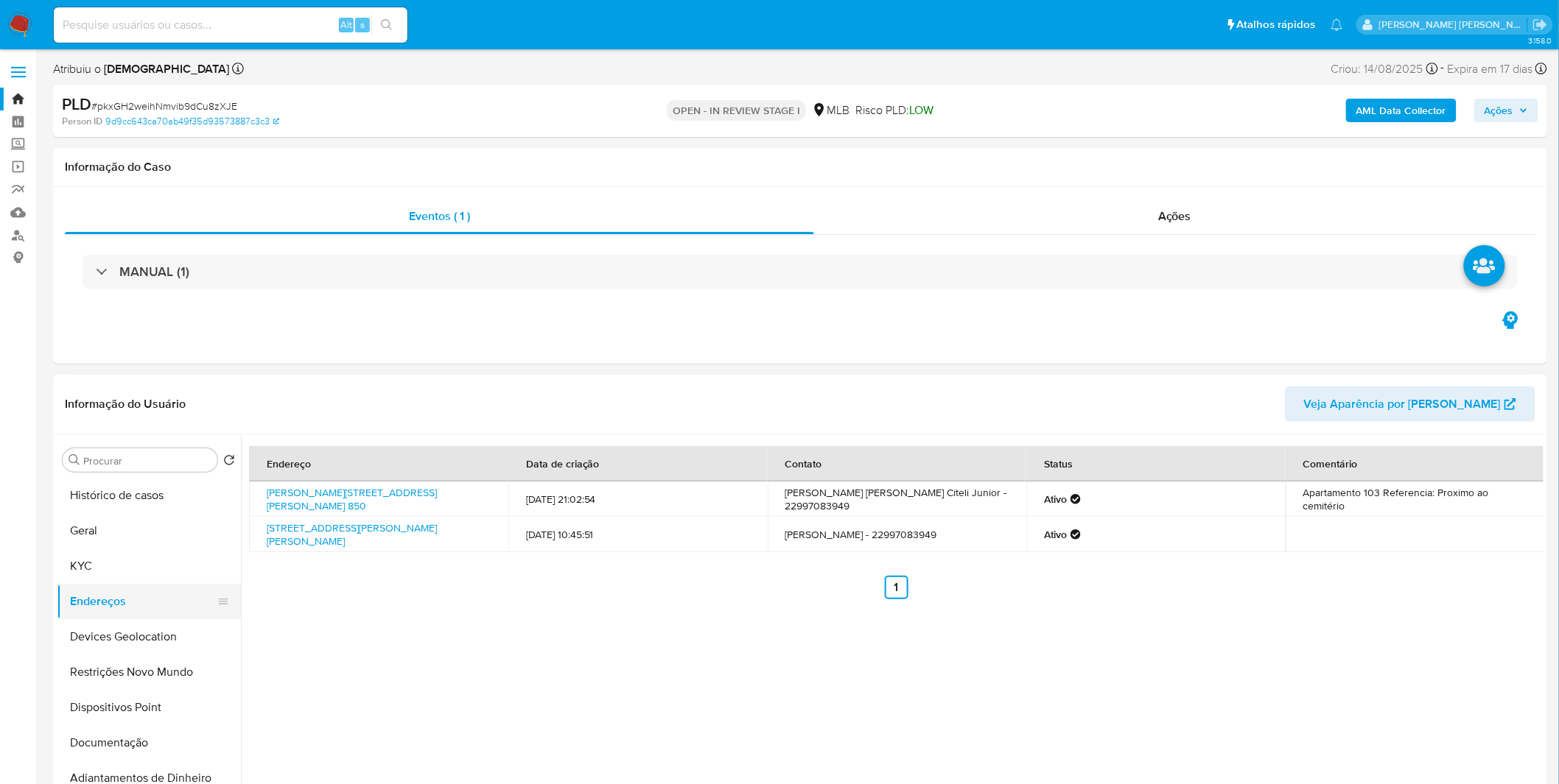
click at [104, 612] on button "Endereços" at bounding box center [142, 602] width 172 height 36
click at [112, 616] on button "Endereços" at bounding box center [142, 602] width 172 height 36
click at [124, 623] on button "Devices Geolocation" at bounding box center [142, 637] width 172 height 36
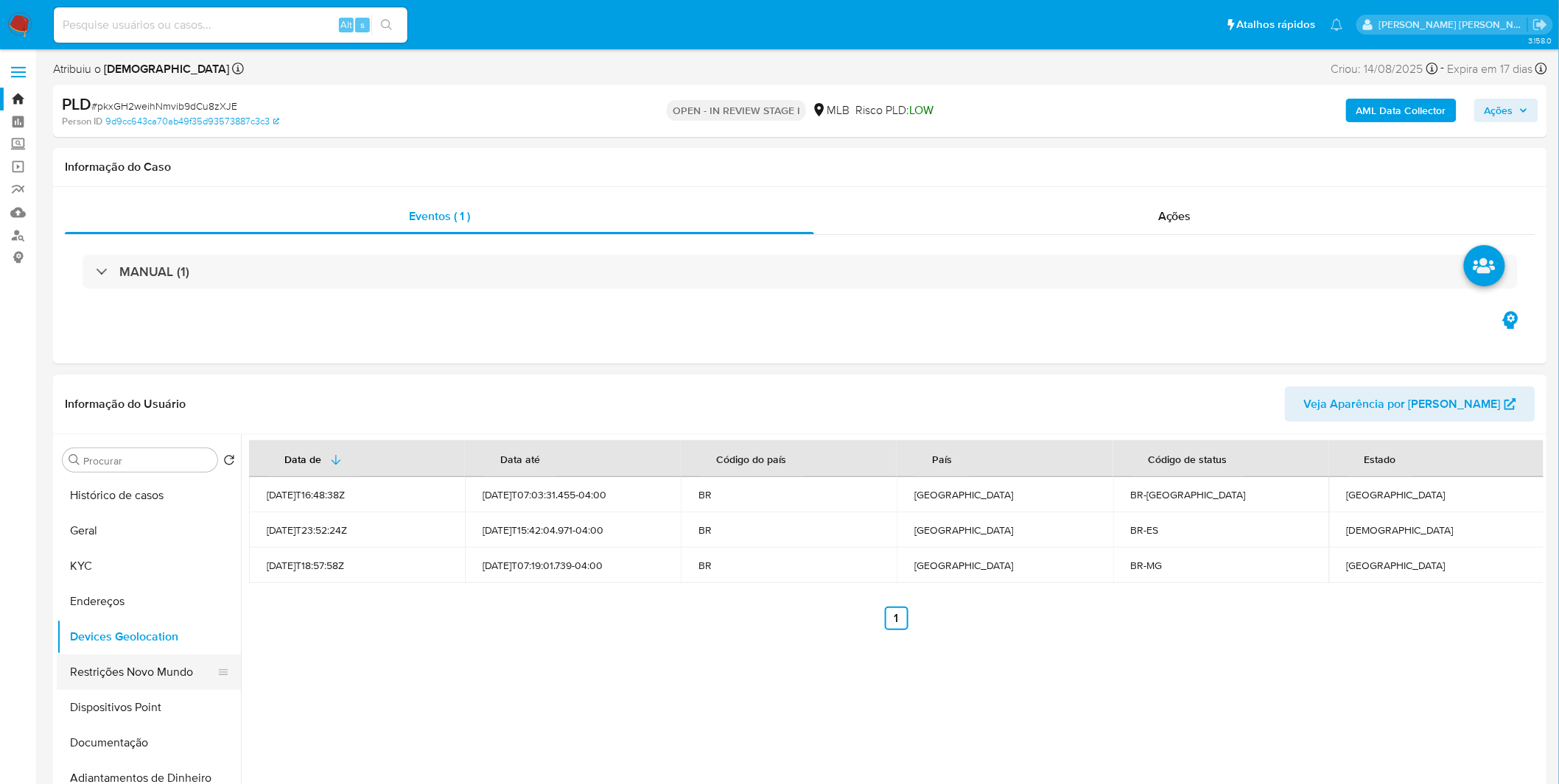
click at [134, 673] on button "Restrições Novo Mundo" at bounding box center [142, 672] width 172 height 36
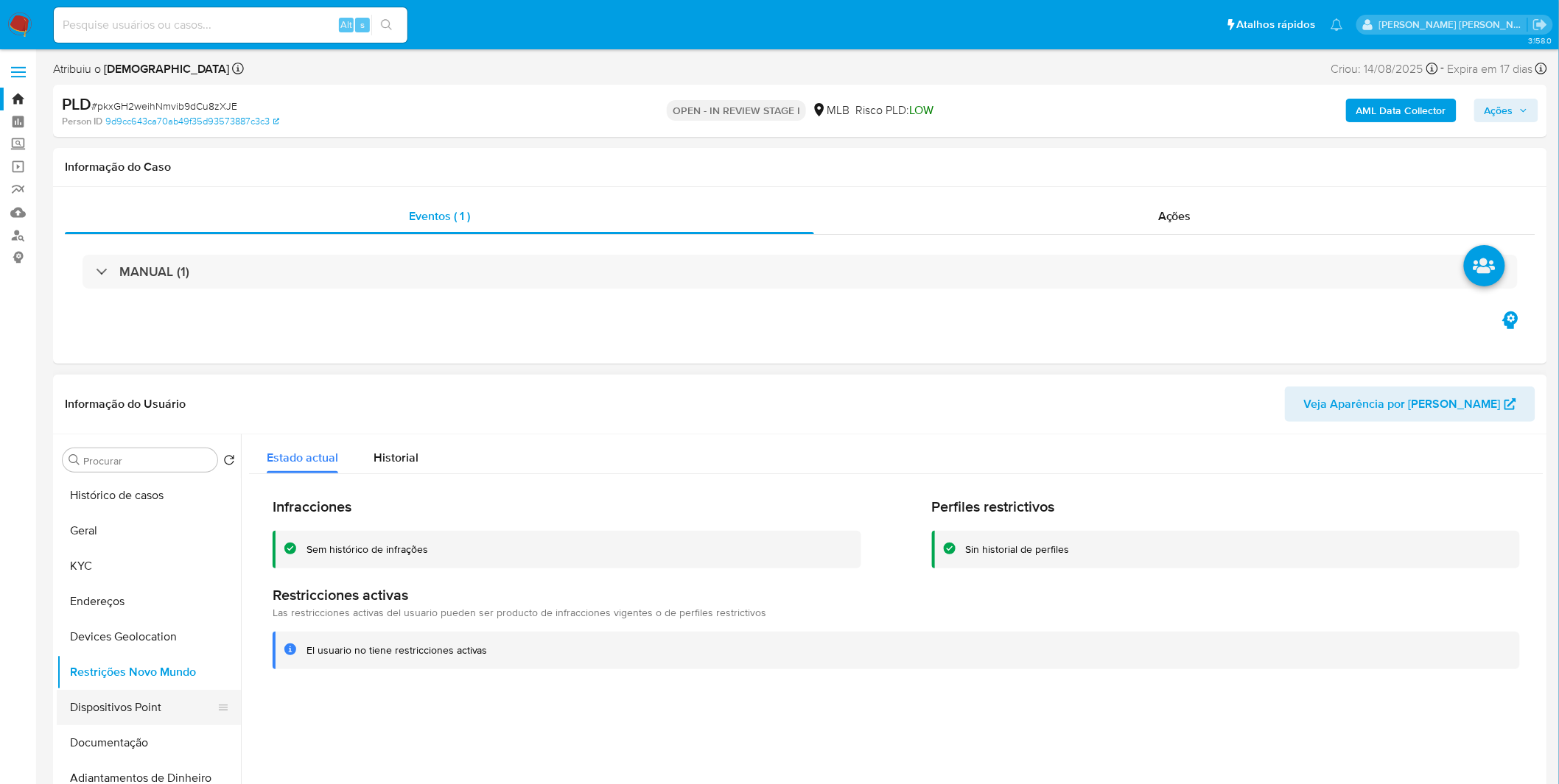
click at [99, 710] on button "Dispositivos Point" at bounding box center [142, 708] width 172 height 36
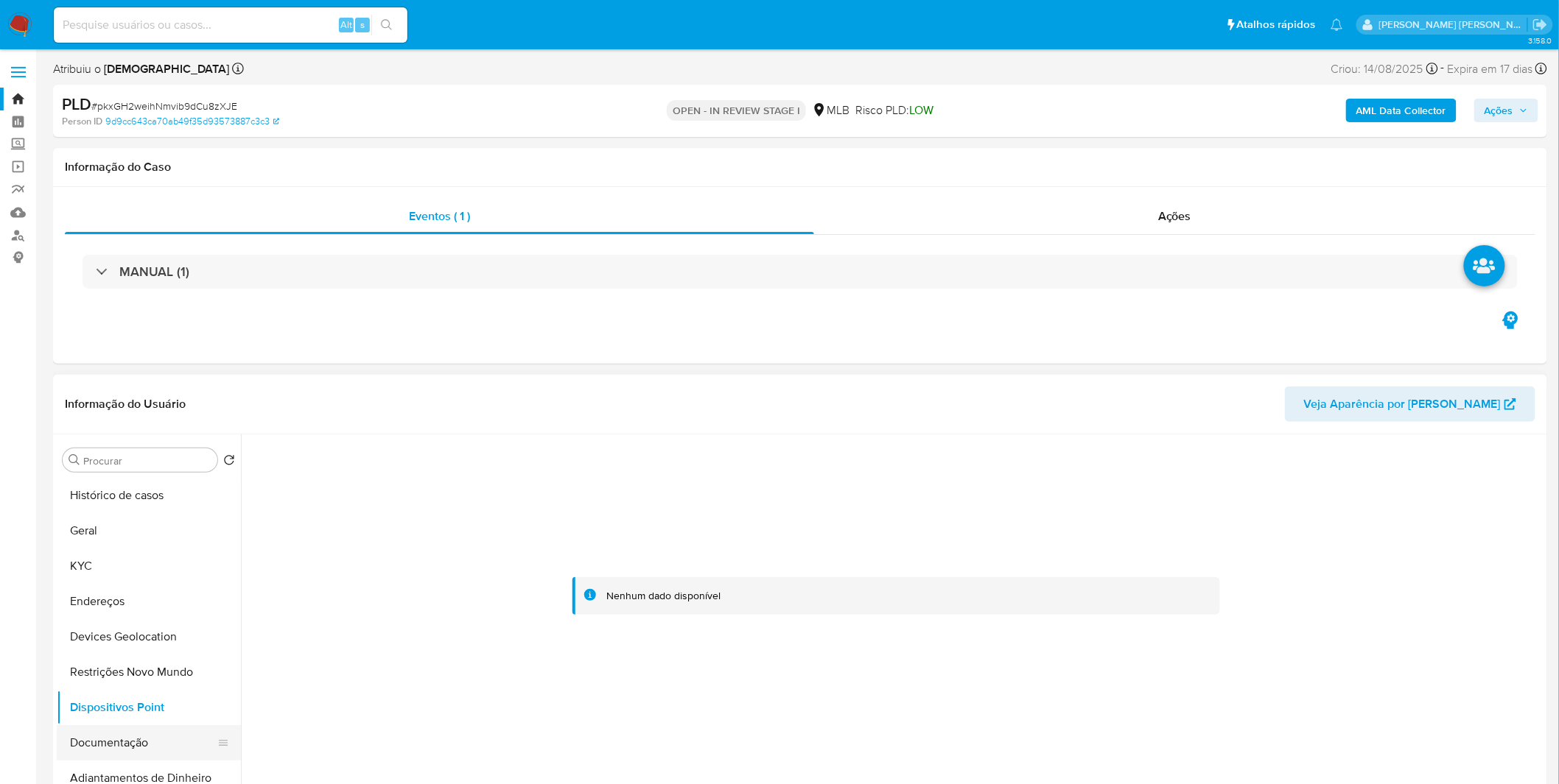
click at [145, 753] on button "Documentação" at bounding box center [142, 743] width 172 height 36
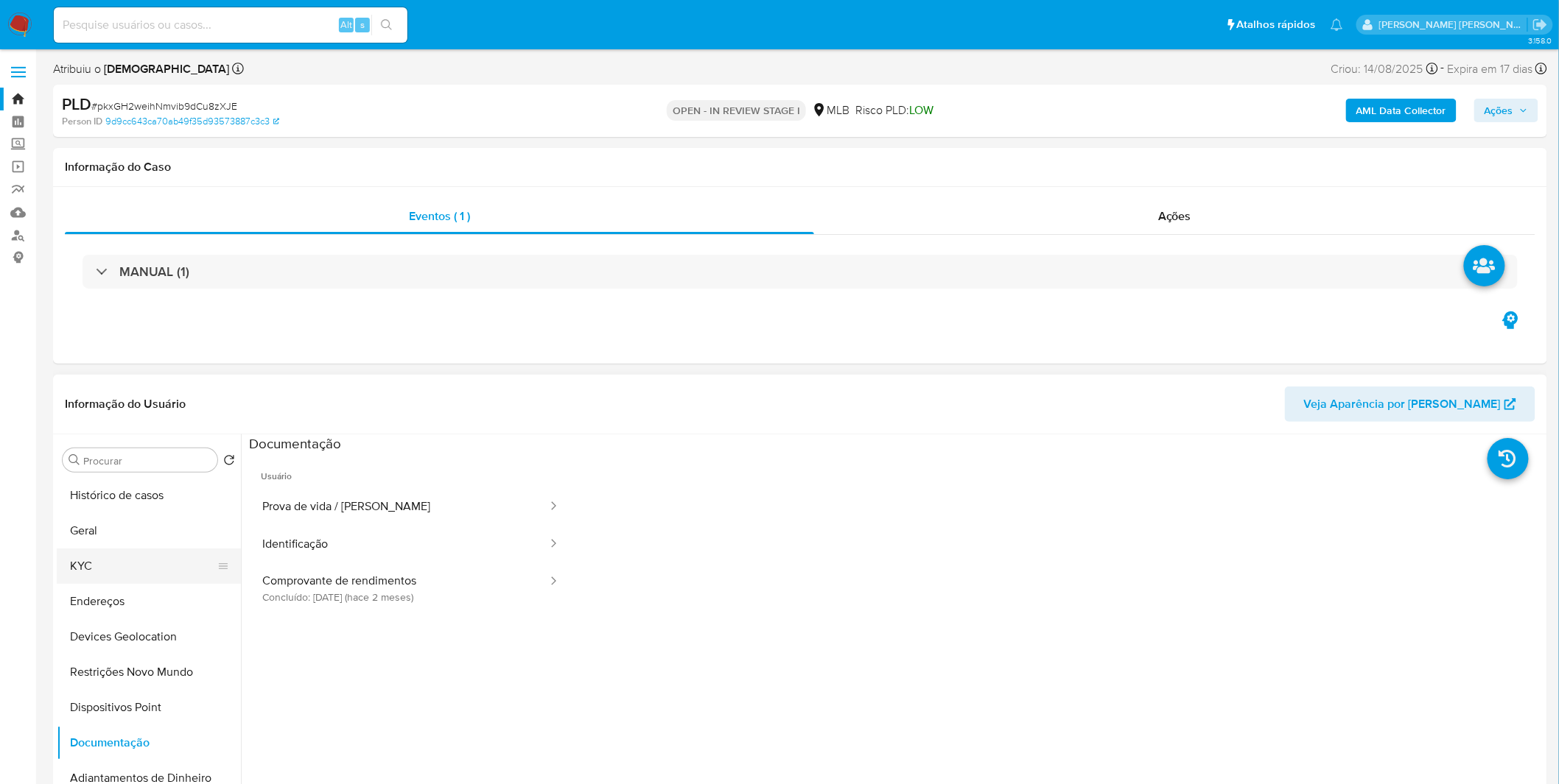
click at [126, 564] on button "KYC" at bounding box center [142, 567] width 172 height 36
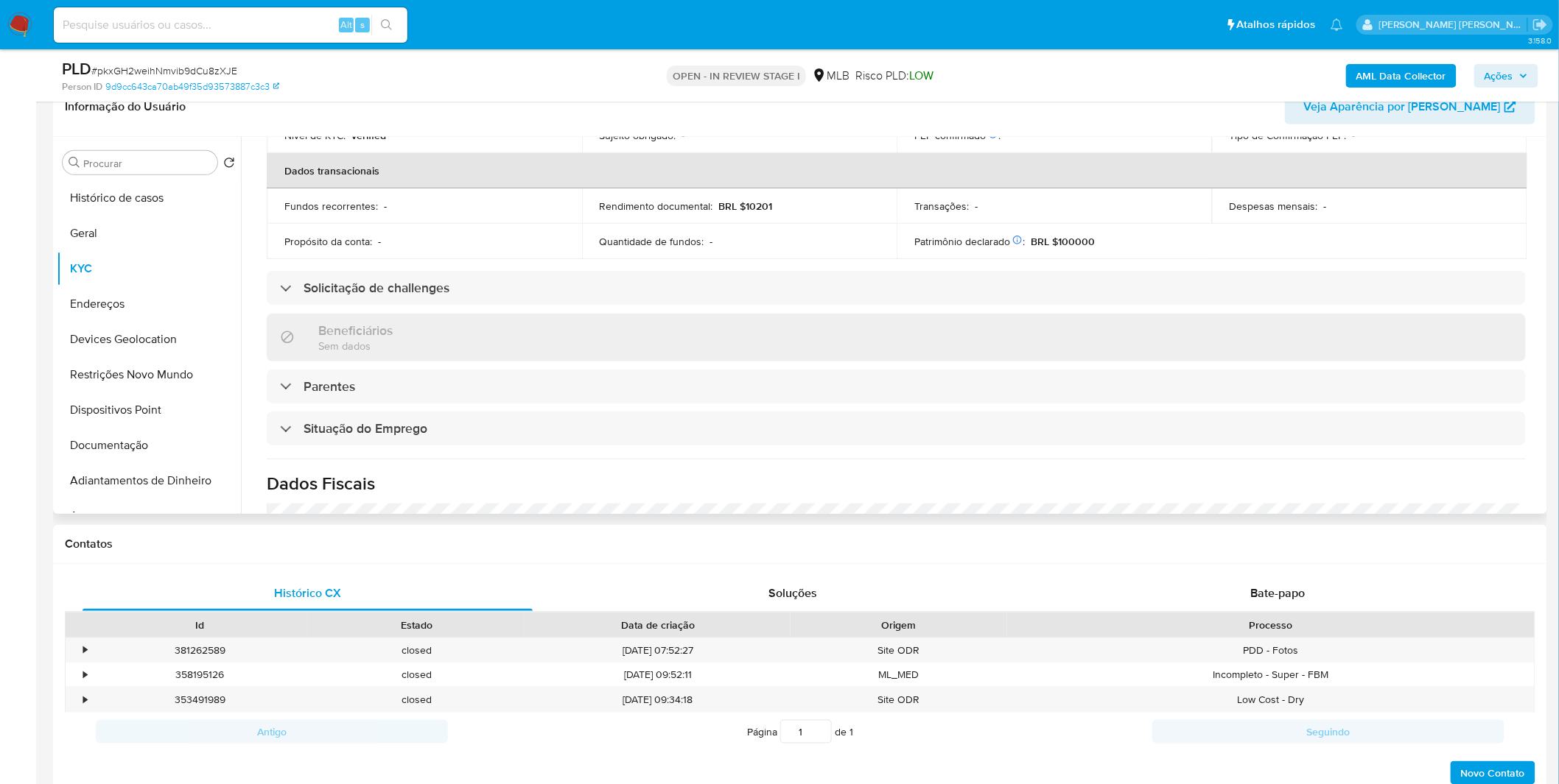
scroll to position [613, 0]
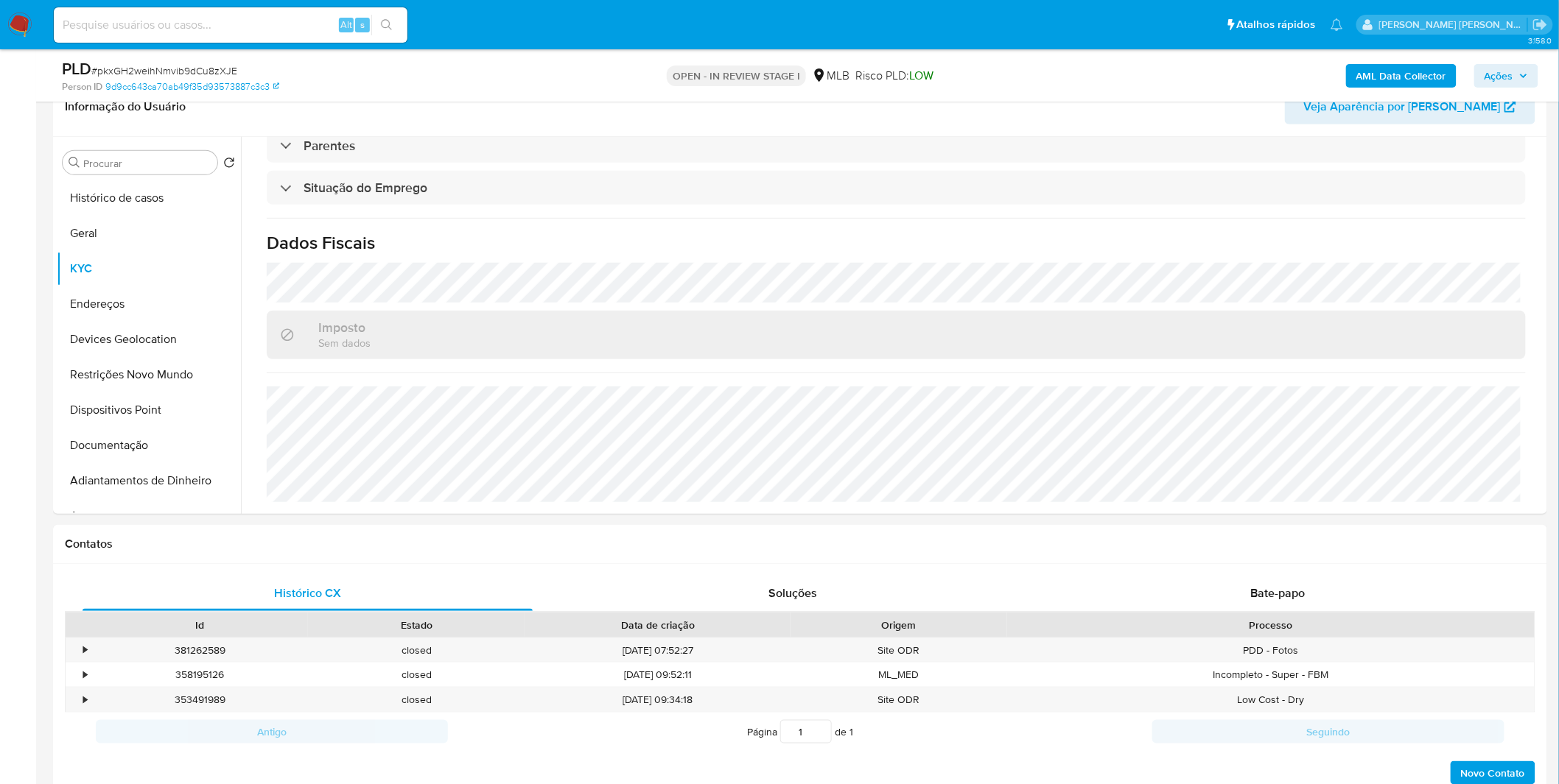
click at [275, 25] on input at bounding box center [230, 25] width 353 height 19
paste input "ynmclEr7RoM2DhQU4A53CSJc"
type input "ynmclEr7RoM2DhQU4A53CSJc"
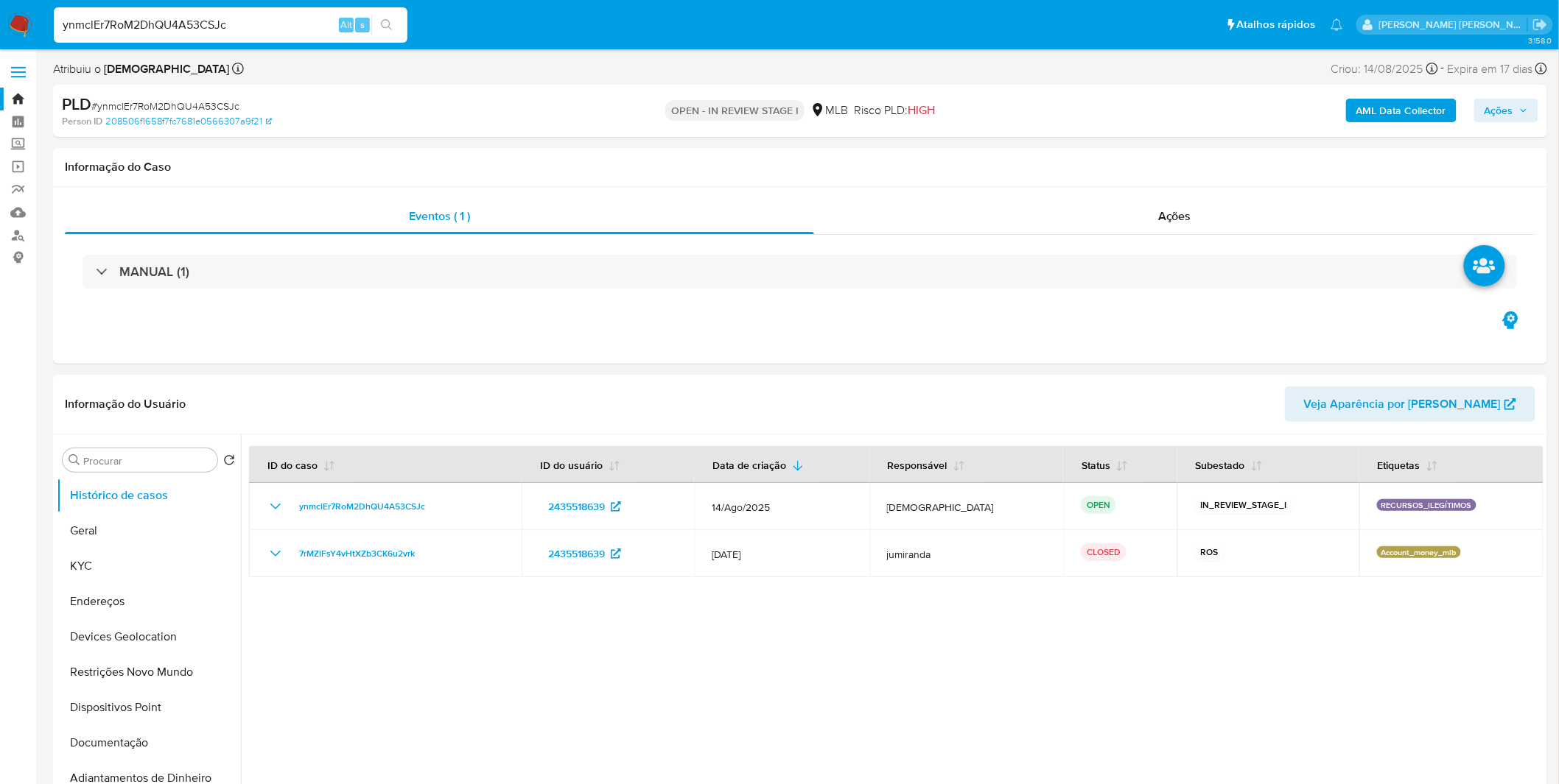
select select "10"
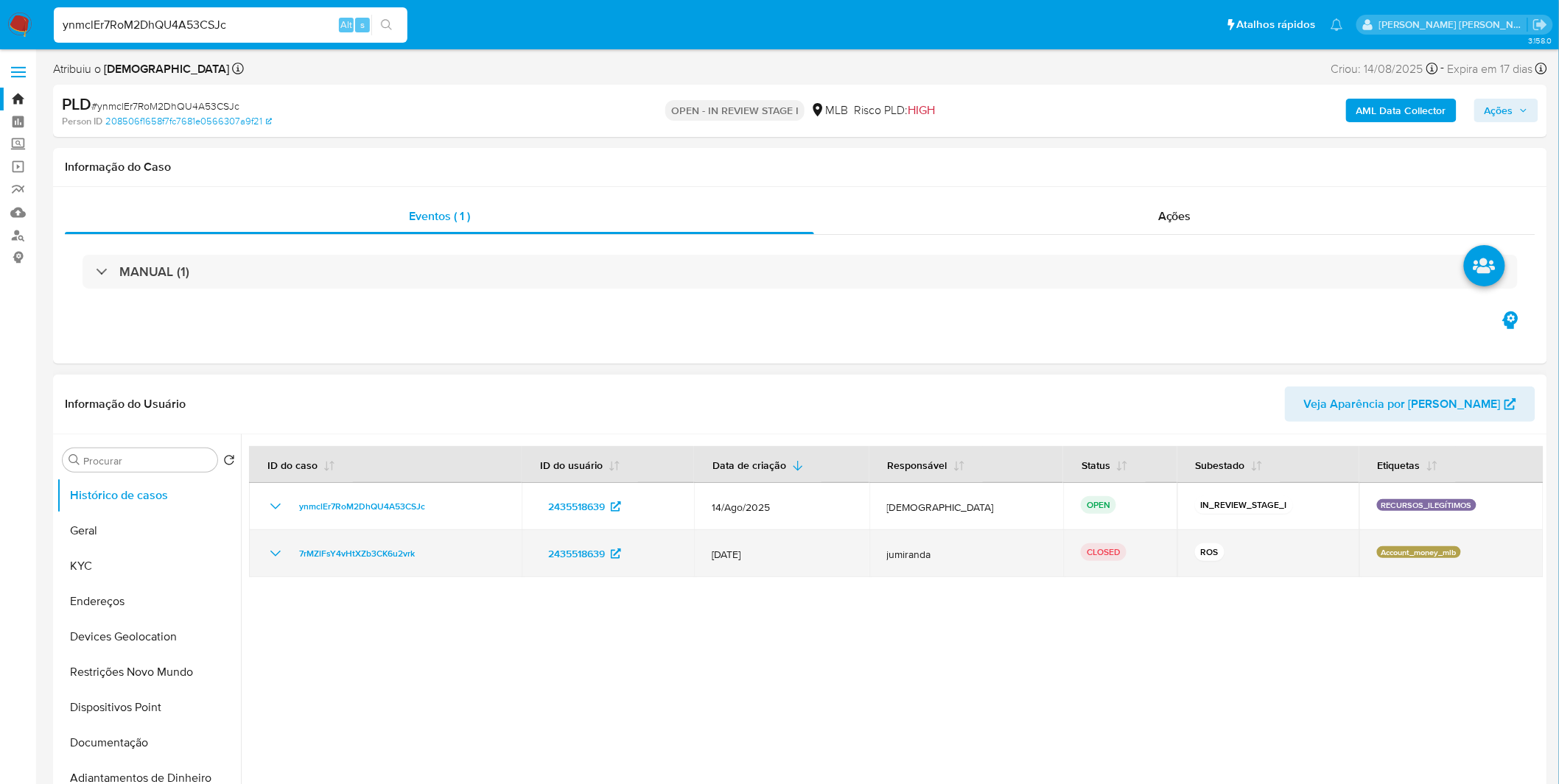
click at [278, 549] on icon "Mostrar/Ocultar" at bounding box center [275, 554] width 18 height 18
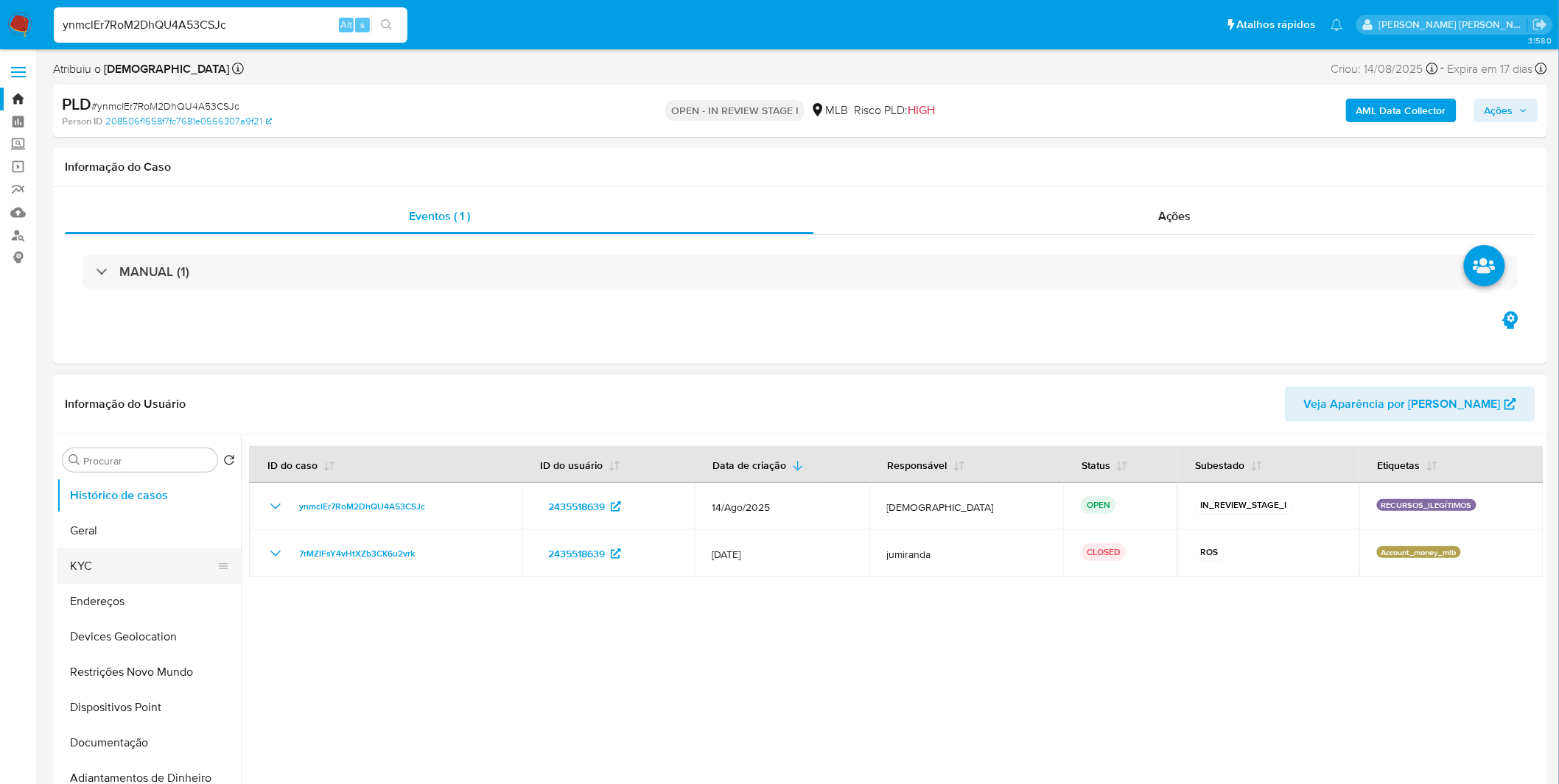
click at [114, 570] on button "KYC" at bounding box center [142, 567] width 172 height 36
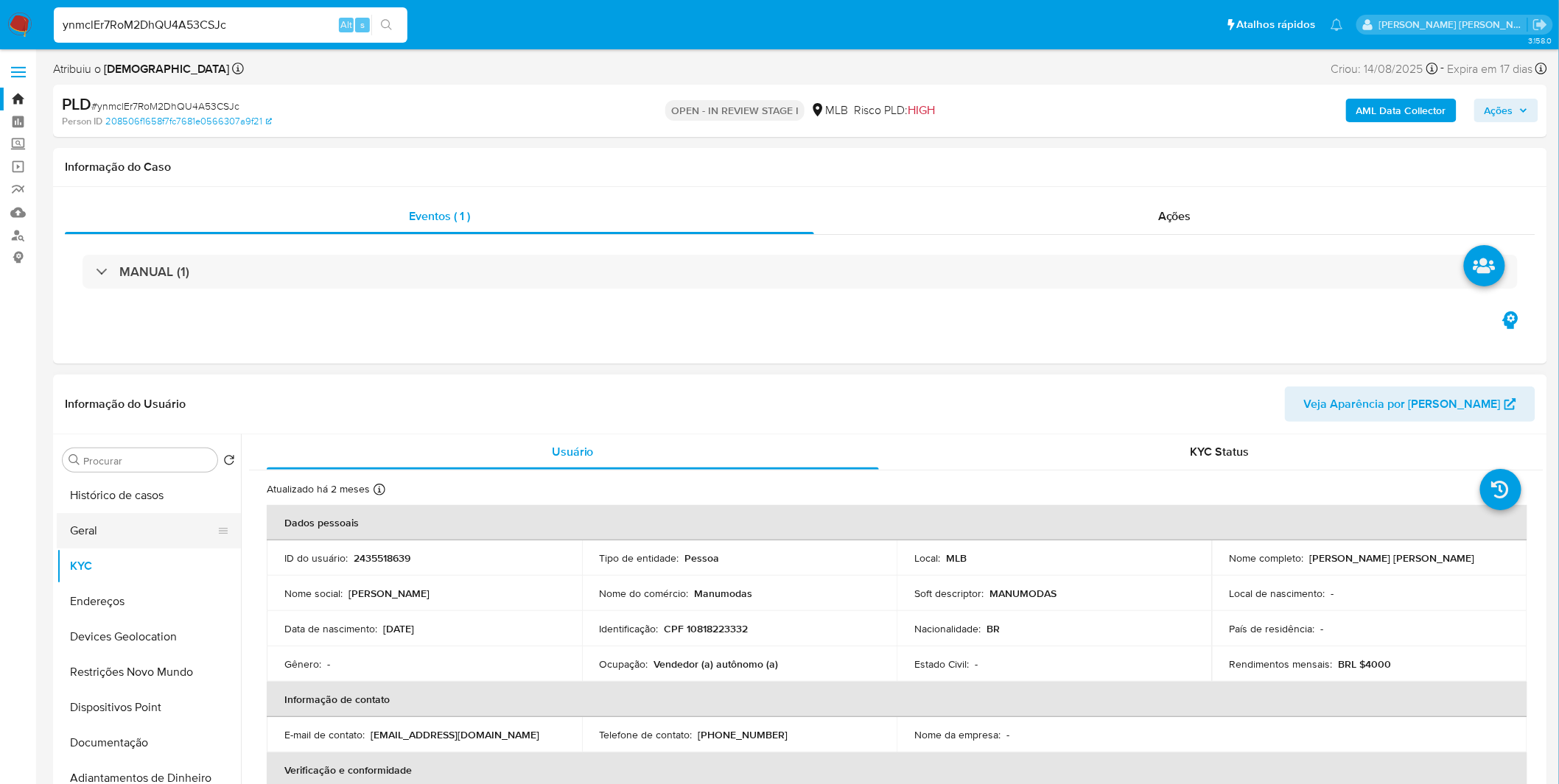
click at [141, 547] on button "Geral" at bounding box center [142, 531] width 172 height 36
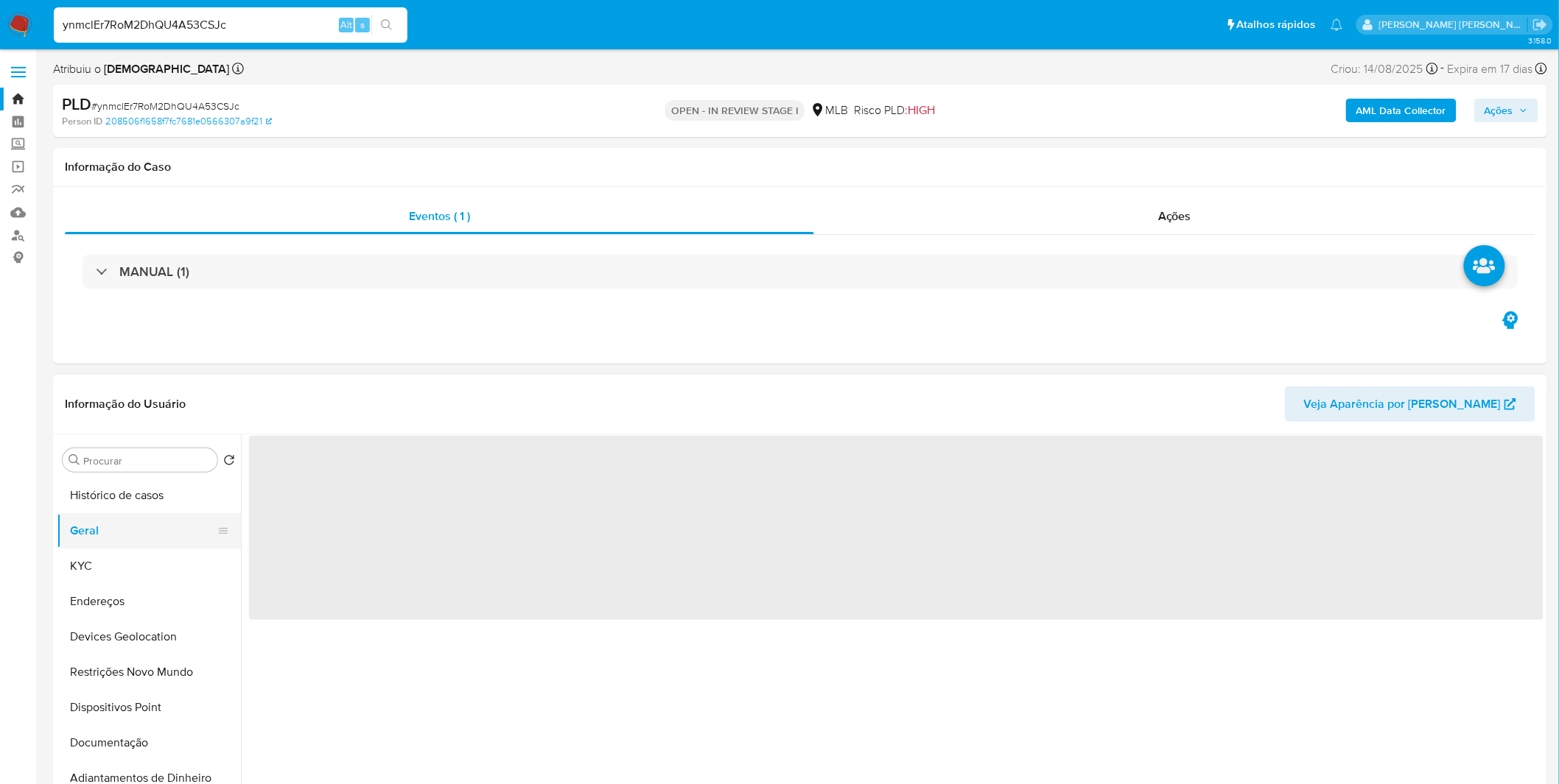
click at [139, 536] on button "Geral" at bounding box center [142, 531] width 172 height 36
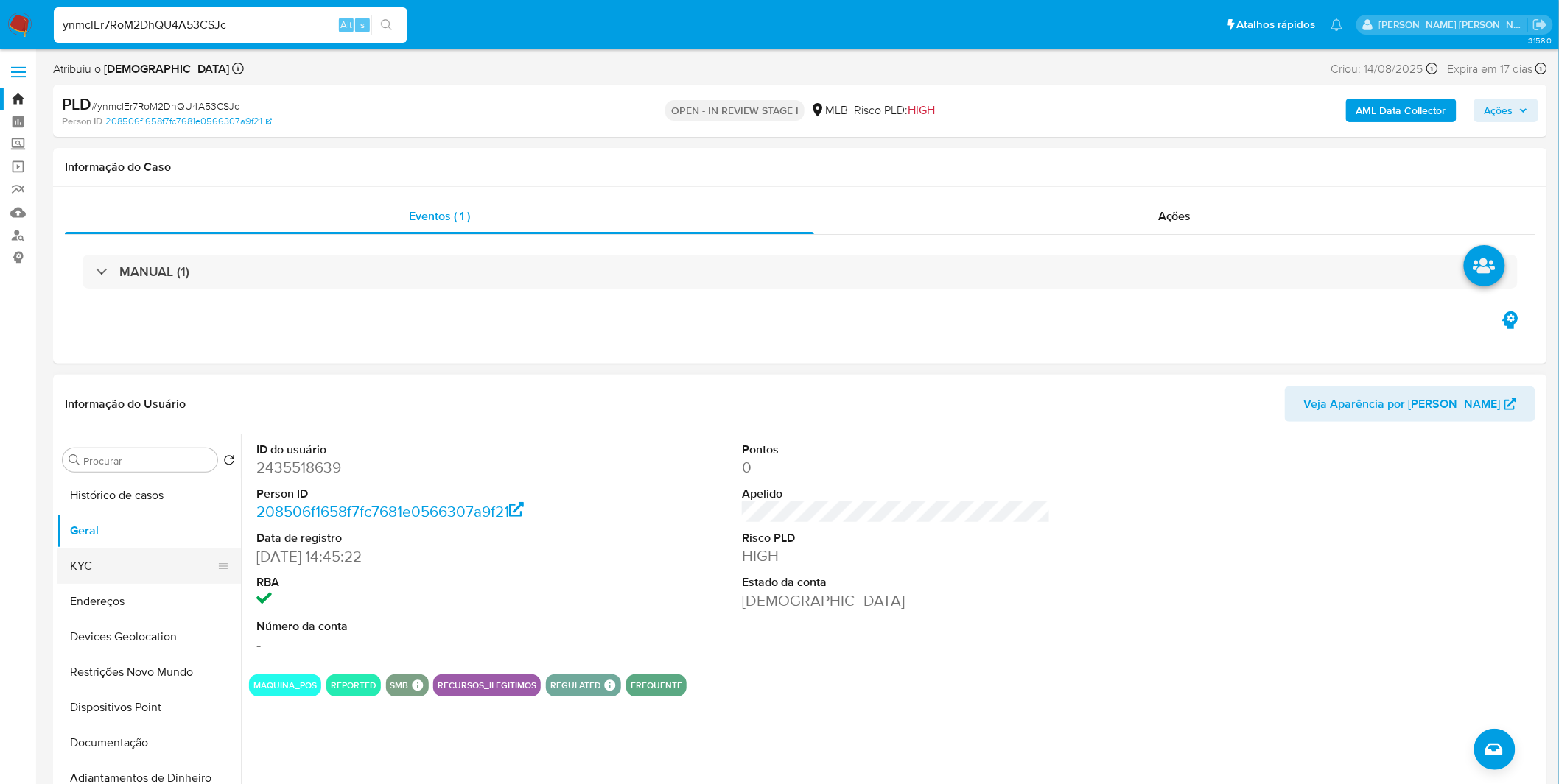
click at [153, 560] on button "KYC" at bounding box center [142, 567] width 172 height 36
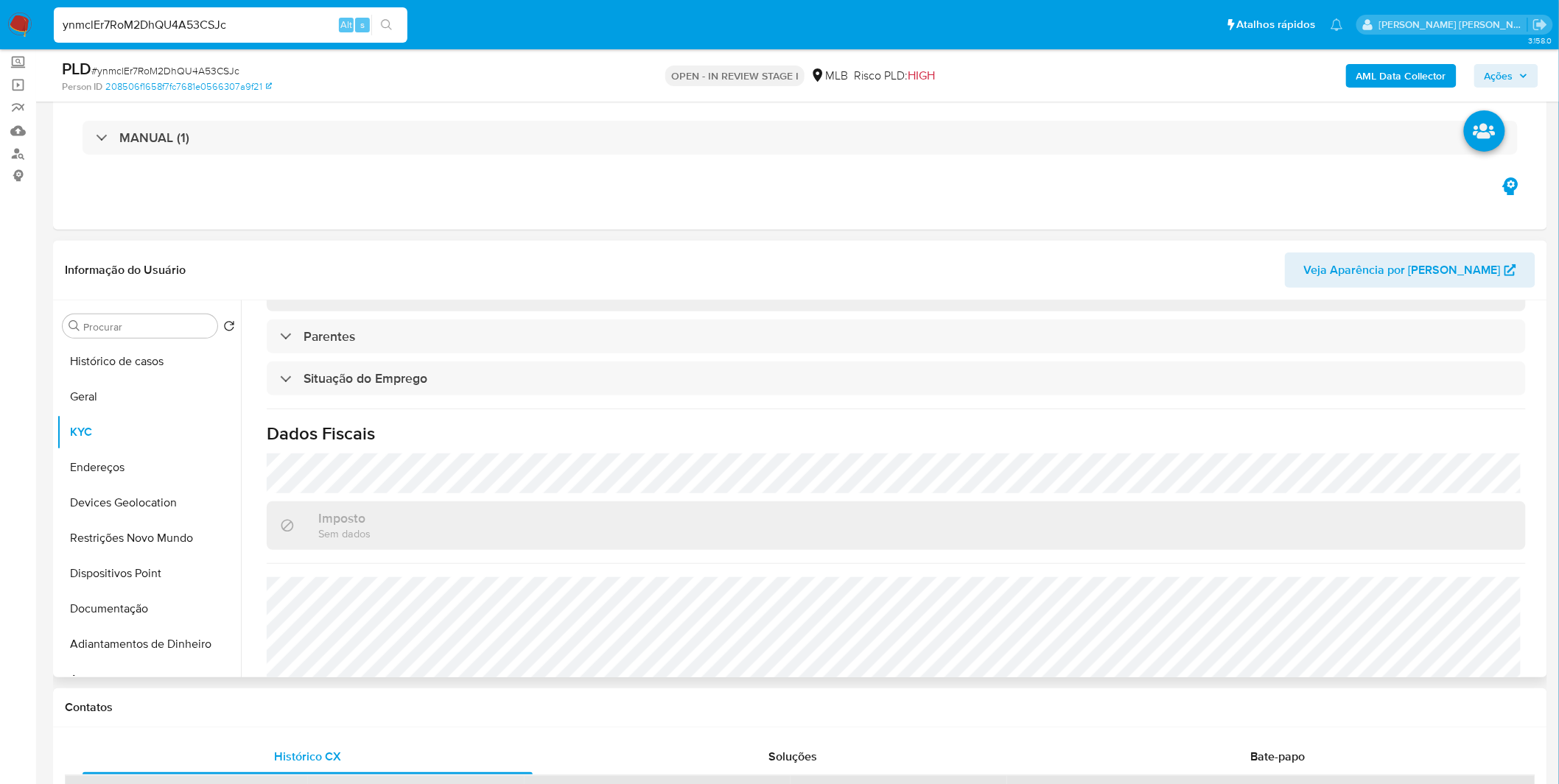
scroll to position [613, 0]
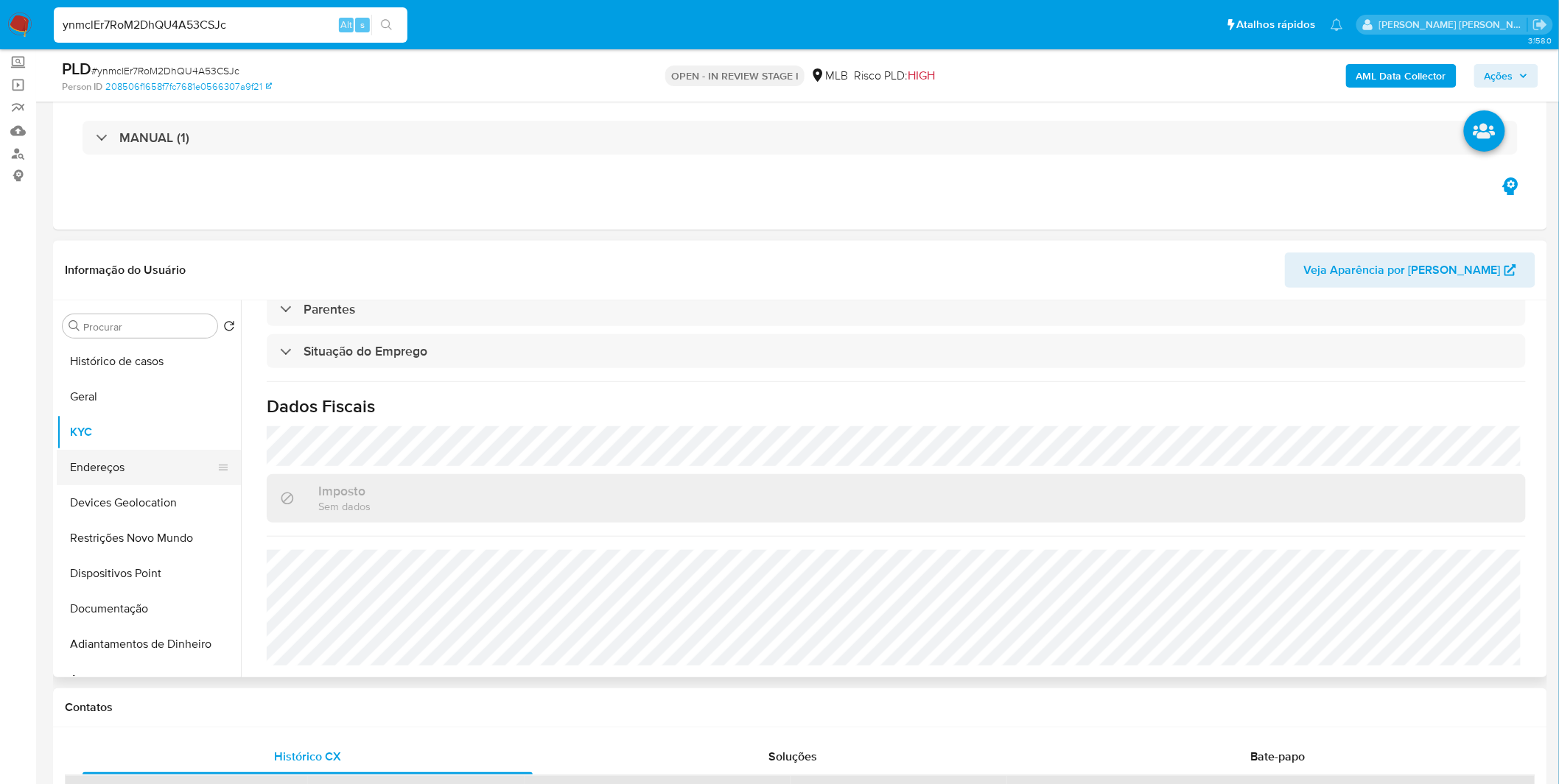
click at [148, 470] on button "Endereços" at bounding box center [142, 468] width 172 height 36
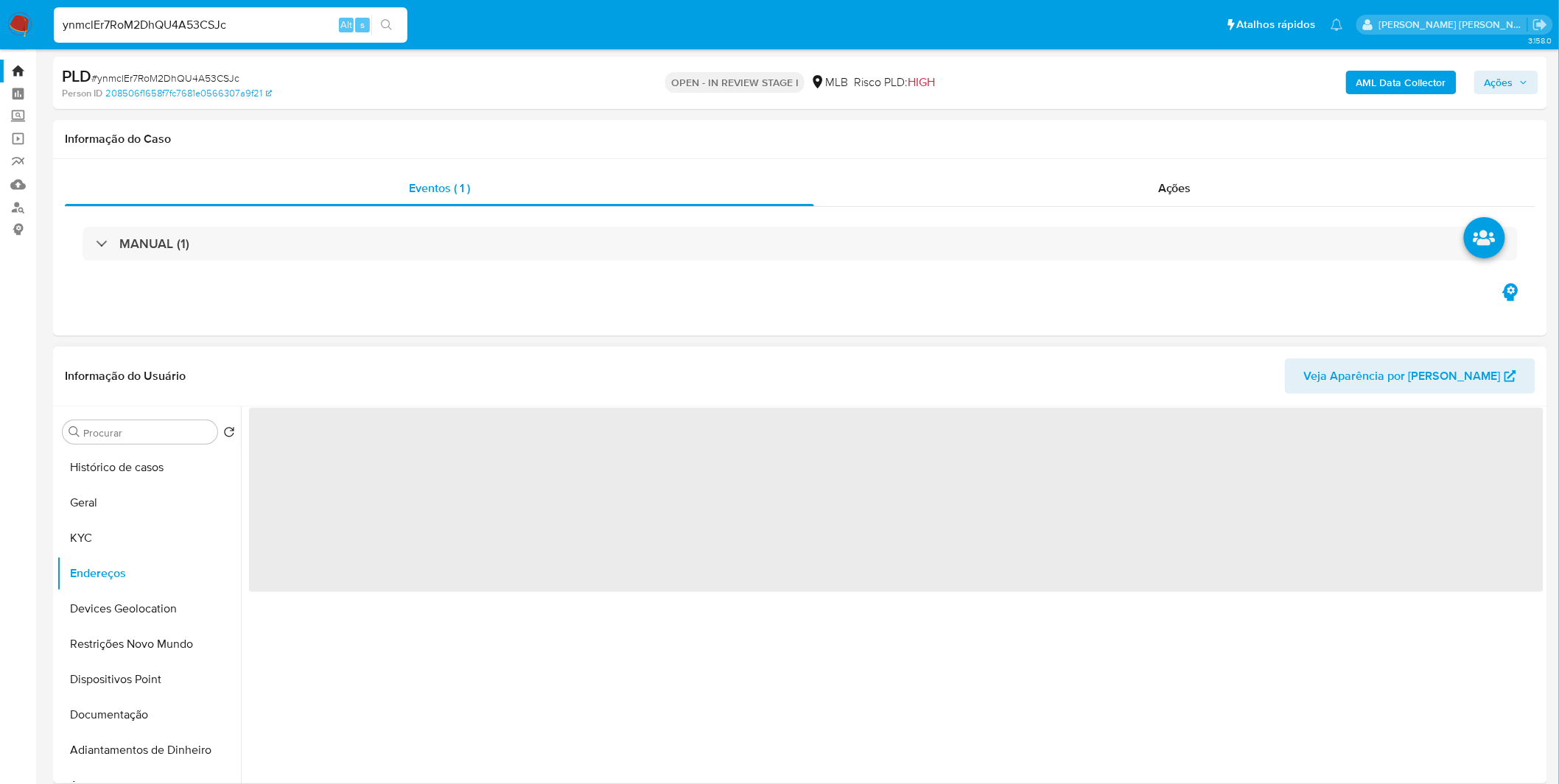
scroll to position [0, 0]
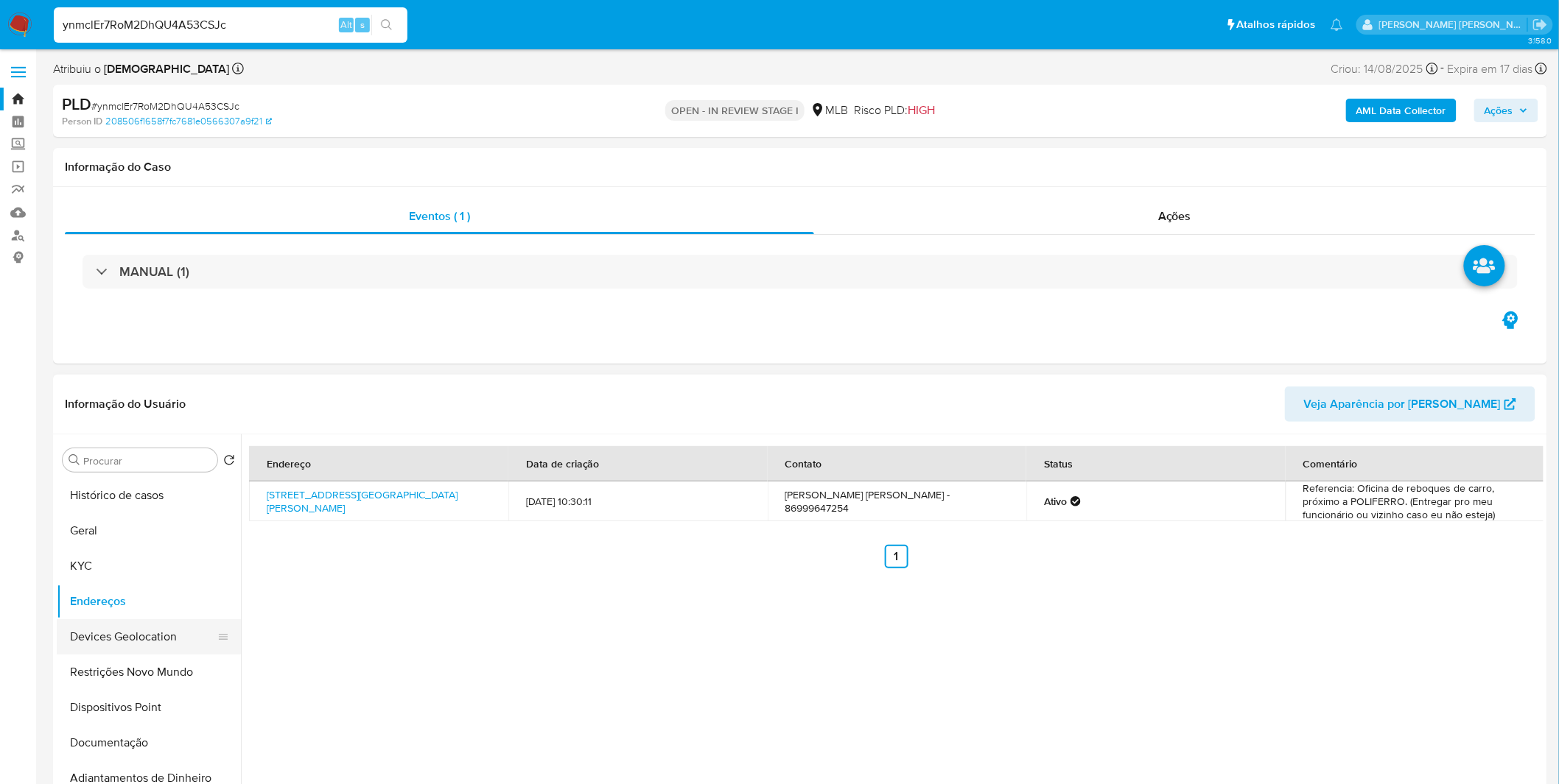
click at [139, 637] on button "Devices Geolocation" at bounding box center [142, 637] width 172 height 36
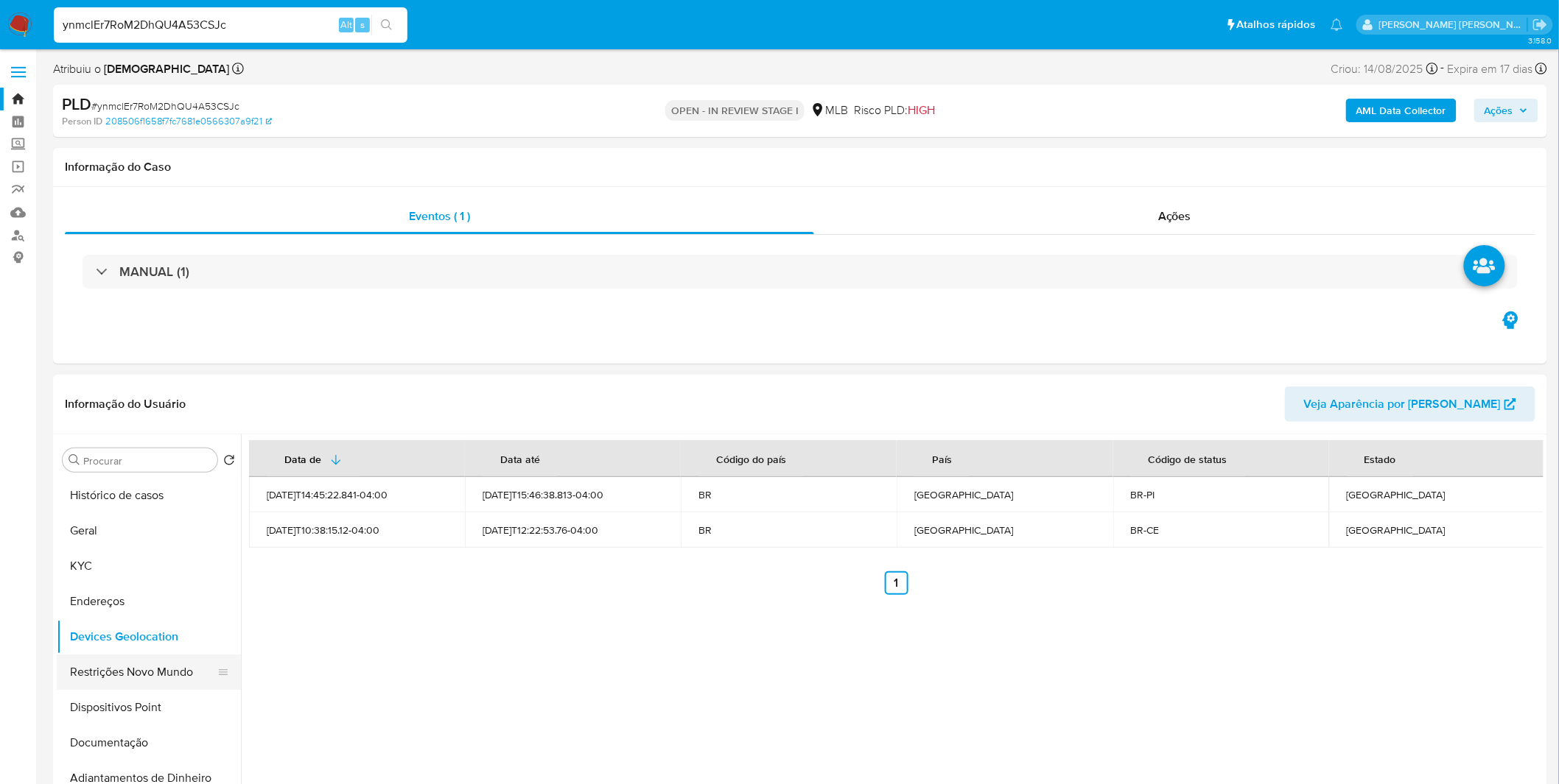
click at [134, 685] on button "Restrições Novo Mundo" at bounding box center [142, 672] width 172 height 36
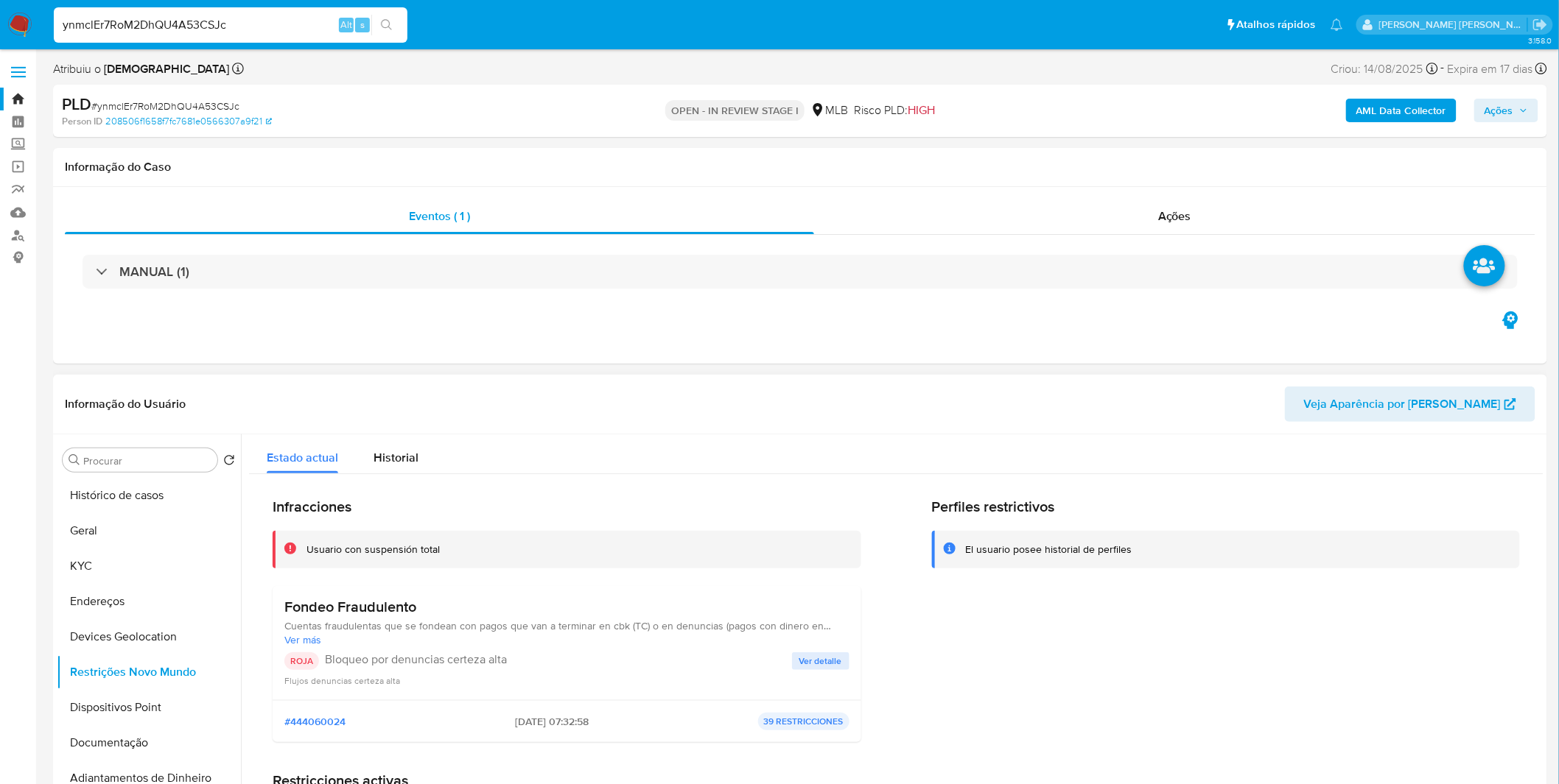
drag, startPoint x: 426, startPoint y: 616, endPoint x: 298, endPoint y: 616, distance: 128.0
click at [298, 616] on div "Fondeo Fraudulento Cuentas fraudulentas que se fondean con pagos que van a term…" at bounding box center [566, 622] width 565 height 49
drag, startPoint x: 423, startPoint y: 602, endPoint x: 16, endPoint y: 631, distance: 408.0
click at [287, 608] on h3 "Fondeo Fraudulento" at bounding box center [566, 607] width 565 height 19
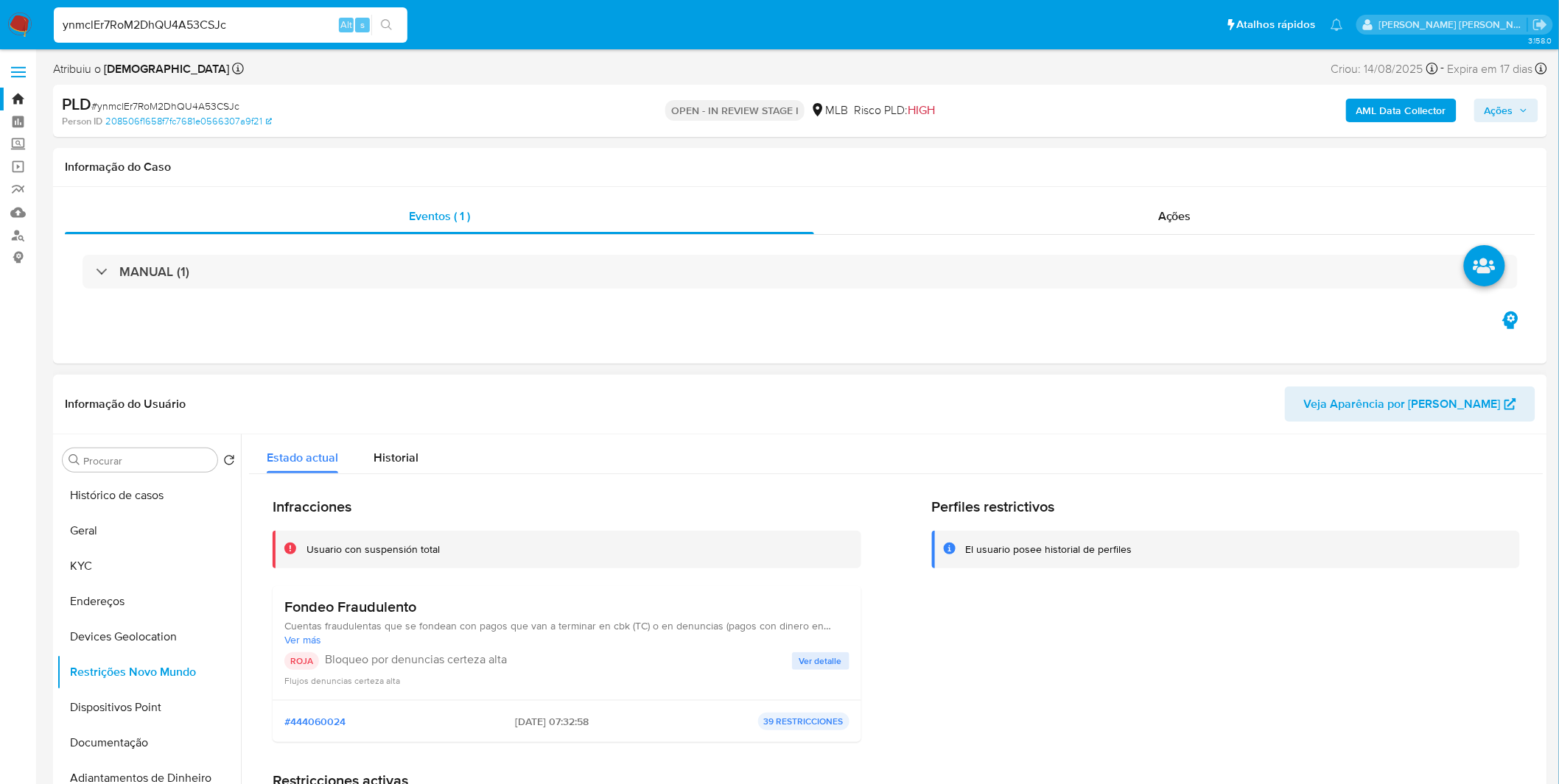
drag, startPoint x: 497, startPoint y: 714, endPoint x: 551, endPoint y: 715, distance: 54.0
click at [551, 715] on span "2025-07-03 - 07:32:58" at bounding box center [551, 722] width 73 height 13
click at [133, 725] on button "Dispositivos Point" at bounding box center [142, 708] width 172 height 36
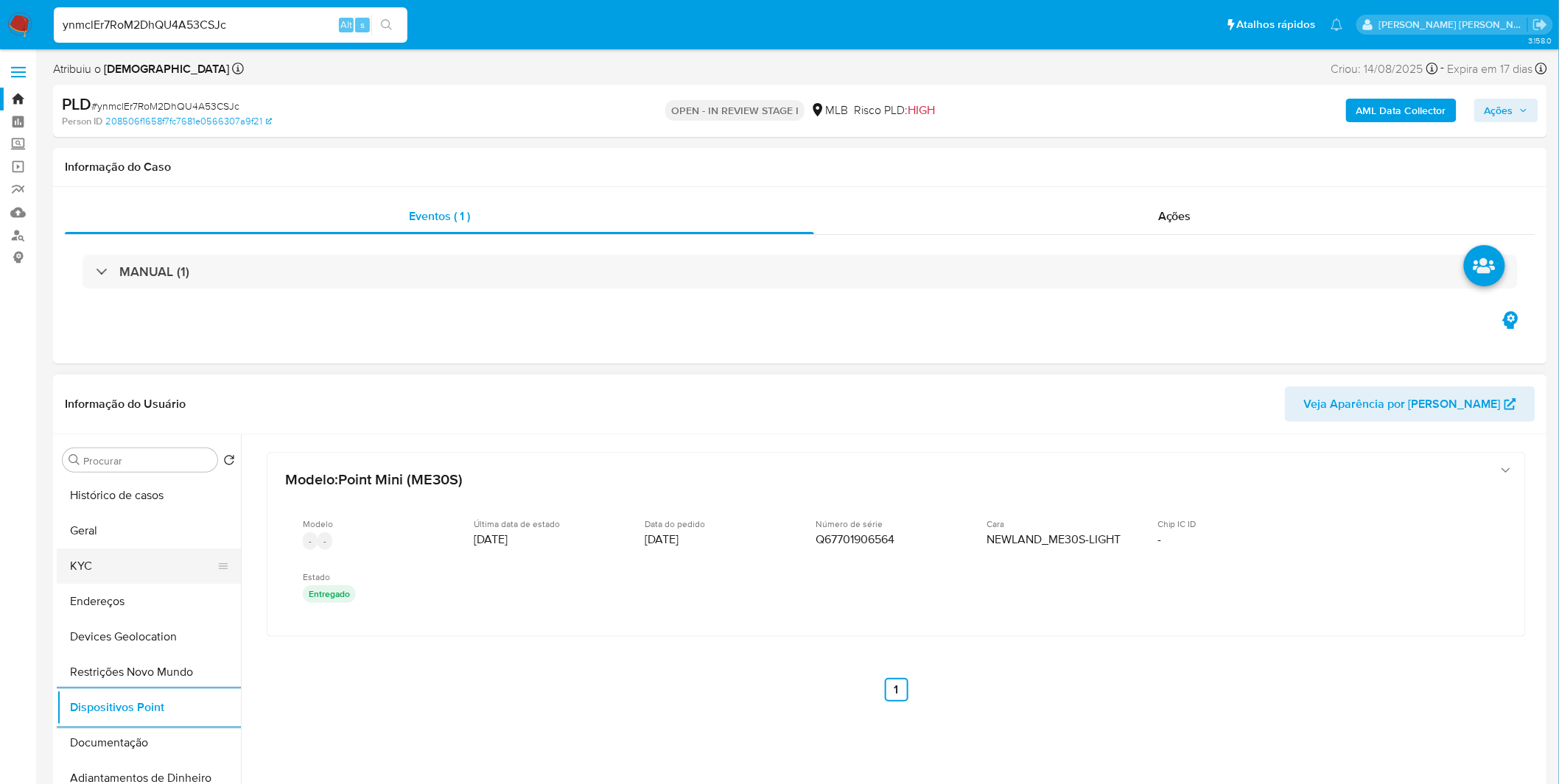
click at [148, 576] on button "KYC" at bounding box center [142, 567] width 172 height 36
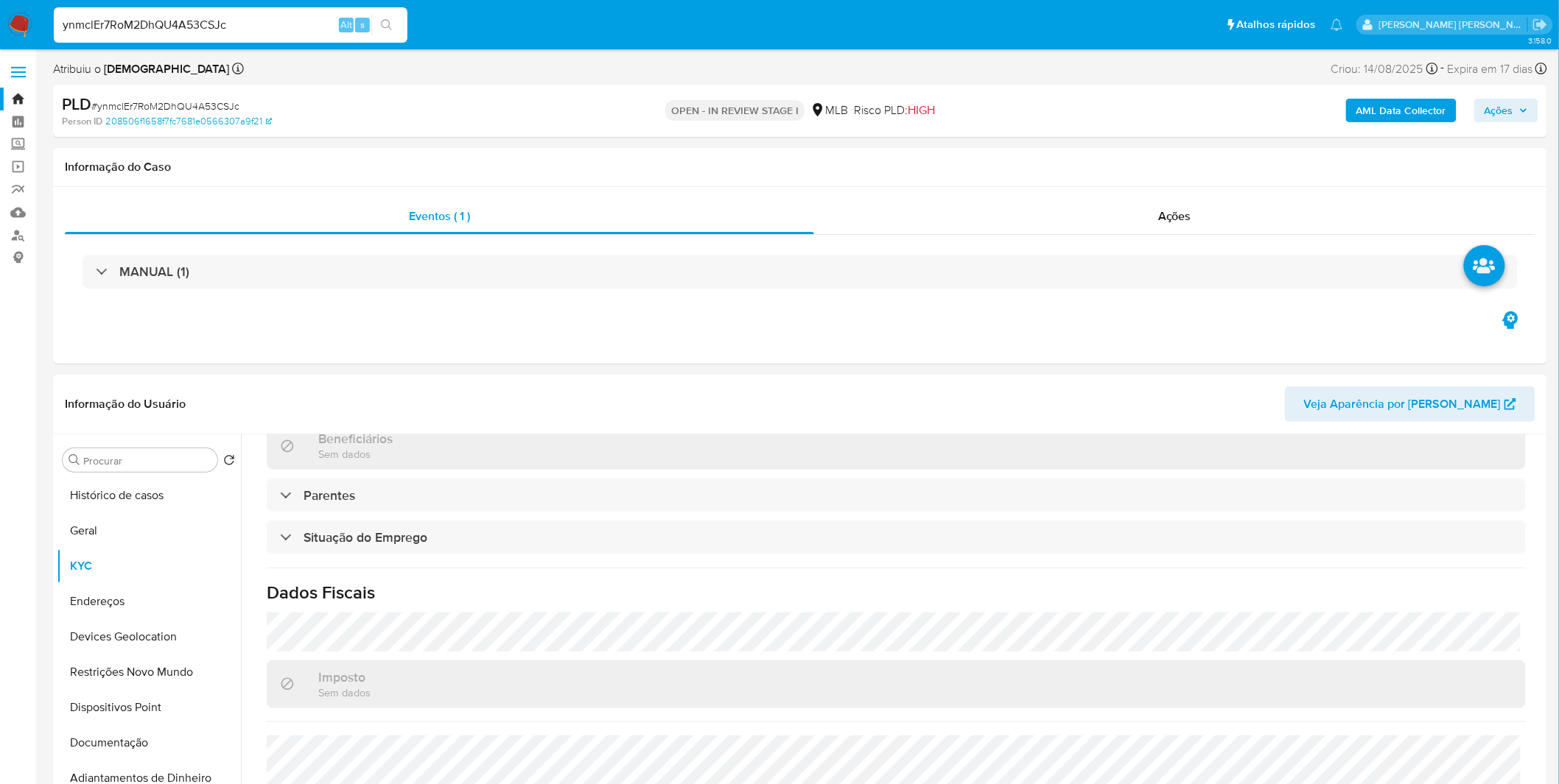
scroll to position [613, 0]
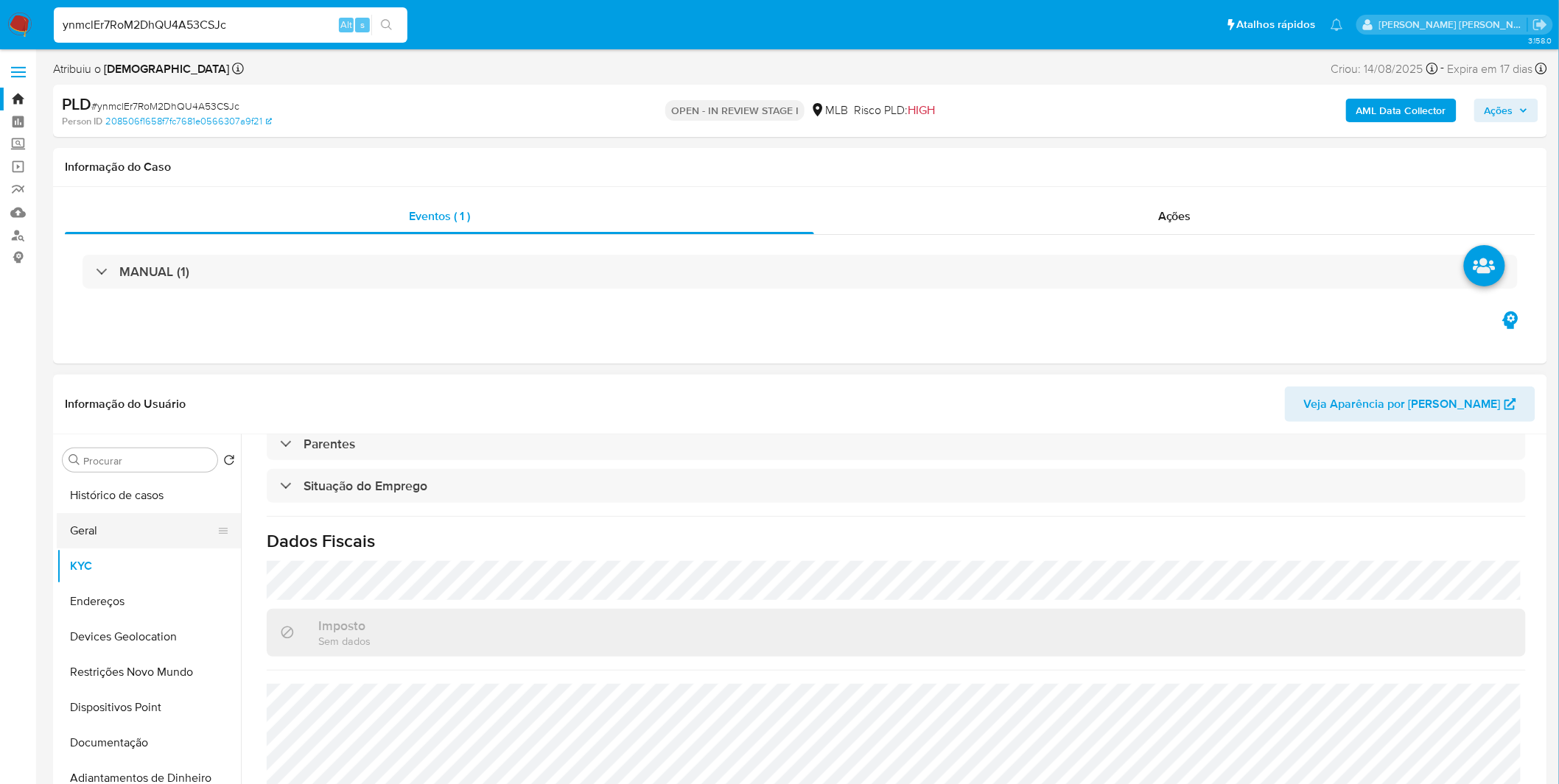
click at [124, 538] on button "Geral" at bounding box center [142, 531] width 172 height 36
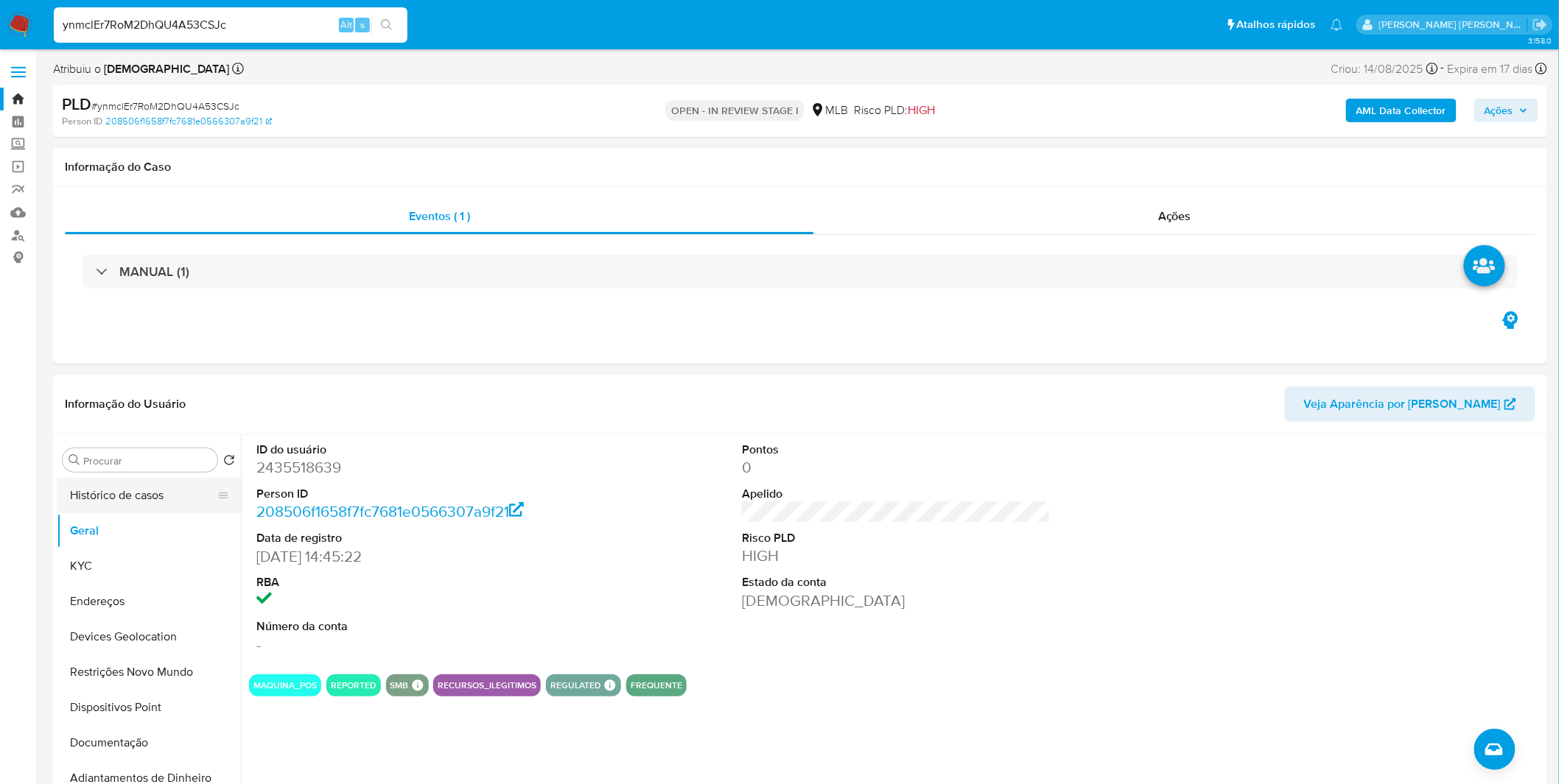
click at [134, 499] on button "Histórico de casos" at bounding box center [142, 495] width 172 height 36
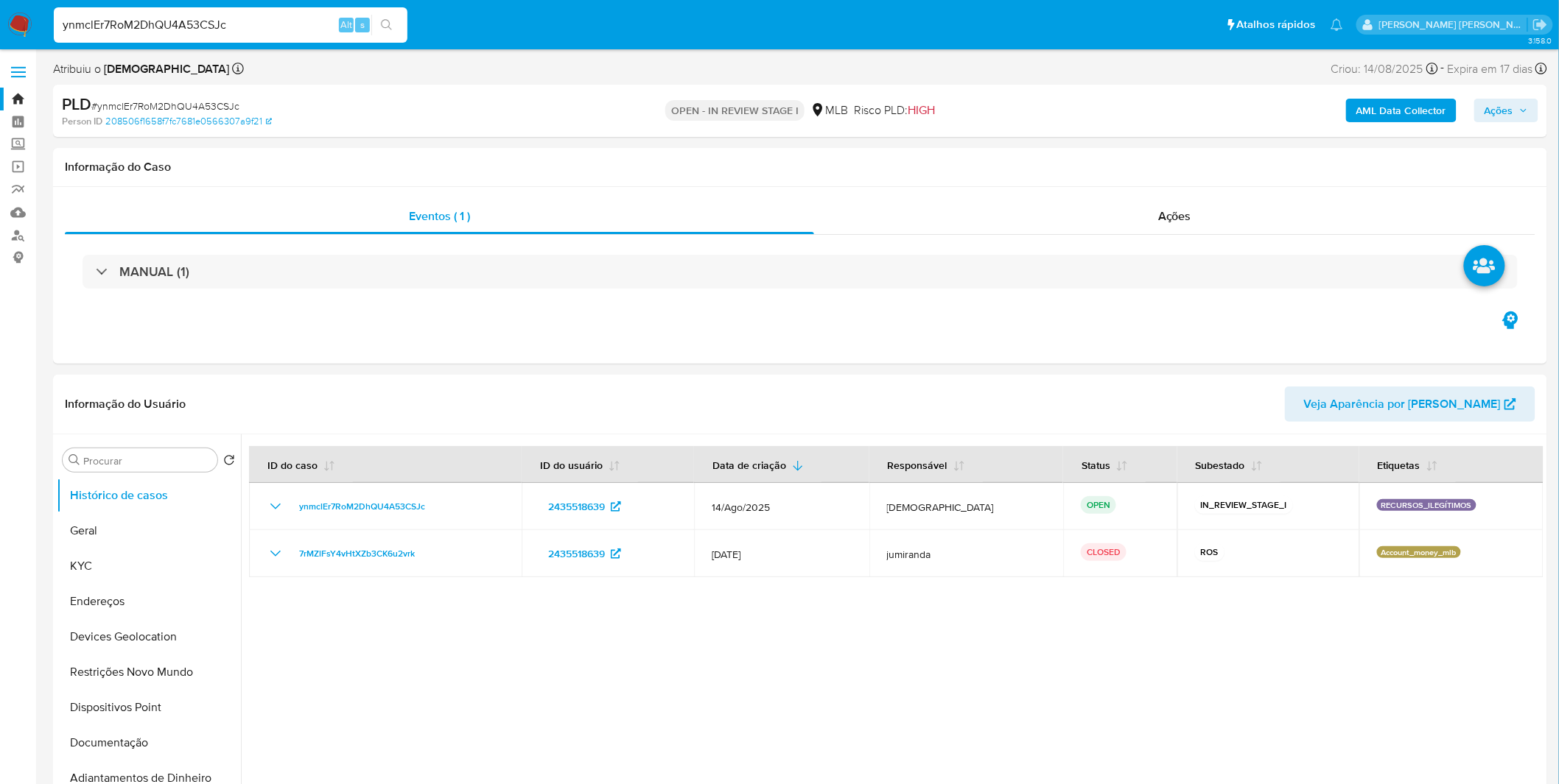
click at [249, 35] on div "ynmclEr7RoM2DhQU4A53CSJc Alt s" at bounding box center [230, 25] width 353 height 36
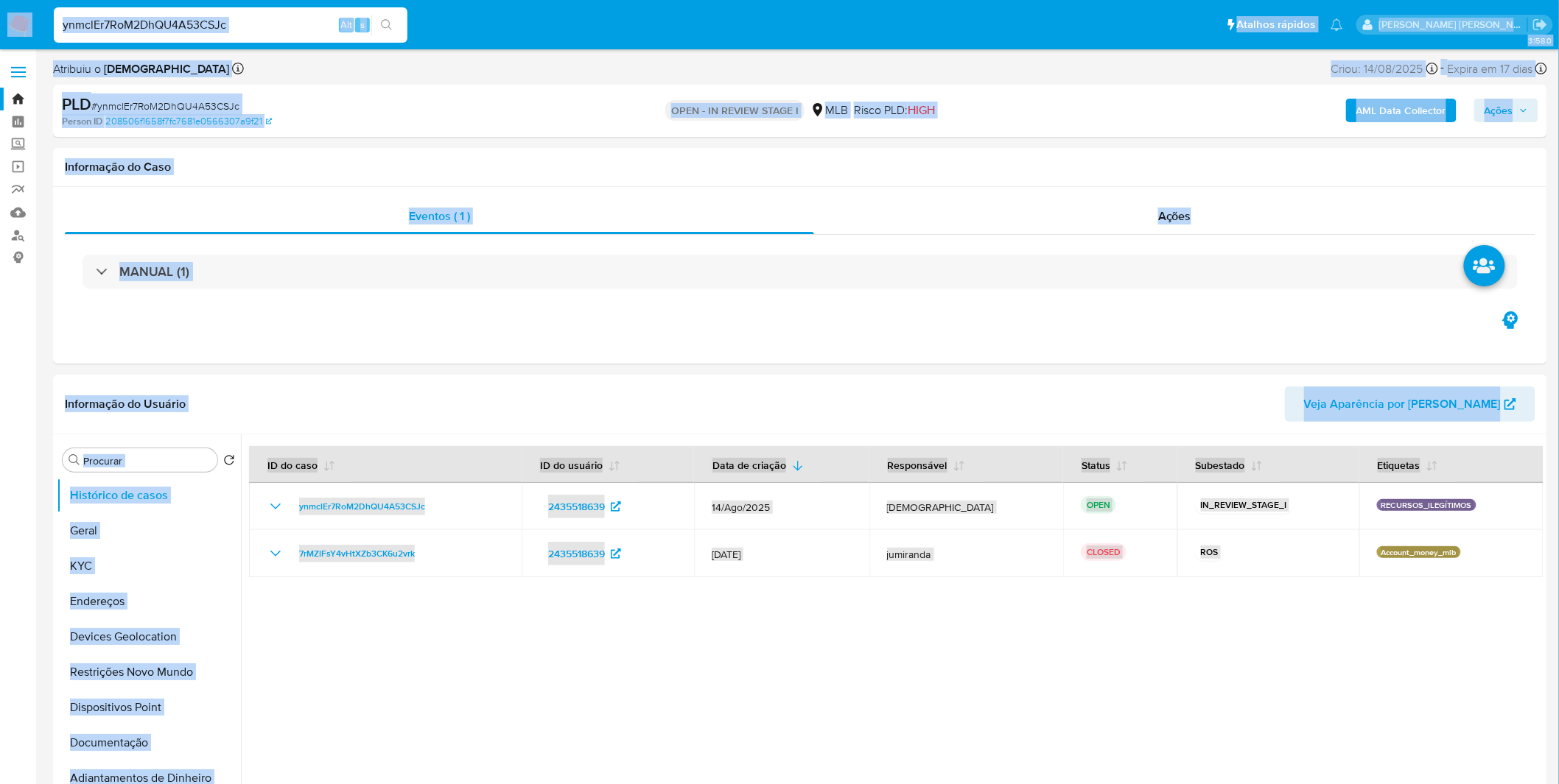
click at [249, 30] on input "ynmclEr7RoM2DhQU4A53CSJc" at bounding box center [230, 25] width 353 height 19
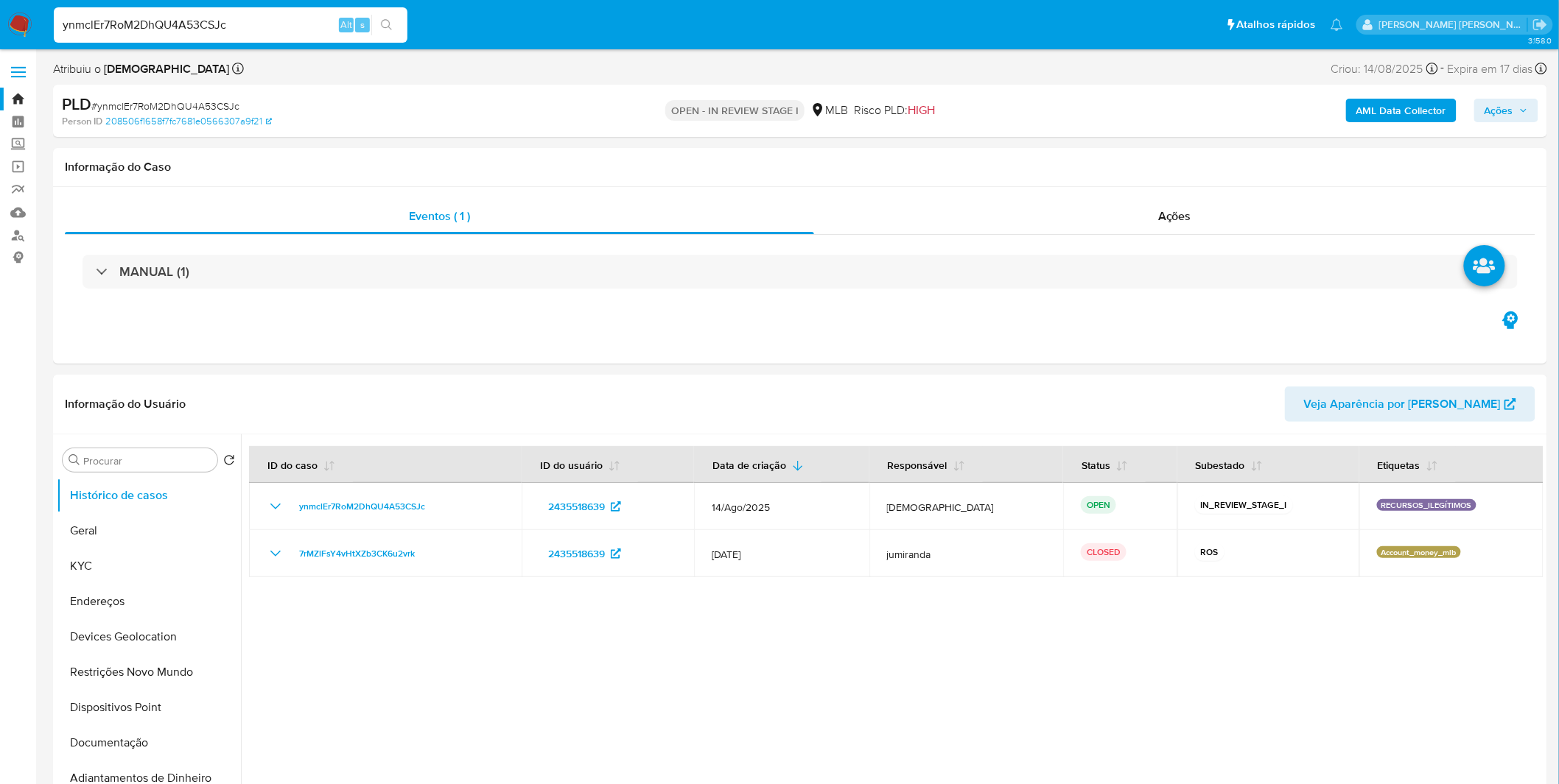
paste input "Jn4DQdjunw5bx8LFFt4RUTju"
type input "Jn4DQdjunw5bx8LFFt4RUTju"
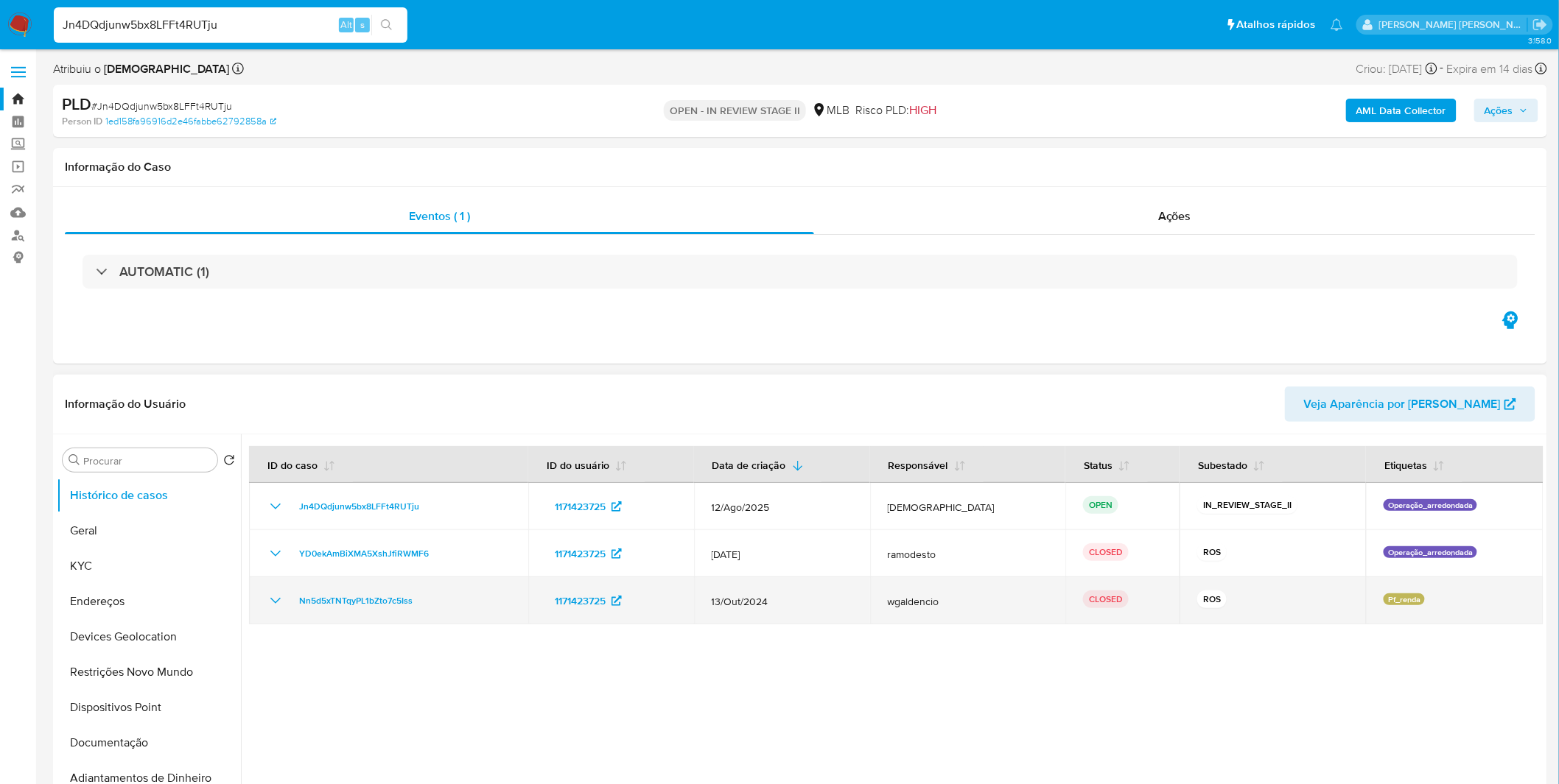
select select "10"
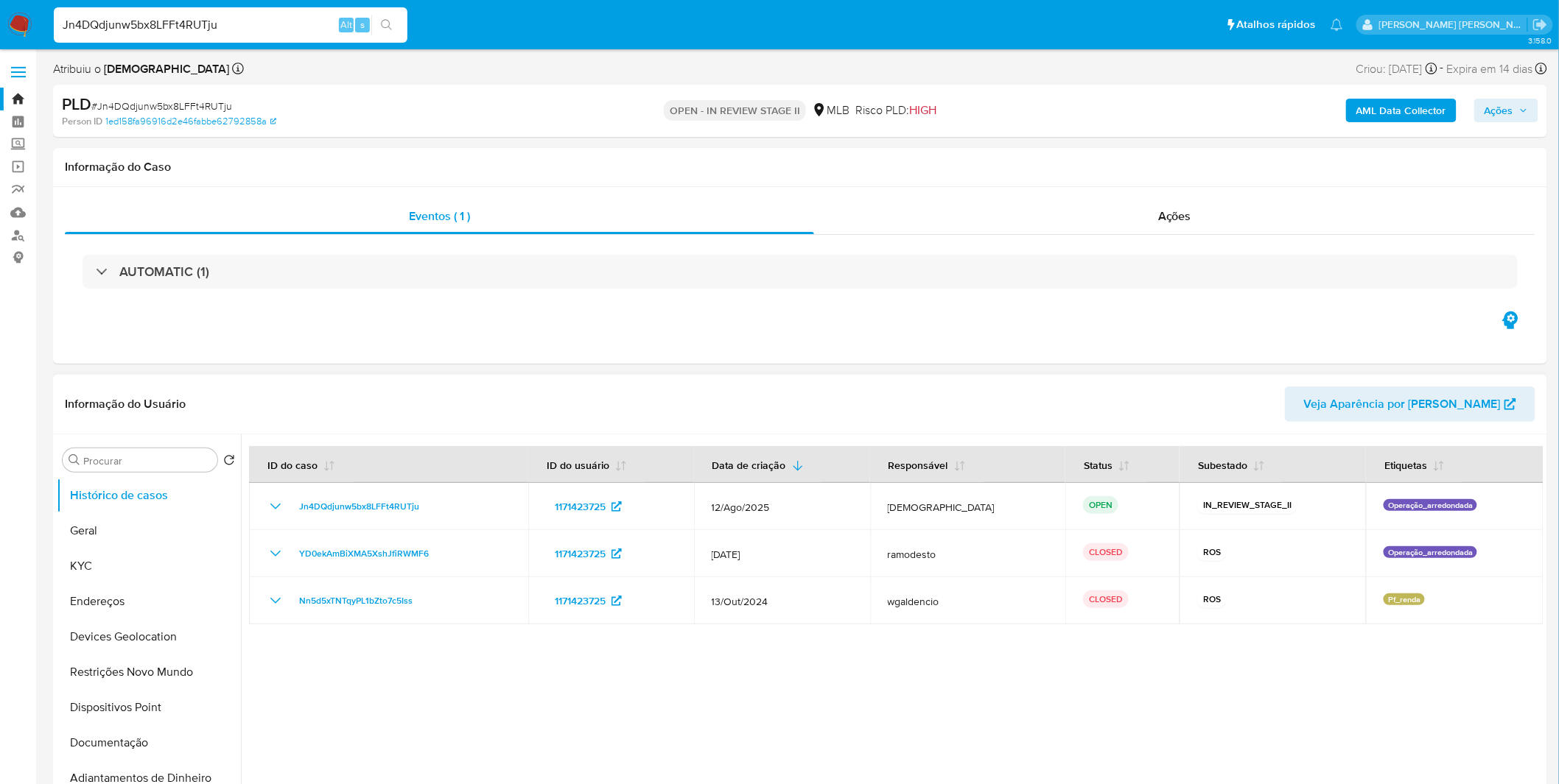
click at [597, 653] on div at bounding box center [892, 623] width 1302 height 377
click at [170, 527] on button "Geral" at bounding box center [142, 531] width 172 height 36
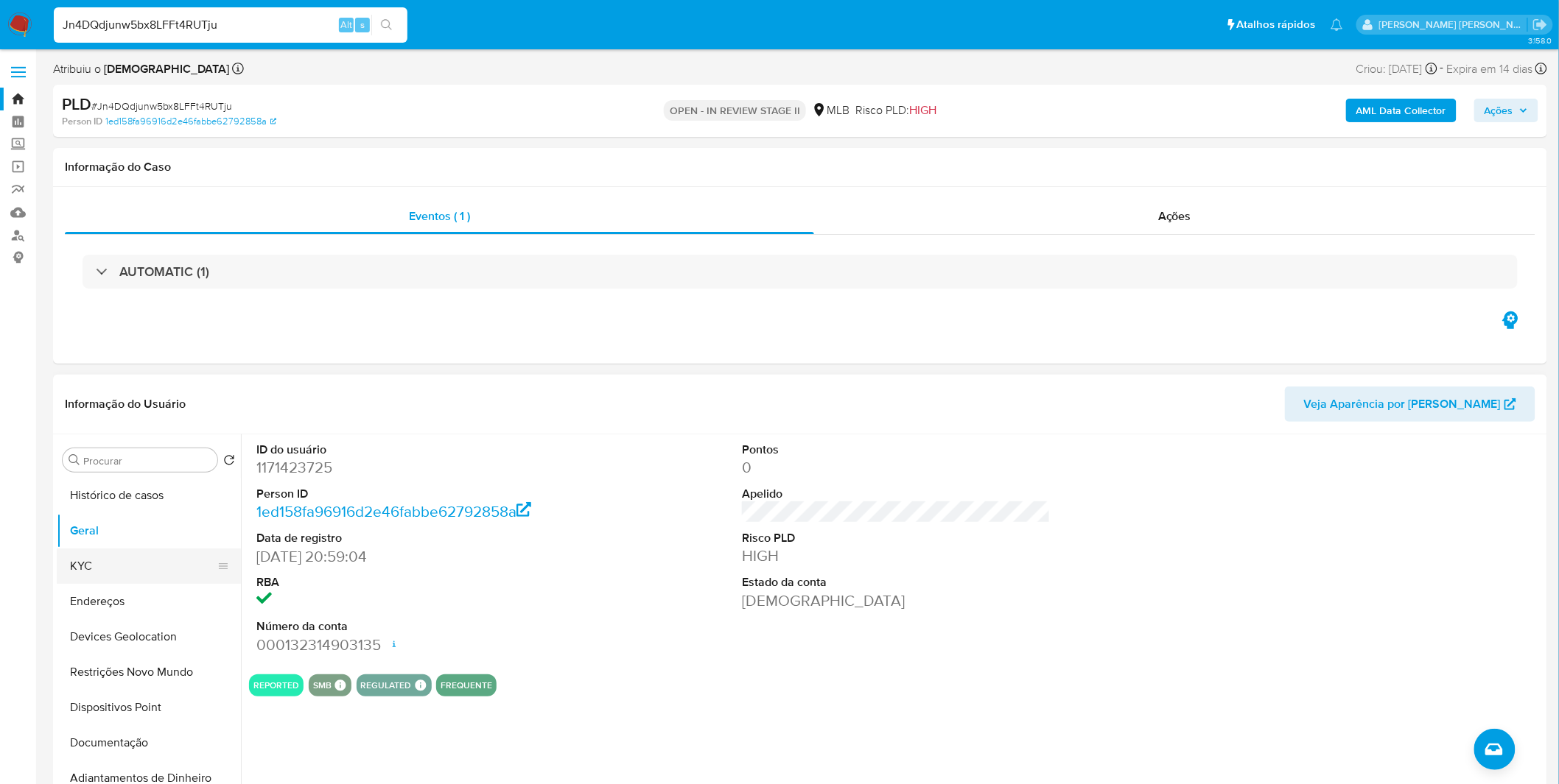
click at [137, 558] on button "KYC" at bounding box center [142, 567] width 172 height 36
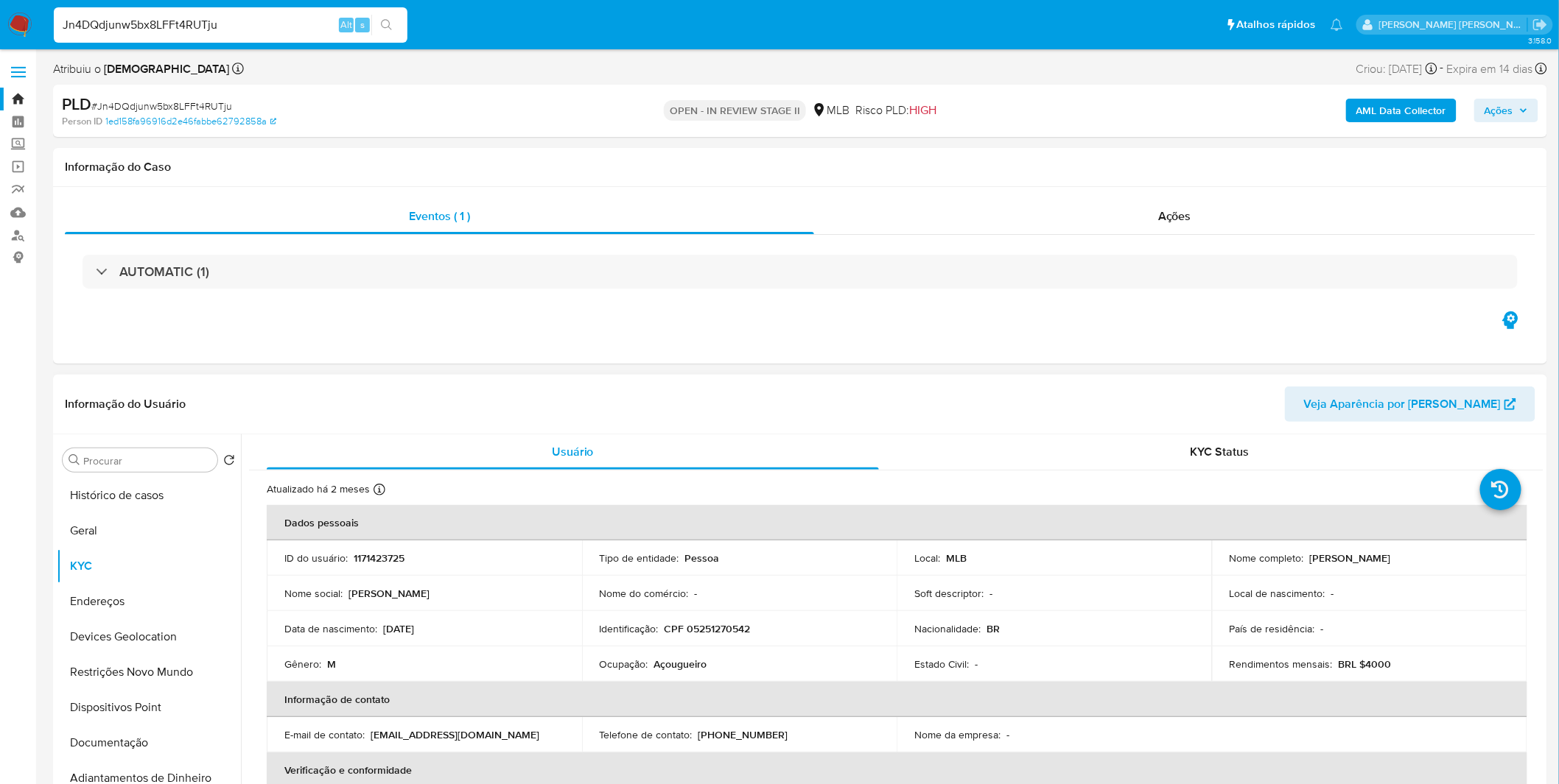
click at [677, 668] on p "Açougueiro" at bounding box center [680, 664] width 53 height 13
copy p "Açougueiro"
drag, startPoint x: 116, startPoint y: 504, endPoint x: 119, endPoint y: 530, distance: 26.2
click at [119, 511] on button "Histórico de casos" at bounding box center [148, 495] width 184 height 36
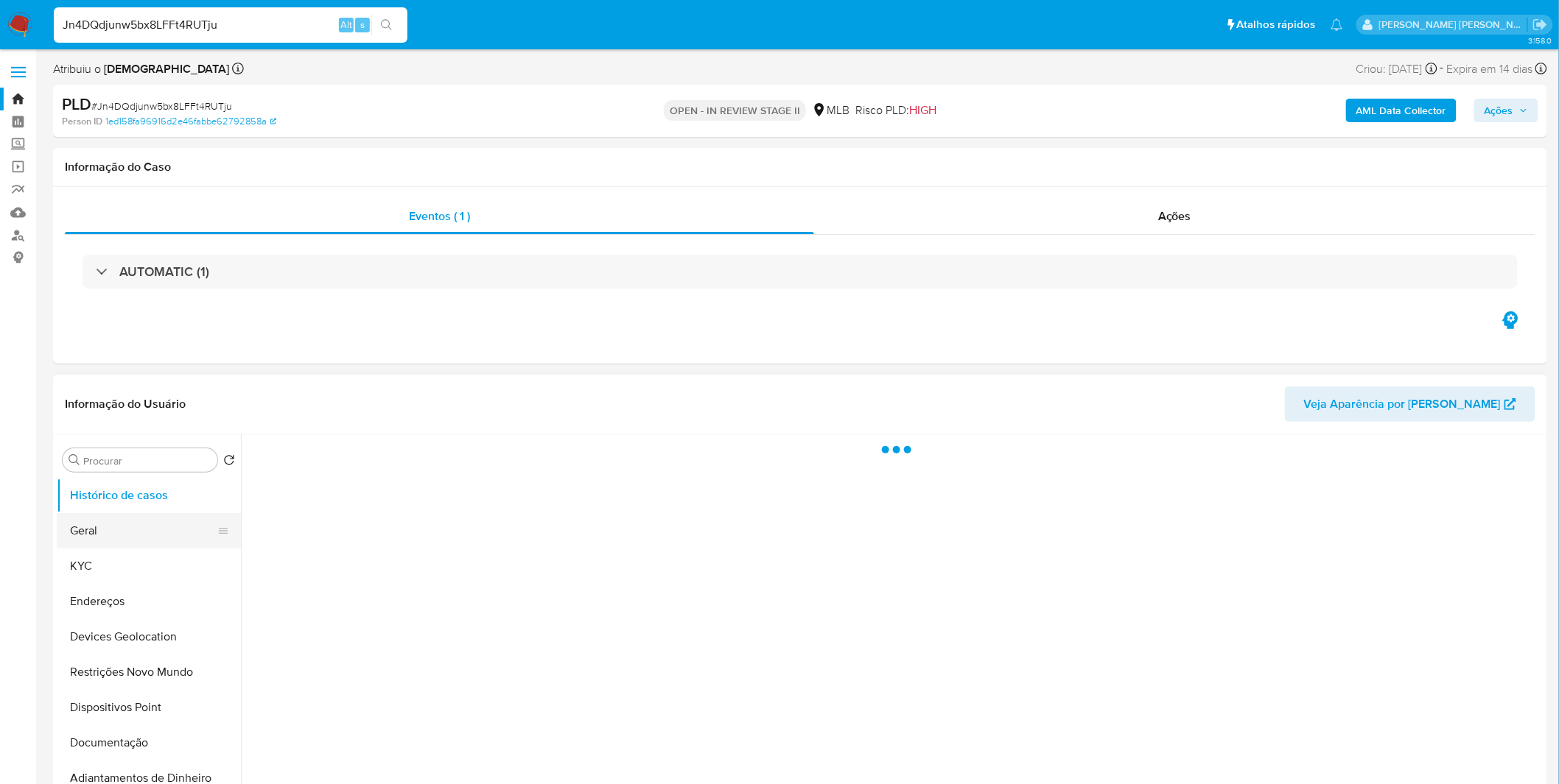
click at [118, 532] on button "Geral" at bounding box center [142, 531] width 172 height 36
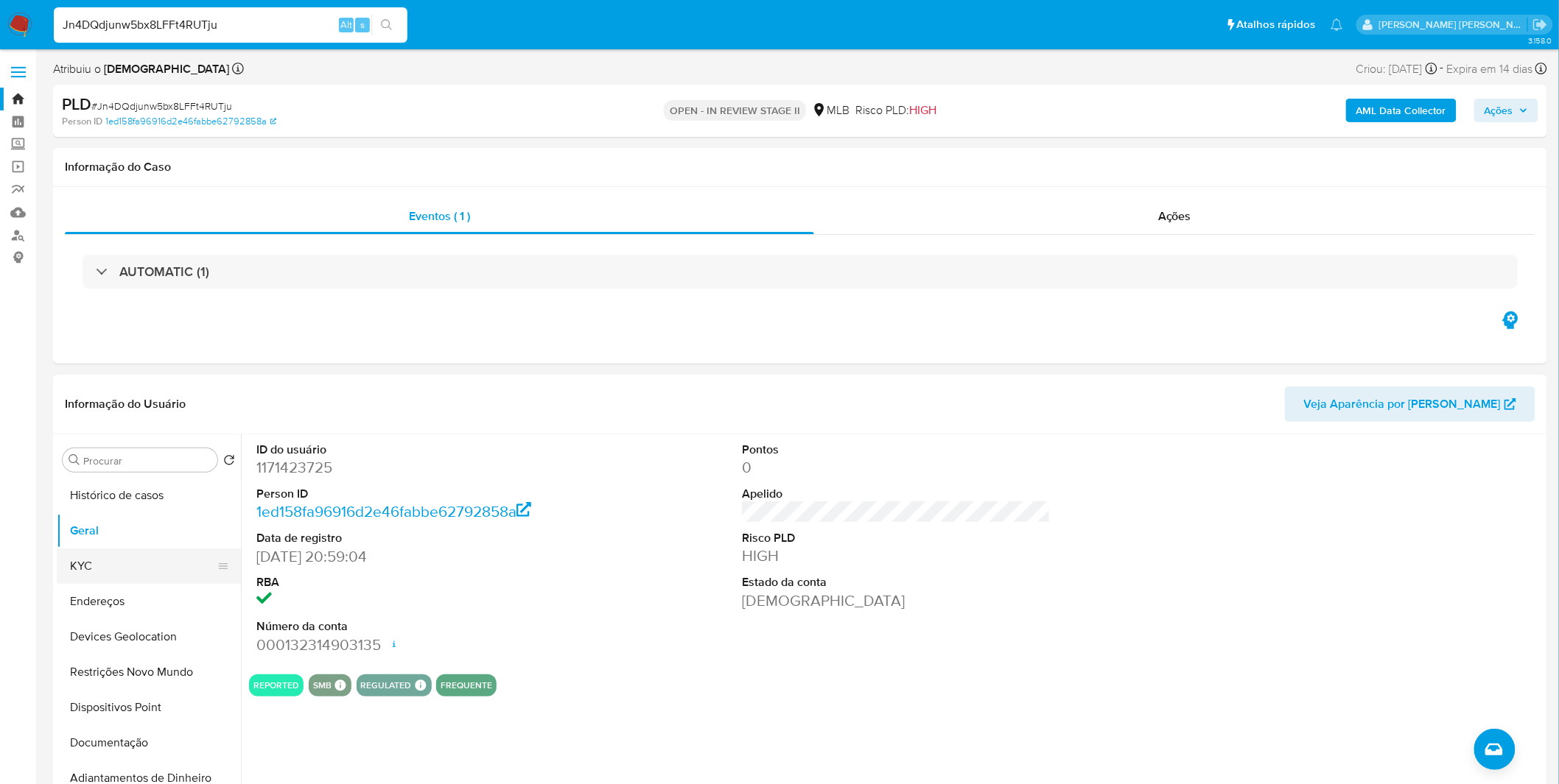
click at [136, 560] on button "KYC" at bounding box center [142, 567] width 172 height 36
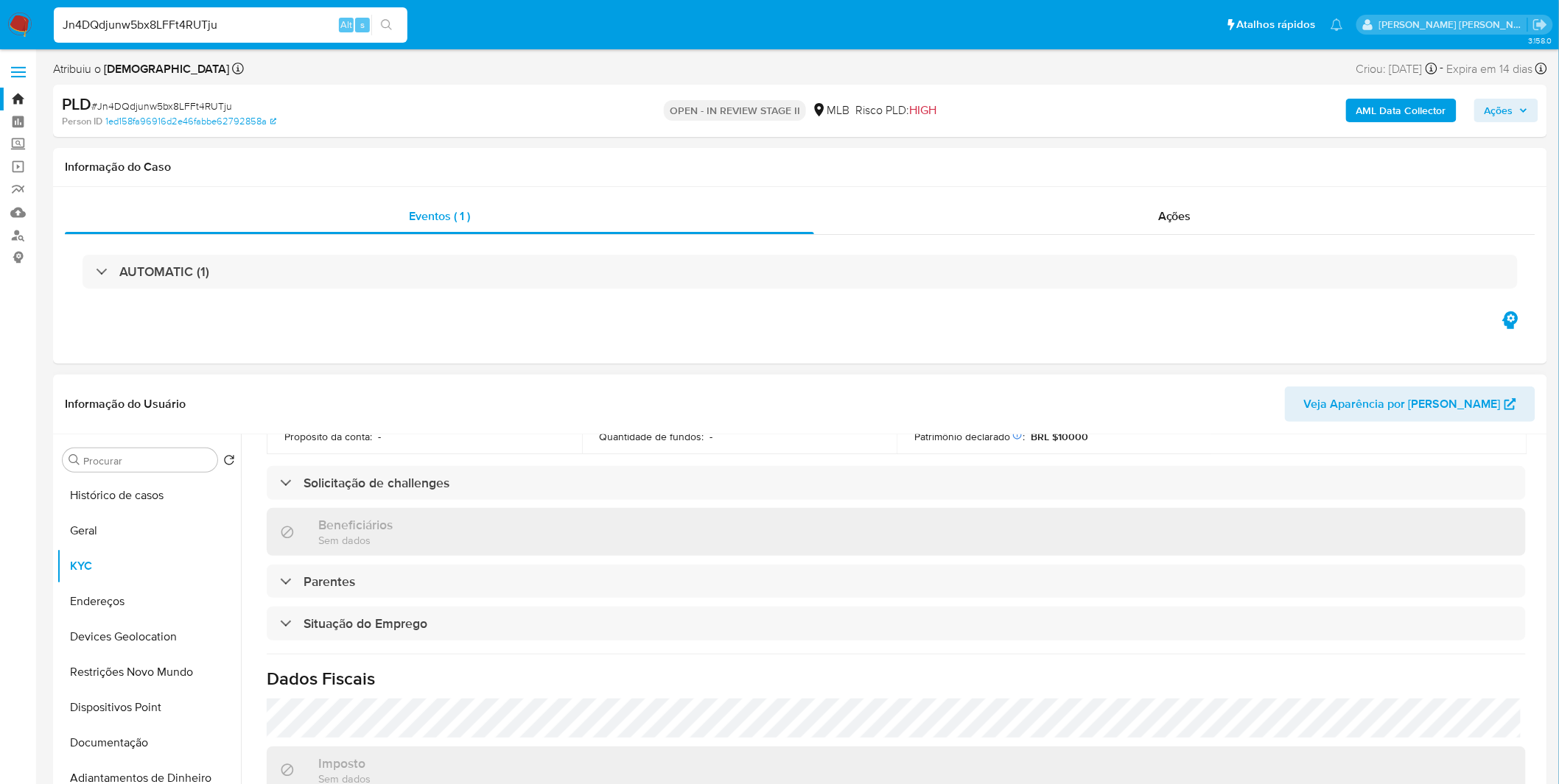
scroll to position [613, 0]
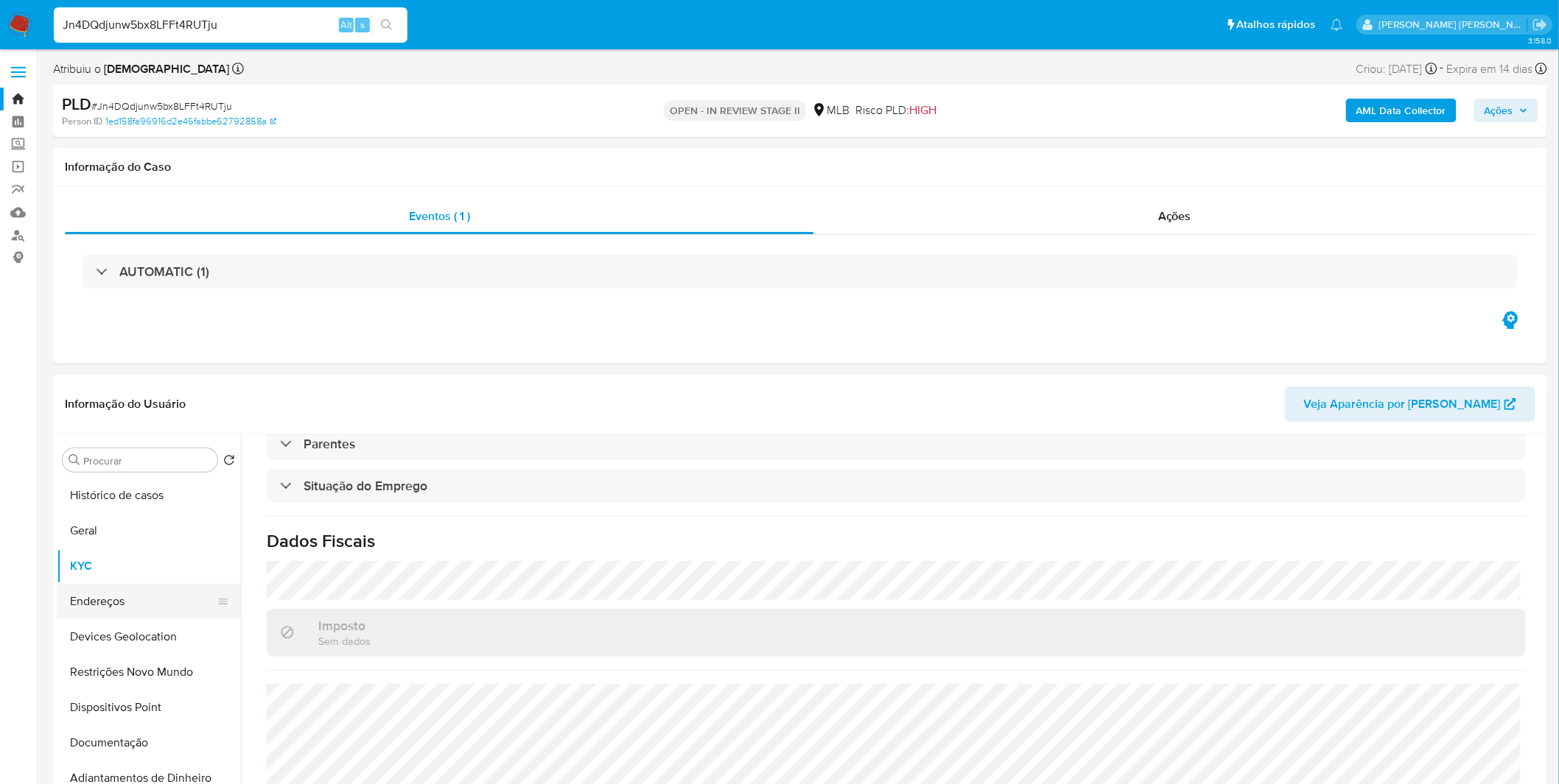
click at [82, 605] on button "Endereços" at bounding box center [142, 602] width 172 height 36
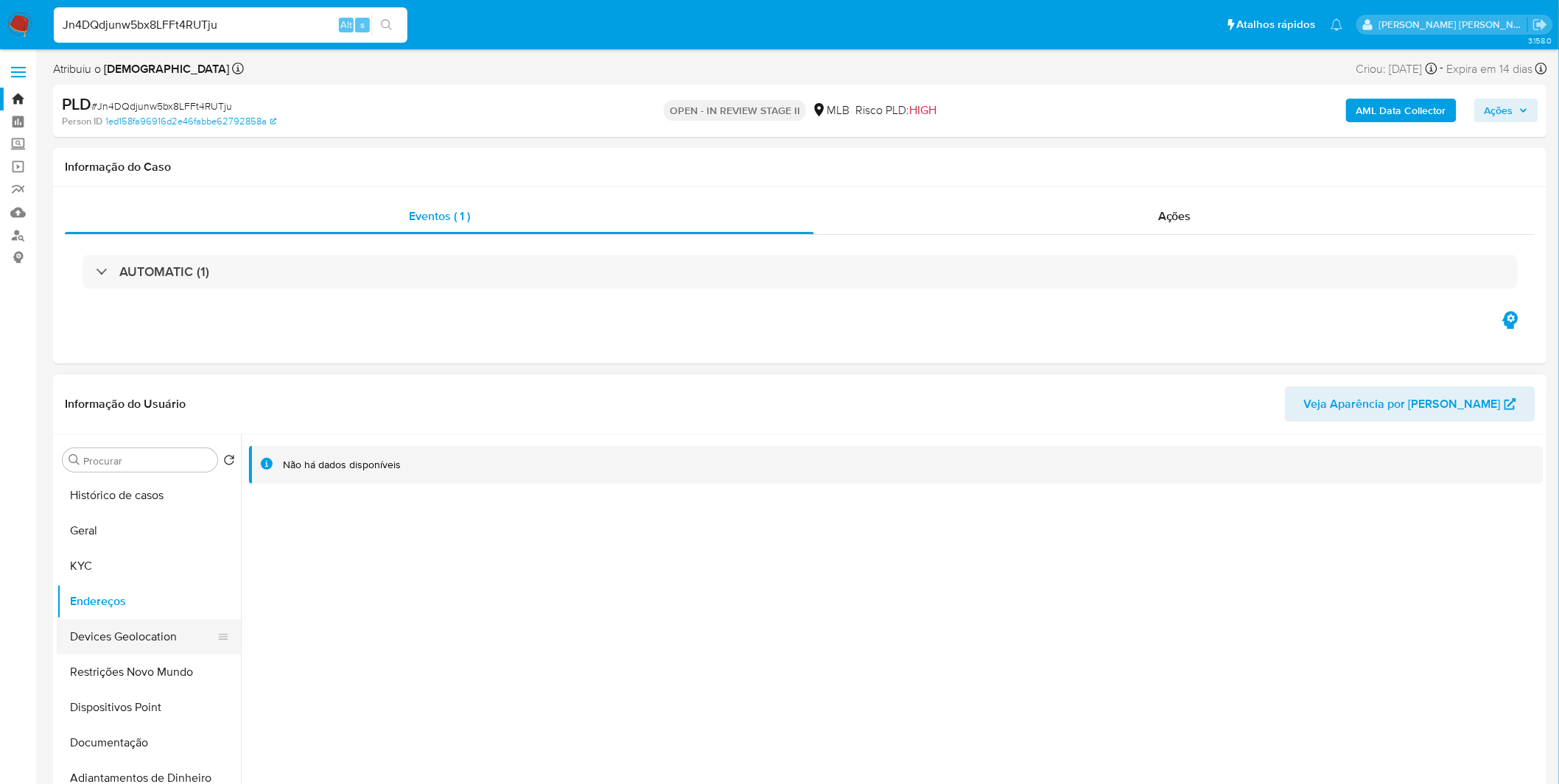
click at [111, 644] on button "Devices Geolocation" at bounding box center [142, 637] width 172 height 36
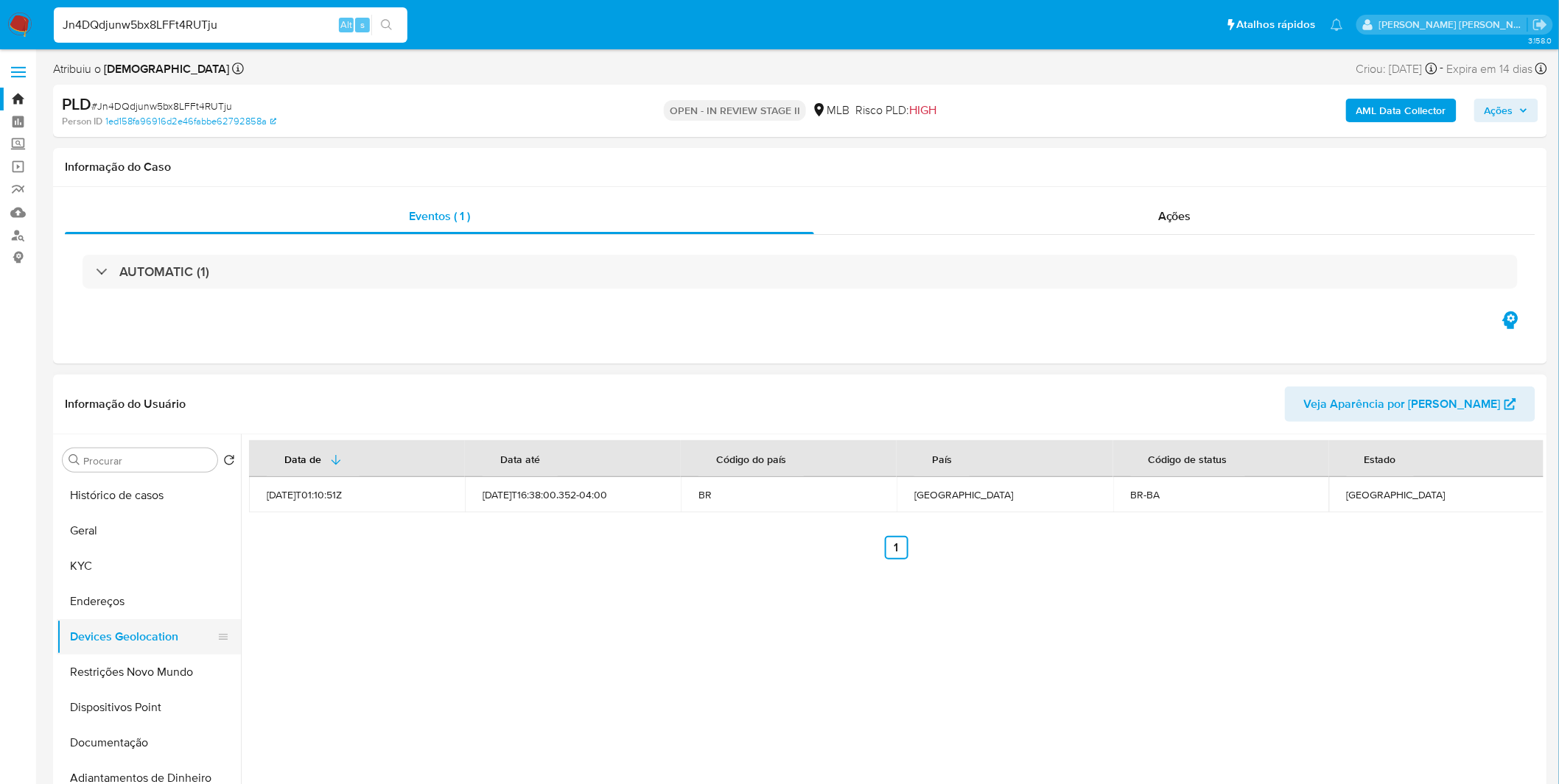
click at [142, 643] on button "Devices Geolocation" at bounding box center [142, 637] width 172 height 36
click at [142, 677] on button "Restrições Novo Mundo" at bounding box center [142, 672] width 172 height 36
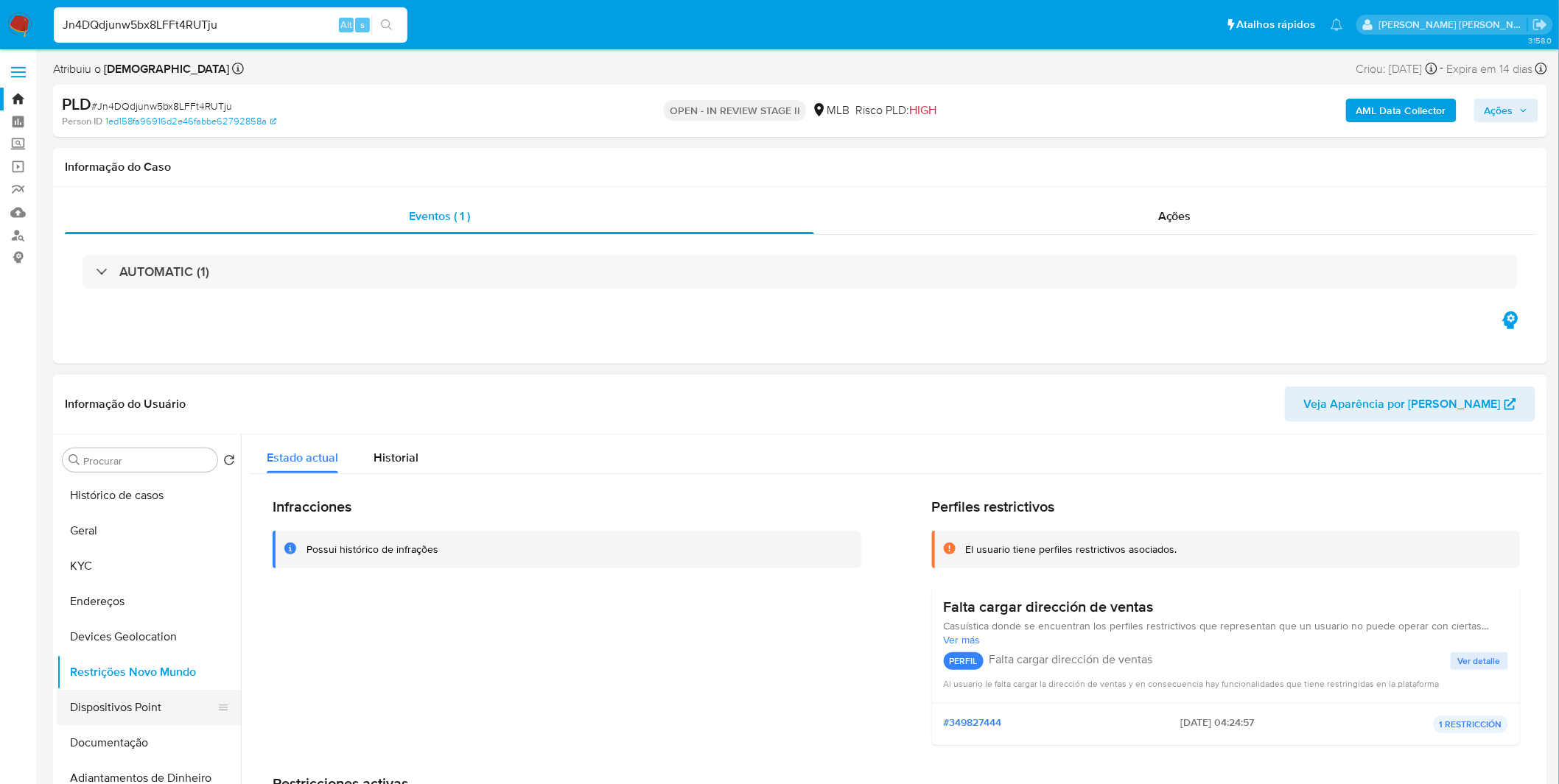
click at [129, 695] on button "Dispositivos Point" at bounding box center [142, 708] width 172 height 36
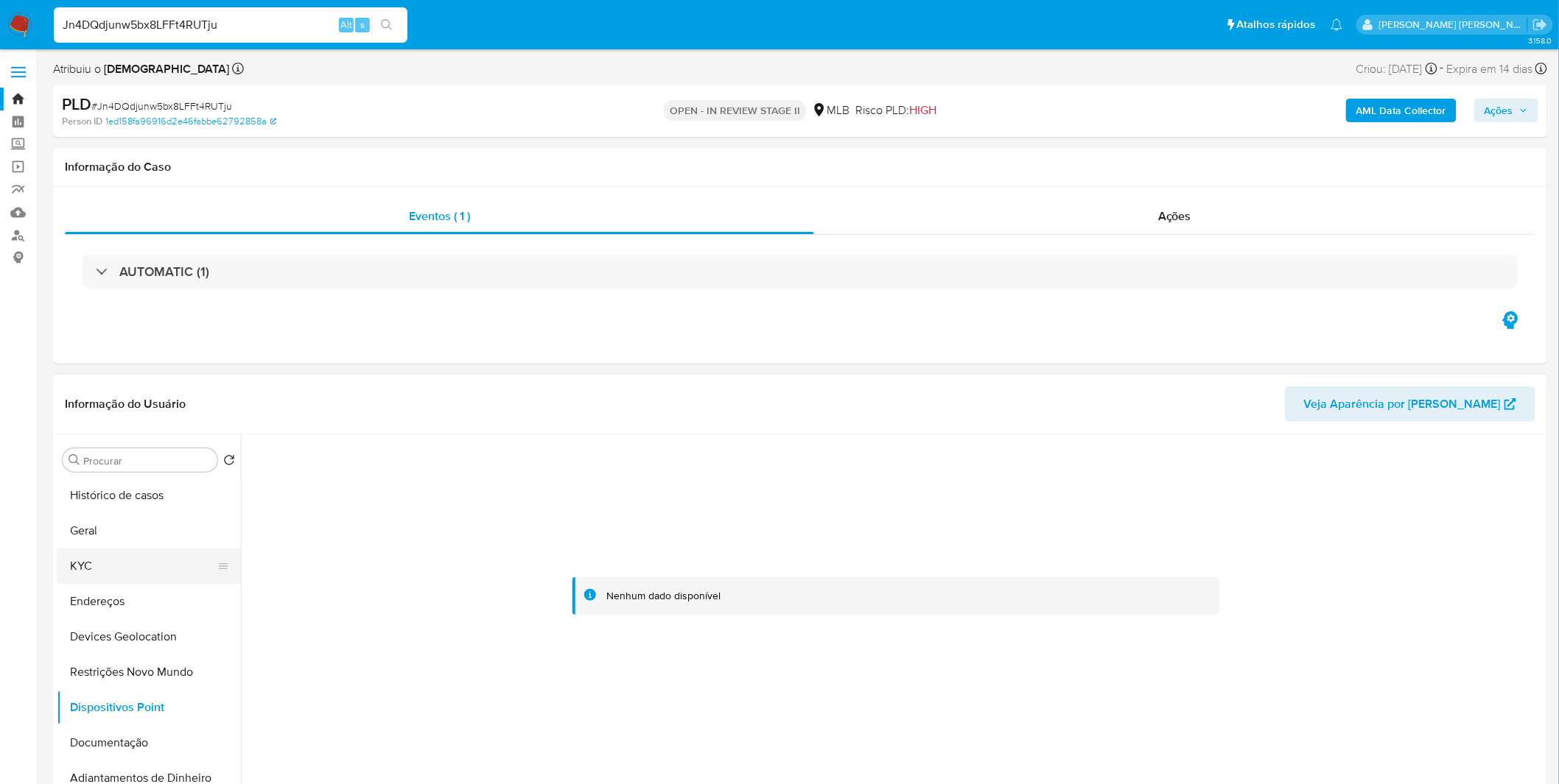
click at [151, 560] on button "KYC" at bounding box center [142, 567] width 172 height 36
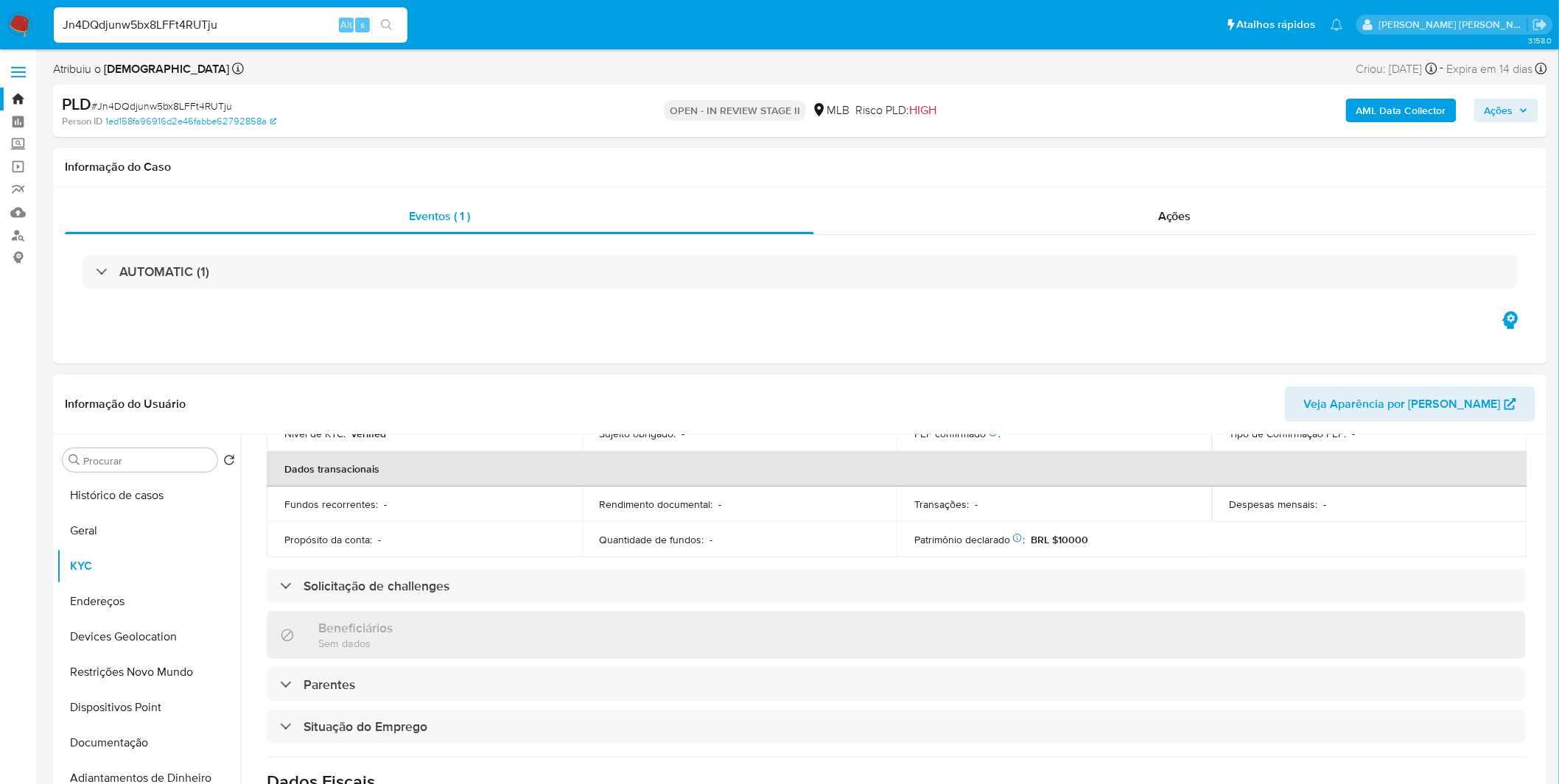
scroll to position [613, 0]
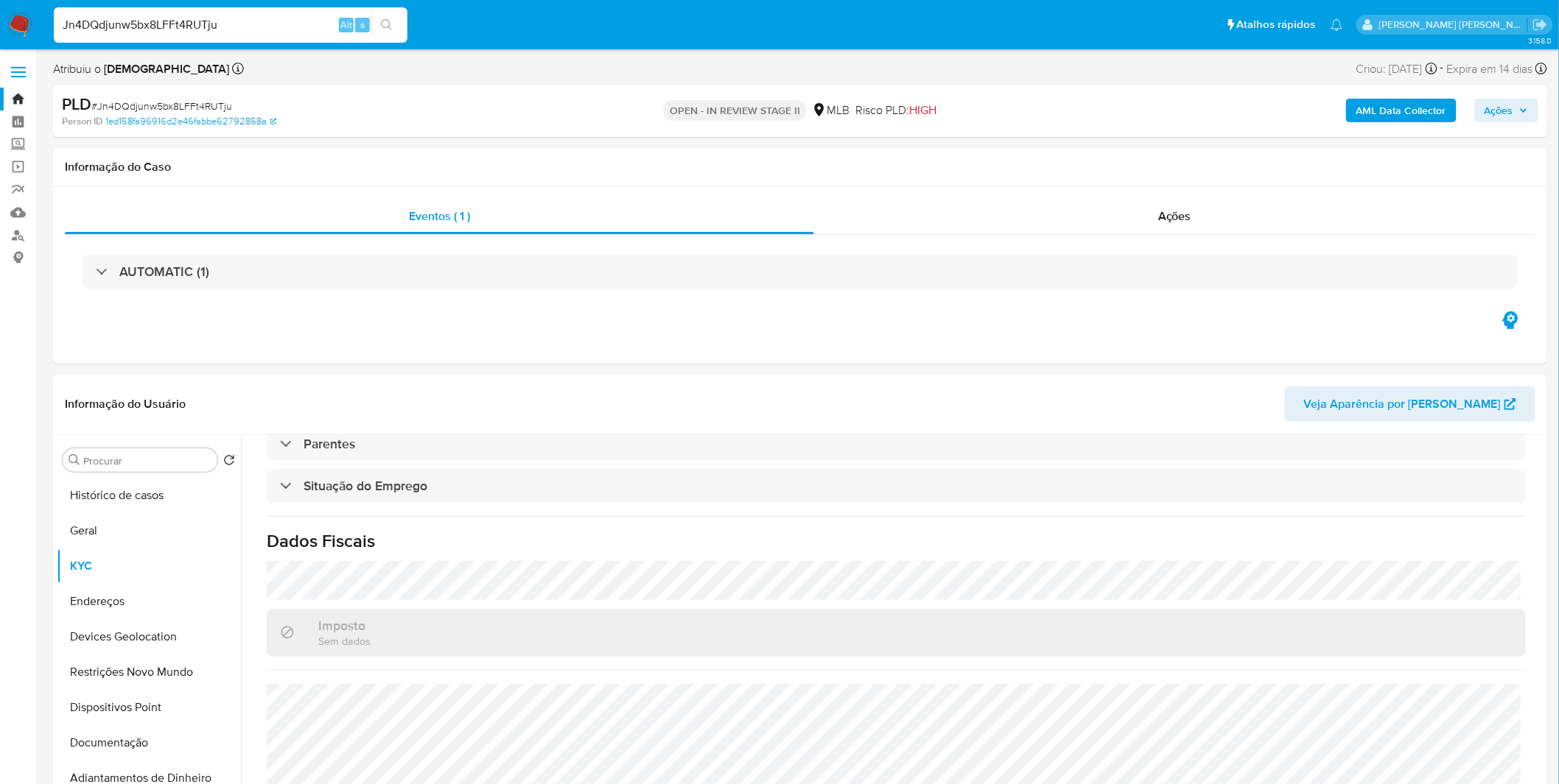
click at [31, 27] on img at bounding box center [20, 25] width 25 height 25
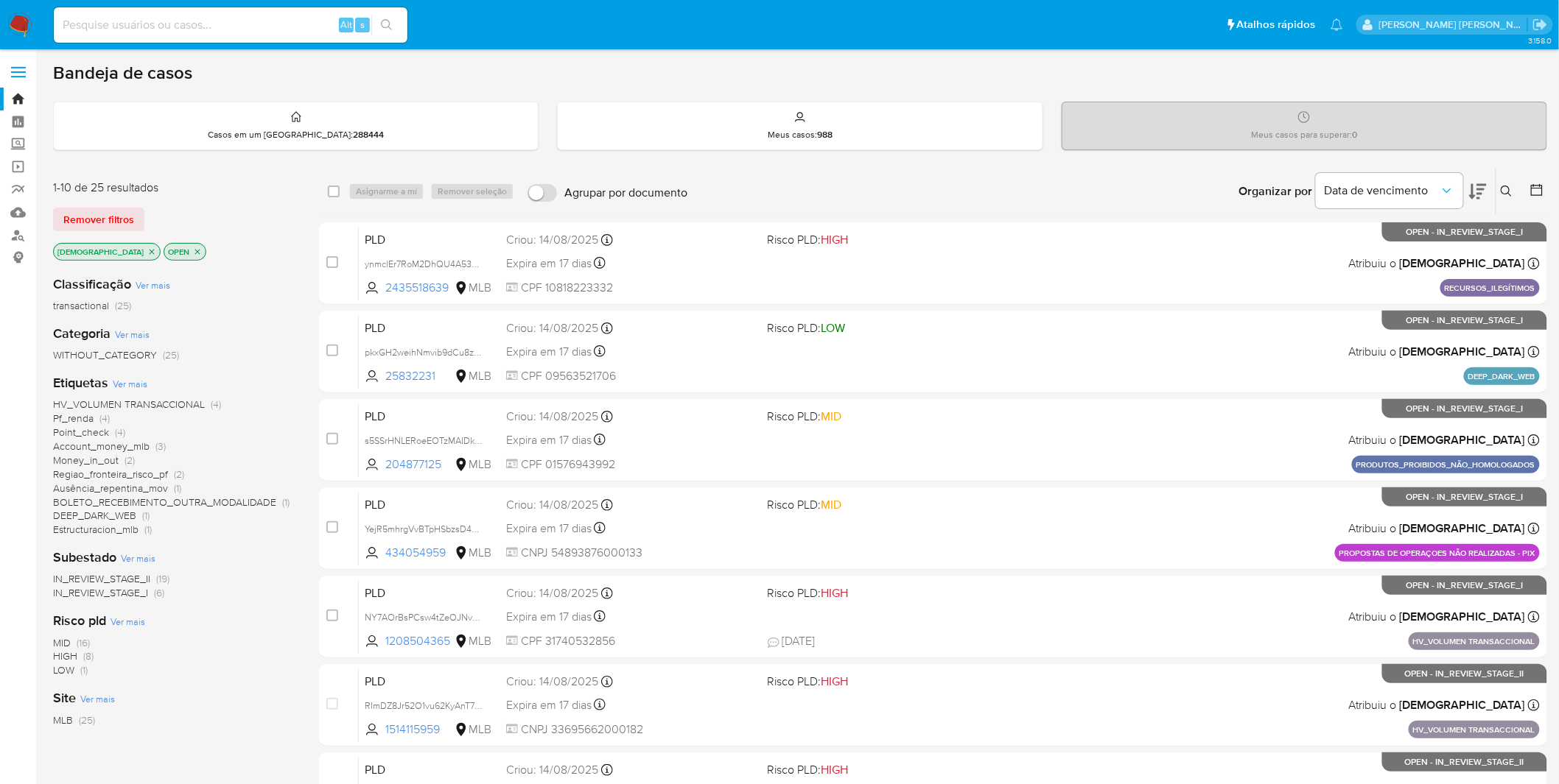
click at [118, 251] on p "[DEMOGRAPHIC_DATA]" at bounding box center [106, 252] width 106 height 16
click at [148, 251] on icon "close-filter" at bounding box center [152, 252] width 9 height 9
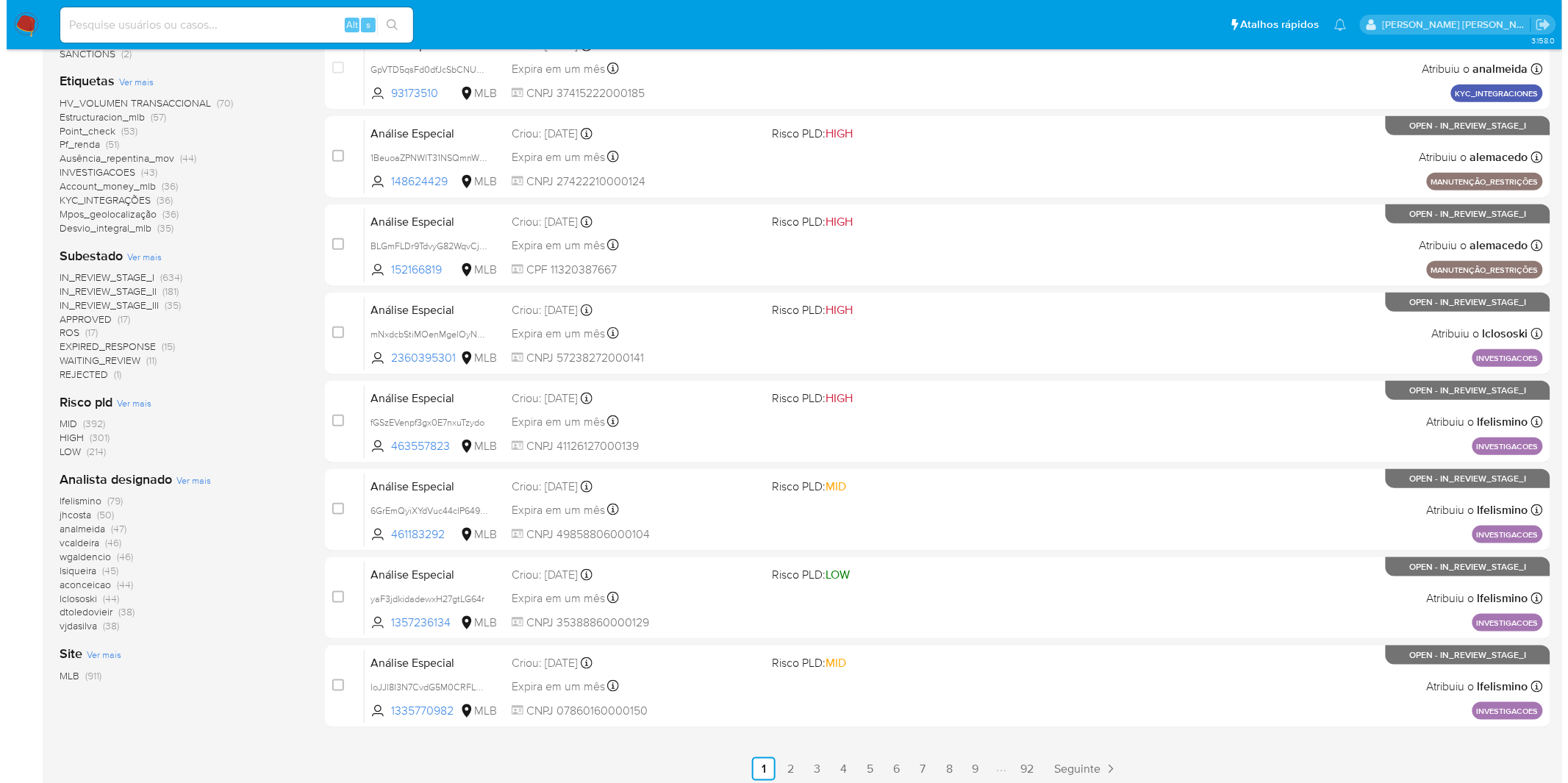
scroll to position [408, 0]
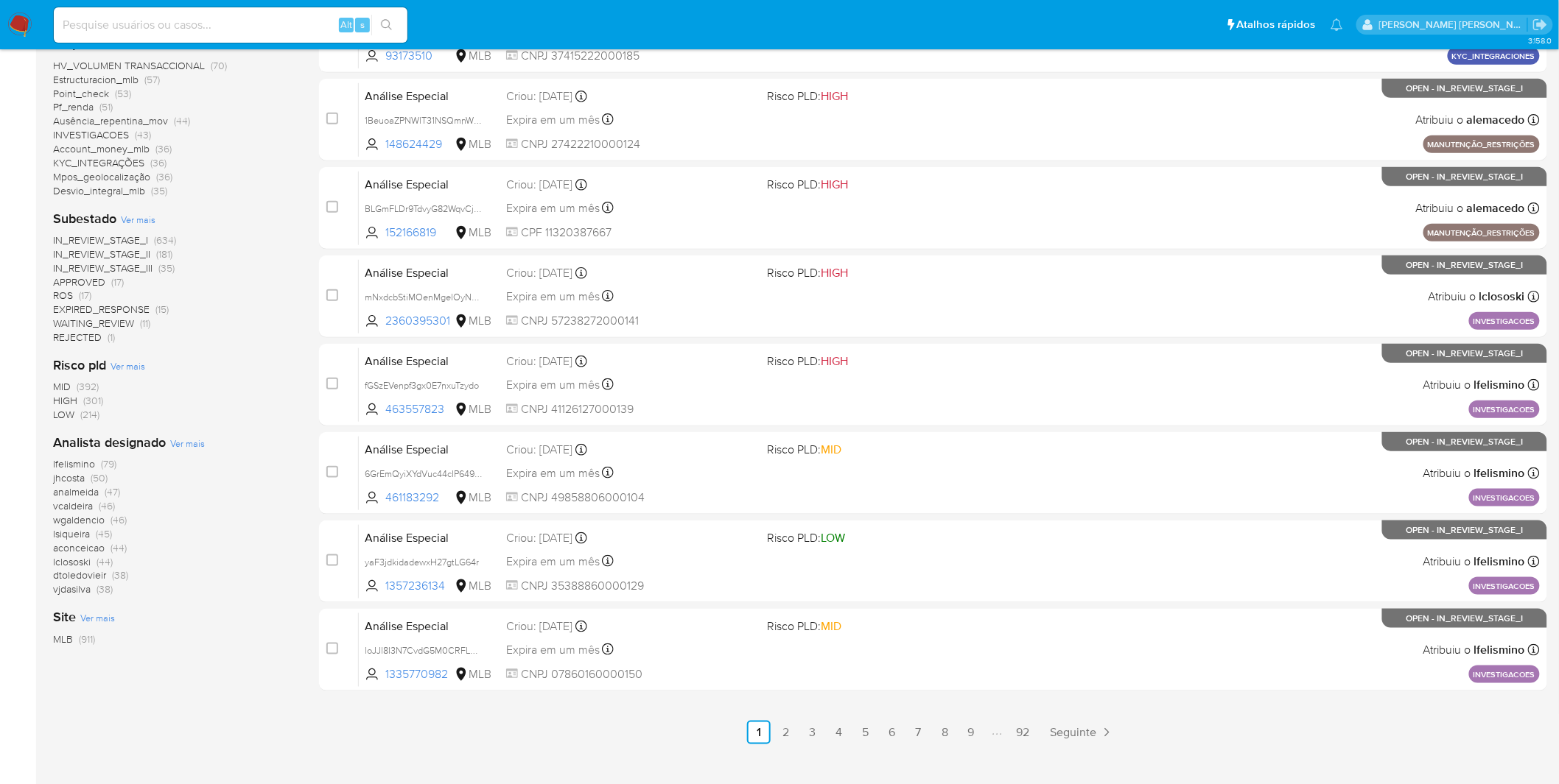
click at [199, 444] on span "Ver mais" at bounding box center [187, 444] width 35 height 13
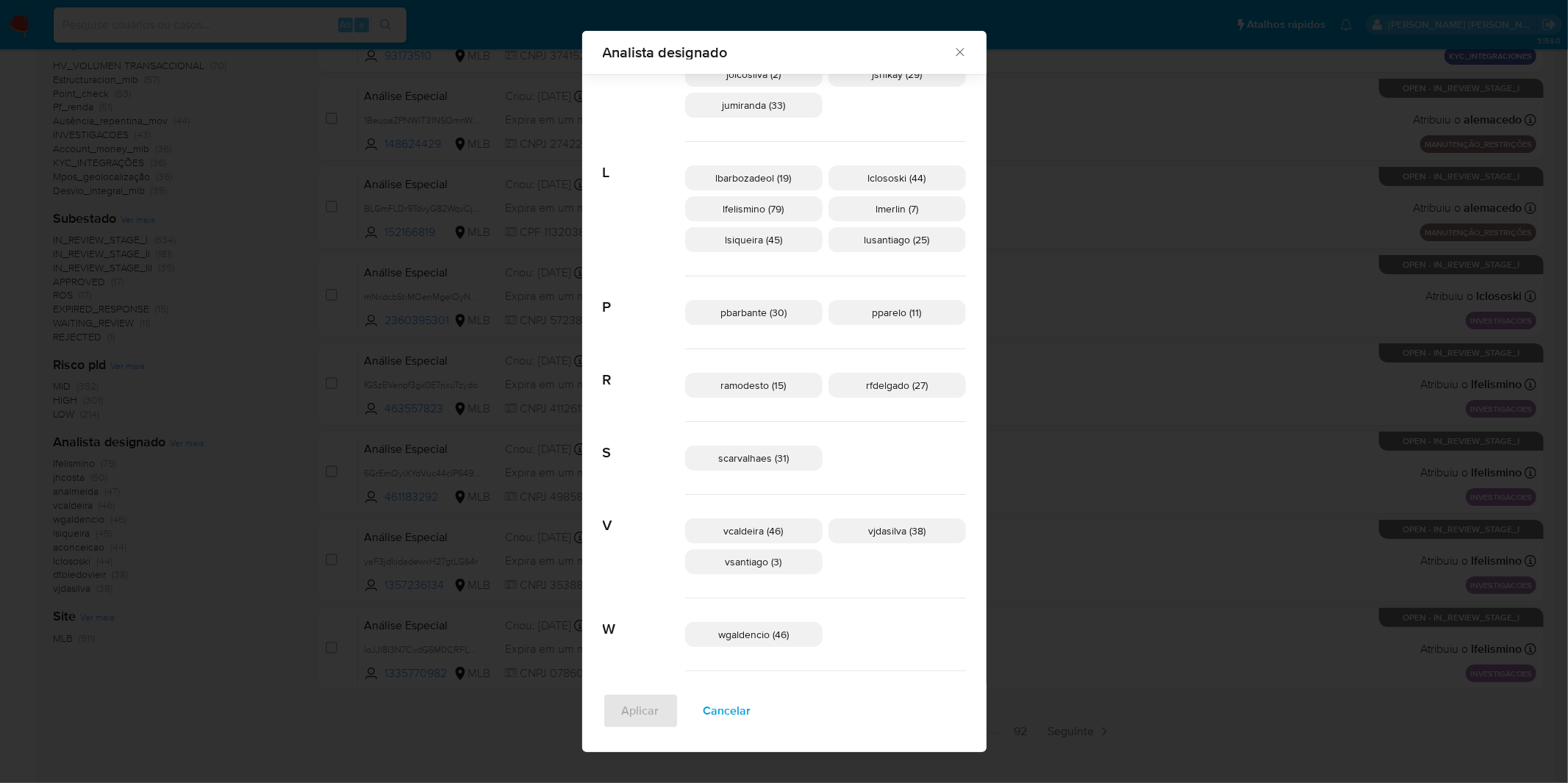
scroll to position [648, 0]
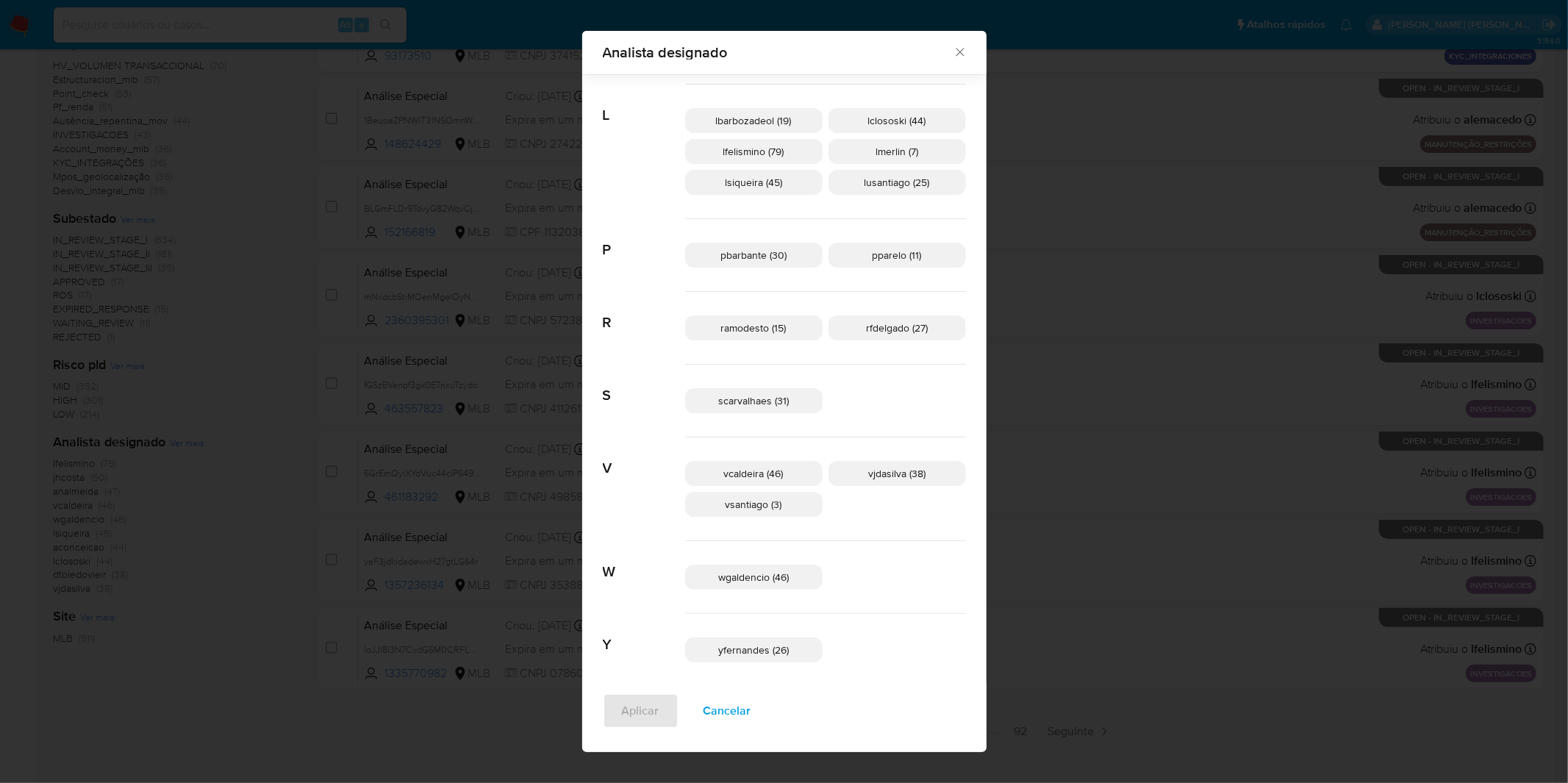
click at [752, 701] on span "Cancelar" at bounding box center [727, 711] width 48 height 33
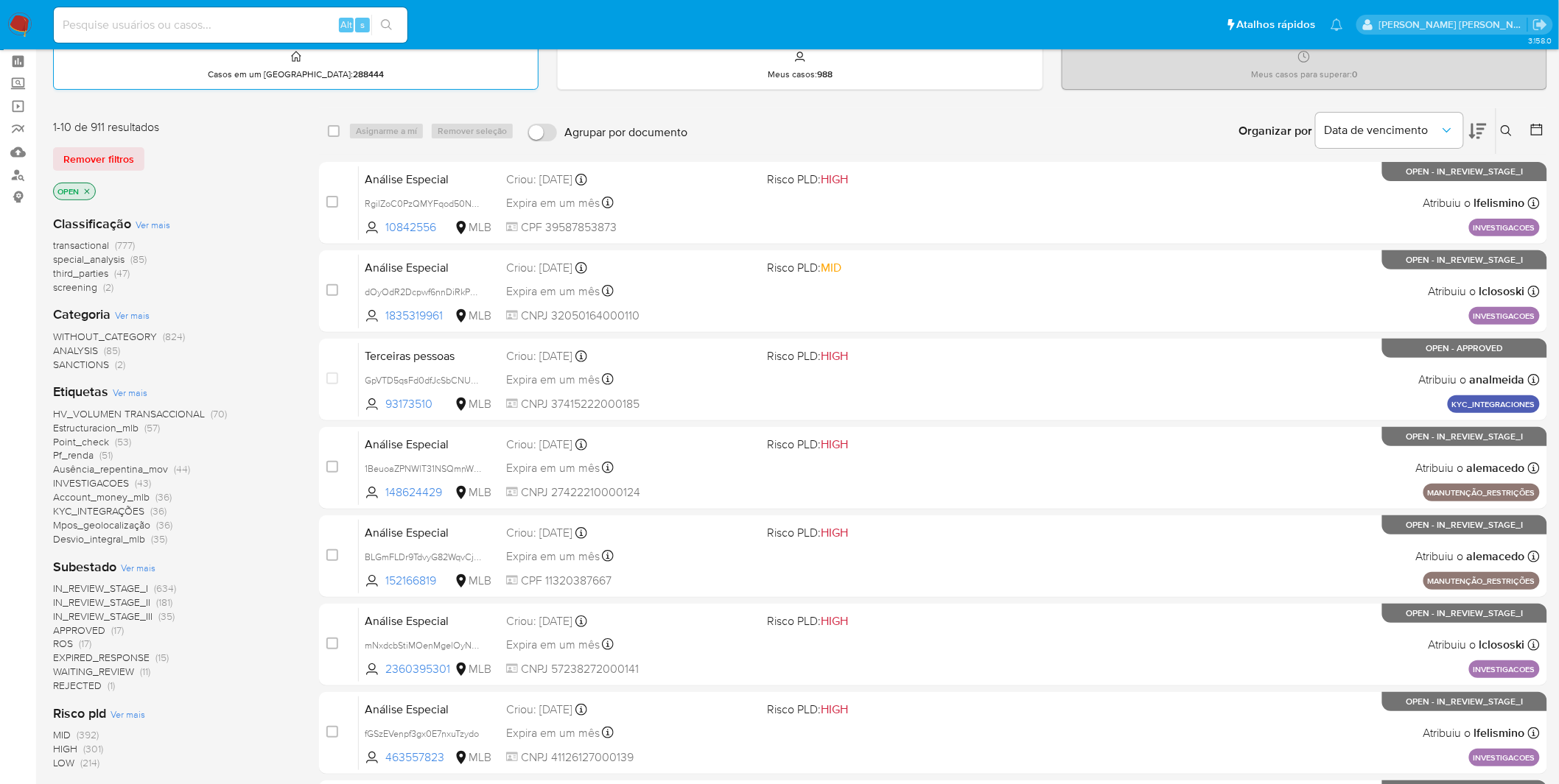
scroll to position [0, 0]
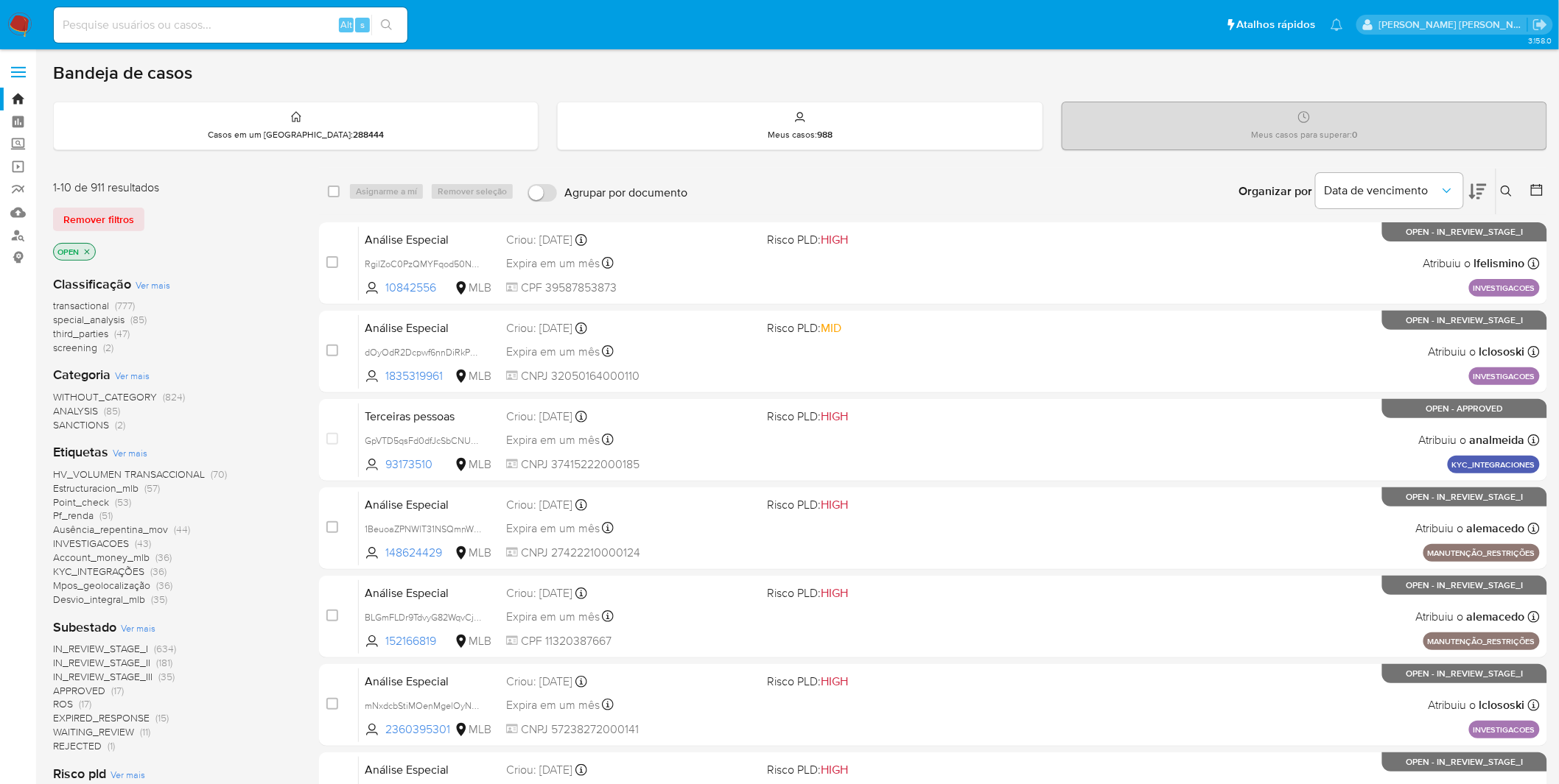
click at [27, 19] on img at bounding box center [20, 25] width 25 height 25
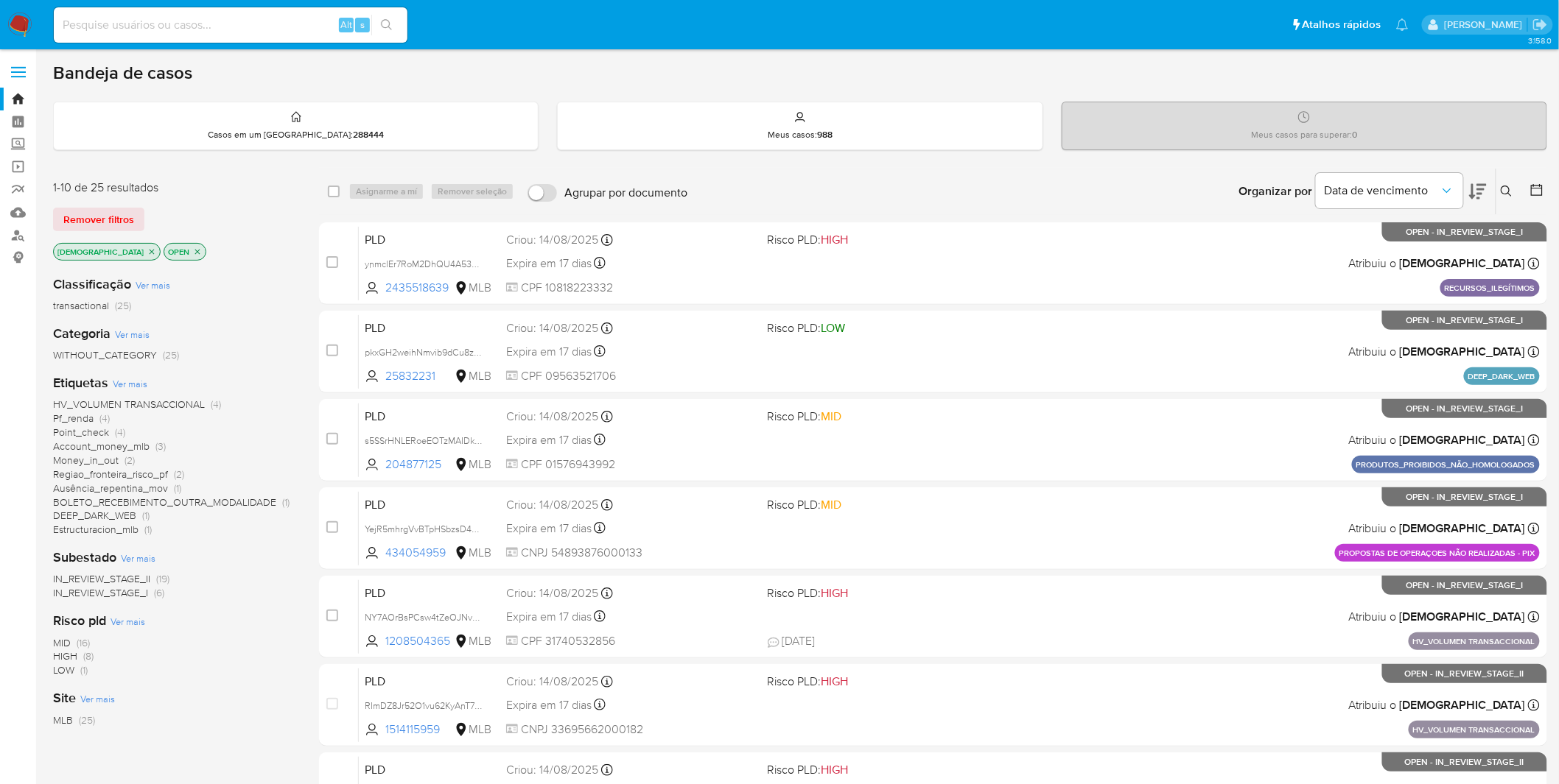
click at [25, 26] on img at bounding box center [20, 25] width 25 height 25
click at [24, 19] on img at bounding box center [20, 25] width 25 height 25
click at [140, 380] on span "Ver mais" at bounding box center [130, 383] width 35 height 13
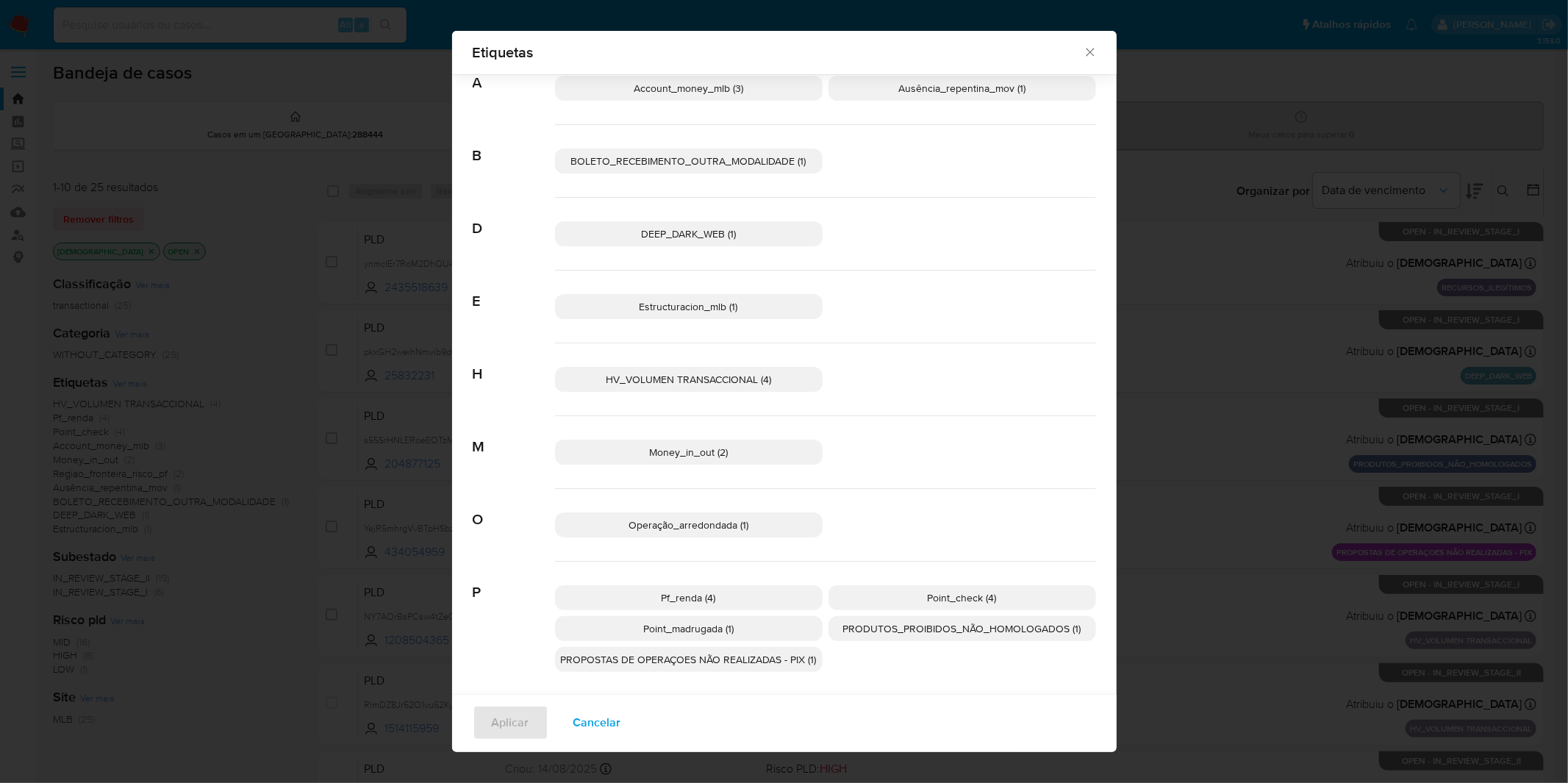
scroll to position [131, 0]
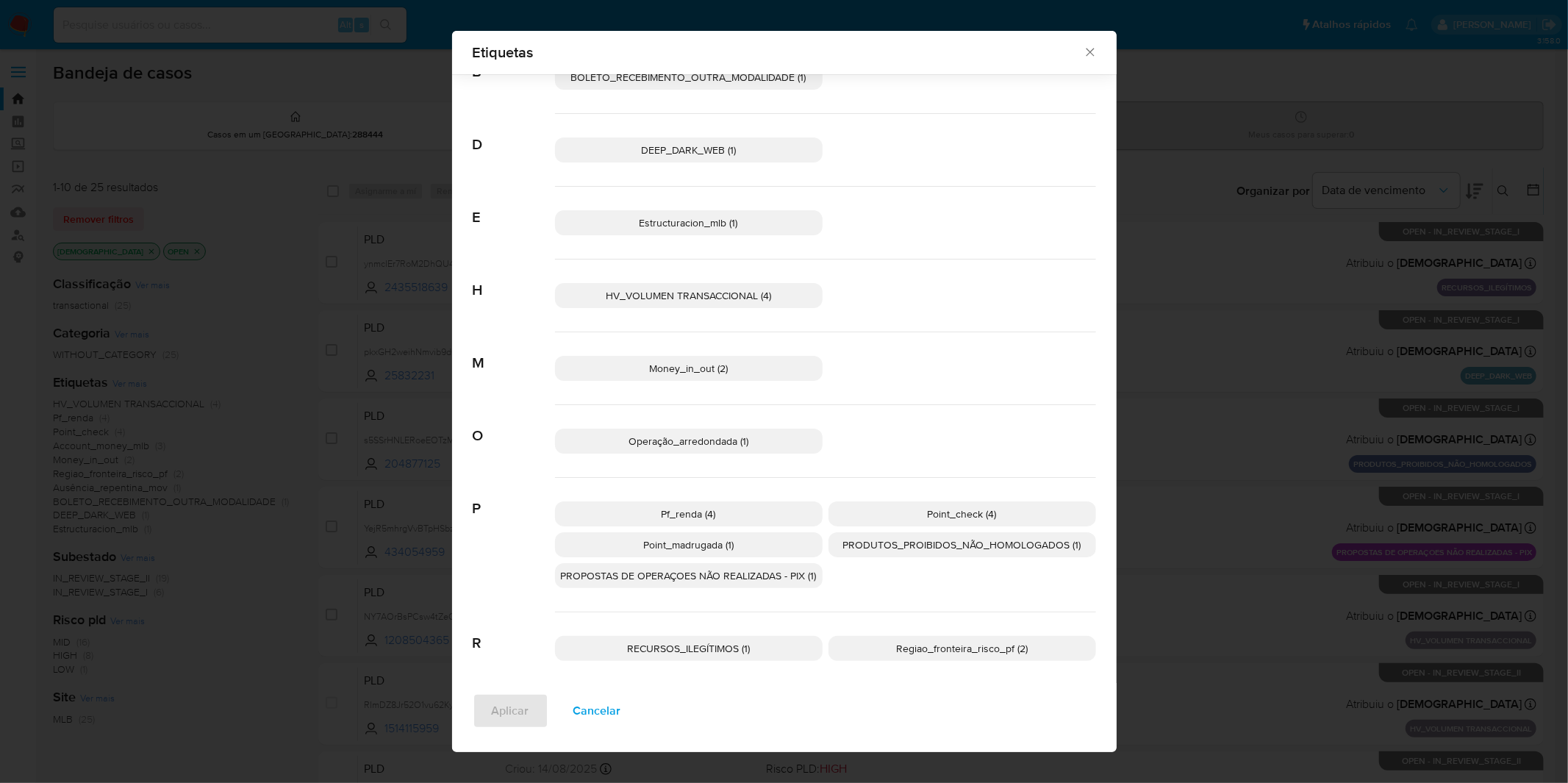
click at [595, 710] on span "Cancelar" at bounding box center [597, 711] width 48 height 33
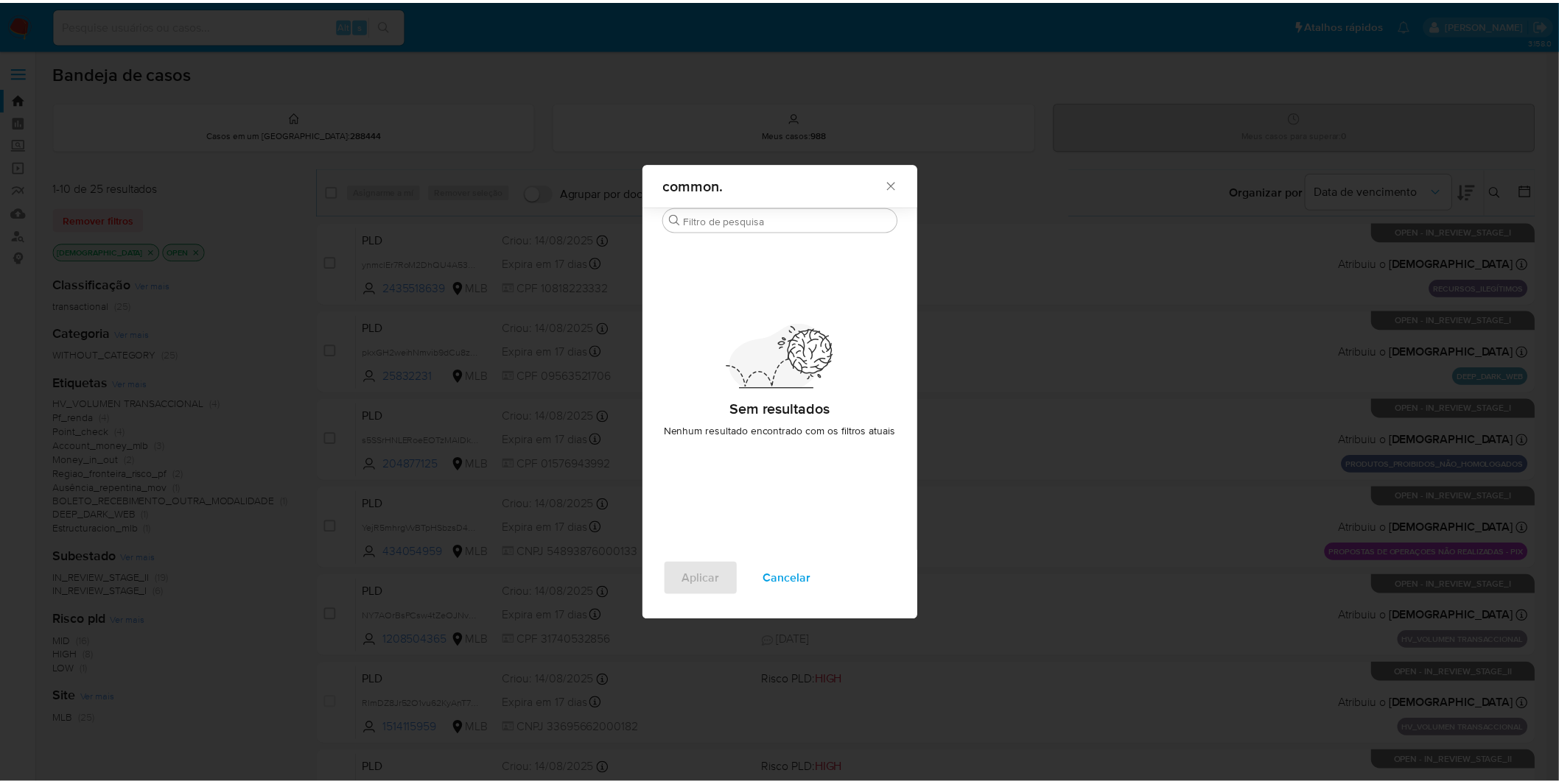
scroll to position [0, 0]
